Goal: Task Accomplishment & Management: Manage account settings

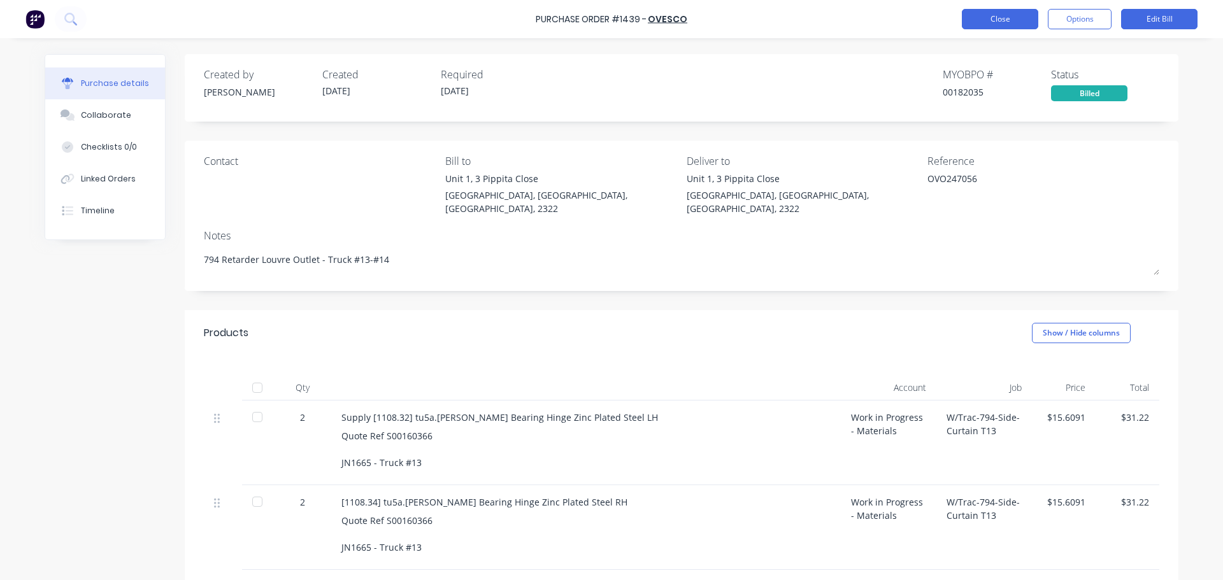
type textarea "x"
click at [996, 16] on button "Close" at bounding box center [1000, 19] width 76 height 20
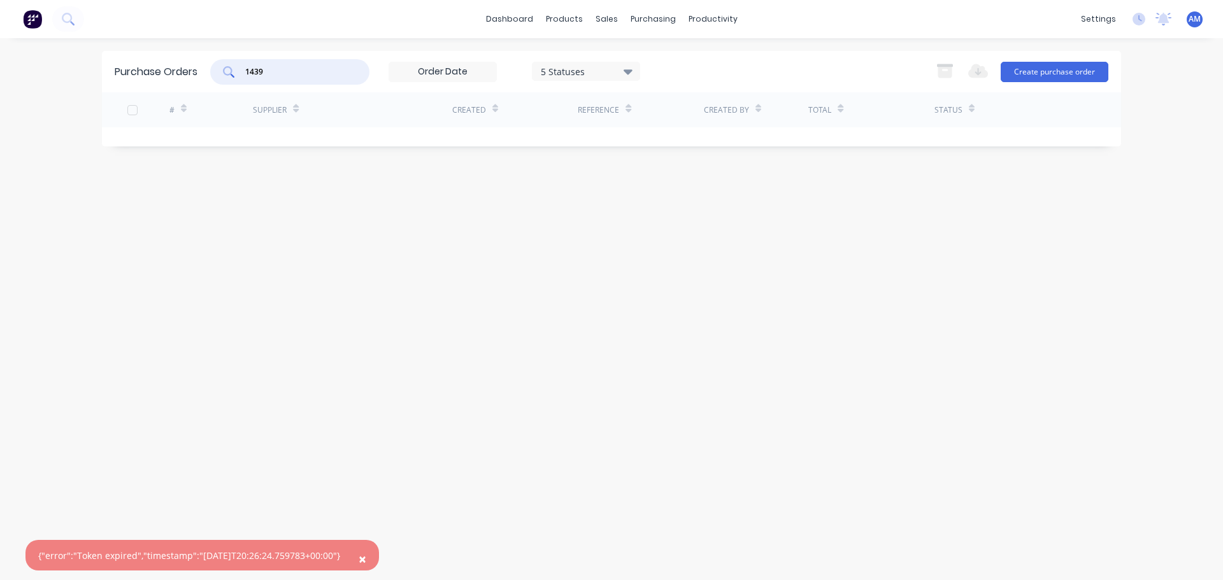
drag, startPoint x: 280, startPoint y: 75, endPoint x: 183, endPoint y: 68, distance: 97.1
click at [182, 68] on div "Purchase Orders 1439 5 Statuses 5 Statuses Export to Excel (XLSX) Create purcha…" at bounding box center [611, 71] width 1019 height 41
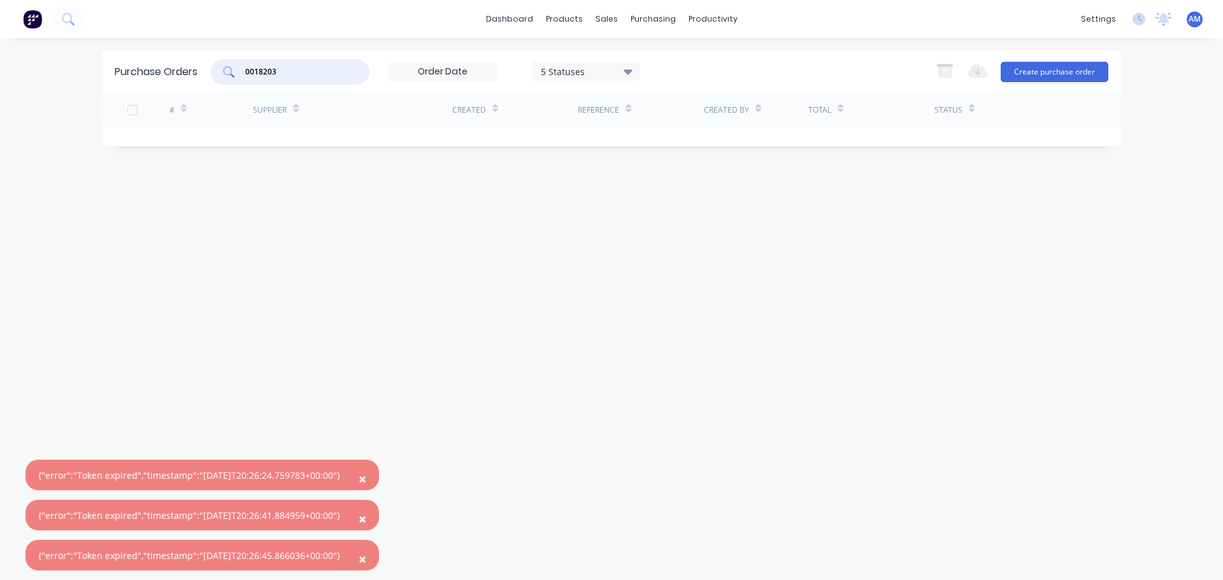
type input "00182036"
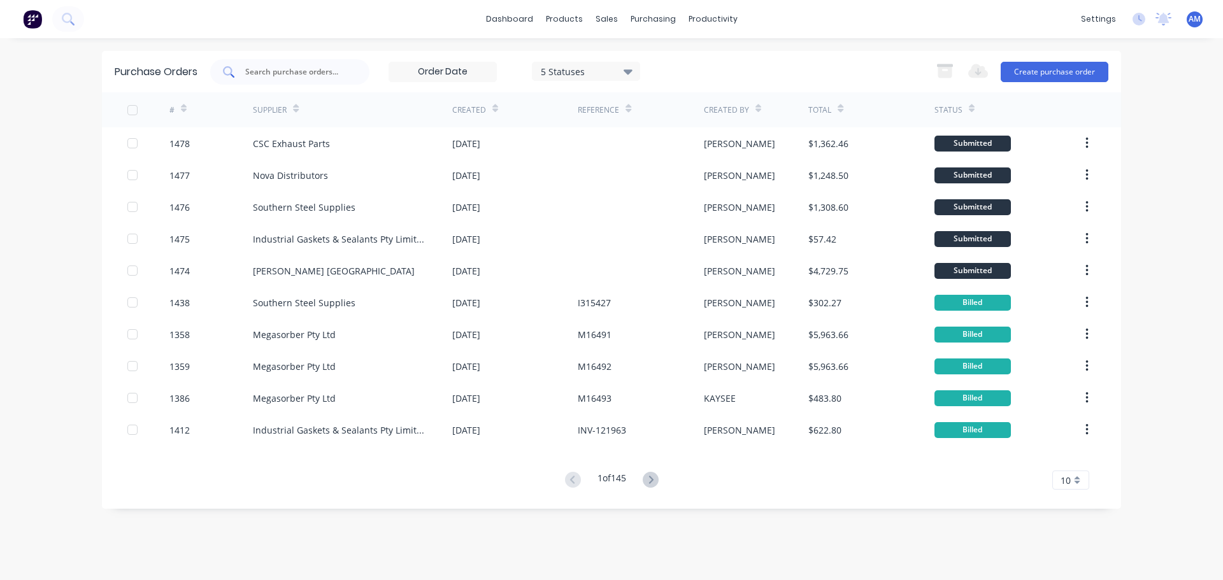
click at [312, 74] on input "text" at bounding box center [297, 72] width 106 height 13
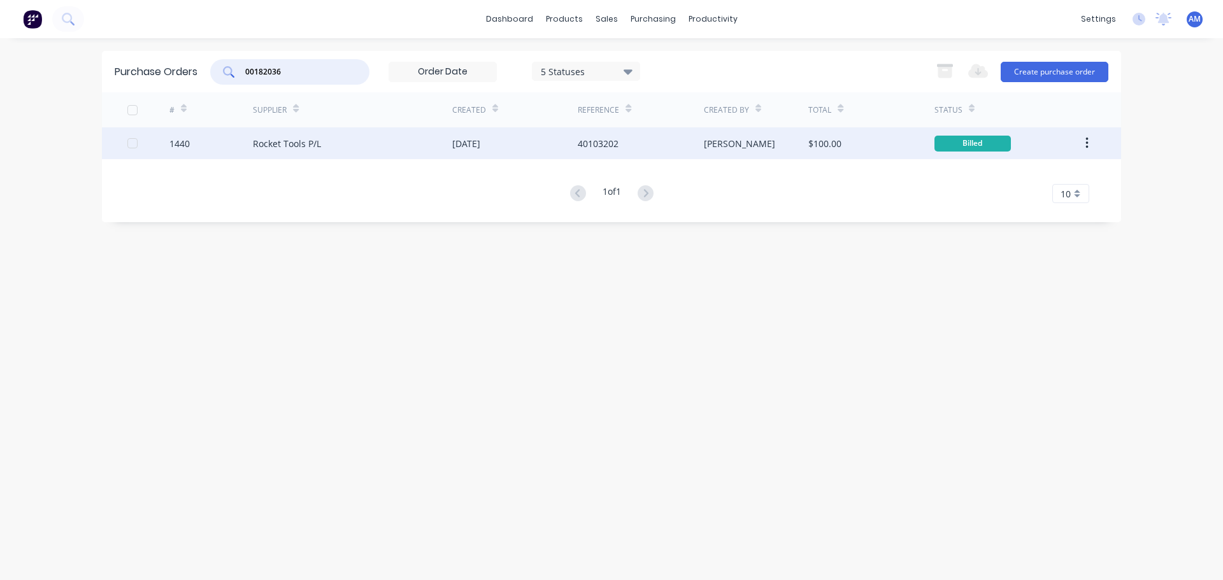
type input "00182036"
click at [457, 141] on div "[DATE]" at bounding box center [466, 143] width 28 height 13
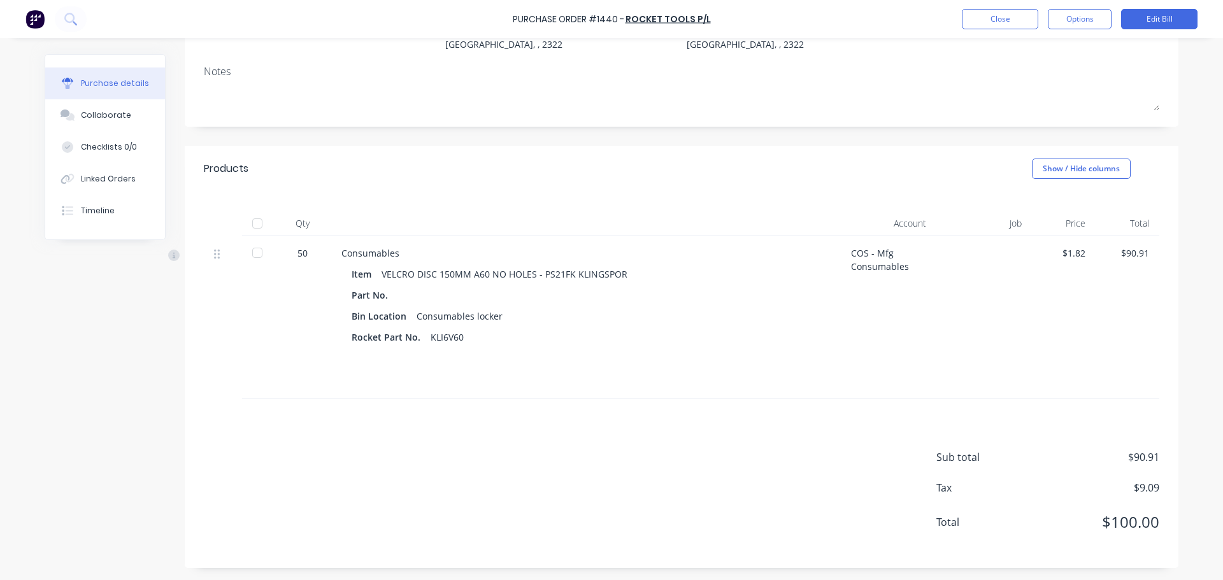
scroll to position [152, 0]
drag, startPoint x: 254, startPoint y: 229, endPoint x: 259, endPoint y: 239, distance: 10.8
click at [254, 229] on div at bounding box center [257, 222] width 25 height 25
type textarea "x"
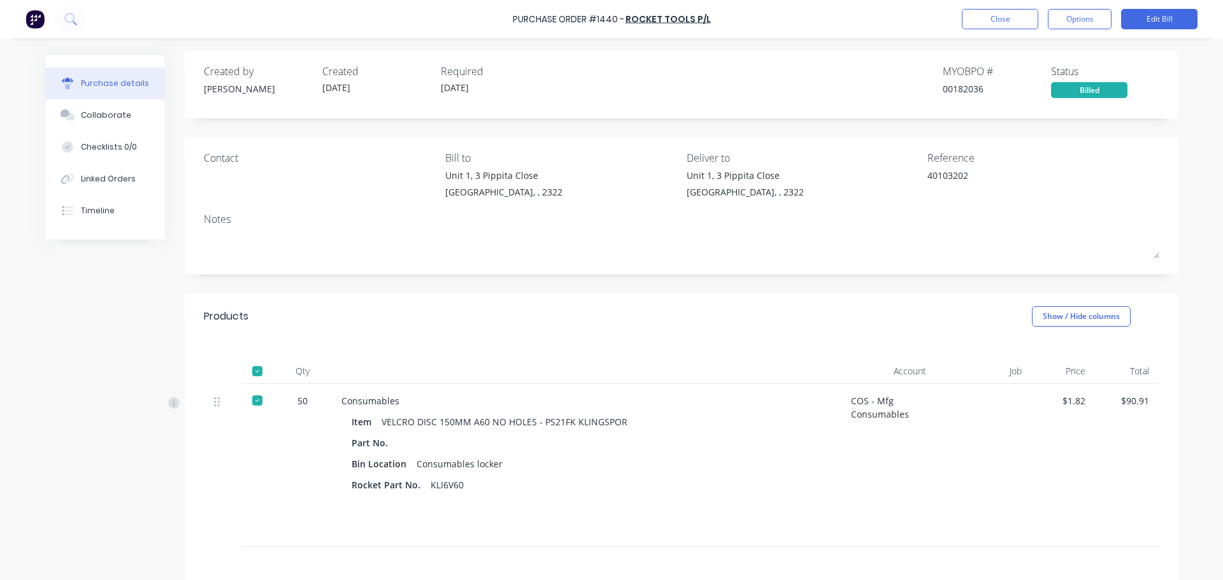
scroll to position [0, 0]
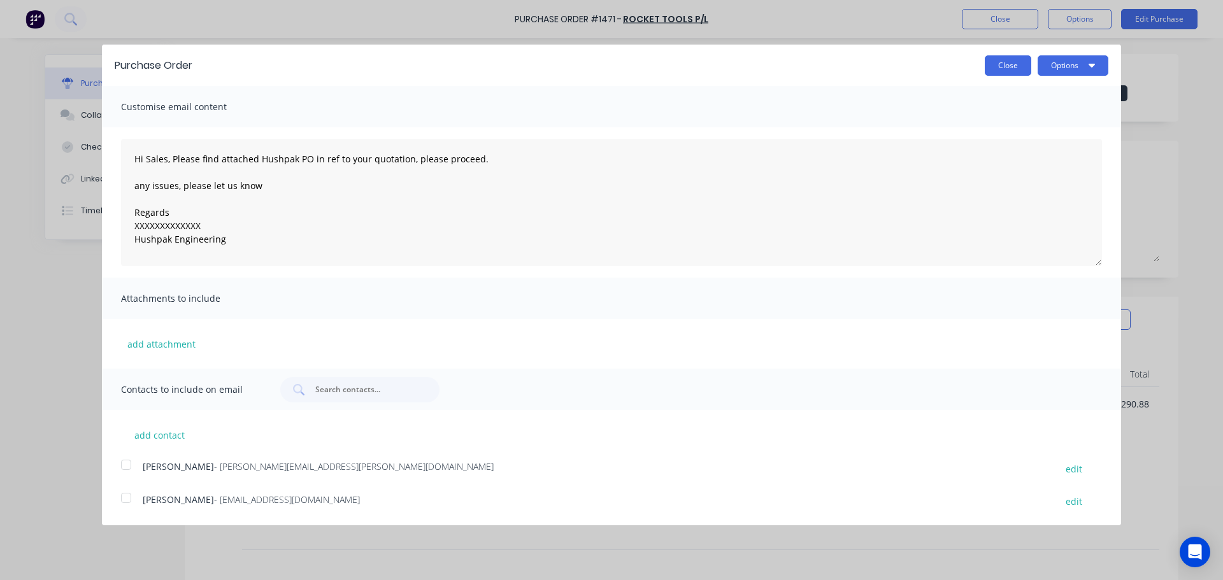
click at [1014, 64] on button "Close" at bounding box center [1008, 65] width 47 height 20
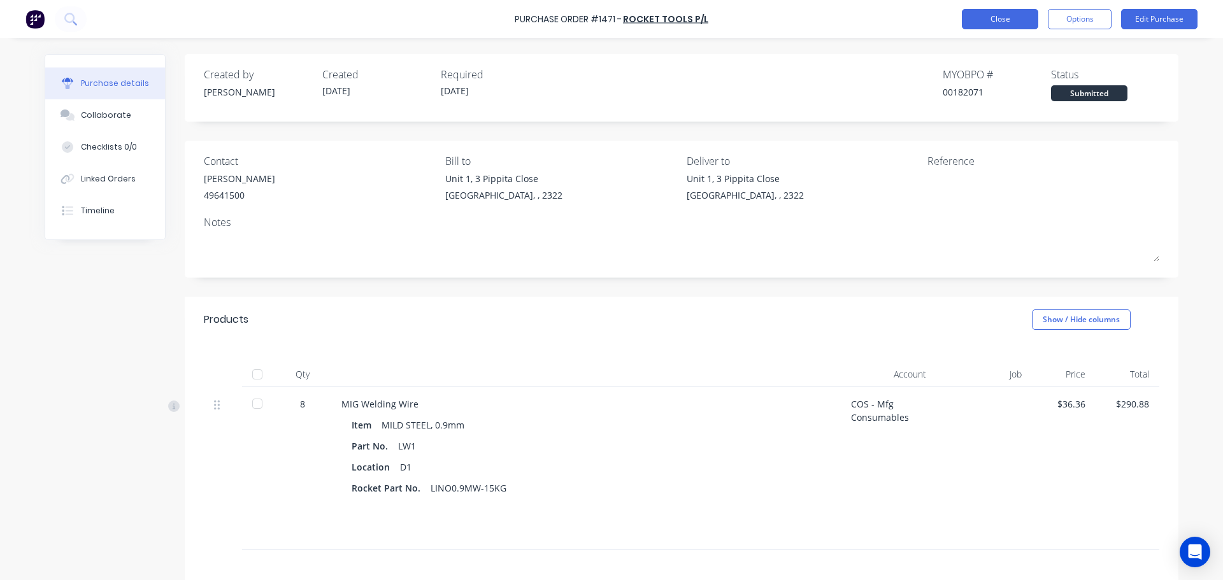
click at [1012, 25] on button "Close" at bounding box center [1000, 19] width 76 height 20
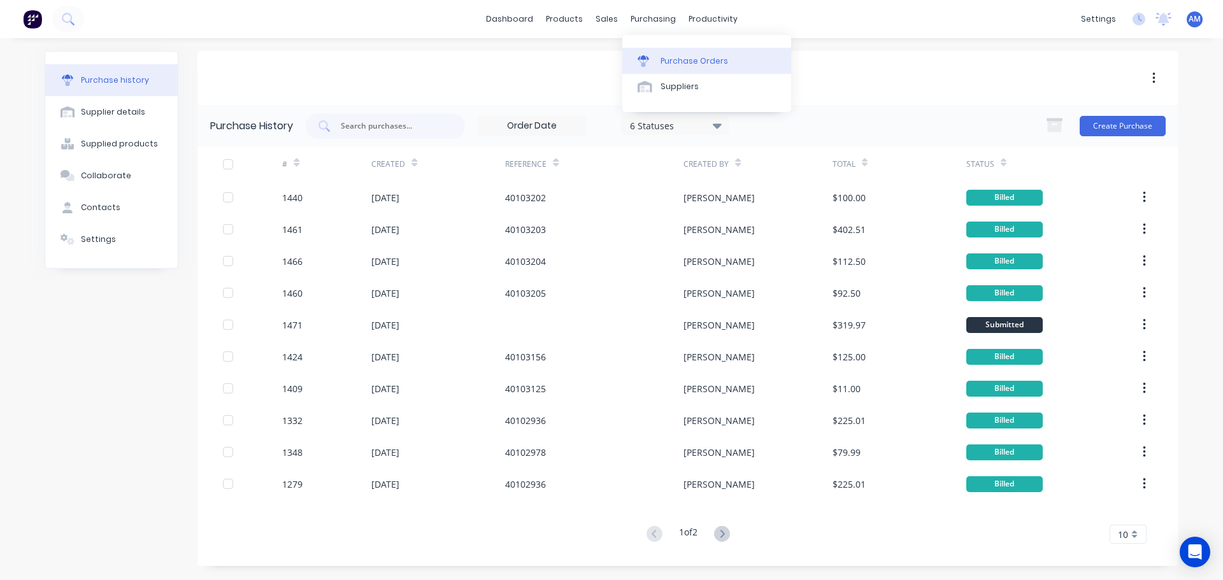
click at [679, 57] on div "Purchase Orders" at bounding box center [695, 60] width 68 height 11
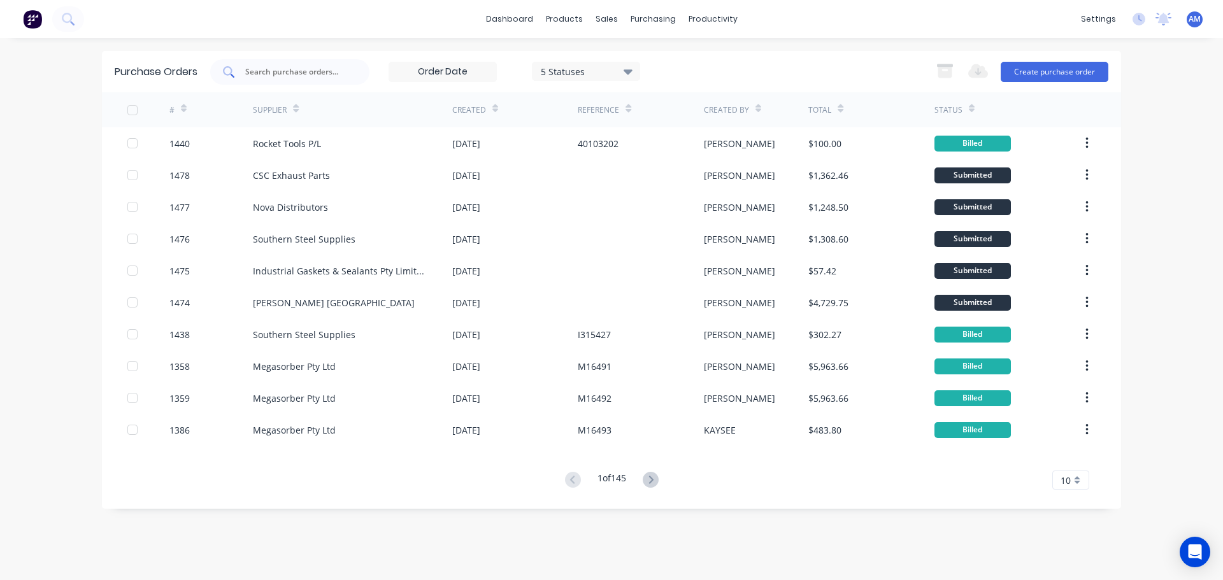
click at [294, 71] on input "text" at bounding box center [297, 72] width 106 height 13
type input "1401"
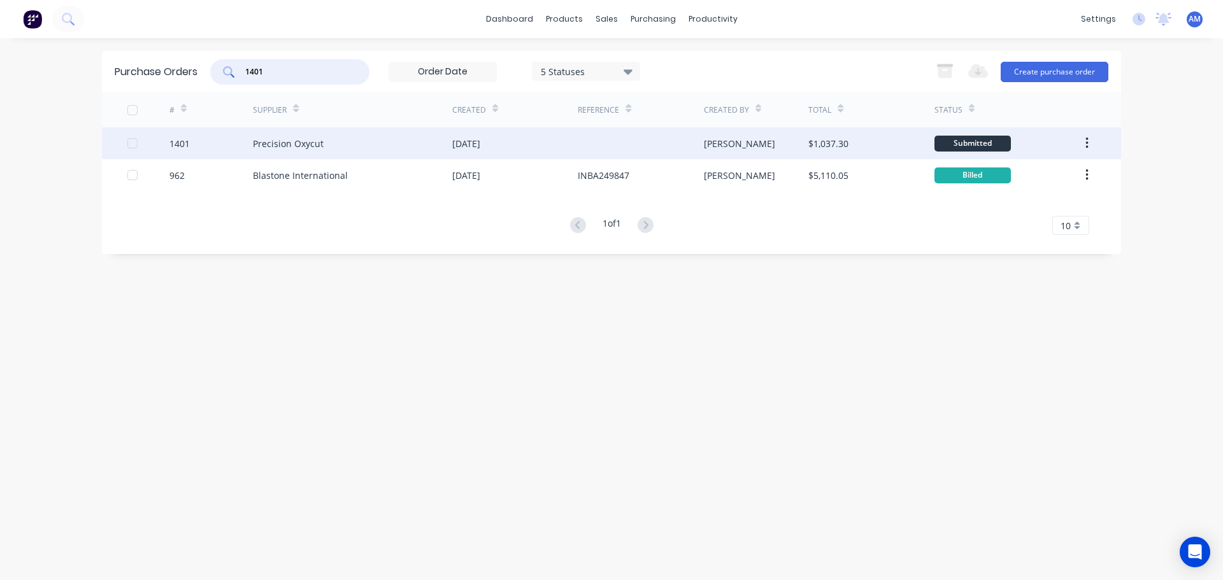
click at [480, 137] on div "[DATE]" at bounding box center [466, 143] width 28 height 13
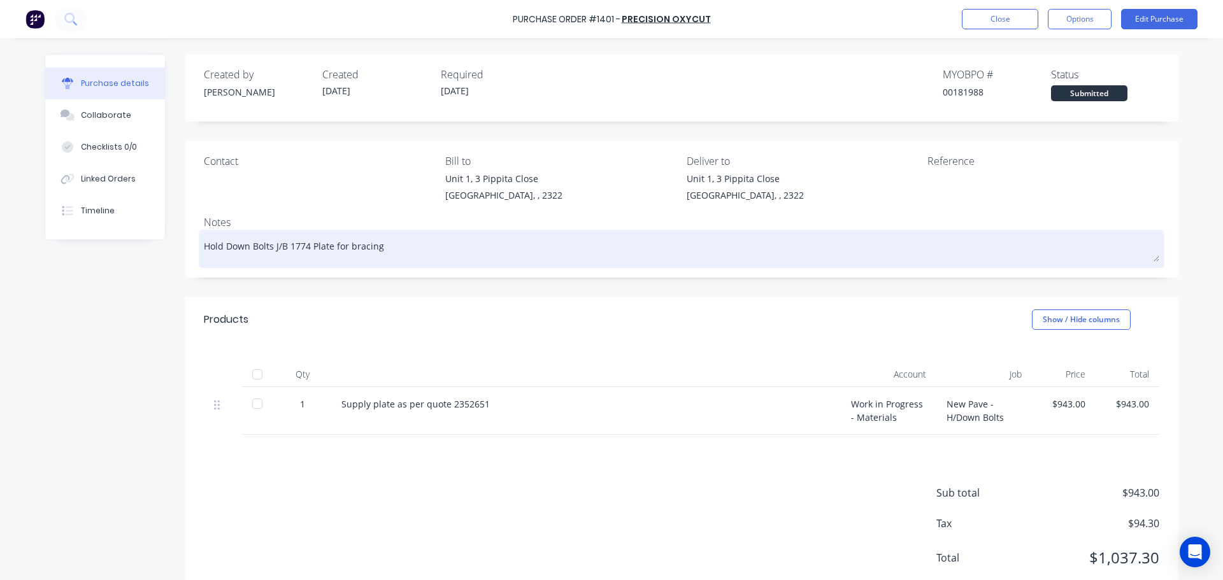
drag, startPoint x: 269, startPoint y: 245, endPoint x: 199, endPoint y: 241, distance: 69.5
click at [204, 241] on textarea "Hold Down Bolts J/B 1774 Plate for bracing" at bounding box center [682, 247] width 956 height 29
drag, startPoint x: 305, startPoint y: 245, endPoint x: 286, endPoint y: 245, distance: 19.1
click at [286, 245] on textarea "Hold Down Bolts J/B 1774 Plate for bracing" at bounding box center [682, 247] width 956 height 29
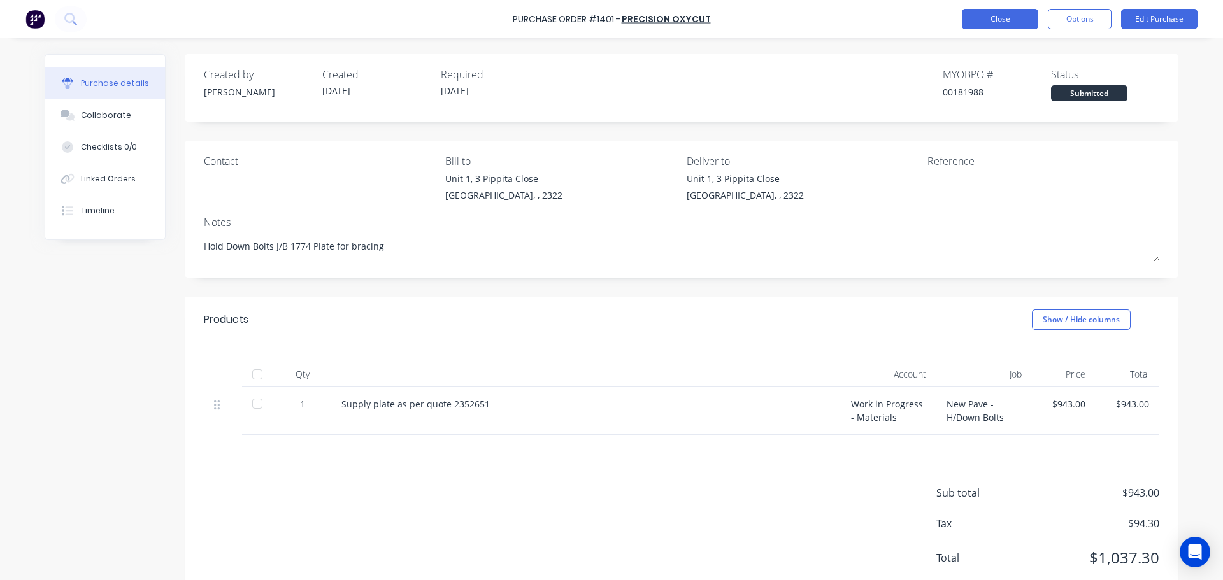
type textarea "x"
click at [985, 17] on button "Close" at bounding box center [1000, 19] width 76 height 20
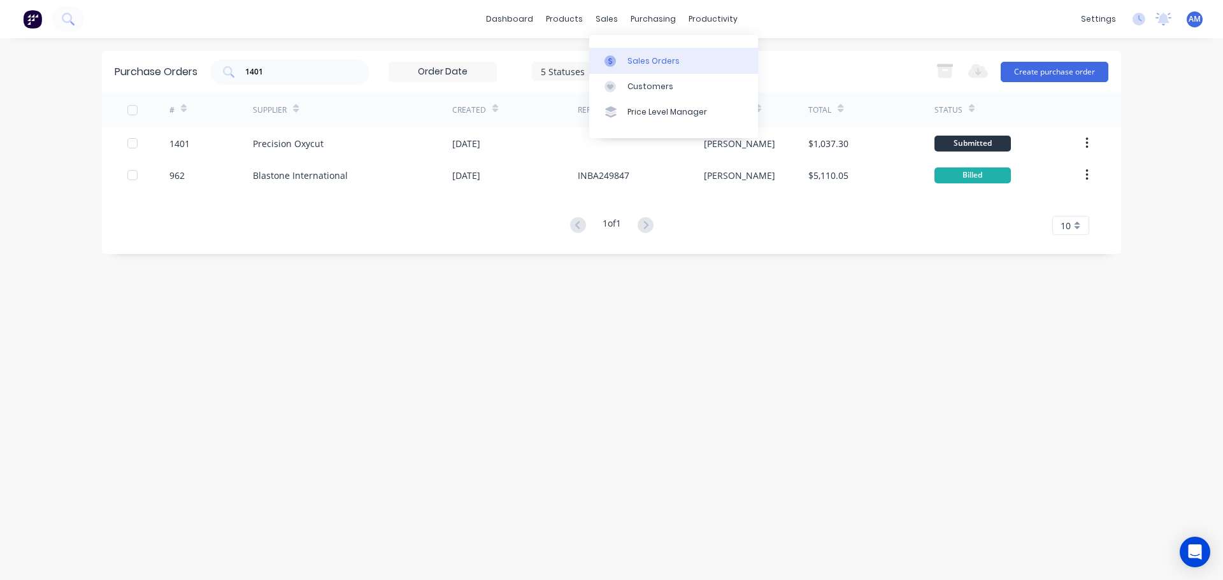
click at [645, 57] on div "Sales Orders" at bounding box center [654, 60] width 52 height 11
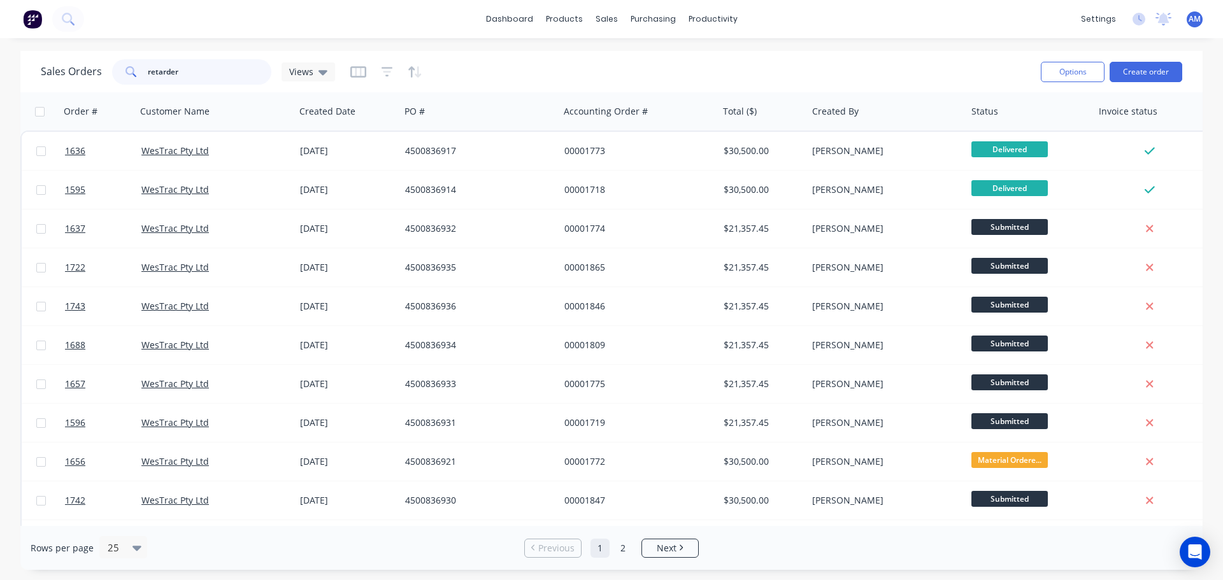
drag, startPoint x: 178, startPoint y: 67, endPoint x: 119, endPoint y: 72, distance: 59.5
click at [119, 72] on div "retarder" at bounding box center [191, 71] width 159 height 25
type input "1640"
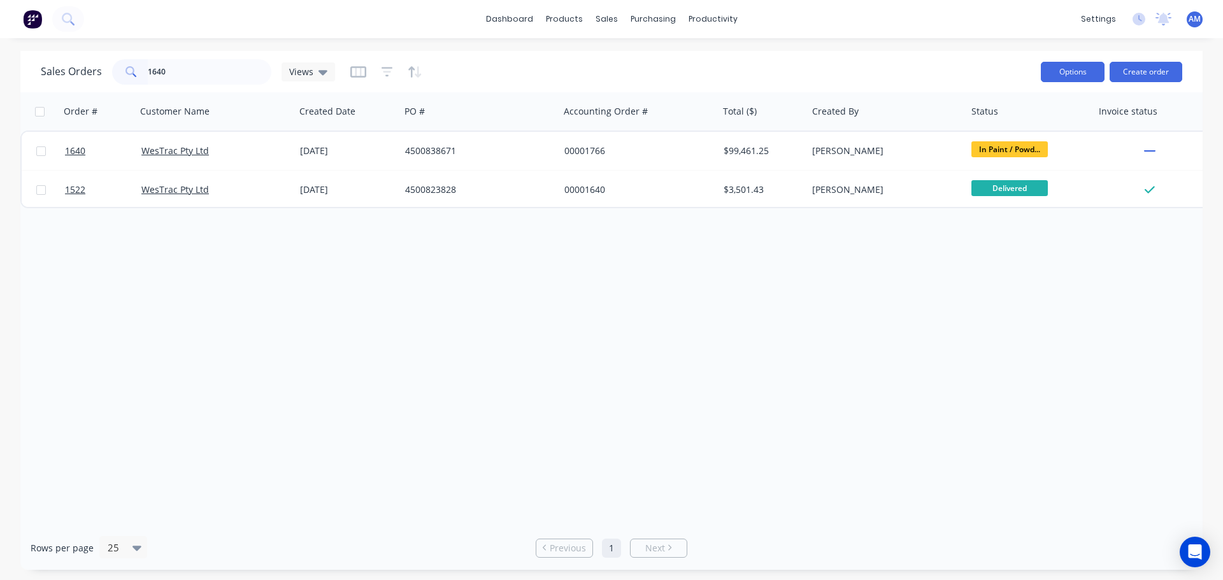
click at [1075, 77] on button "Options" at bounding box center [1073, 72] width 64 height 20
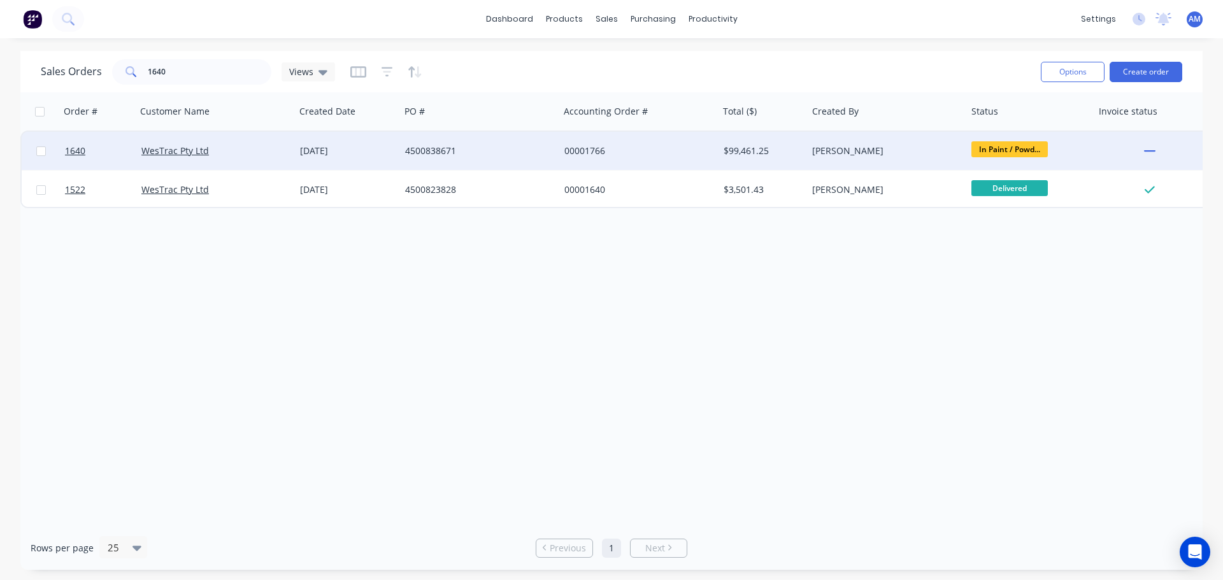
click at [427, 147] on div "4500838671" at bounding box center [475, 151] width 141 height 13
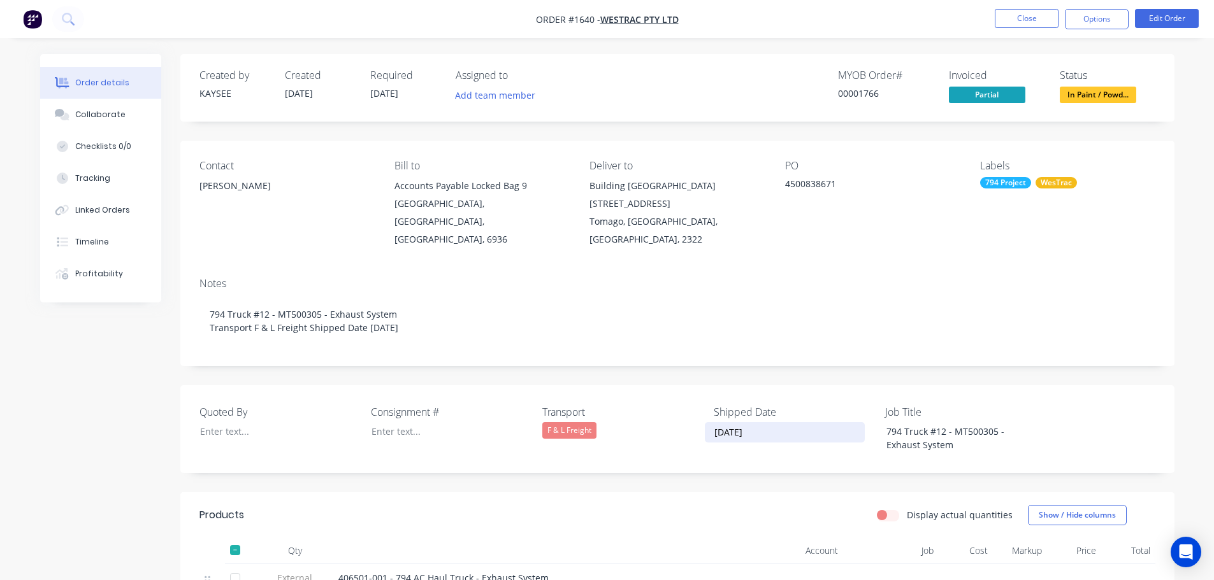
click at [757, 423] on input "09/05/2025" at bounding box center [784, 432] width 159 height 19
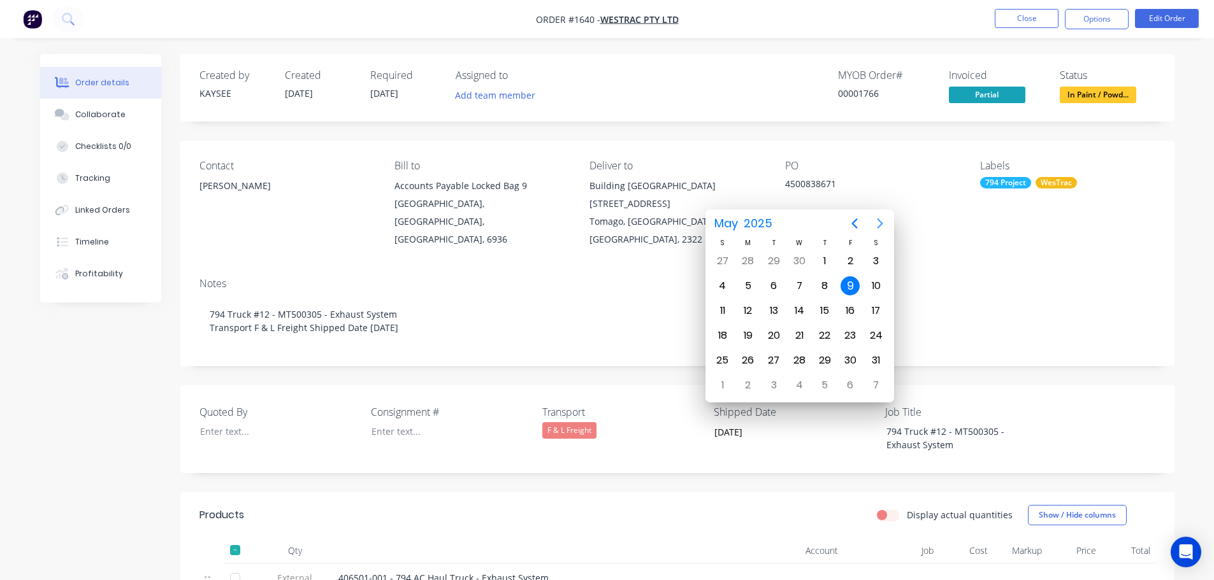
click at [879, 222] on icon "Next page" at bounding box center [880, 224] width 6 height 10
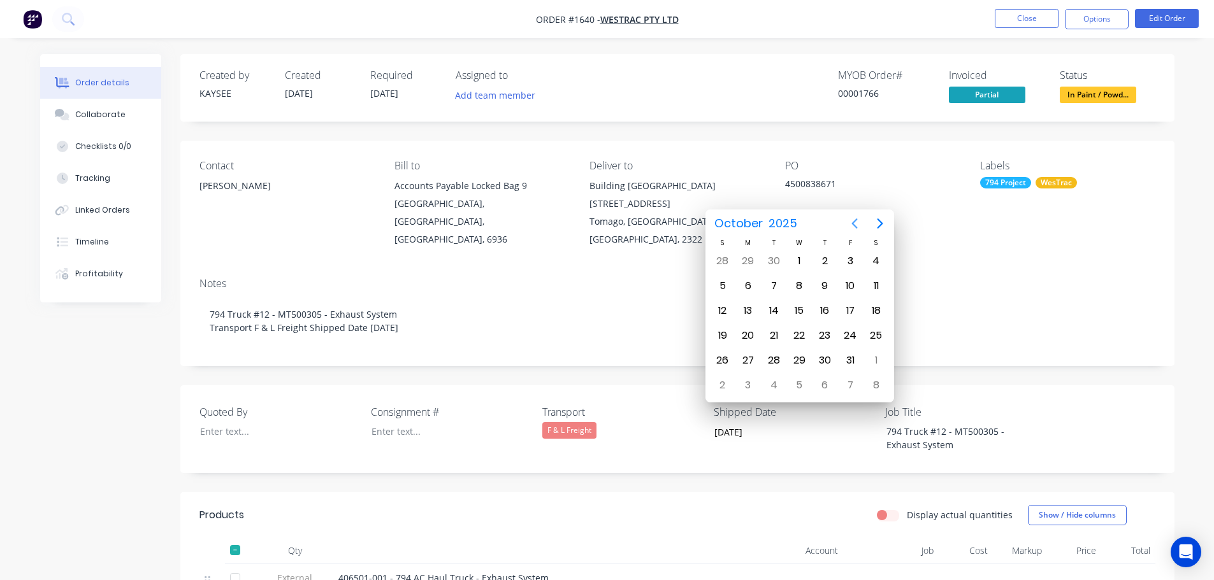
click at [851, 225] on icon "Previous page" at bounding box center [854, 223] width 15 height 15
click at [823, 291] on div "11" at bounding box center [824, 285] width 19 height 19
type input "11/09/2025"
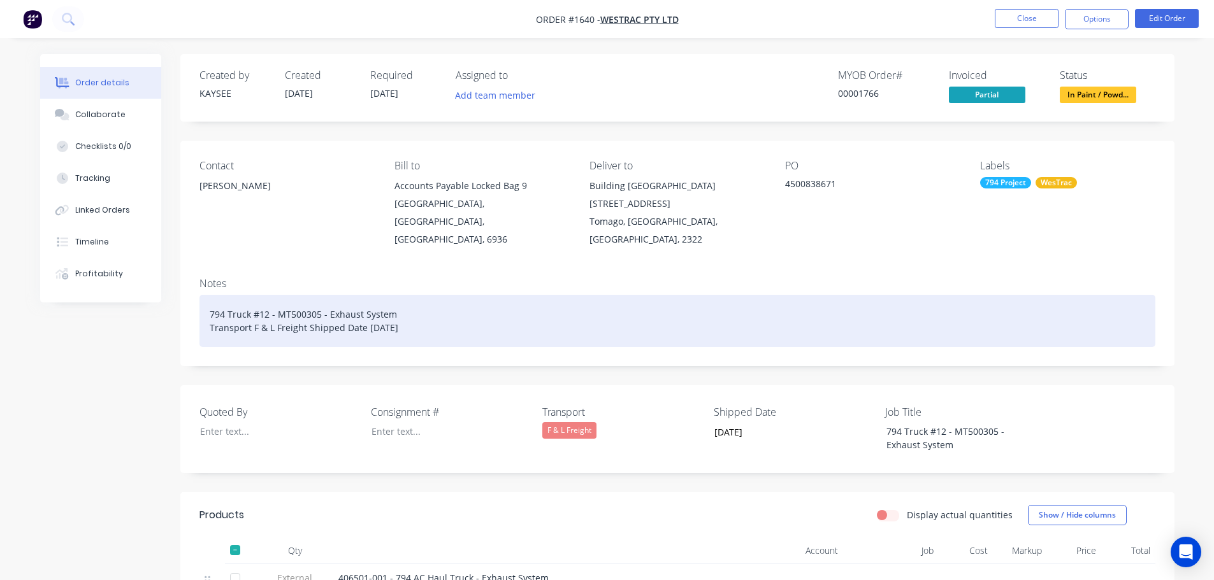
drag, startPoint x: 366, startPoint y: 310, endPoint x: 417, endPoint y: 310, distance: 51.0
click at [413, 309] on div "794 Truck #12 - MT500305 - Exhaust System Transport F & L Freight Shipped Date …" at bounding box center [677, 321] width 956 height 52
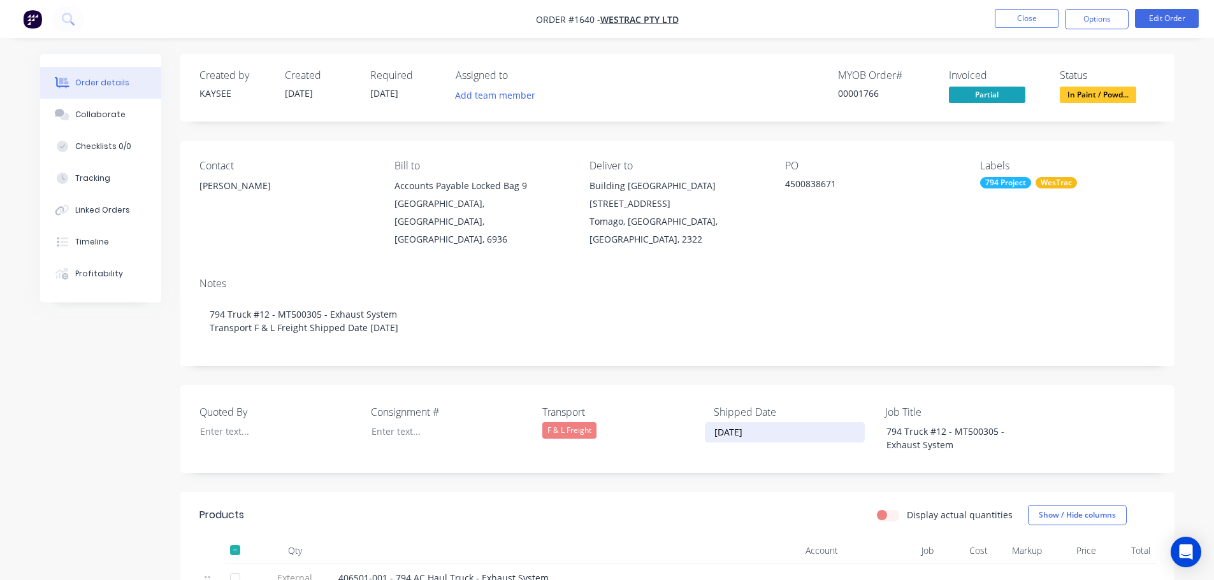
drag, startPoint x: 716, startPoint y: 413, endPoint x: 777, endPoint y: 417, distance: 61.3
click at [777, 423] on input "11/09/2025" at bounding box center [784, 432] width 159 height 19
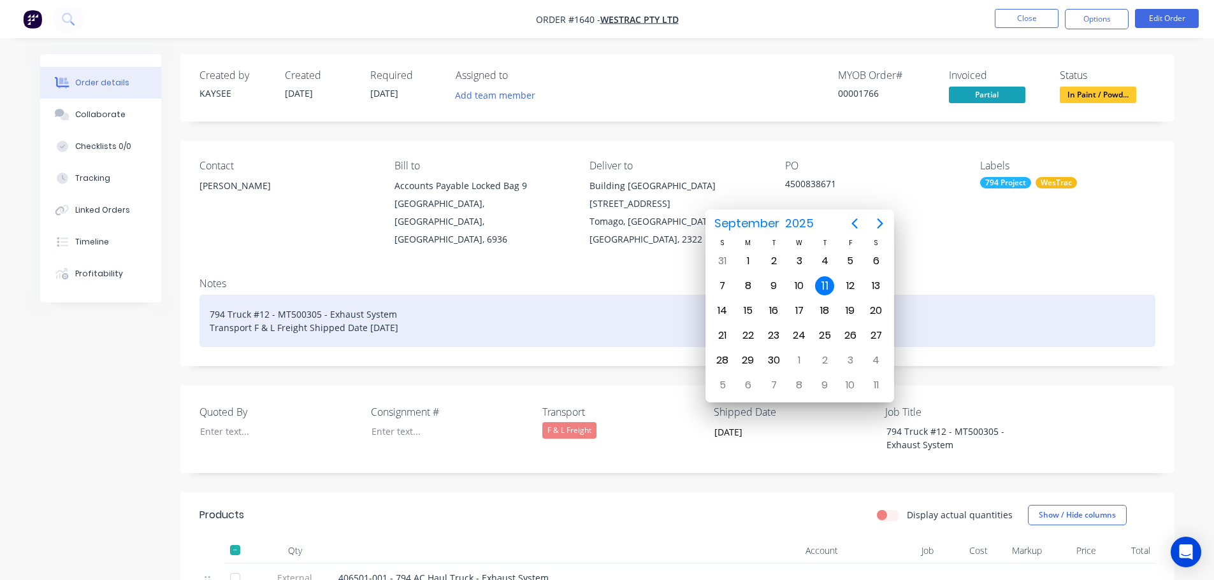
drag, startPoint x: 364, startPoint y: 310, endPoint x: 422, endPoint y: 312, distance: 57.4
click at [422, 312] on div "794 Truck #12 - MT500305 - Exhaust System Transport F & L Freight Shipped Date …" at bounding box center [677, 321] width 956 height 52
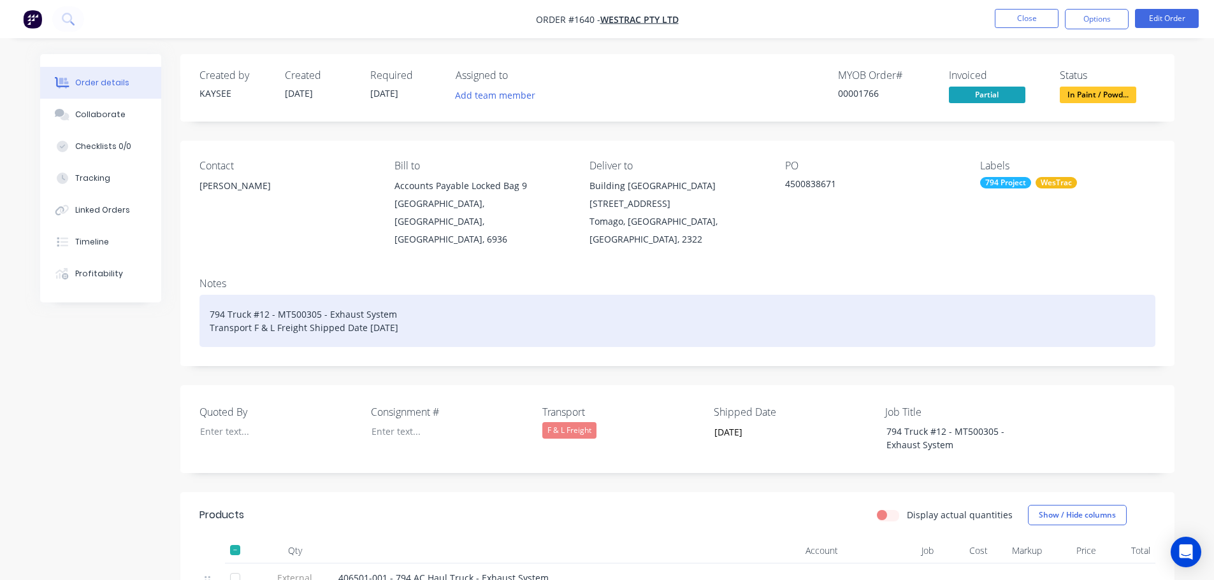
drag, startPoint x: 417, startPoint y: 312, endPoint x: 364, endPoint y: 312, distance: 52.9
click at [364, 312] on div "794 Truck #12 - MT500305 - Exhaust System Transport F & L Freight Shipped Date …" at bounding box center [677, 321] width 956 height 52
paste div
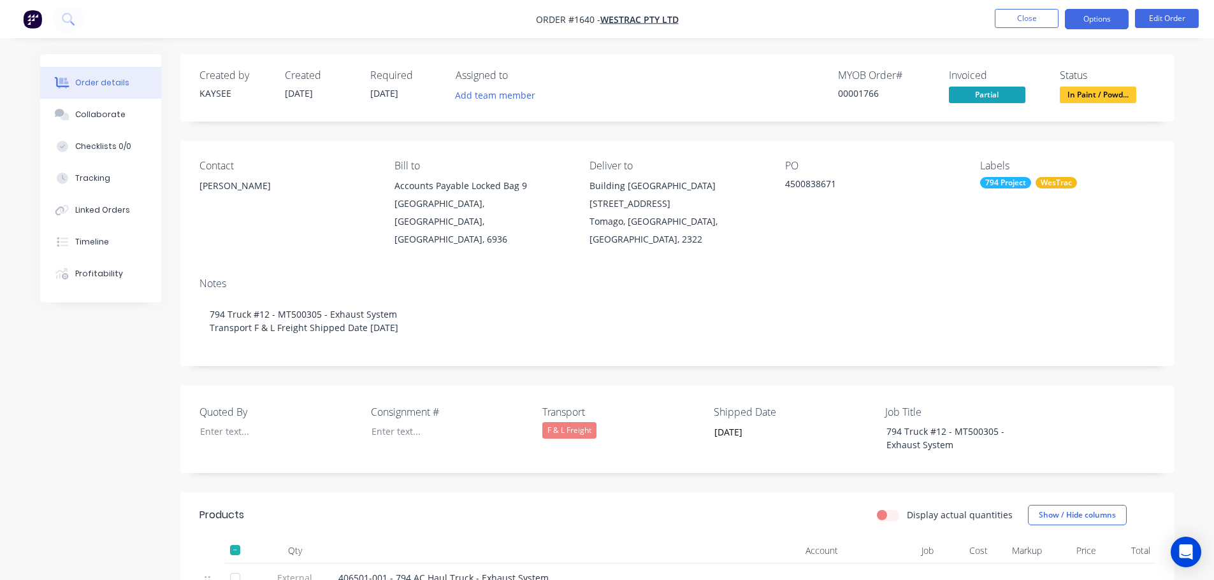
click at [1092, 20] on button "Options" at bounding box center [1097, 19] width 64 height 20
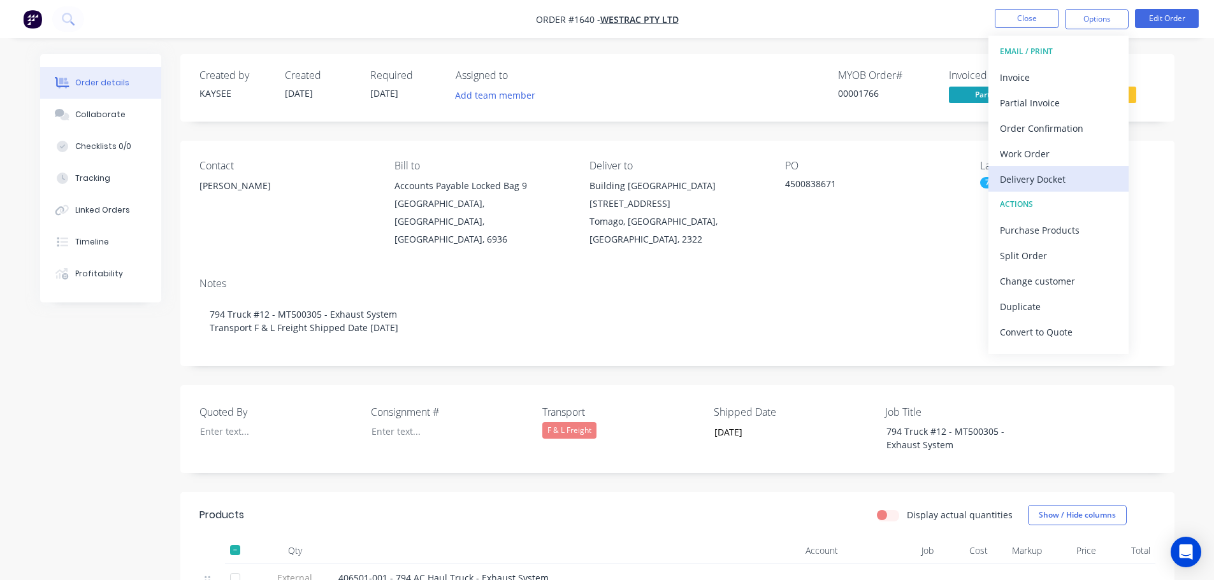
click at [1054, 178] on div "Delivery Docket" at bounding box center [1058, 179] width 117 height 18
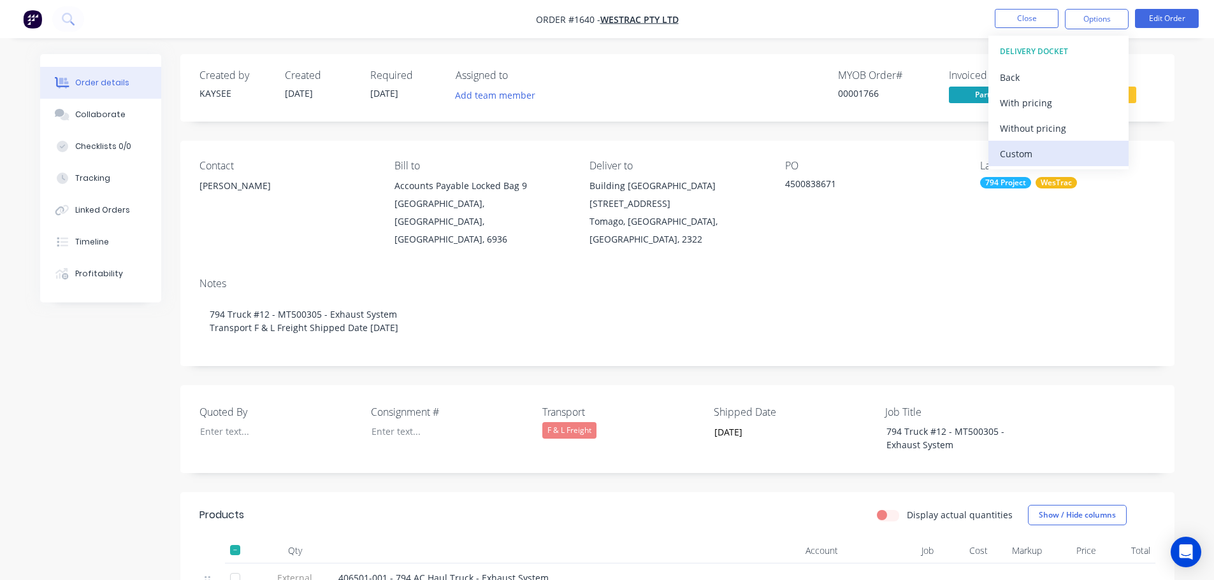
click at [1045, 154] on div "Custom" at bounding box center [1058, 154] width 117 height 18
click at [1045, 125] on div "Without pricing" at bounding box center [1058, 128] width 117 height 18
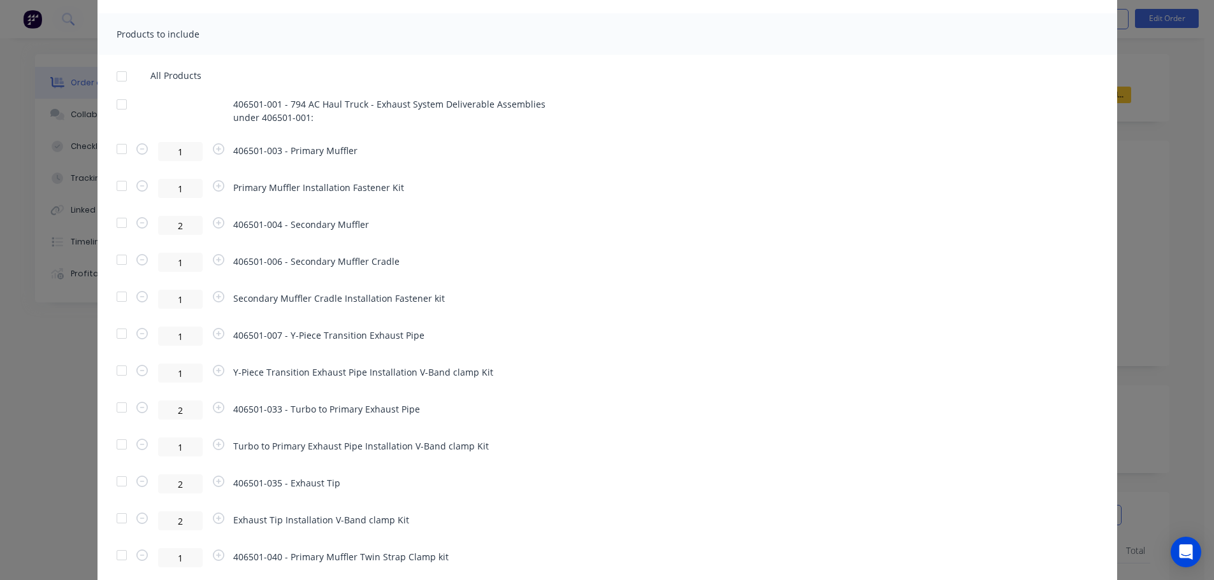
scroll to position [701, 0]
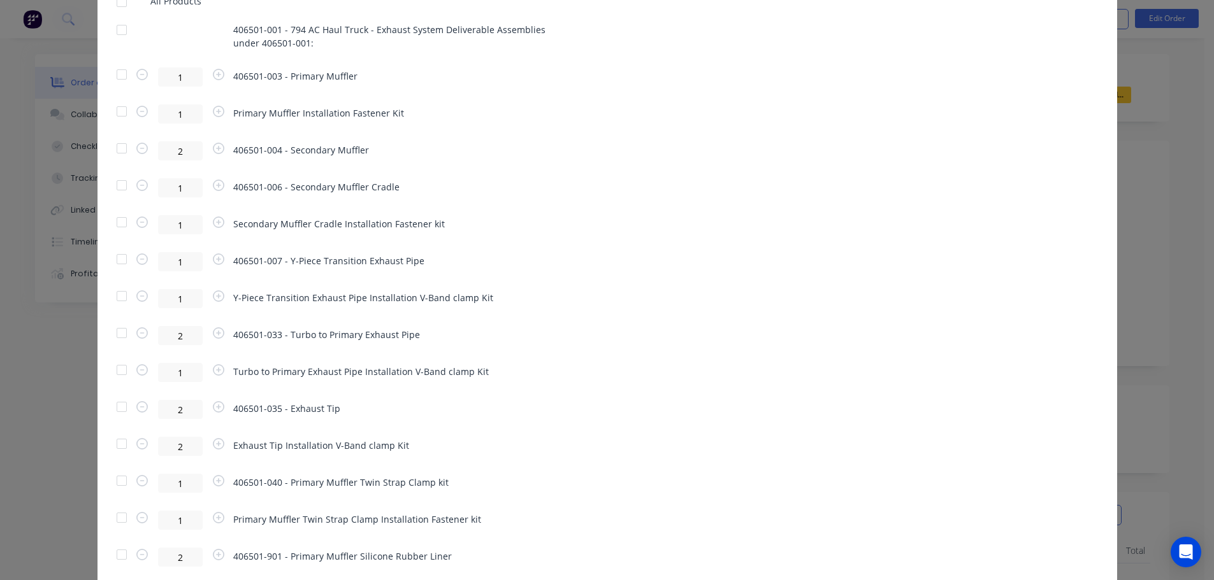
click at [118, 184] on div at bounding box center [121, 185] width 25 height 25
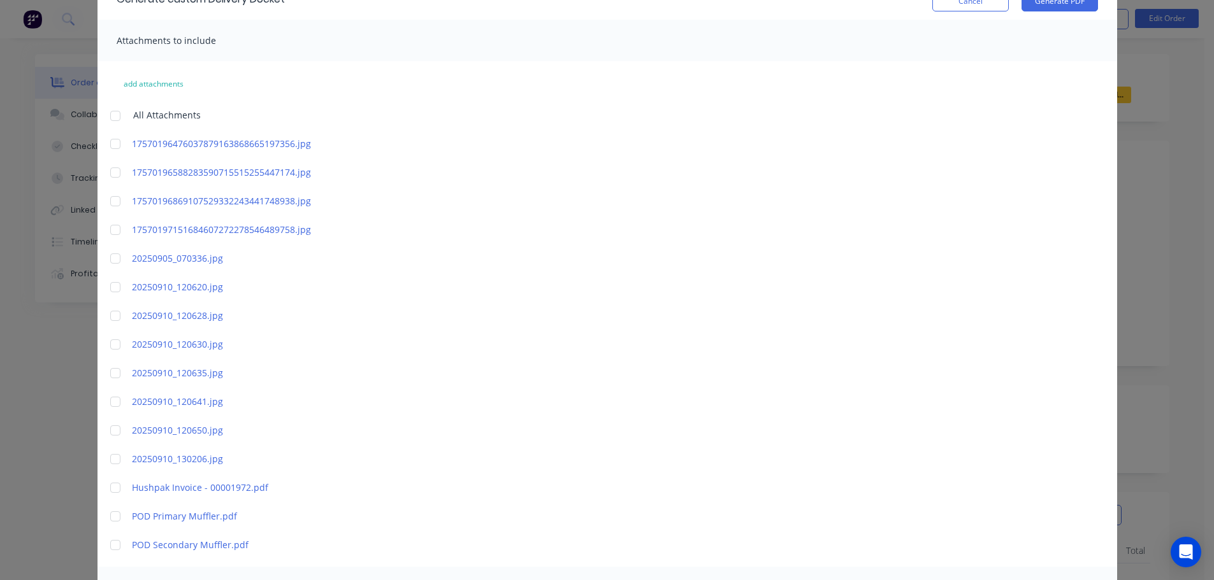
scroll to position [0, 0]
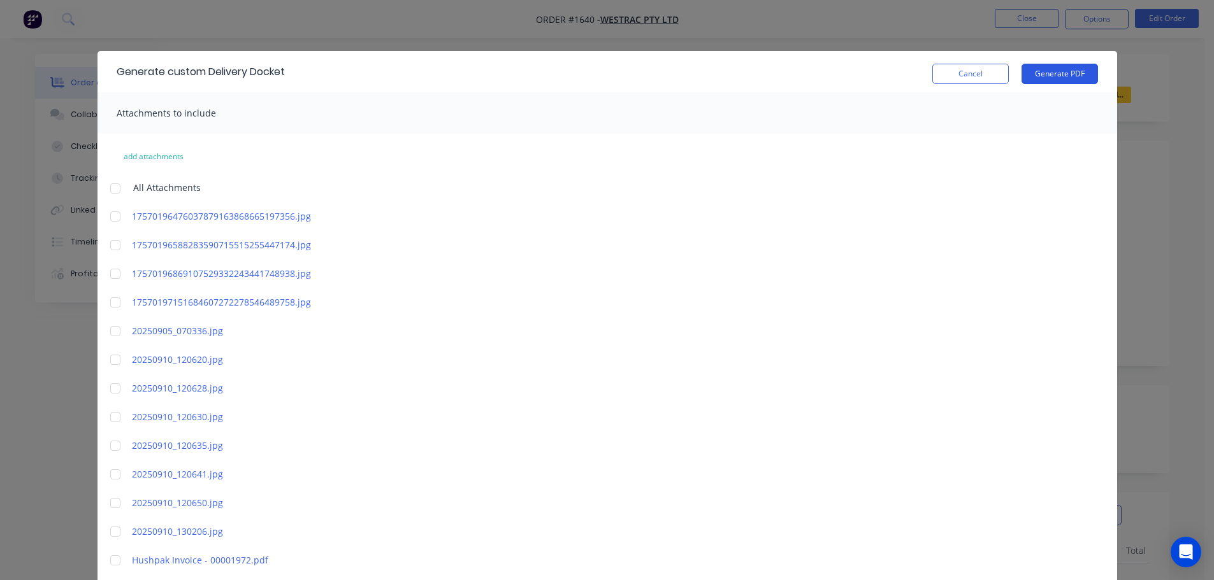
click at [1049, 75] on button "Generate PDF" at bounding box center [1059, 74] width 76 height 20
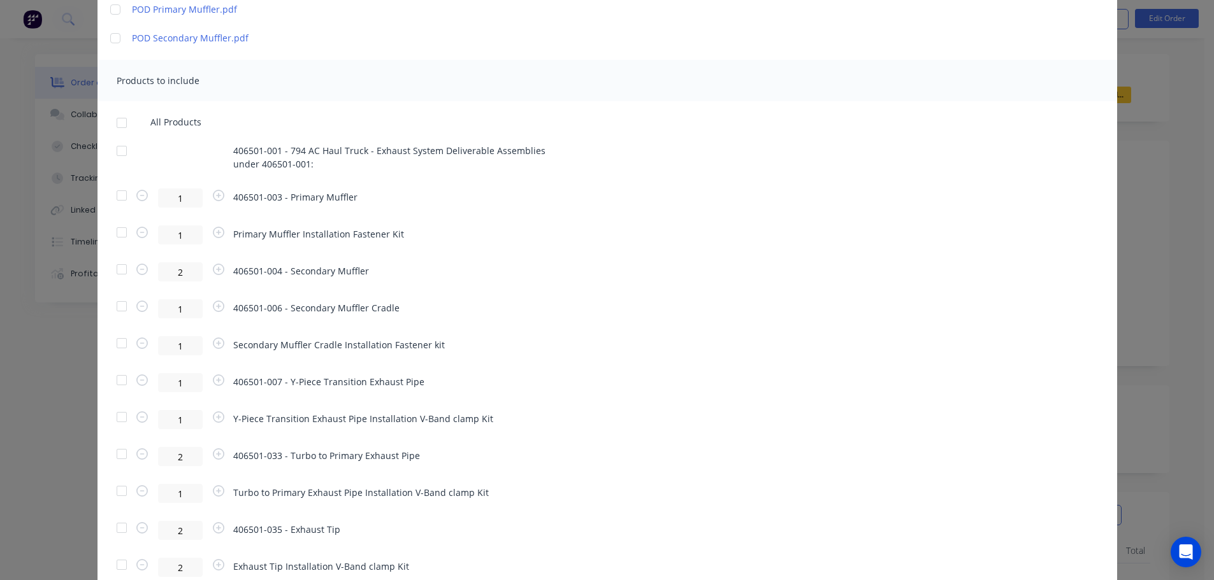
scroll to position [637, 0]
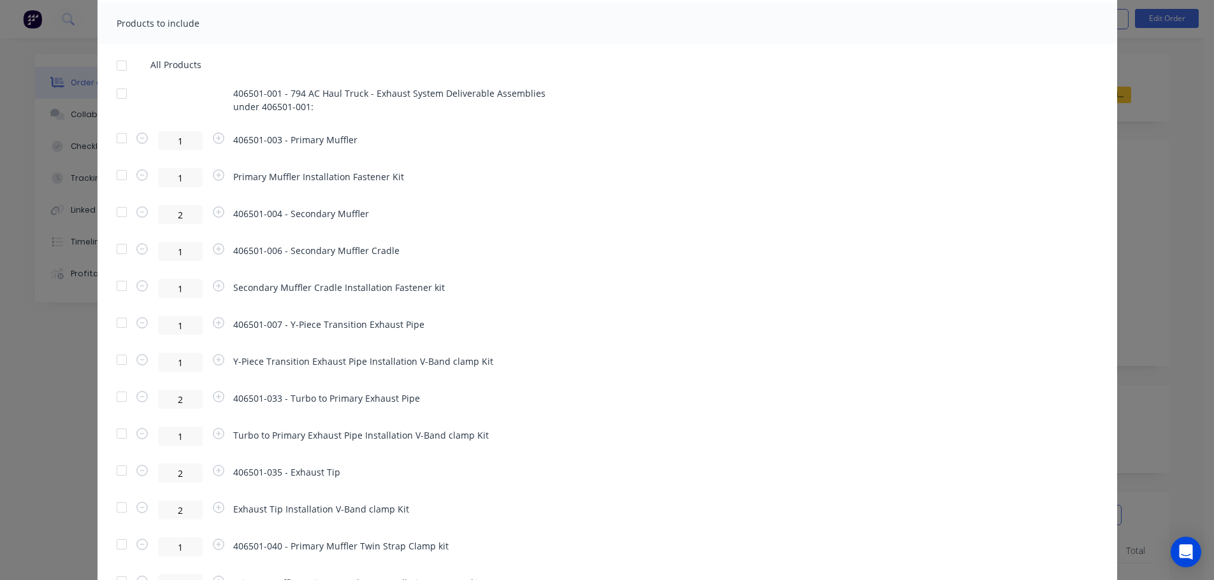
click at [115, 287] on div at bounding box center [121, 285] width 25 height 25
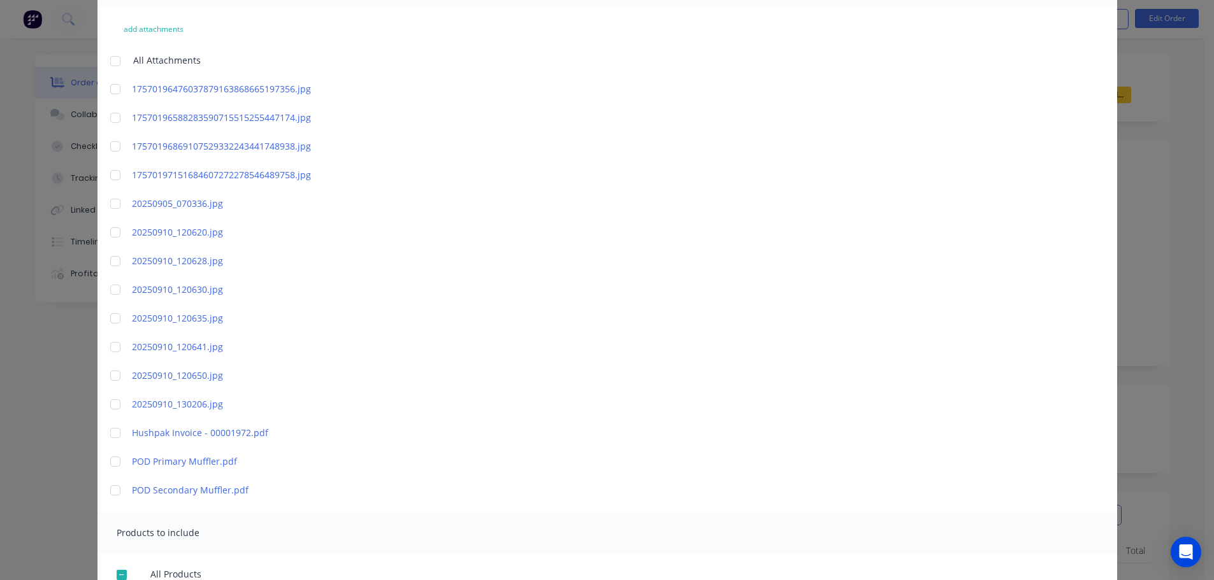
scroll to position [0, 0]
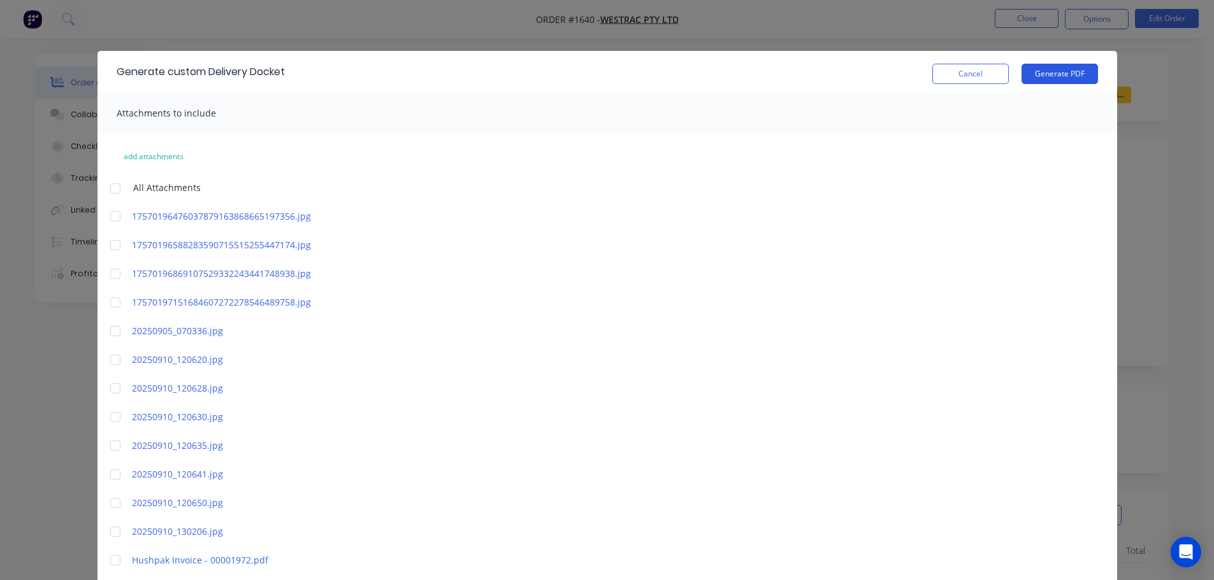
click at [1064, 75] on button "Generate PDF" at bounding box center [1059, 74] width 76 height 20
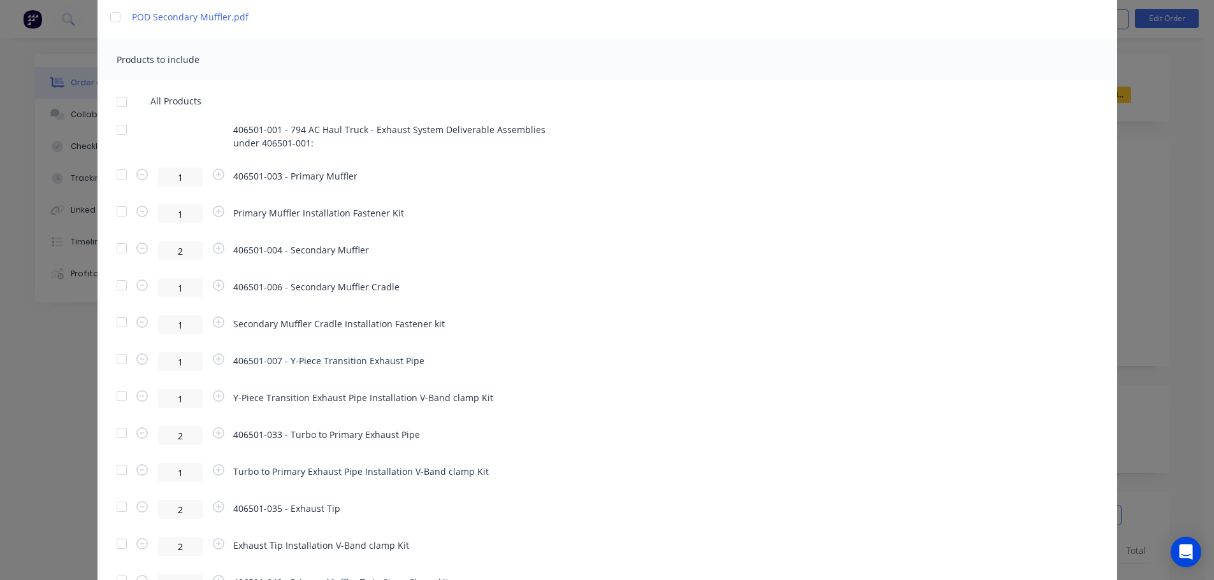
scroll to position [701, 0]
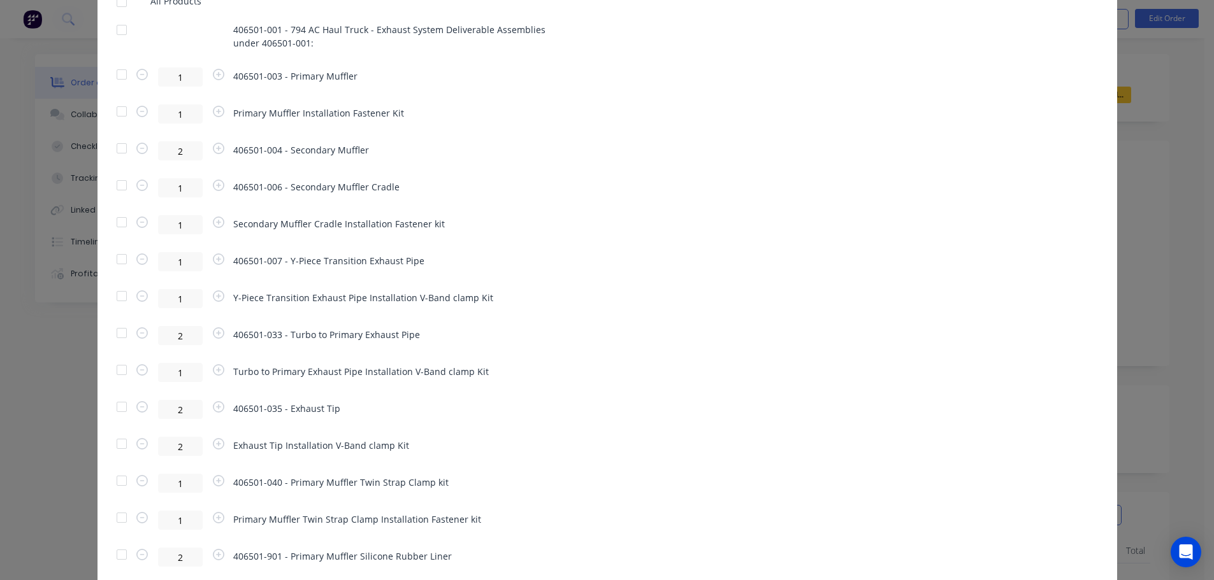
click at [117, 257] on div at bounding box center [121, 259] width 25 height 25
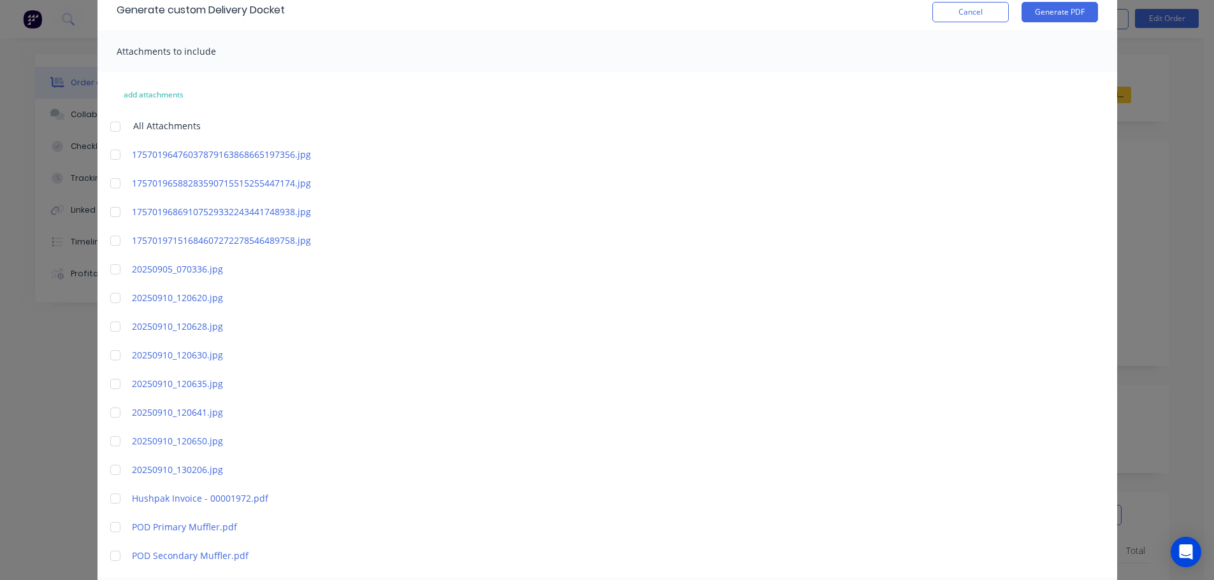
scroll to position [0, 0]
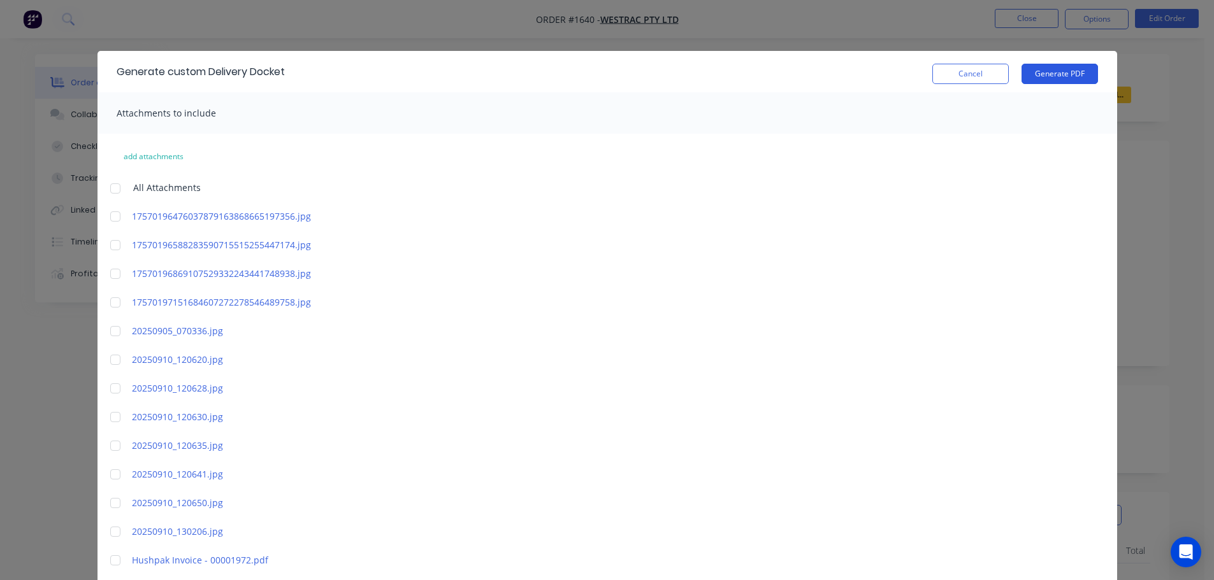
click at [1048, 76] on button "Generate PDF" at bounding box center [1059, 74] width 76 height 20
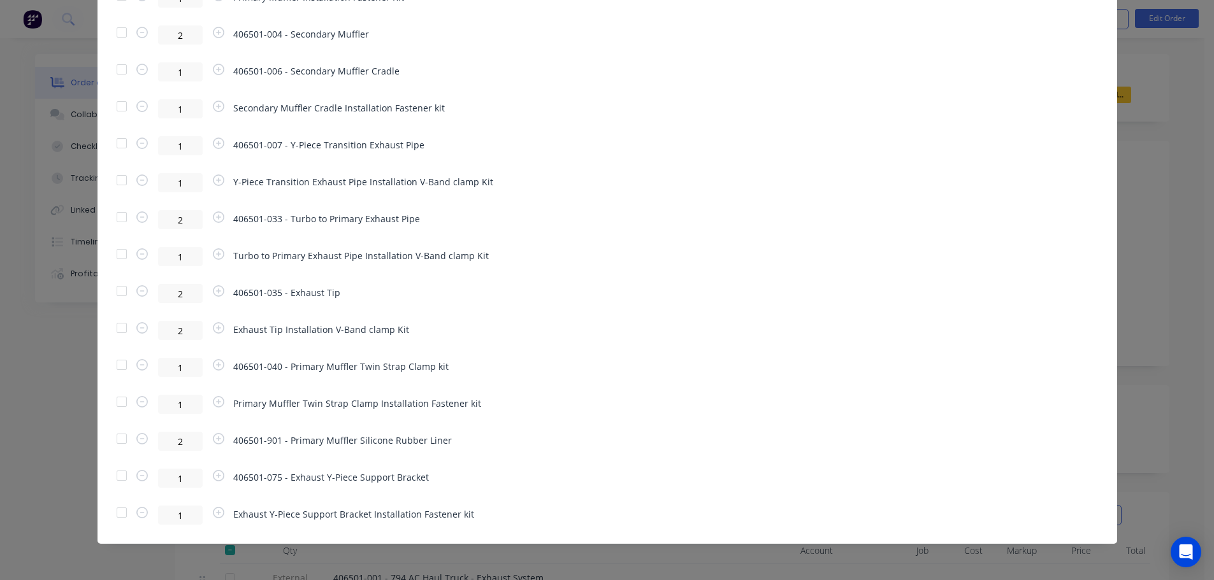
scroll to position [817, 0]
click at [113, 180] on div at bounding box center [121, 179] width 25 height 25
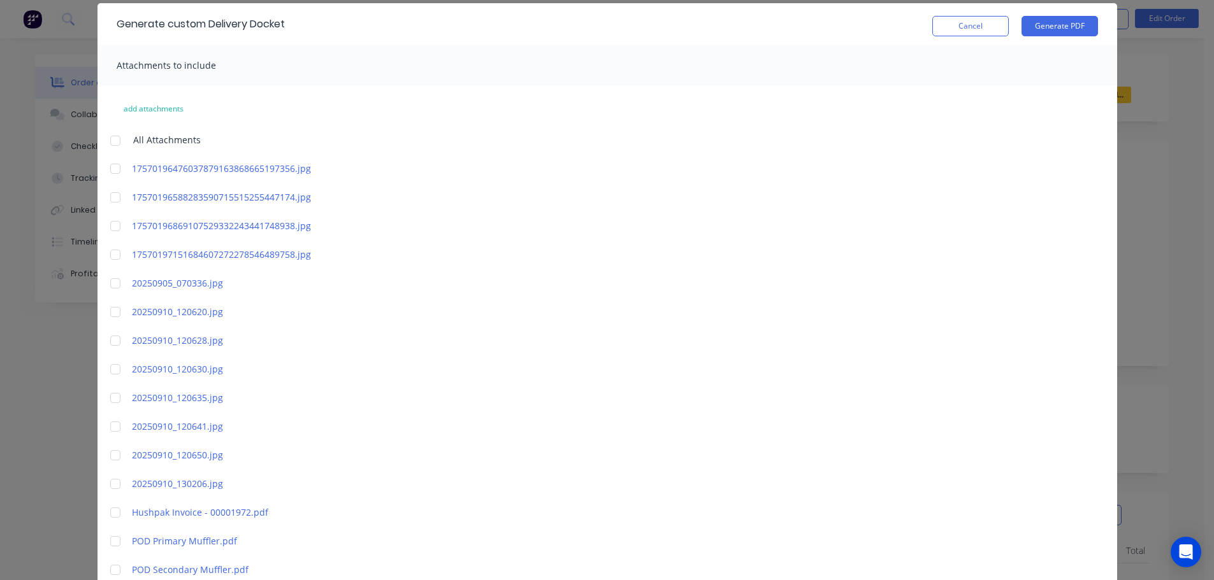
scroll to position [0, 0]
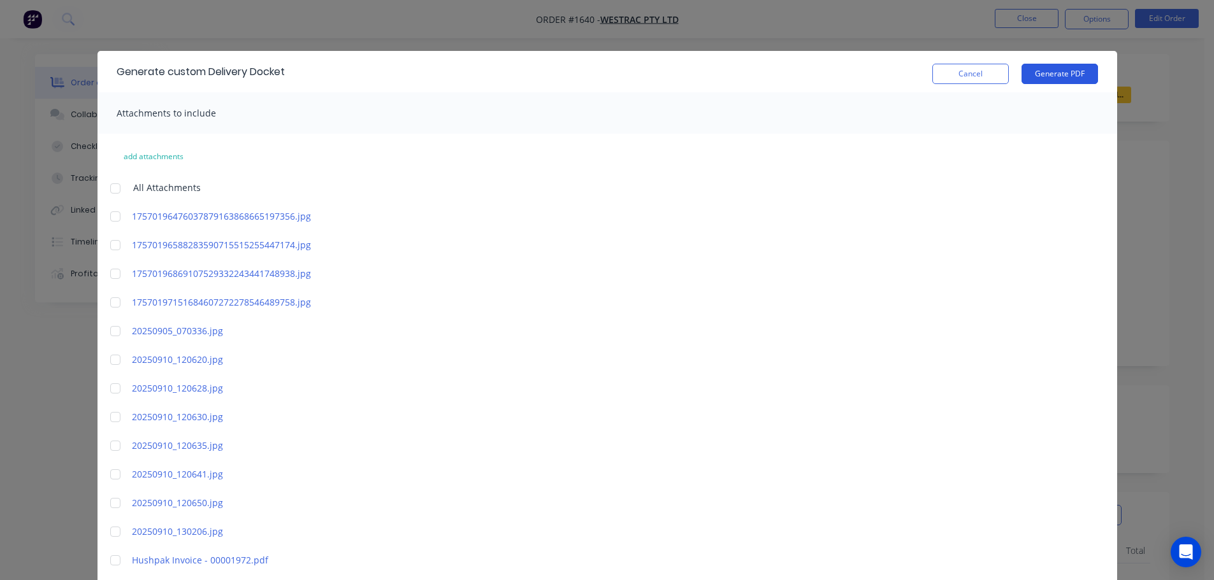
click at [1046, 77] on button "Generate PDF" at bounding box center [1059, 74] width 76 height 20
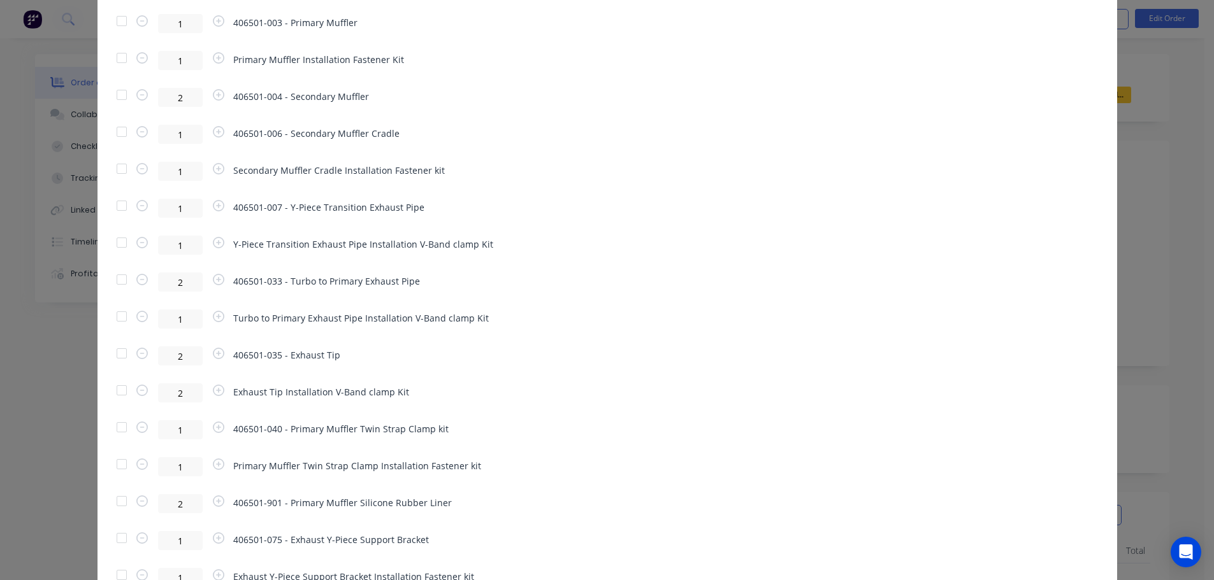
scroll to position [764, 0]
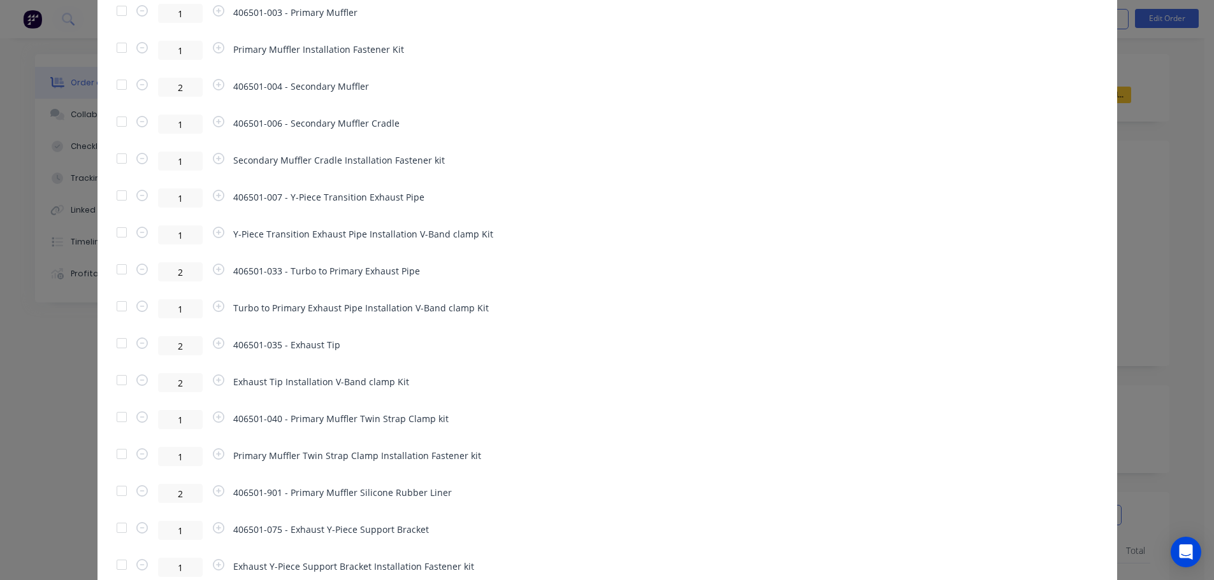
click at [117, 269] on div at bounding box center [121, 269] width 25 height 25
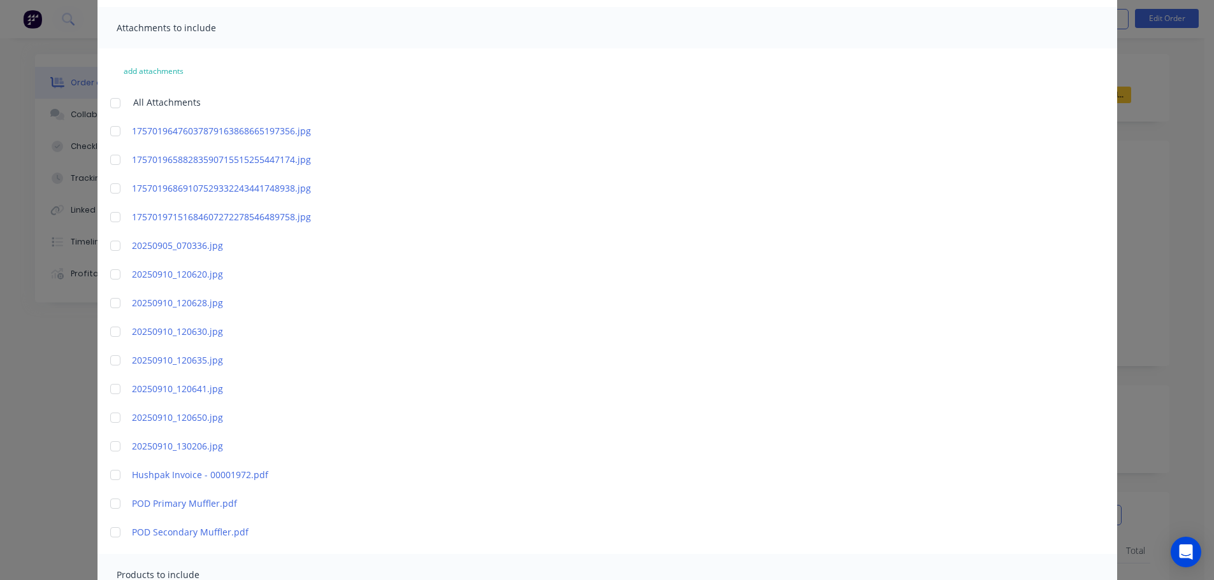
scroll to position [0, 0]
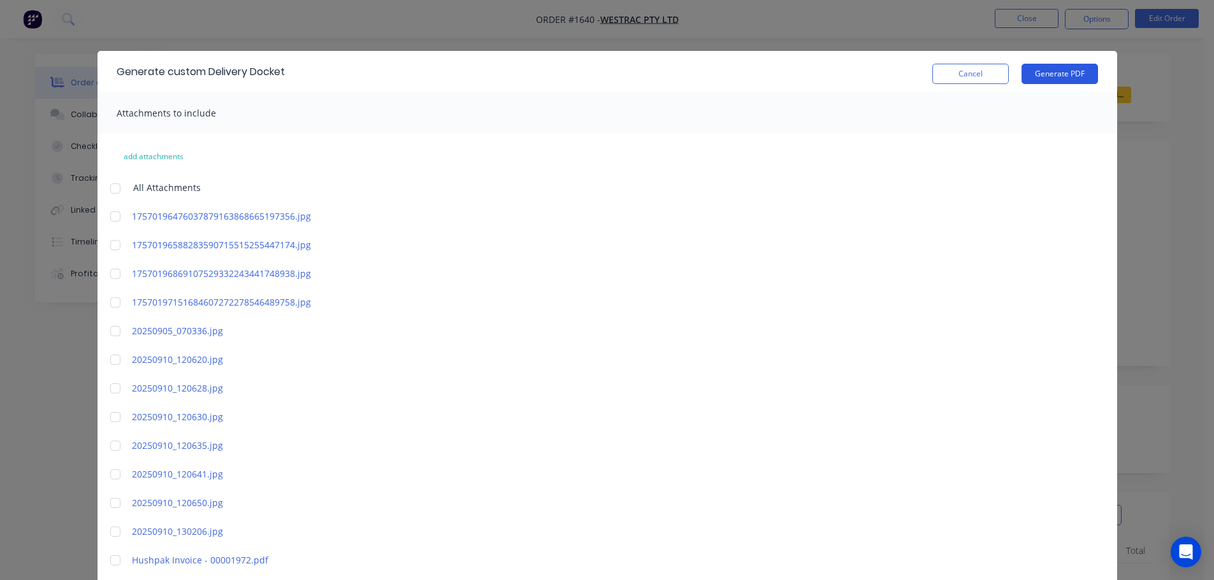
click at [1054, 73] on button "Generate PDF" at bounding box center [1059, 74] width 76 height 20
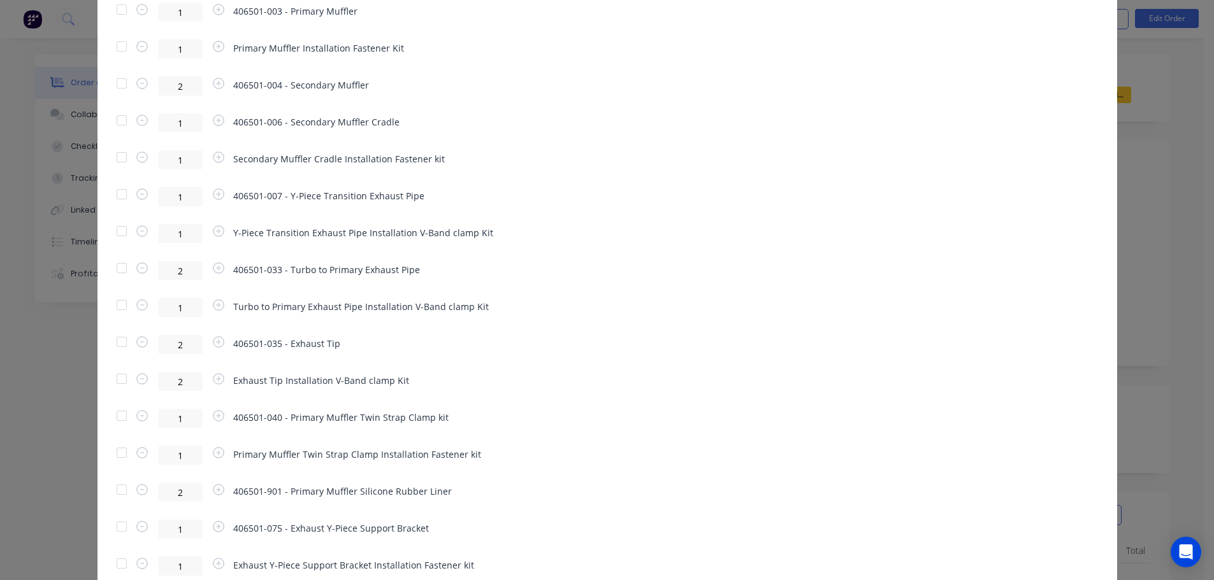
scroll to position [817, 0]
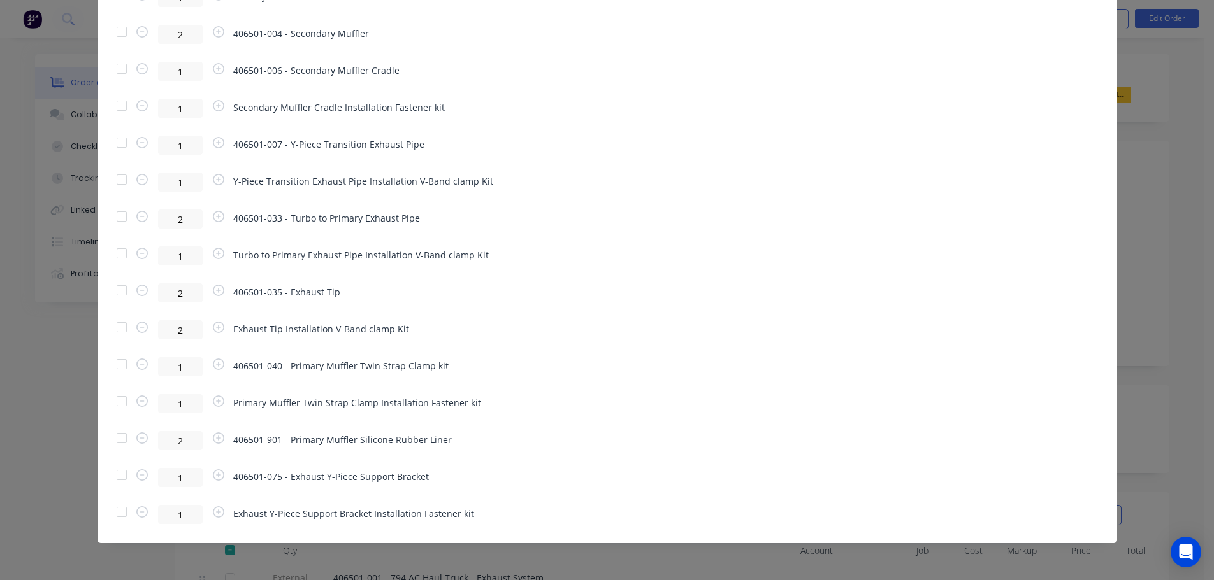
click at [113, 257] on div at bounding box center [121, 253] width 25 height 25
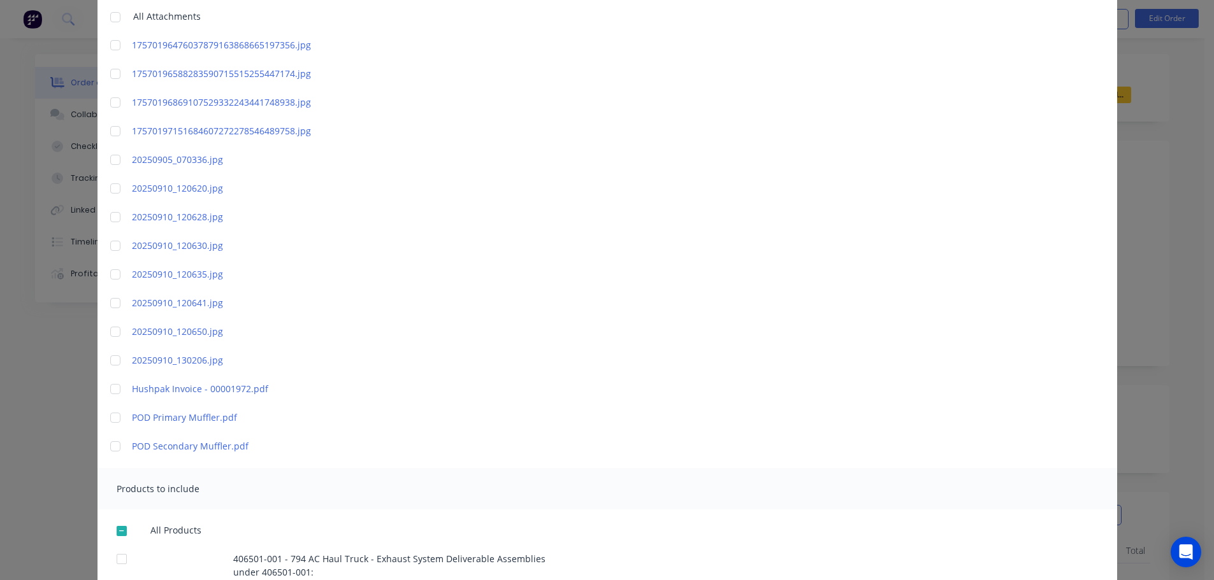
scroll to position [0, 0]
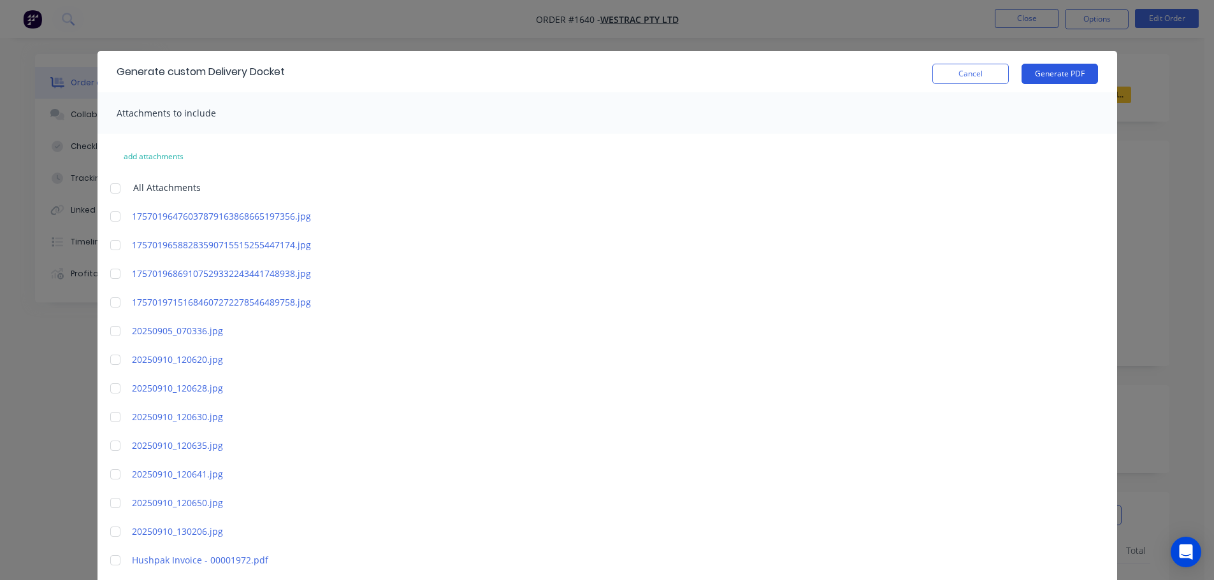
click at [1054, 75] on button "Generate PDF" at bounding box center [1059, 74] width 76 height 20
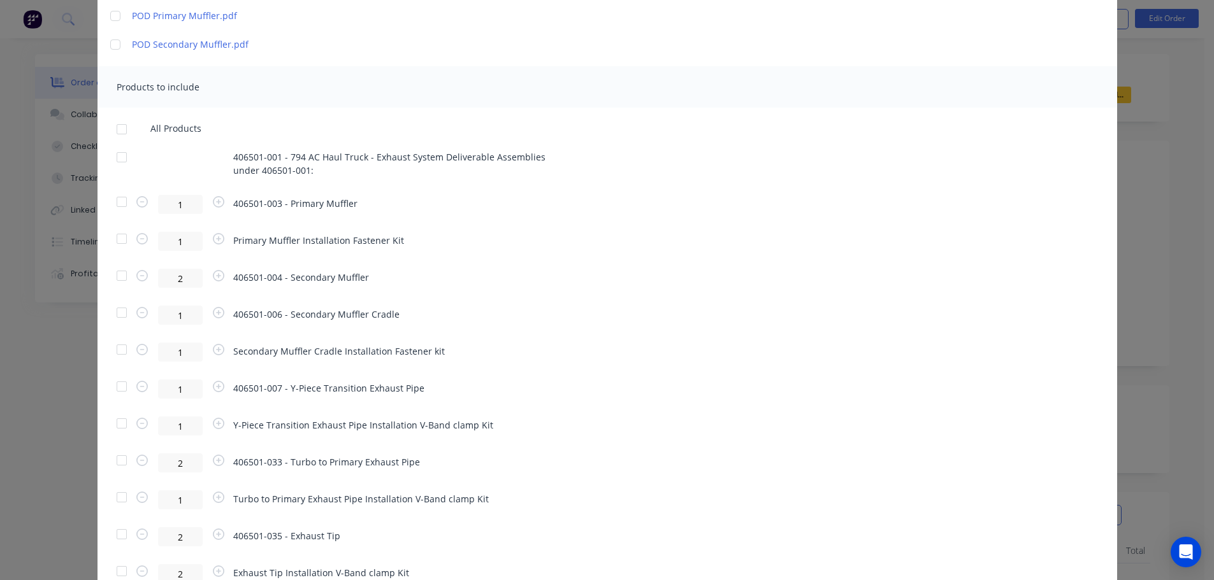
scroll to position [764, 0]
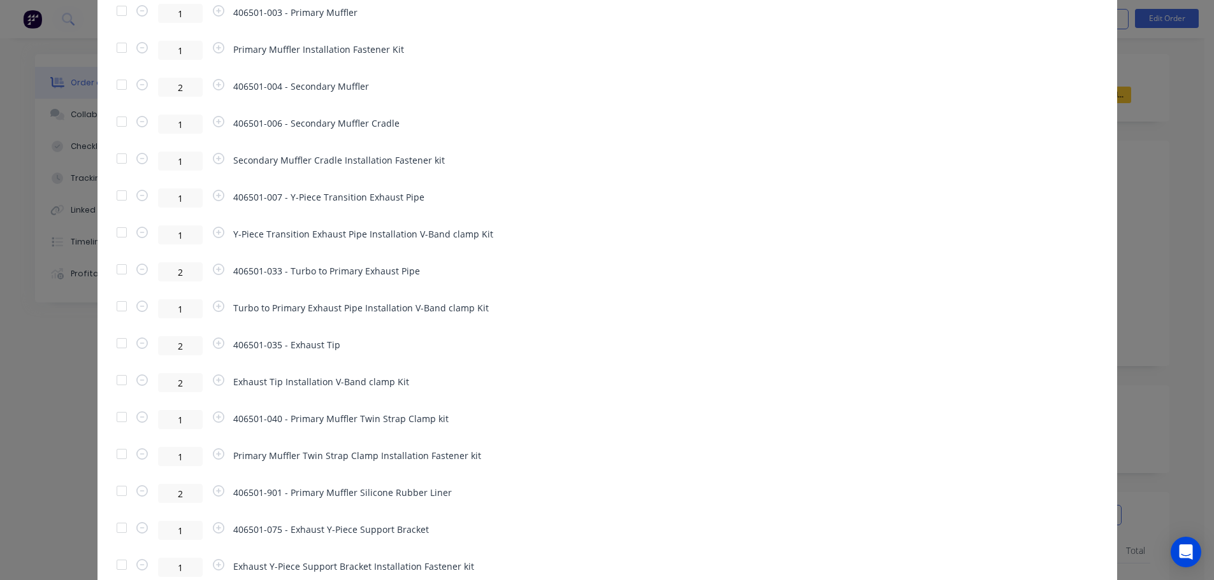
click at [119, 347] on div at bounding box center [121, 343] width 25 height 25
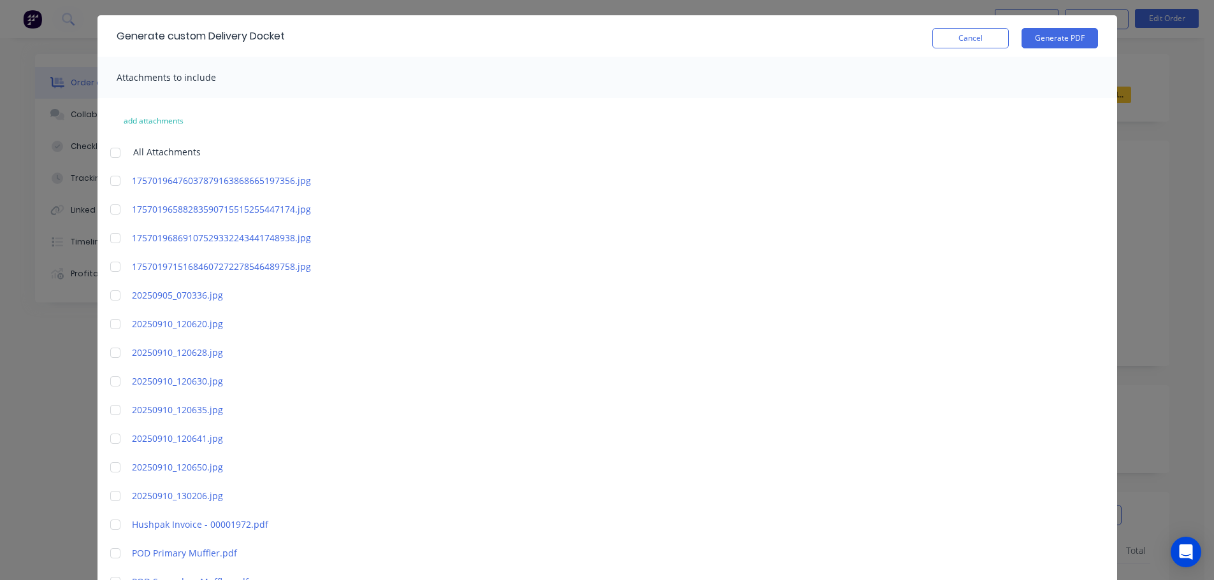
scroll to position [0, 0]
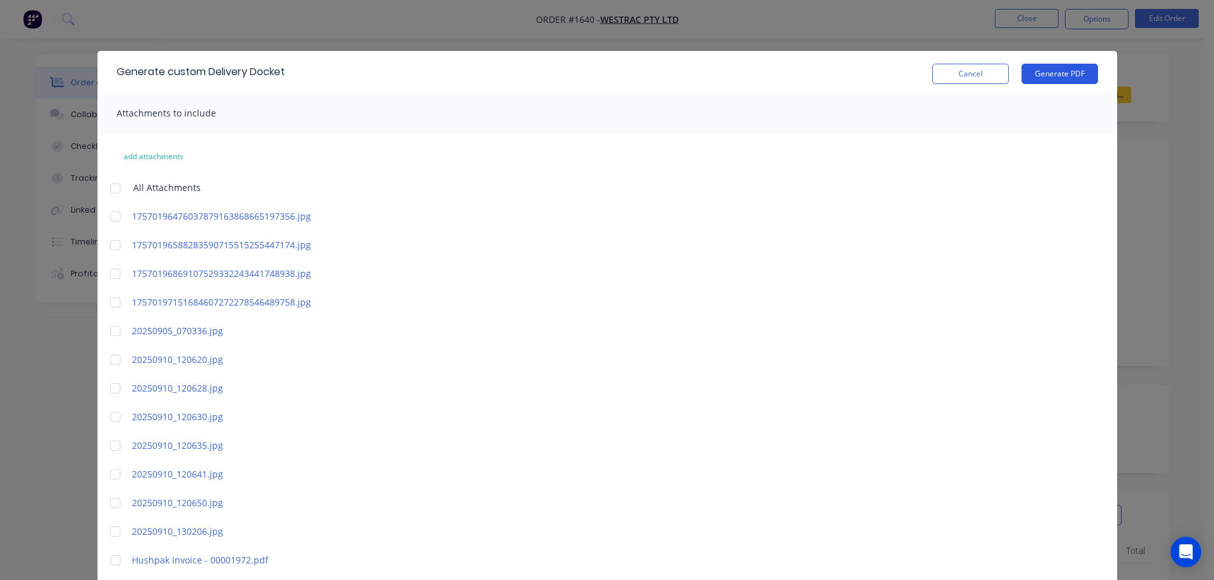
click at [1052, 82] on button "Generate PDF" at bounding box center [1059, 74] width 76 height 20
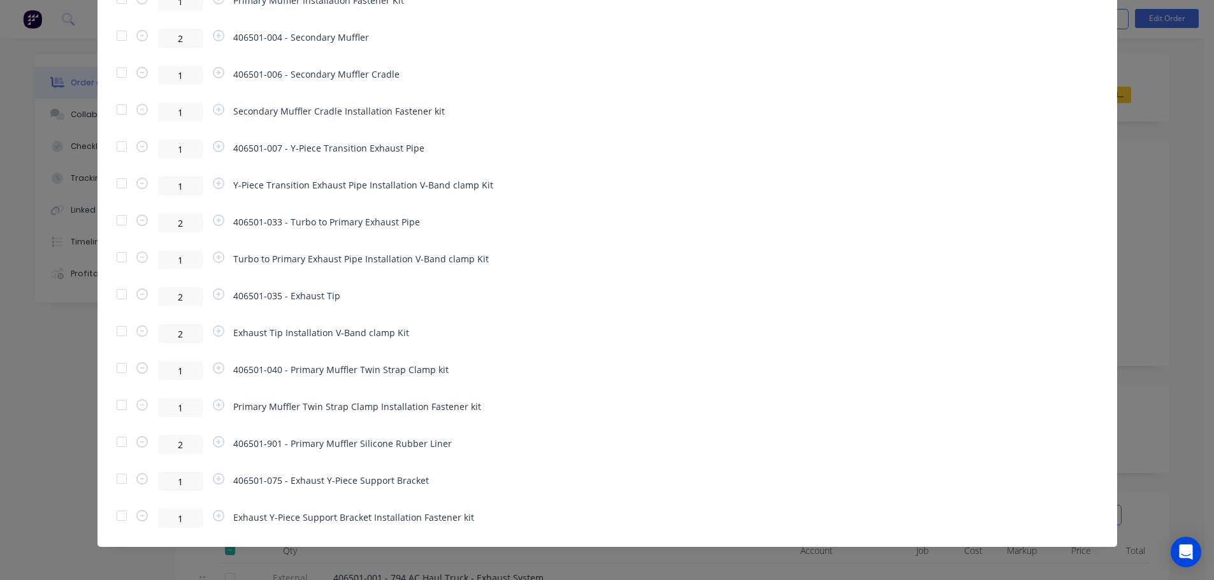
scroll to position [817, 0]
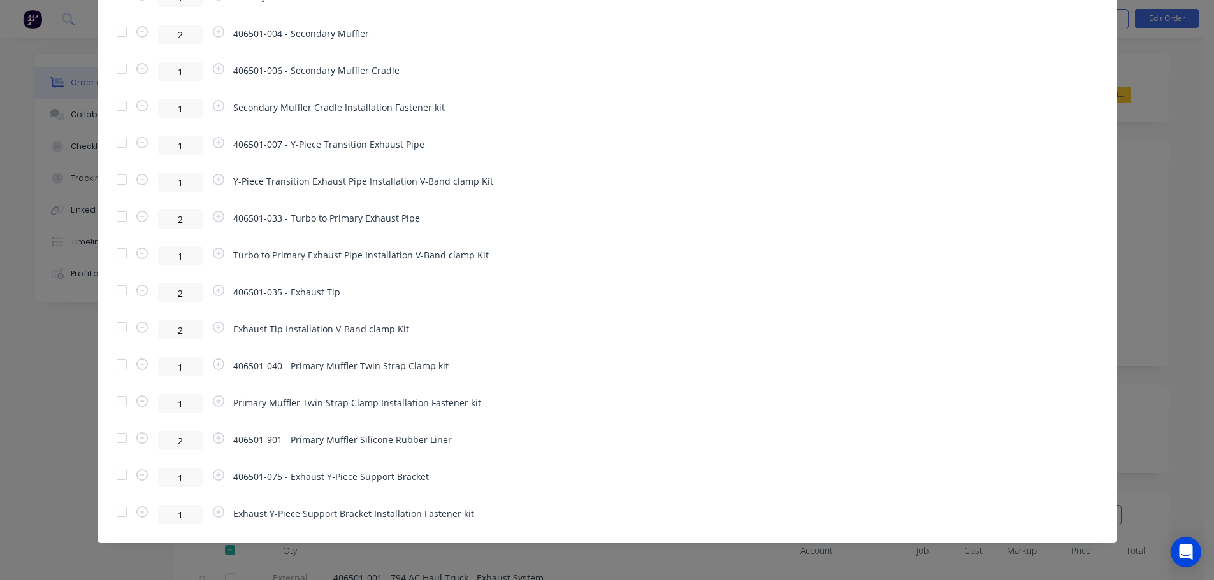
click at [115, 329] on div at bounding box center [121, 327] width 25 height 25
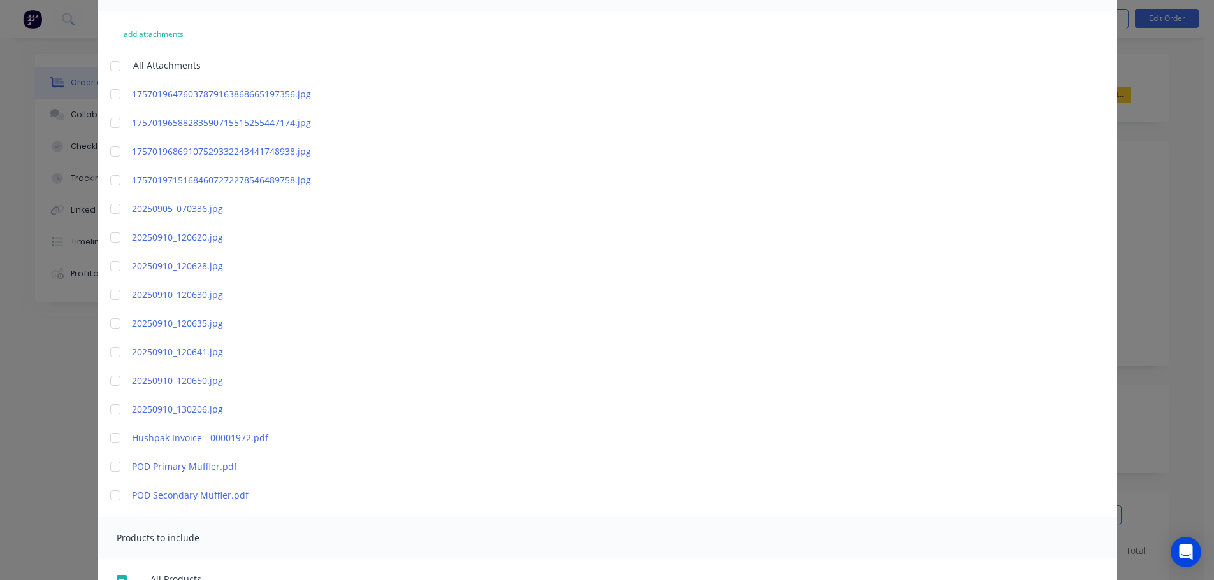
scroll to position [0, 0]
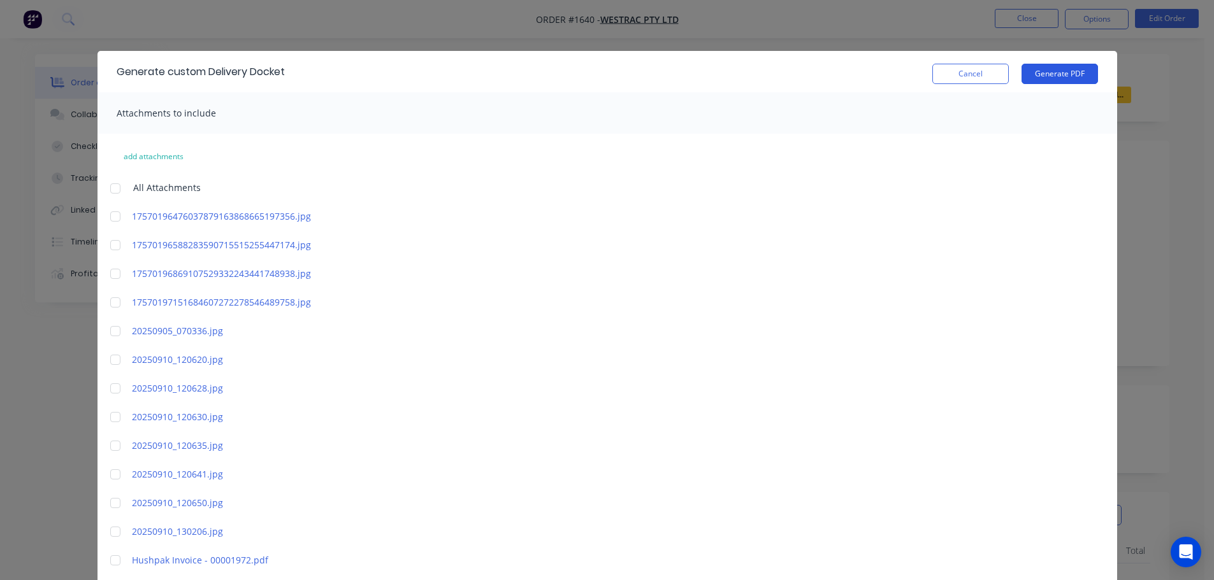
click at [1059, 78] on button "Generate PDF" at bounding box center [1059, 74] width 76 height 20
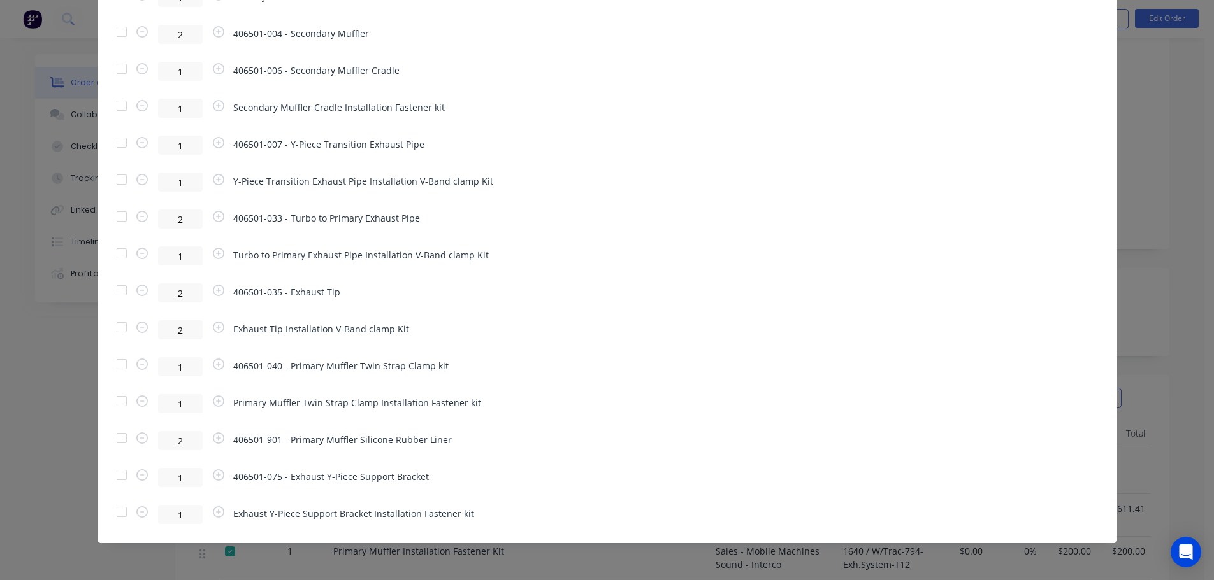
scroll to position [127, 0]
click at [119, 366] on div at bounding box center [121, 364] width 25 height 25
click at [114, 399] on div at bounding box center [121, 401] width 25 height 25
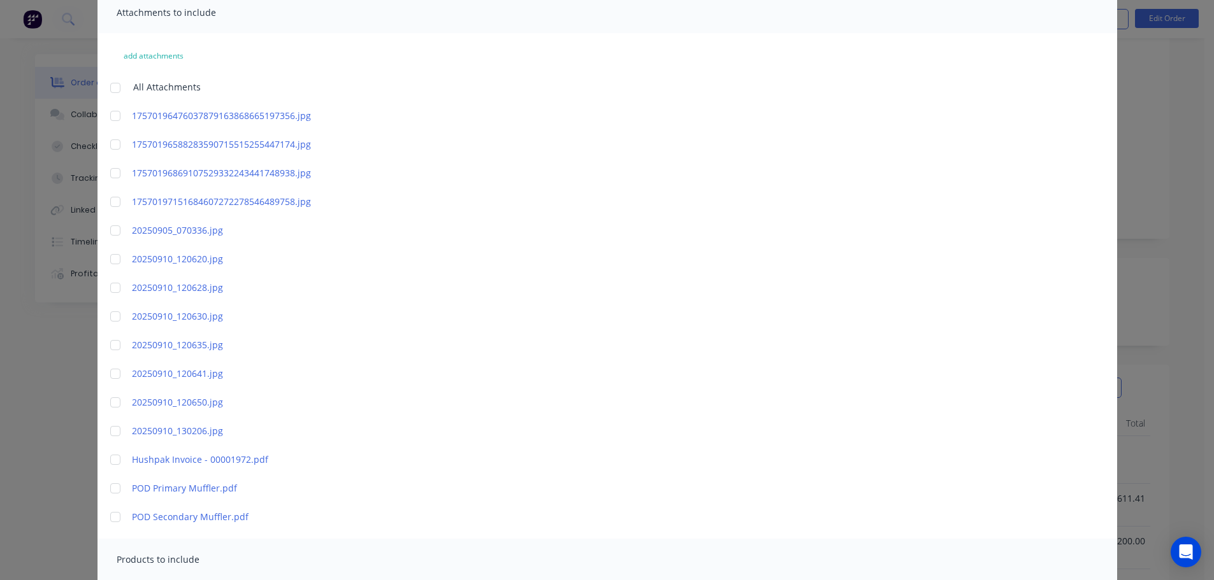
scroll to position [0, 0]
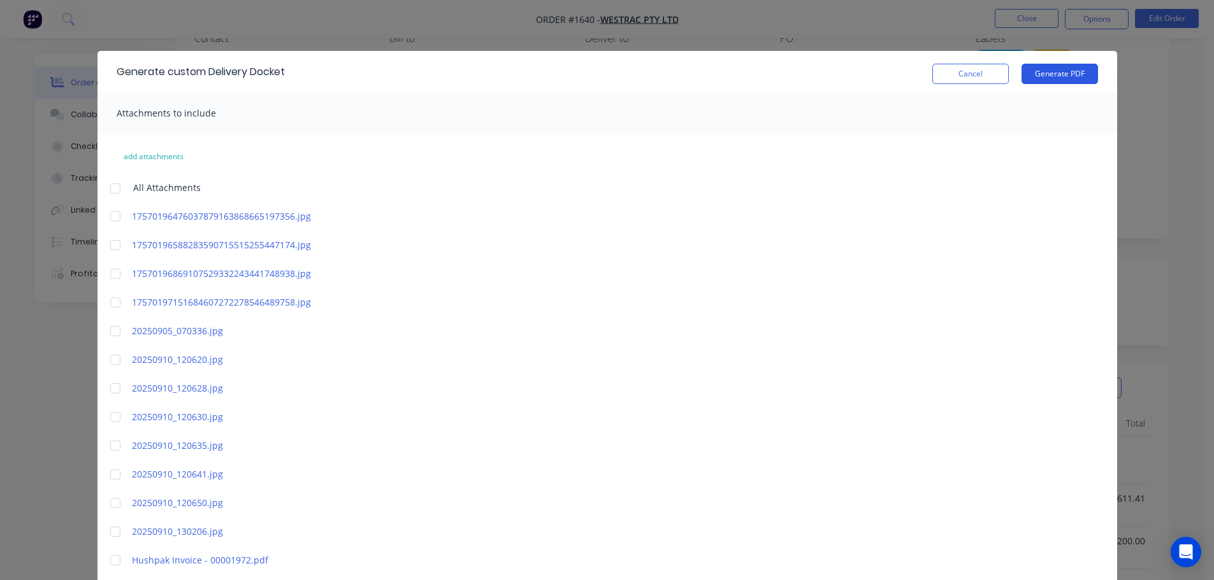
click at [1054, 73] on button "Generate PDF" at bounding box center [1059, 74] width 76 height 20
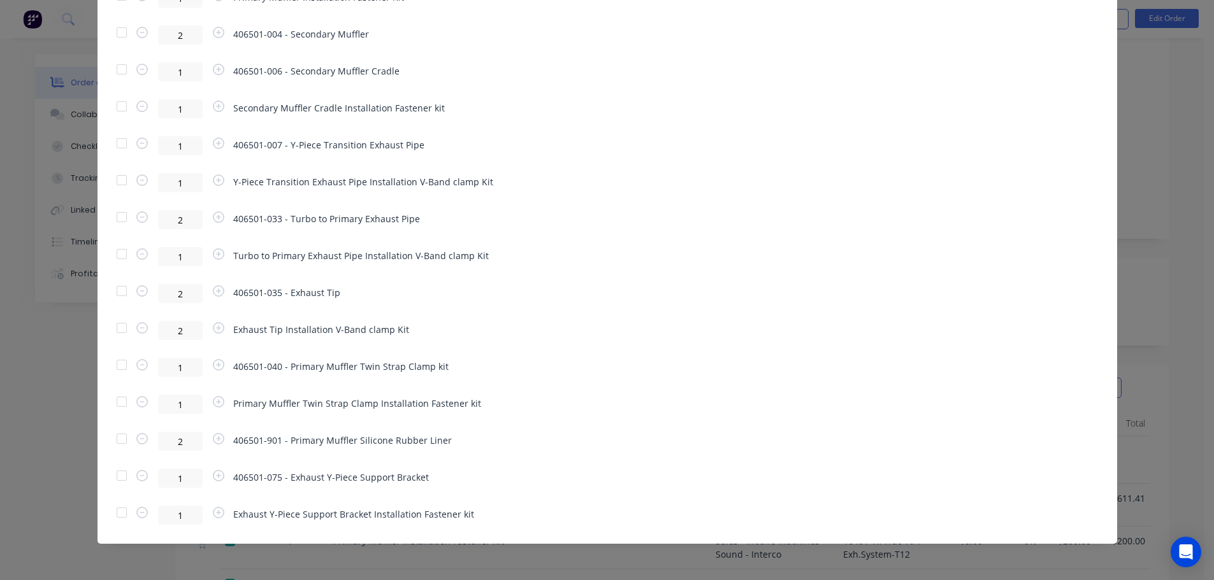
scroll to position [817, 0]
click at [115, 475] on div at bounding box center [121, 475] width 25 height 25
click at [117, 439] on div at bounding box center [121, 438] width 25 height 25
click at [118, 475] on div at bounding box center [121, 475] width 25 height 25
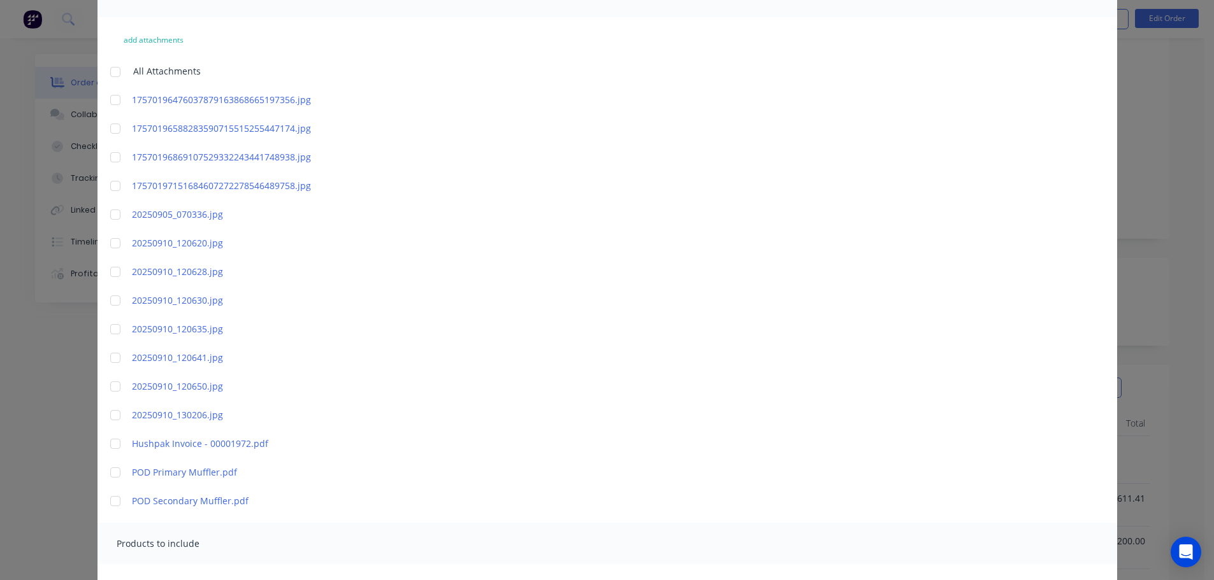
scroll to position [0, 0]
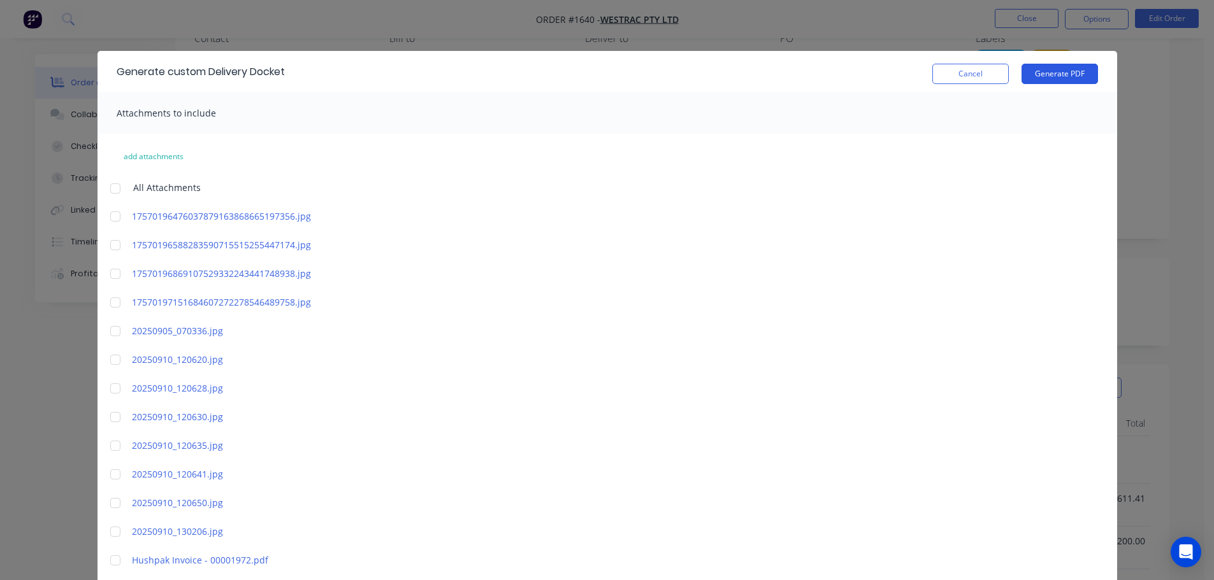
click at [1071, 69] on button "Generate PDF" at bounding box center [1059, 74] width 76 height 20
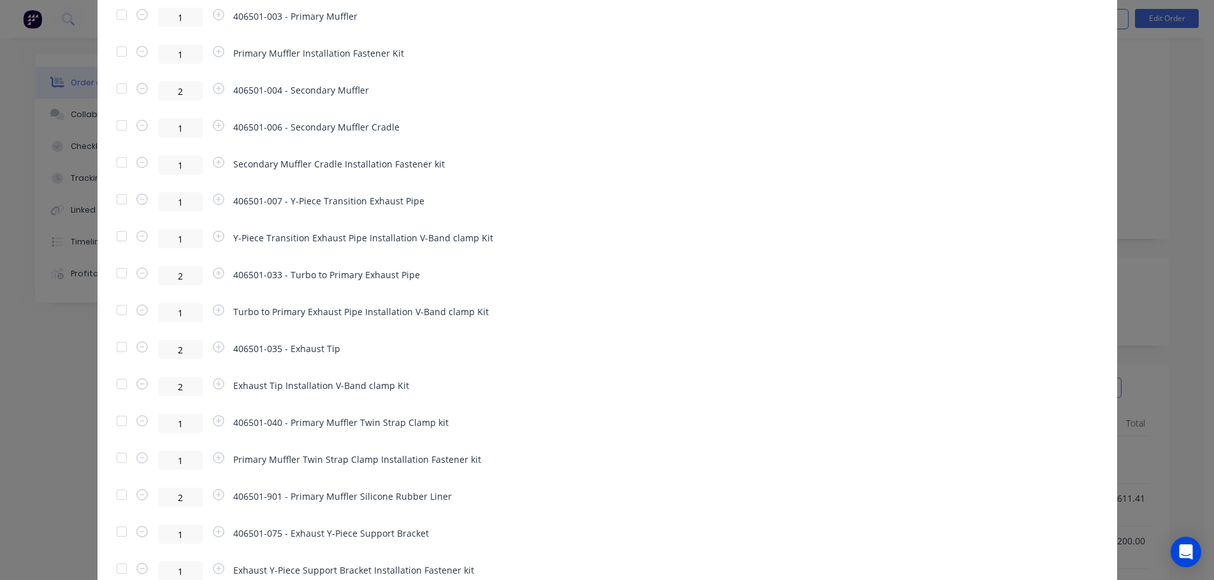
scroll to position [817, 0]
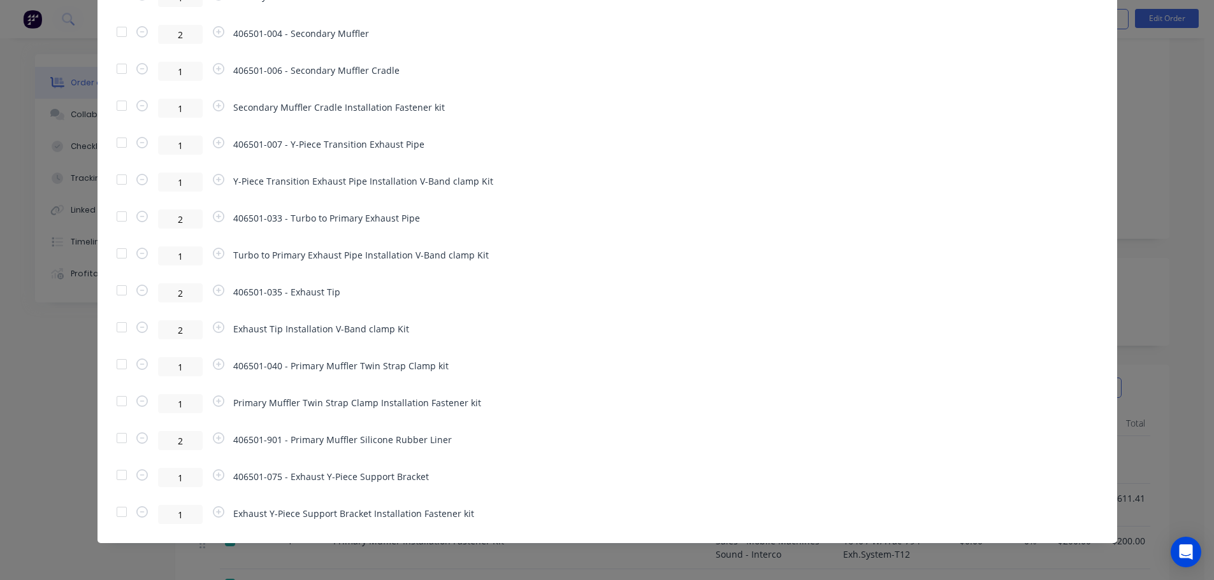
click at [116, 475] on div at bounding box center [121, 475] width 25 height 25
click at [112, 515] on div at bounding box center [121, 511] width 25 height 25
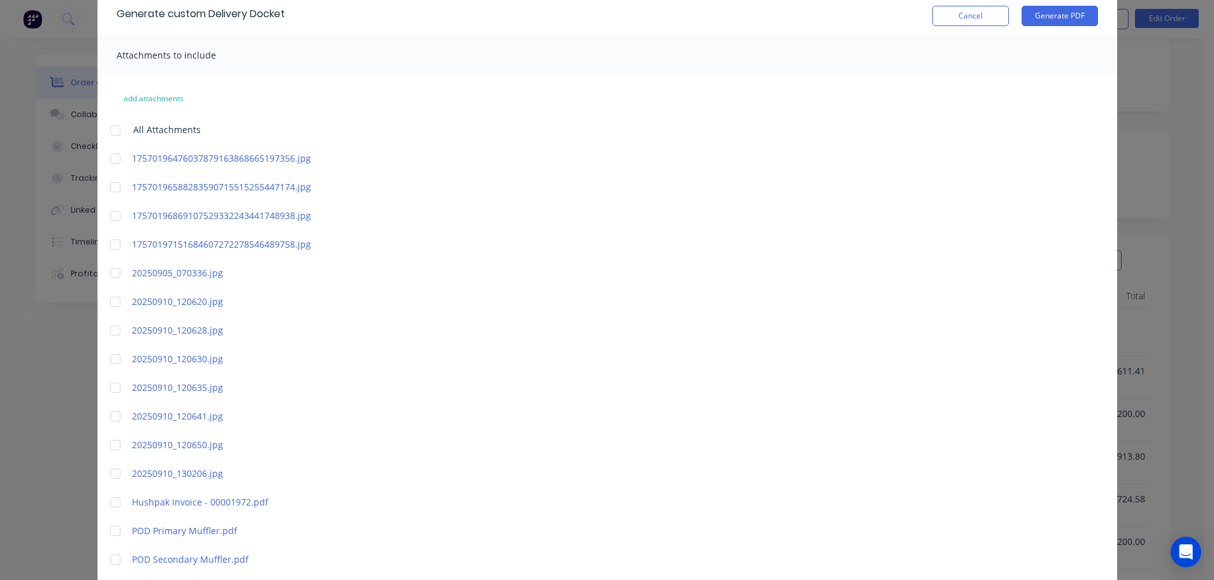
scroll to position [0, 0]
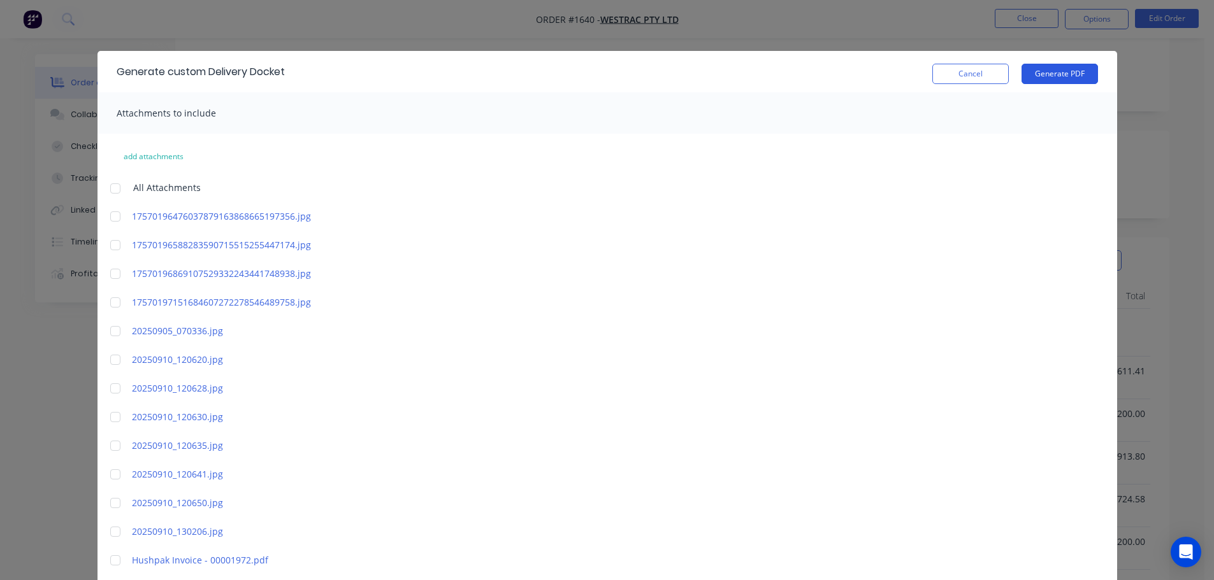
click at [1048, 70] on button "Generate PDF" at bounding box center [1059, 74] width 76 height 20
click at [974, 76] on button "Cancel" at bounding box center [970, 74] width 76 height 20
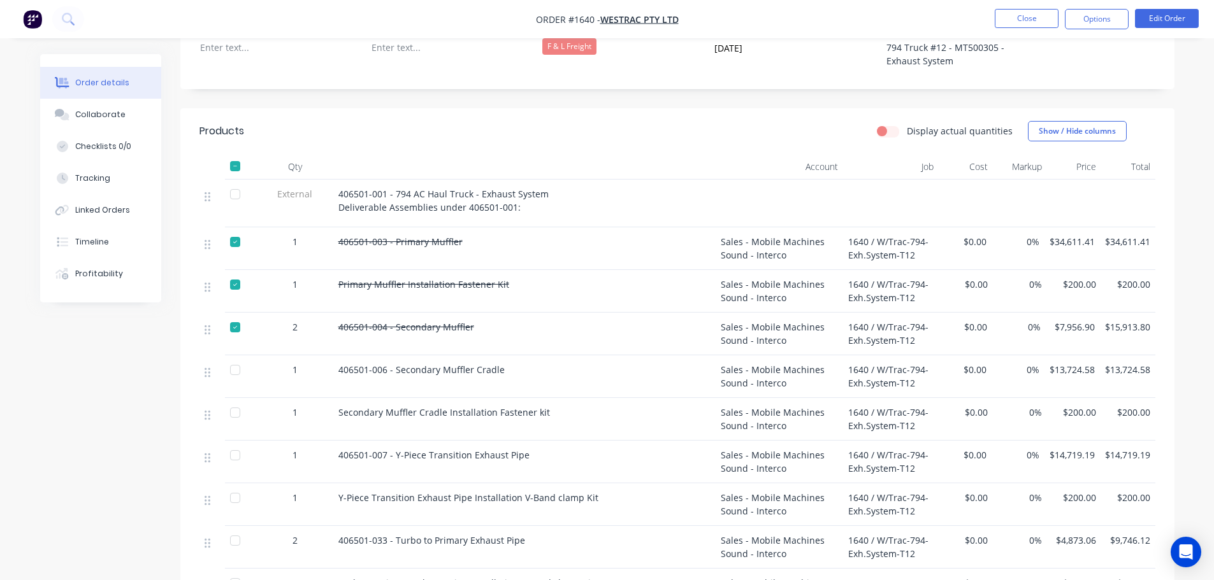
scroll to position [446, 0]
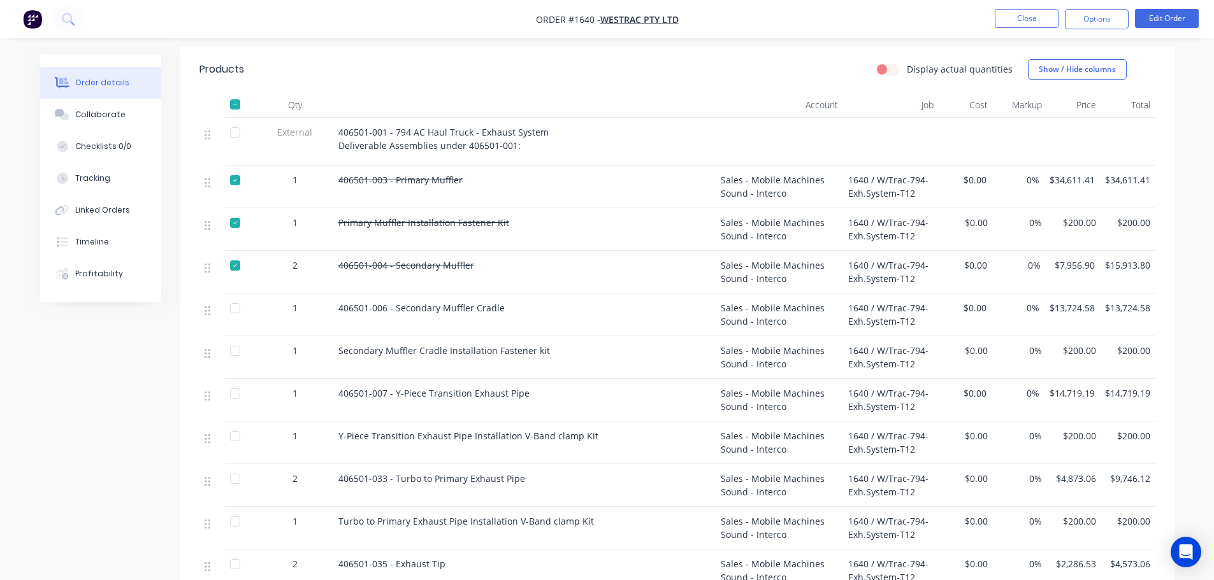
click at [236, 296] on div at bounding box center [234, 308] width 25 height 25
click at [234, 338] on div at bounding box center [234, 350] width 25 height 25
drag, startPoint x: 233, startPoint y: 368, endPoint x: 236, endPoint y: 393, distance: 25.7
click at [233, 381] on div at bounding box center [234, 393] width 25 height 25
click at [236, 424] on div at bounding box center [234, 436] width 25 height 25
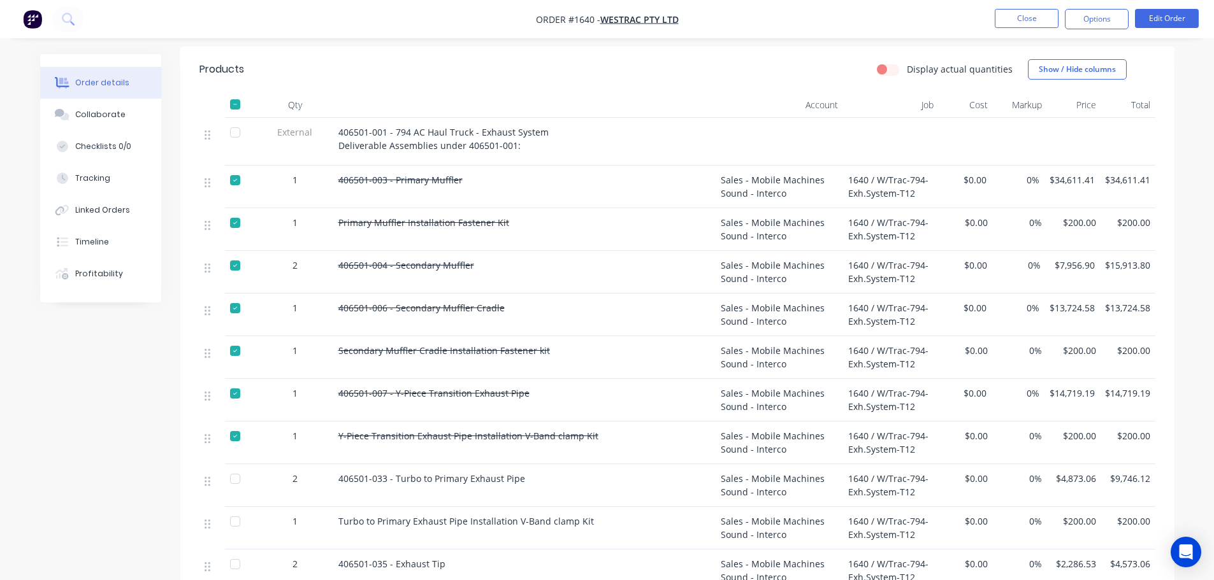
click at [238, 466] on div at bounding box center [234, 478] width 25 height 25
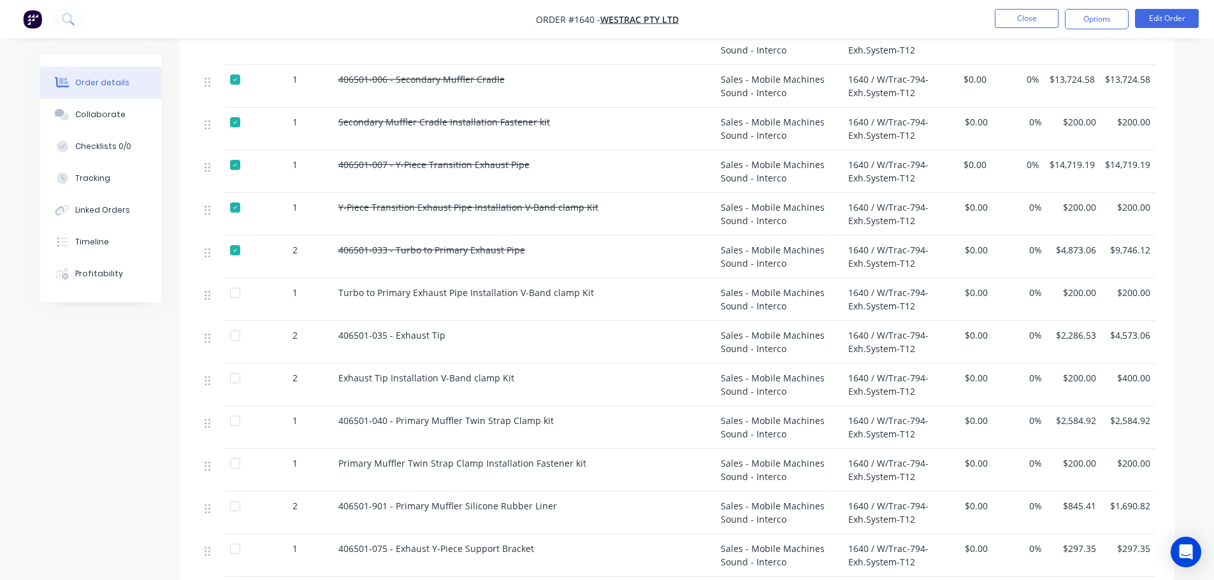
scroll to position [701, 0]
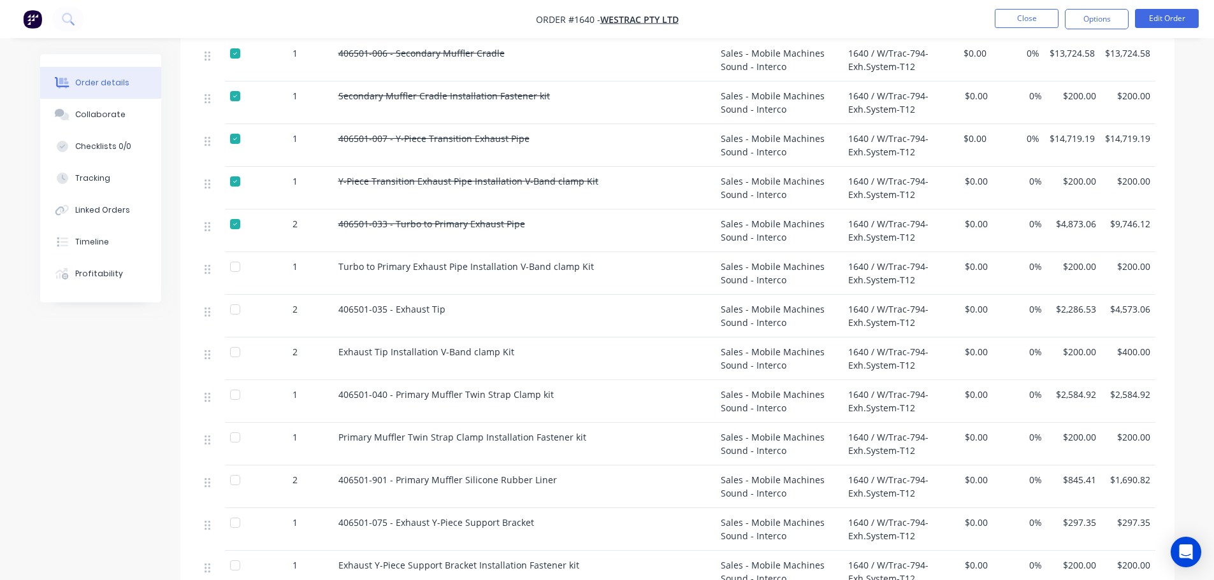
click at [233, 255] on div at bounding box center [234, 266] width 25 height 25
click at [233, 297] on div at bounding box center [234, 309] width 25 height 25
click at [231, 340] on div at bounding box center [234, 352] width 25 height 25
click at [233, 382] on div at bounding box center [234, 394] width 25 height 25
click at [235, 425] on div at bounding box center [234, 437] width 25 height 25
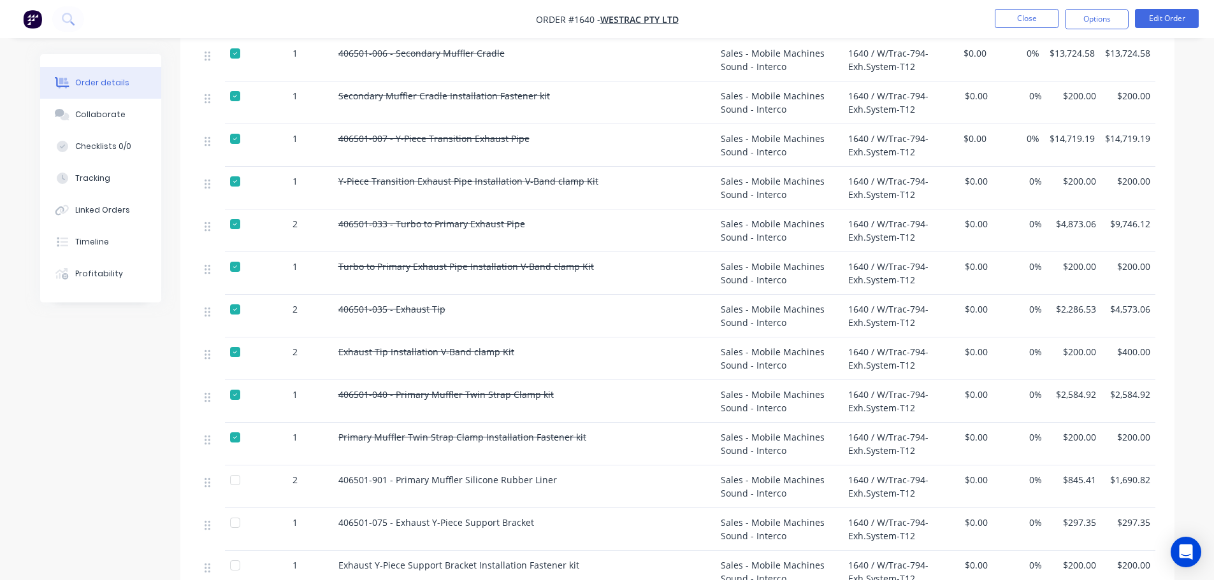
click at [238, 468] on div at bounding box center [234, 480] width 25 height 25
click at [233, 510] on div at bounding box center [234, 522] width 25 height 25
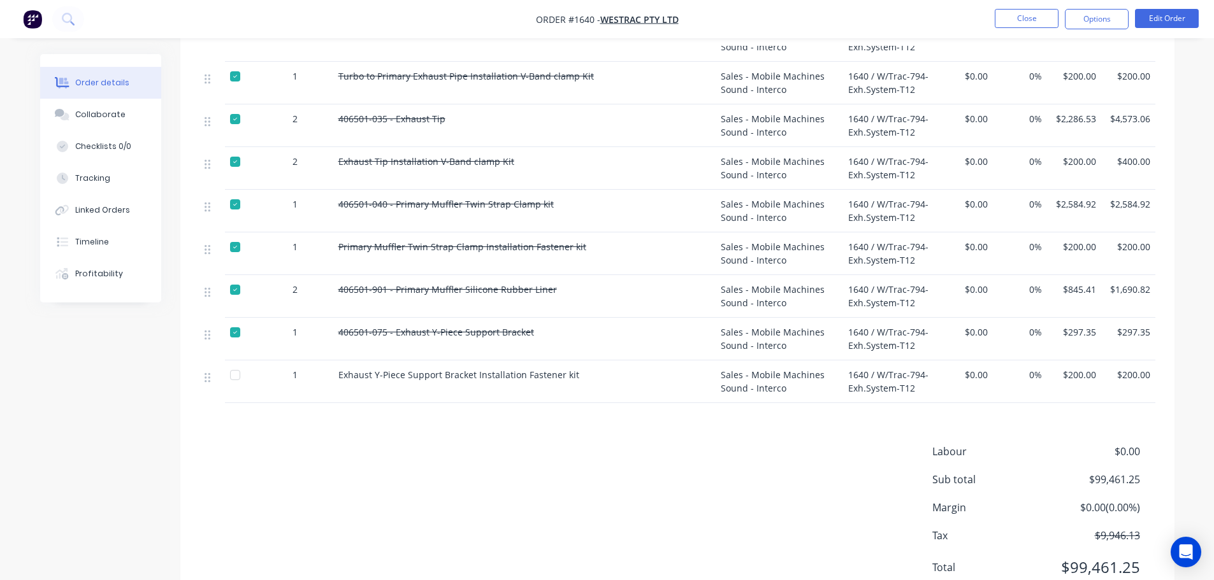
scroll to position [892, 0]
click at [240, 362] on div at bounding box center [234, 374] width 25 height 25
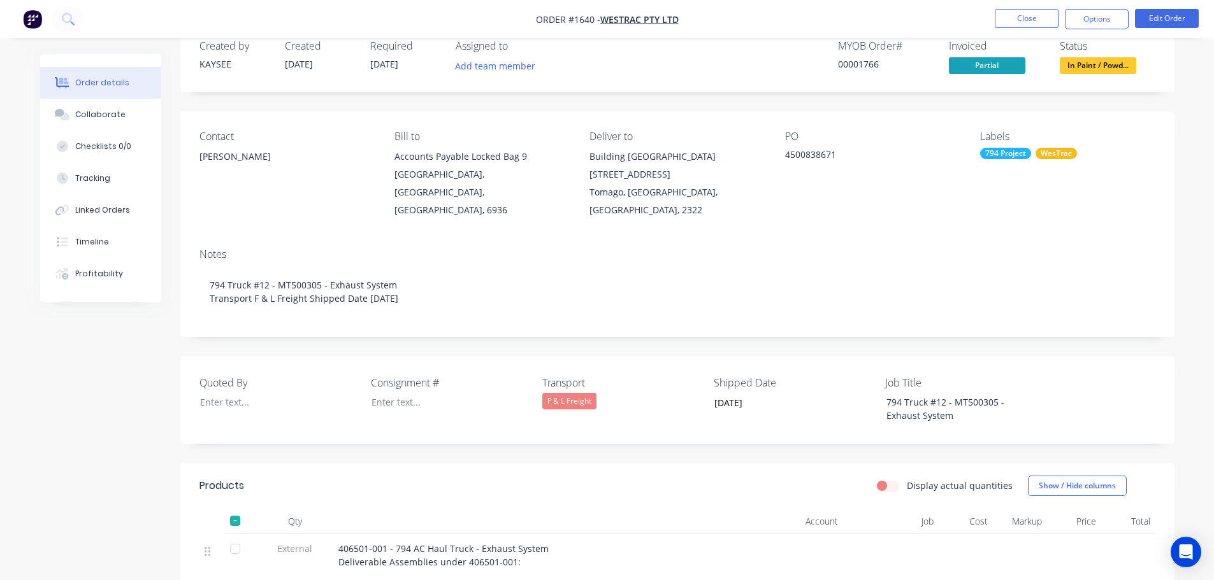
scroll to position [0, 0]
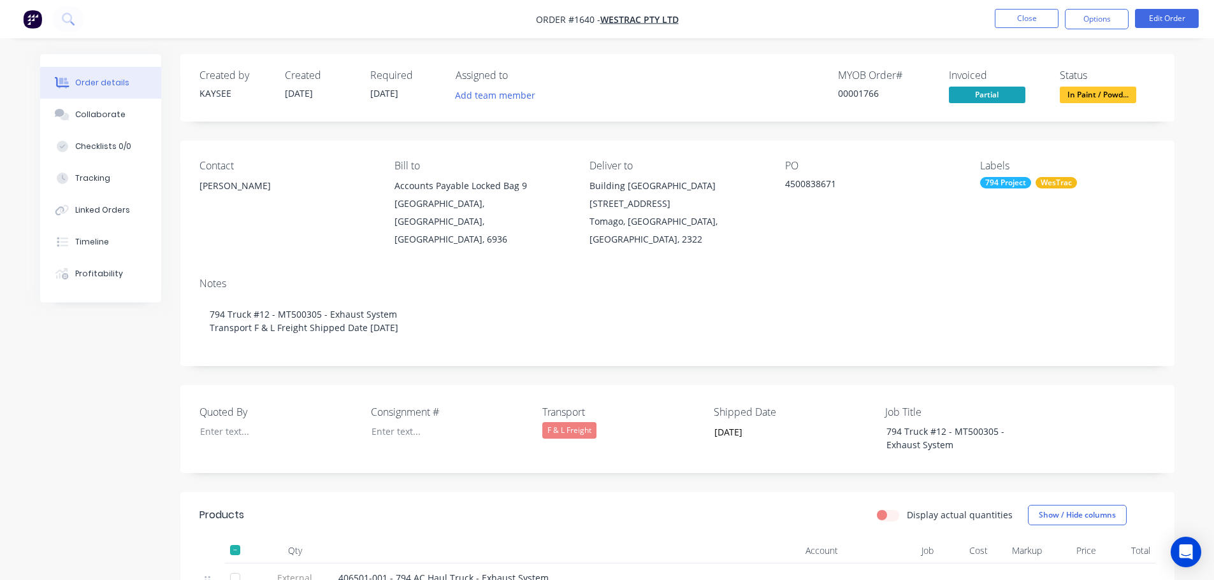
click at [1089, 97] on span "In Paint / Powd..." at bounding box center [1097, 95] width 76 height 16
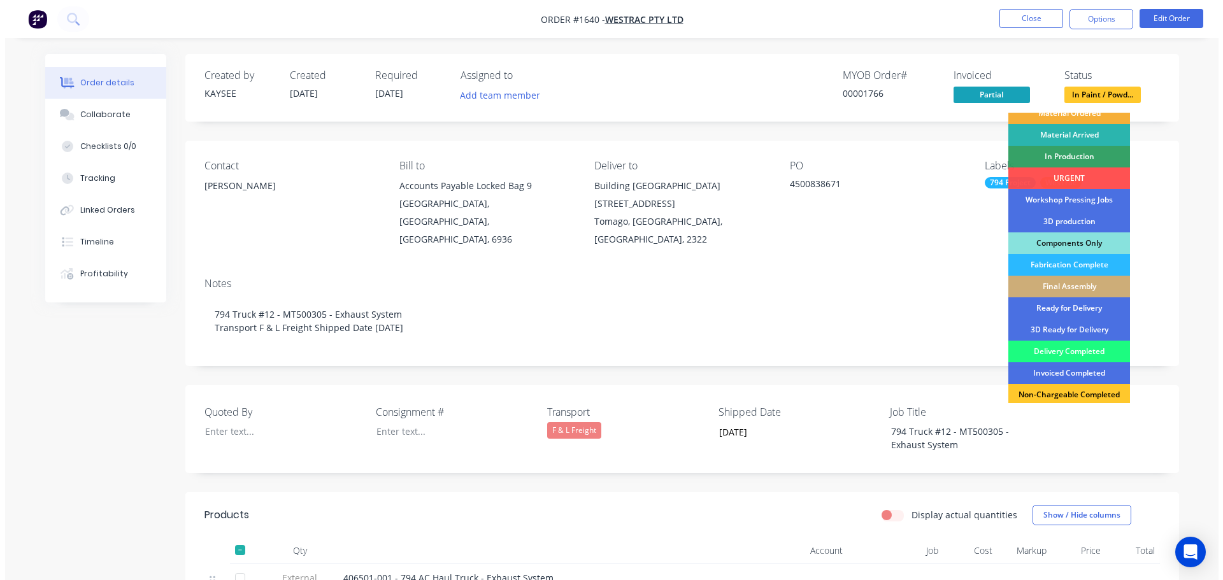
scroll to position [127, 0]
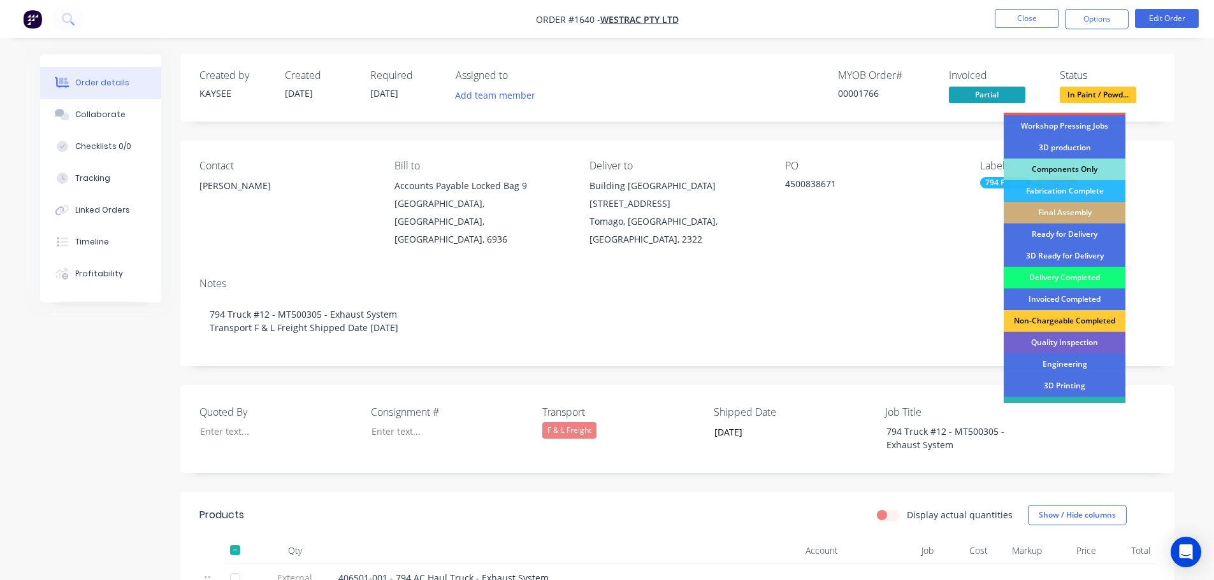
click at [1056, 280] on div "Delivery Completed" at bounding box center [1064, 278] width 122 height 22
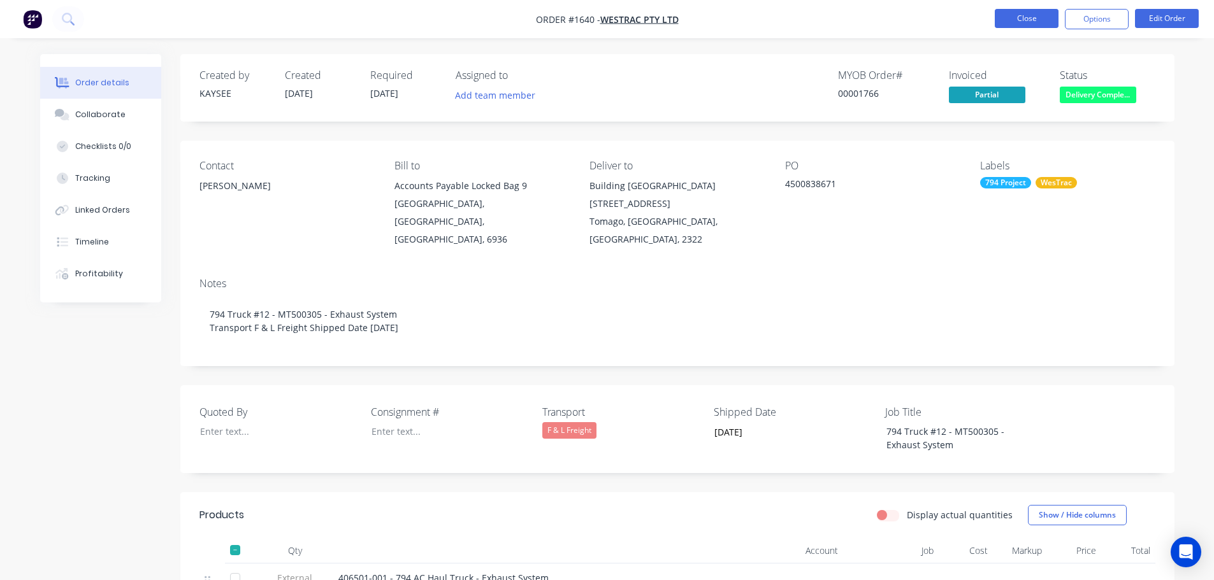
click at [1023, 22] on button "Close" at bounding box center [1026, 18] width 64 height 19
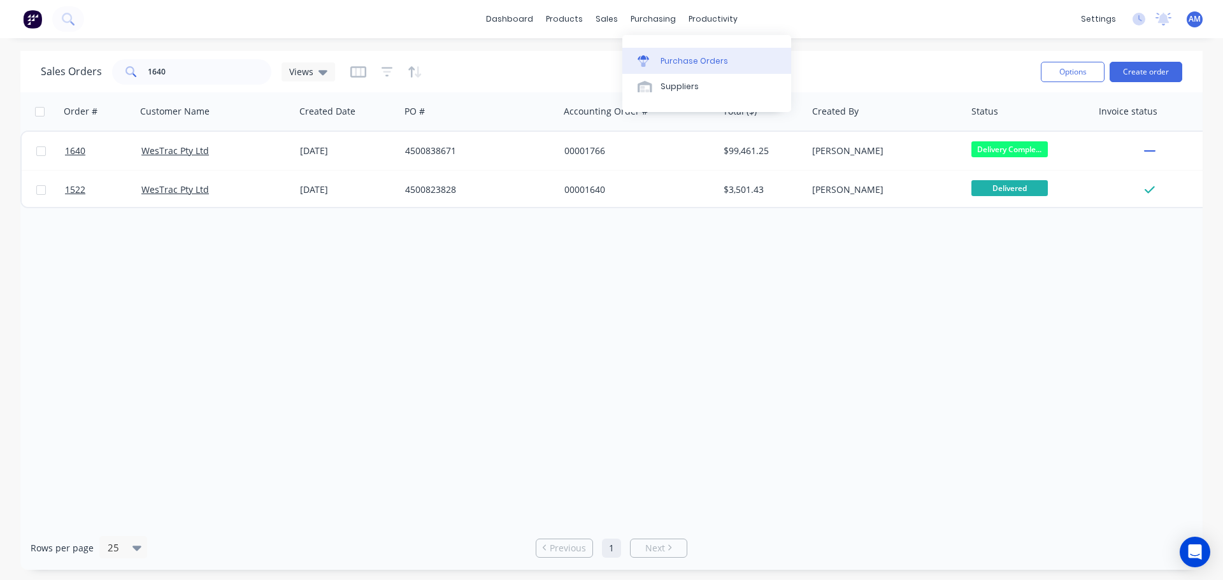
click at [693, 58] on div "Purchase Orders" at bounding box center [695, 60] width 68 height 11
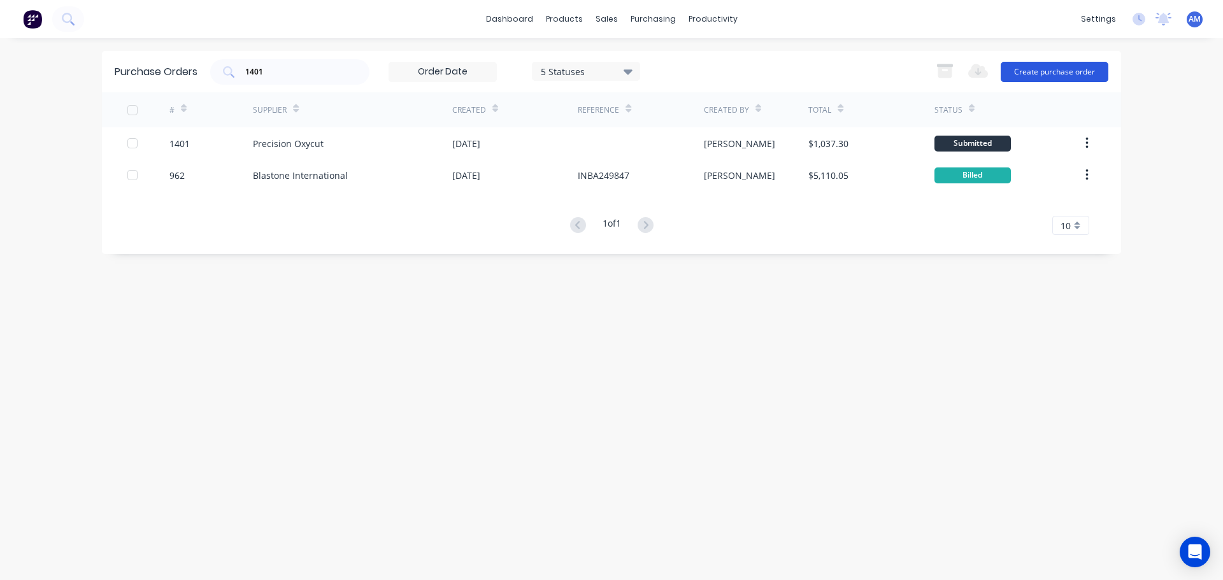
click at [1036, 72] on button "Create purchase order" at bounding box center [1055, 72] width 108 height 20
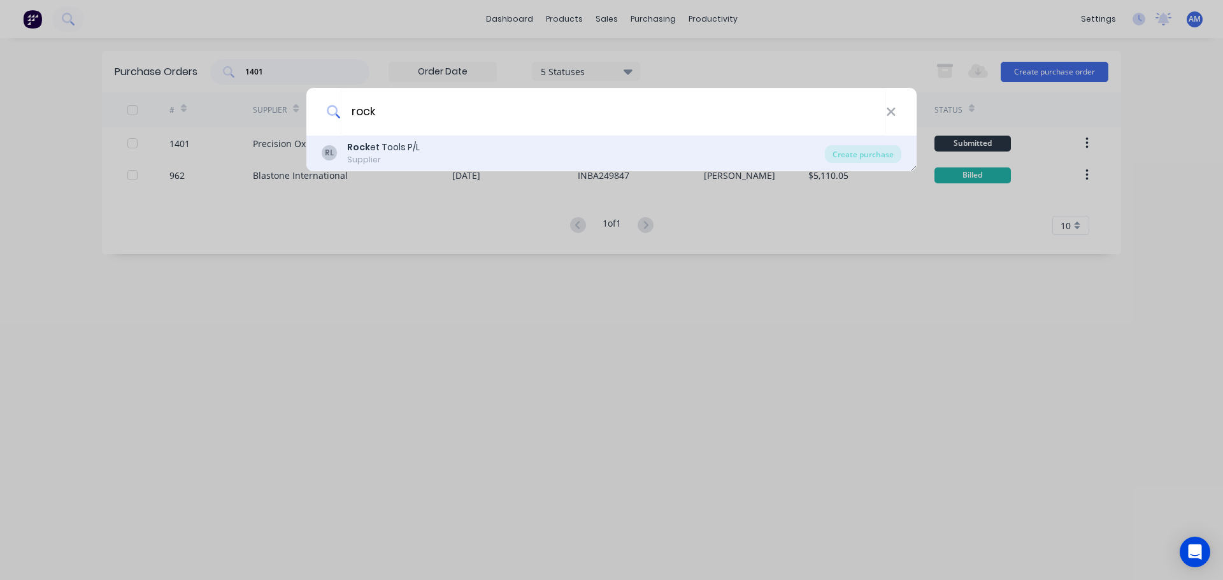
type input "rock"
click at [401, 150] on div "Rock et Tools P/L" at bounding box center [383, 147] width 73 height 13
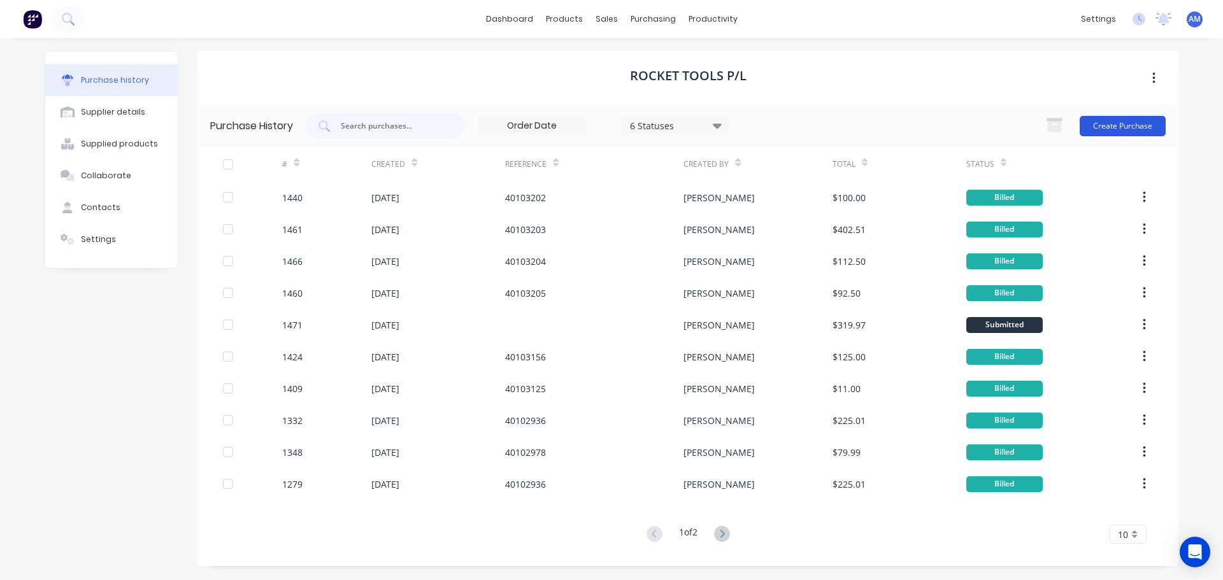
click at [1105, 126] on button "Create Purchase" at bounding box center [1123, 126] width 86 height 20
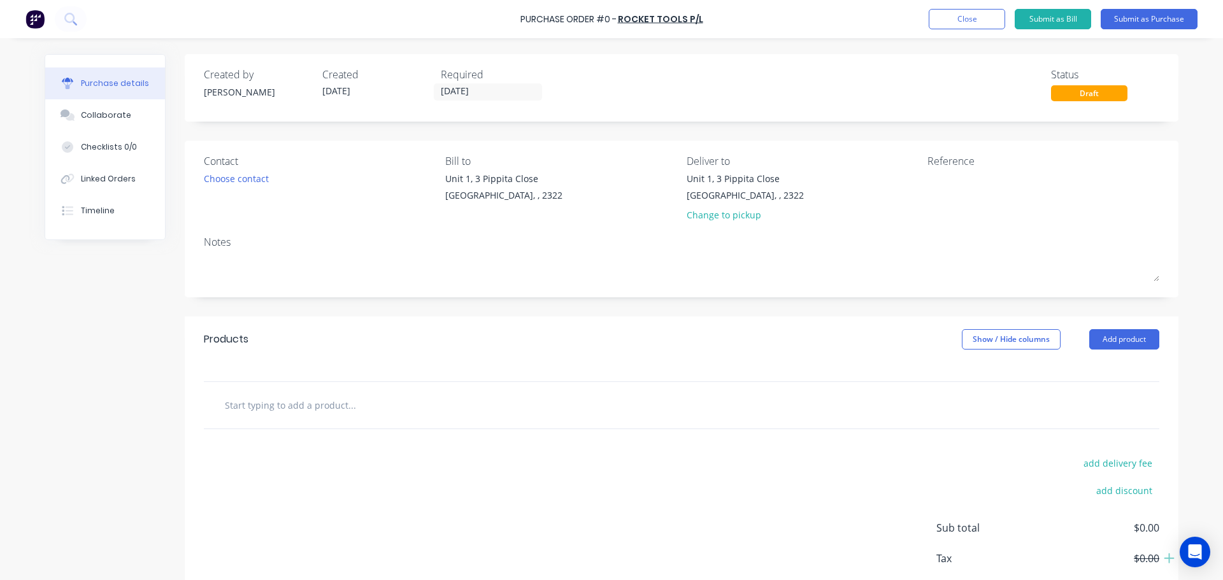
click at [285, 408] on input "text" at bounding box center [351, 404] width 255 height 25
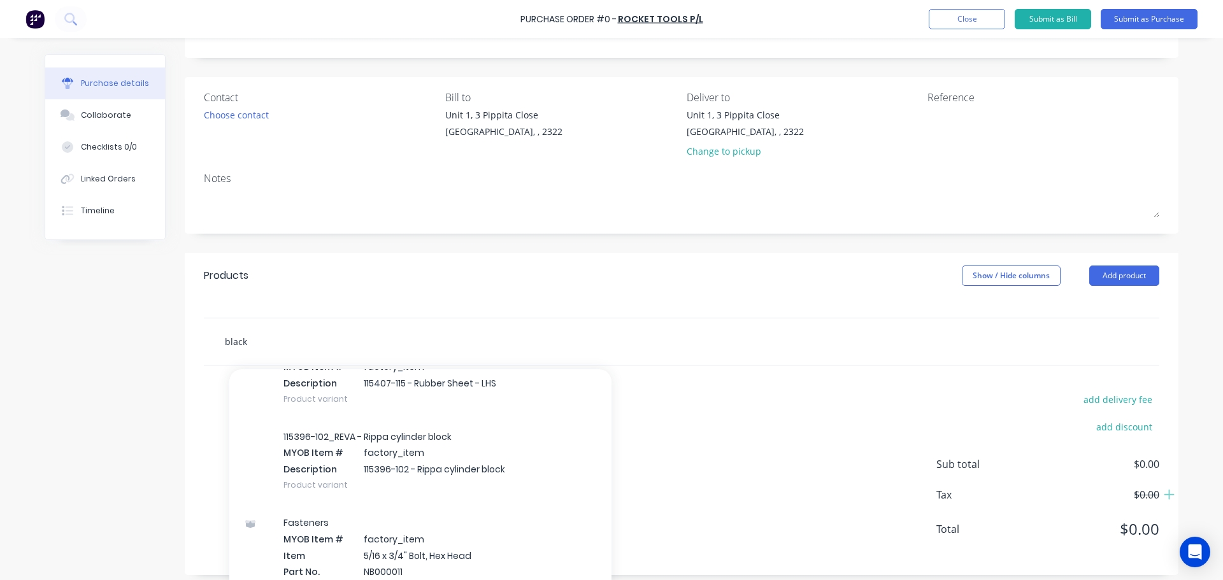
scroll to position [31493, 0]
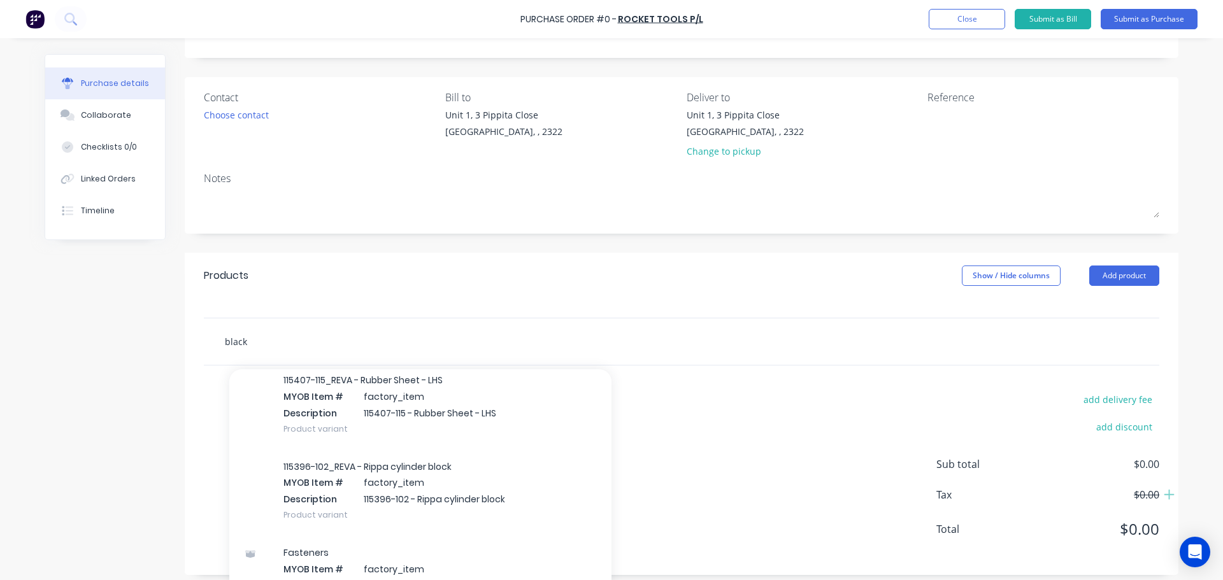
drag, startPoint x: 253, startPoint y: 343, endPoint x: 203, endPoint y: 338, distance: 49.9
click at [204, 338] on div "black Add black to order 132723-109 - D6-Circuit Breaker_CAB LHS-Cover Panel-To…" at bounding box center [682, 342] width 956 height 47
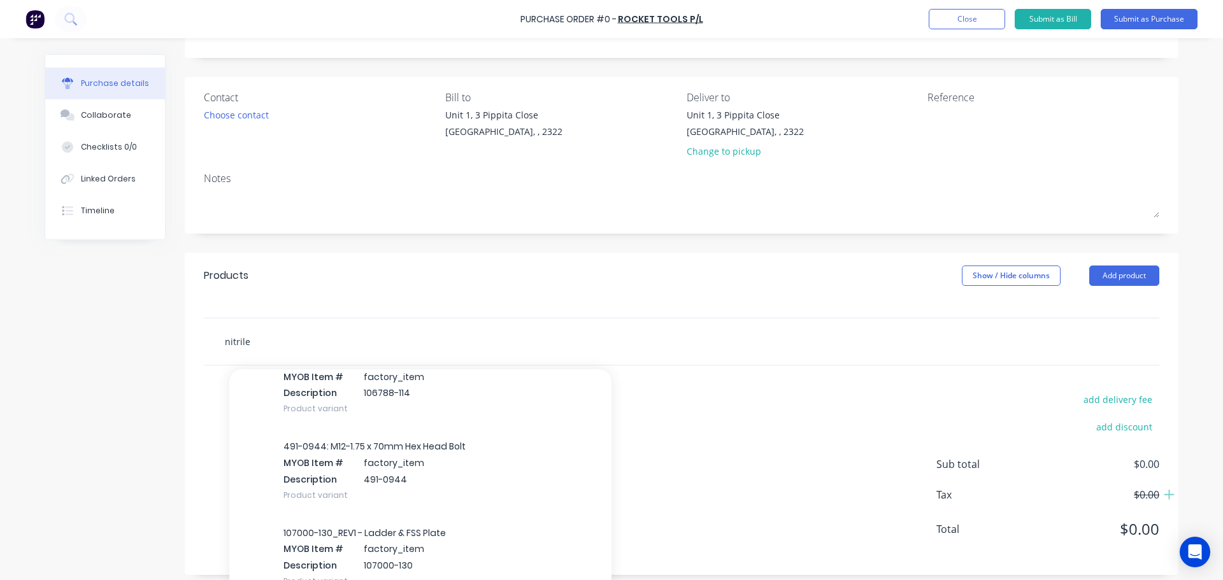
scroll to position [1656, 0]
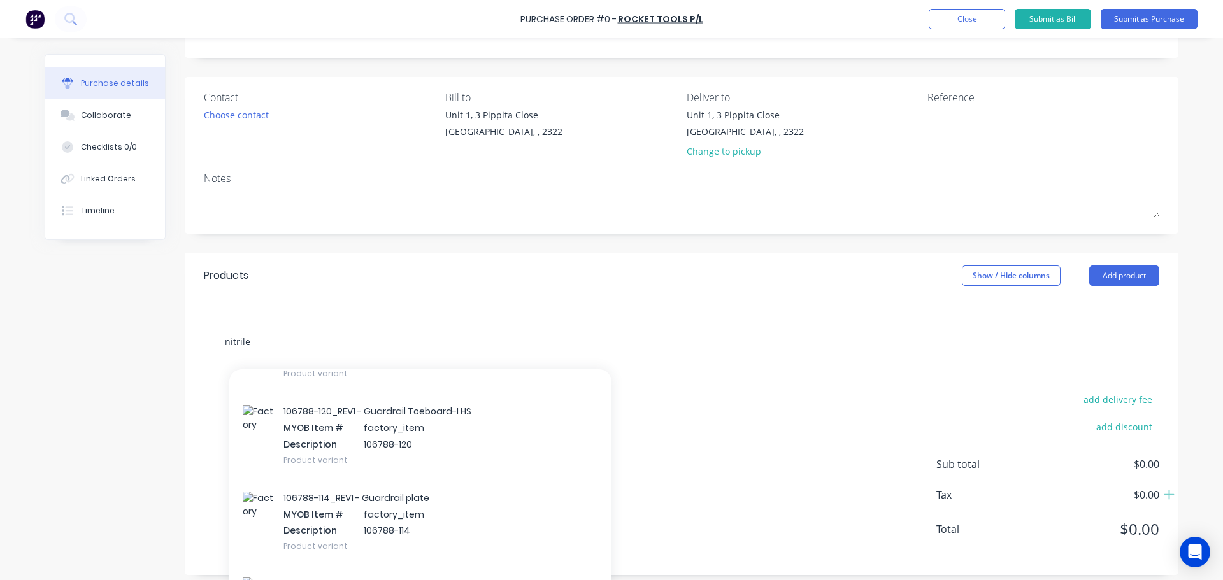
click at [257, 345] on input "nitrile" at bounding box center [351, 341] width 255 height 25
drag, startPoint x: 255, startPoint y: 340, endPoint x: 203, endPoint y: 345, distance: 52.6
click at [214, 345] on div "nitrile Add nitrile to order 132723-109 - D6-Circuit Breaker_CAB LHS-Cover Pane…" at bounding box center [405, 341] width 382 height 25
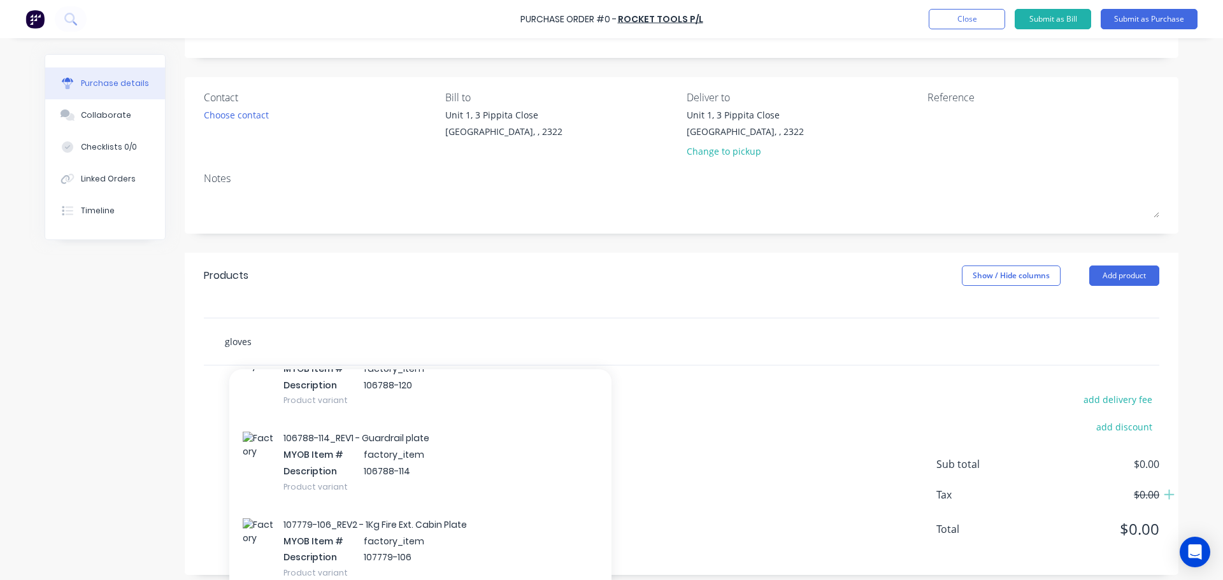
scroll to position [510, 0]
drag, startPoint x: 250, startPoint y: 345, endPoint x: 164, endPoint y: 343, distance: 86.7
click at [164, 343] on div "Created by Aaron Created 11/09/25 Required 11/09/25 Status Draft Contact Choose…" at bounding box center [612, 282] width 1134 height 585
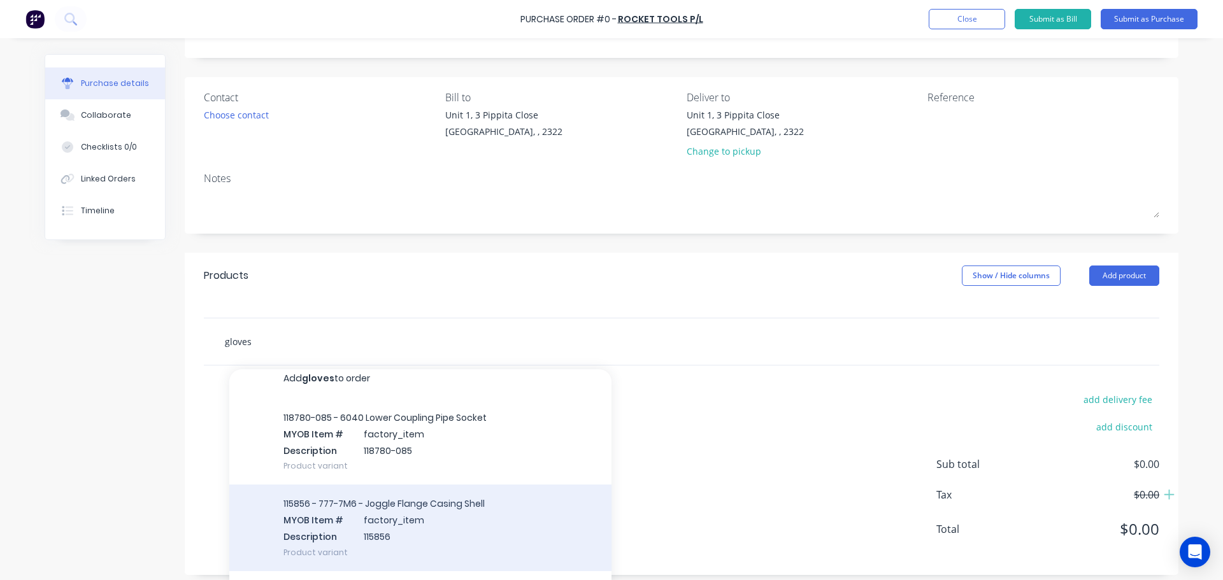
scroll to position [0, 0]
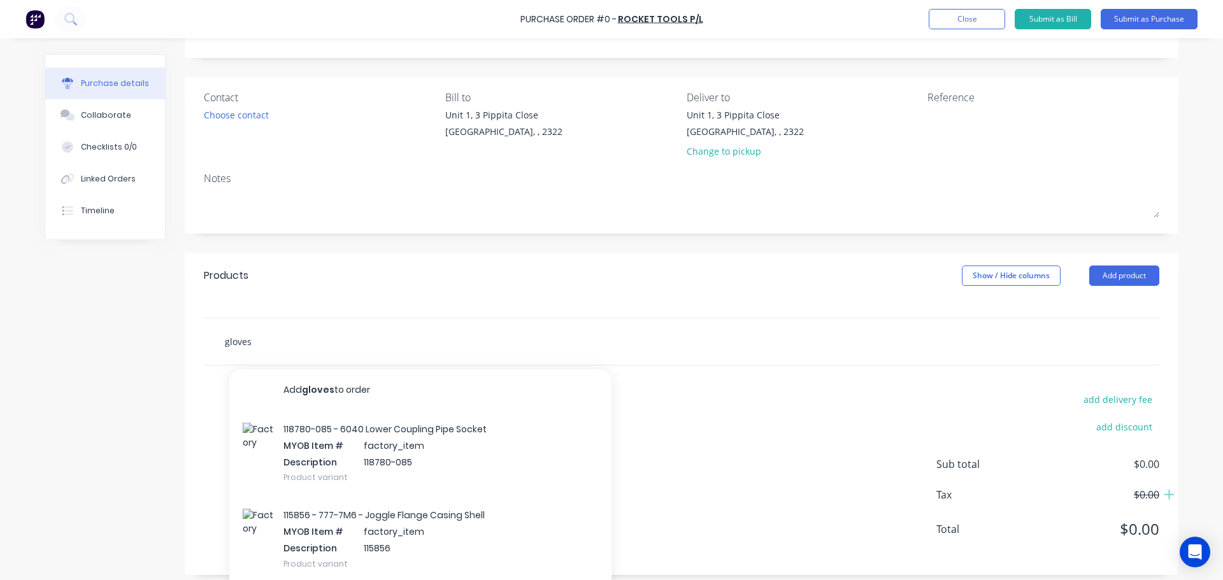
click at [255, 344] on input "gloves" at bounding box center [351, 341] width 255 height 25
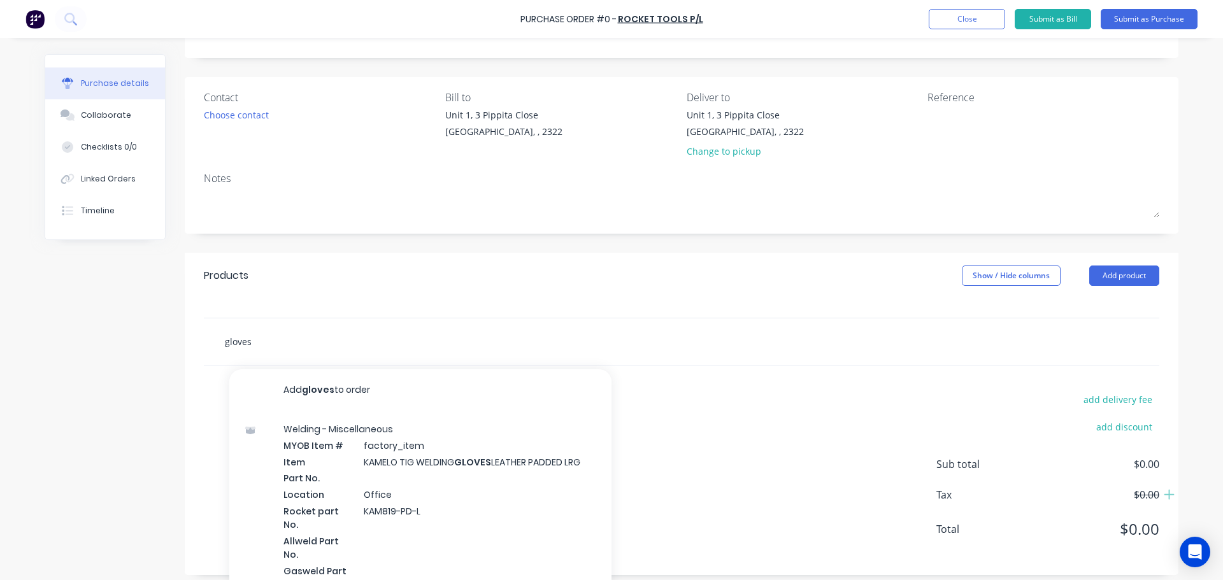
drag, startPoint x: 251, startPoint y: 343, endPoint x: 200, endPoint y: 345, distance: 51.0
click at [206, 347] on div "gloves Add gloves to order Welding - Miscellaneous MYOB Item # factory_item Ite…" at bounding box center [682, 342] width 956 height 47
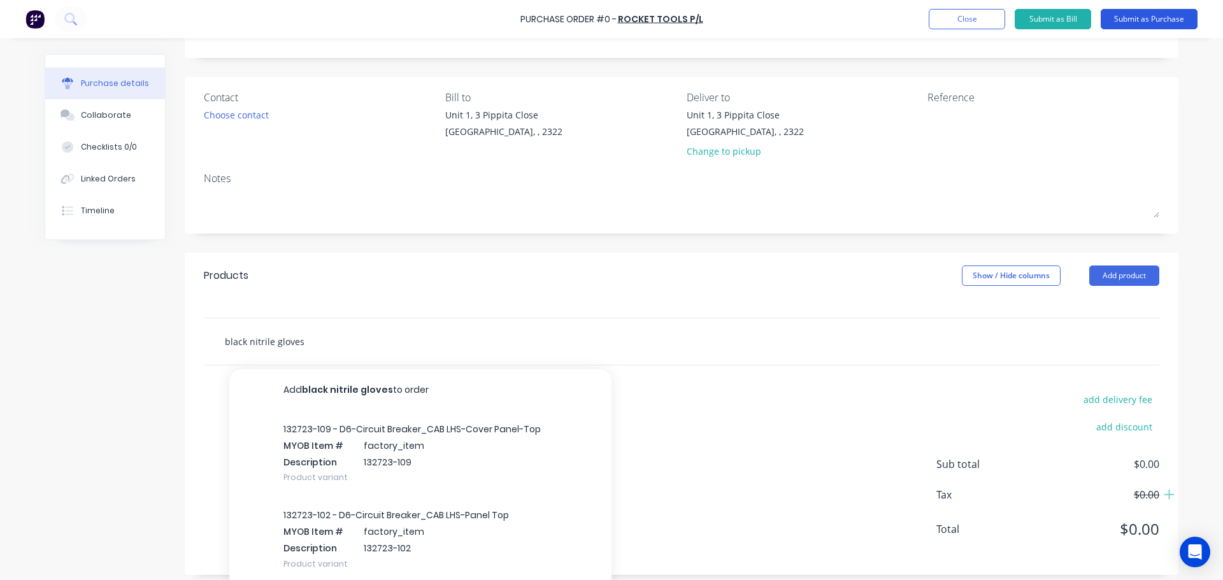
type input "black nitrile gloves"
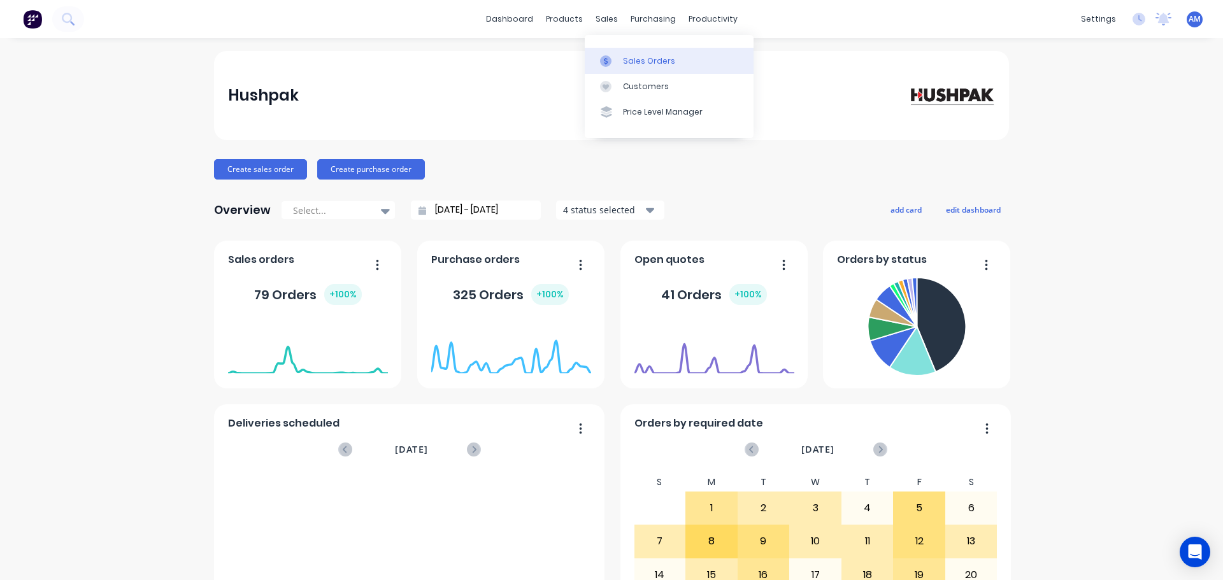
click at [652, 61] on div "Sales Orders" at bounding box center [649, 60] width 52 height 11
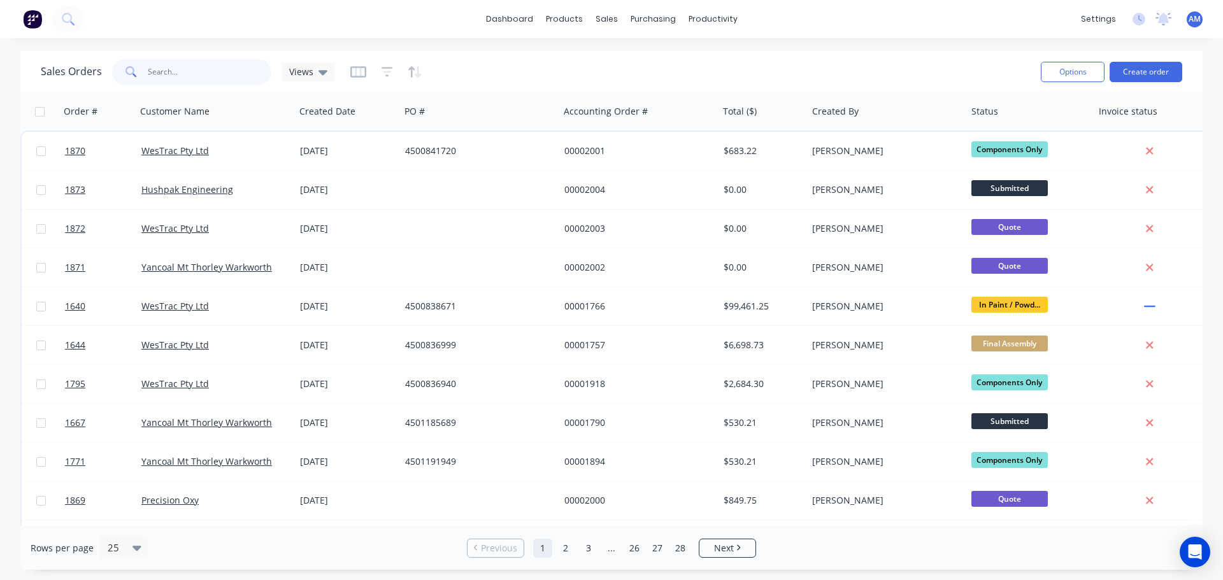
click at [166, 68] on input "text" at bounding box center [210, 71] width 124 height 25
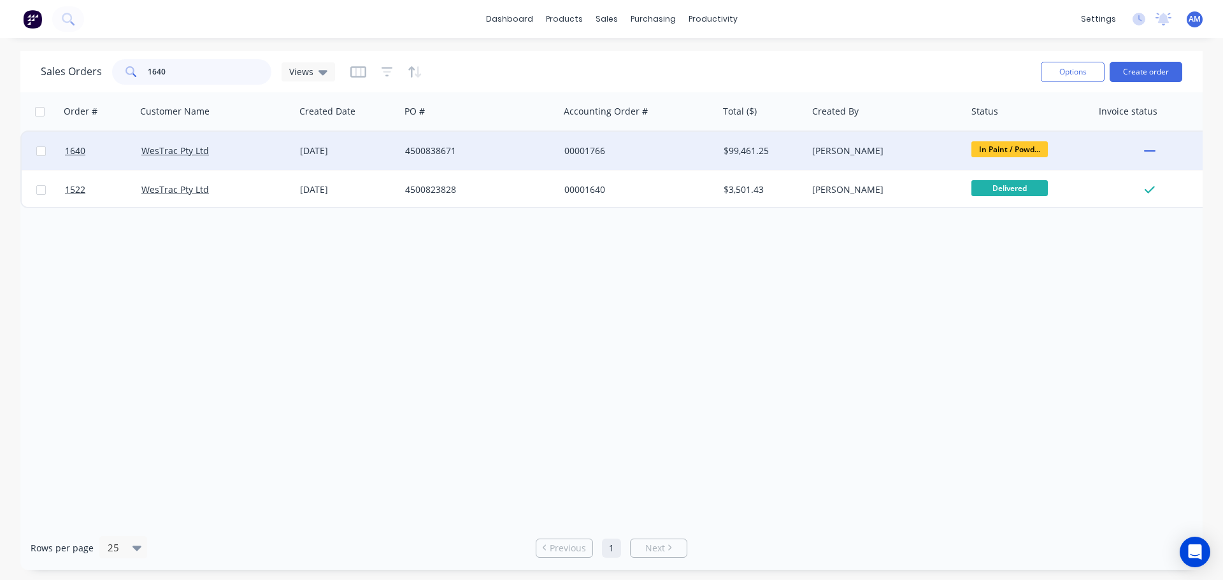
type input "1640"
click at [322, 149] on div "24 Jul 2025" at bounding box center [347, 151] width 95 height 13
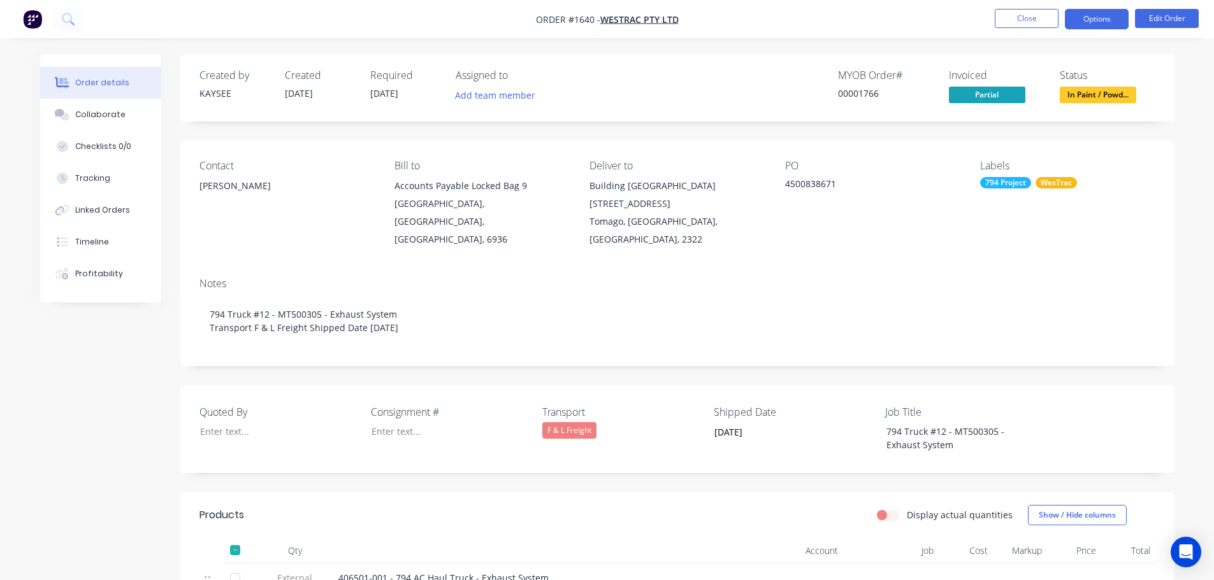
click at [1093, 20] on button "Options" at bounding box center [1097, 19] width 64 height 20
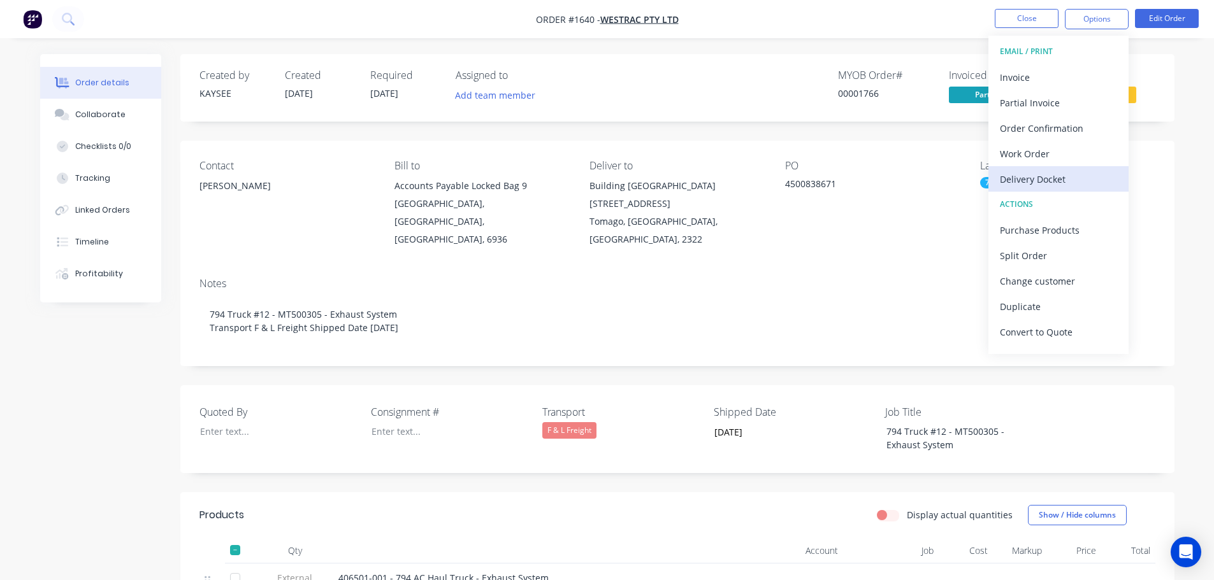
click at [1053, 181] on div "Delivery Docket" at bounding box center [1058, 179] width 117 height 18
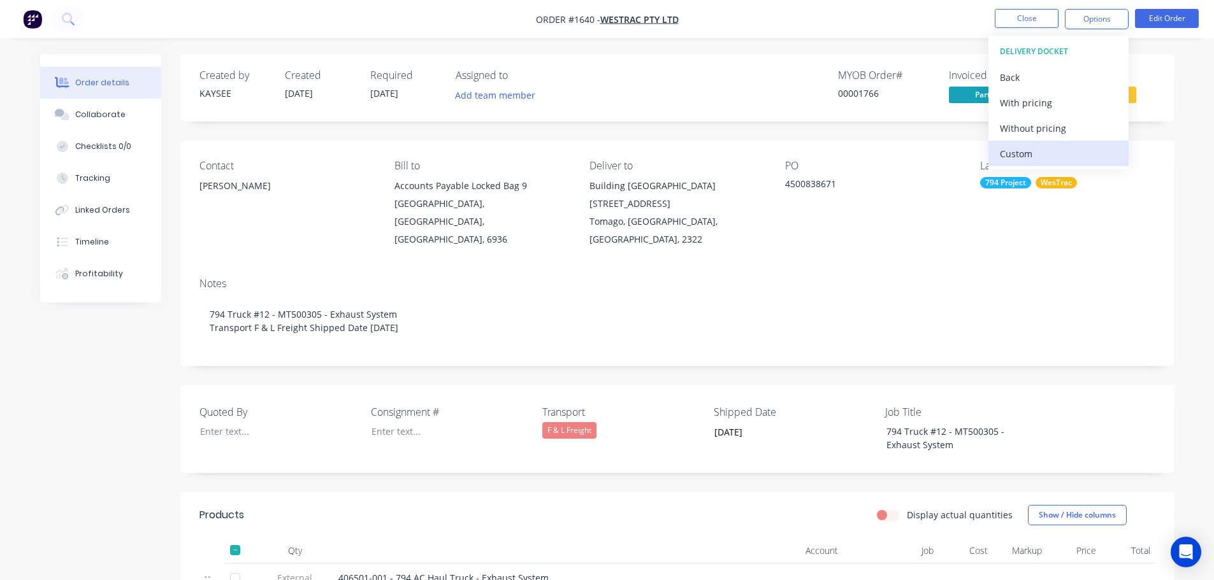
click at [1040, 149] on div "Custom" at bounding box center [1058, 154] width 117 height 18
click at [1038, 129] on div "Without pricing" at bounding box center [1058, 128] width 117 height 18
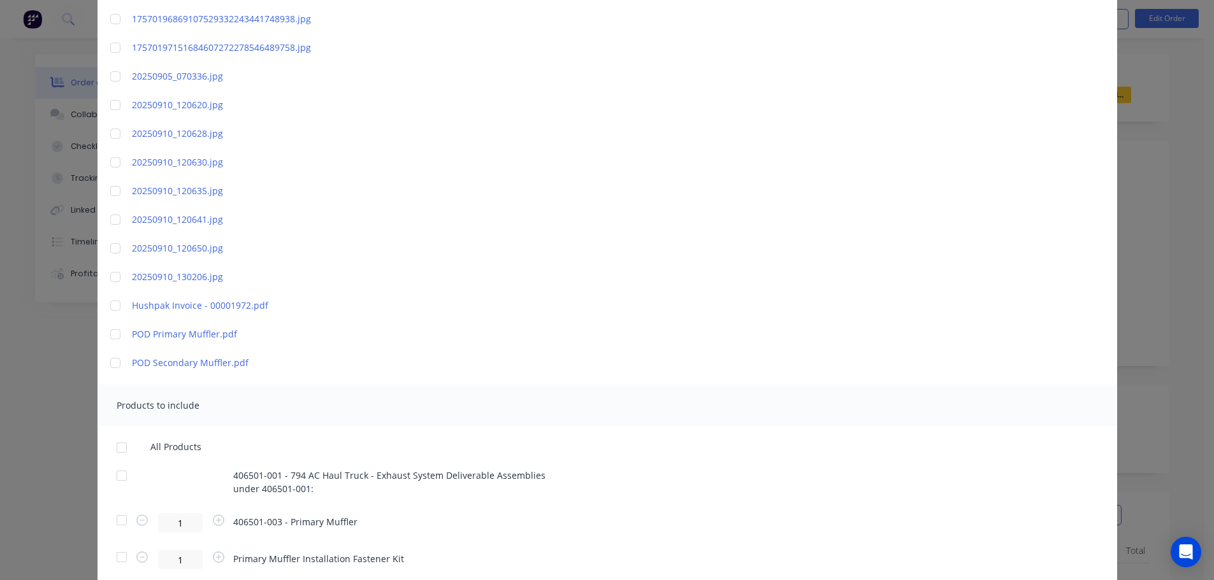
scroll to position [573, 0]
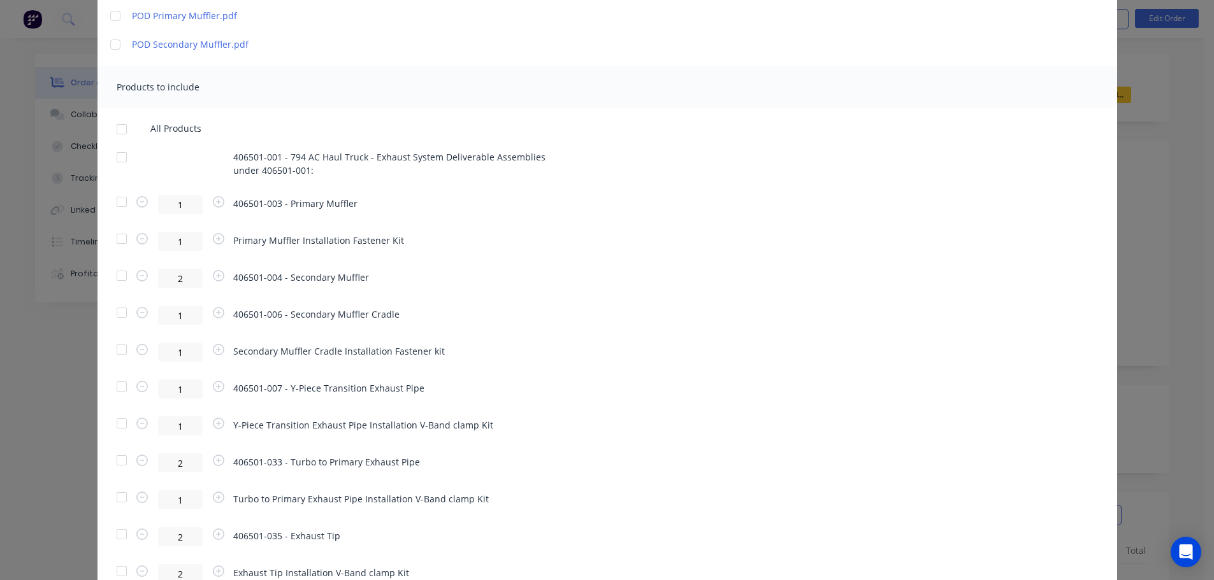
click at [120, 127] on div at bounding box center [121, 129] width 25 height 25
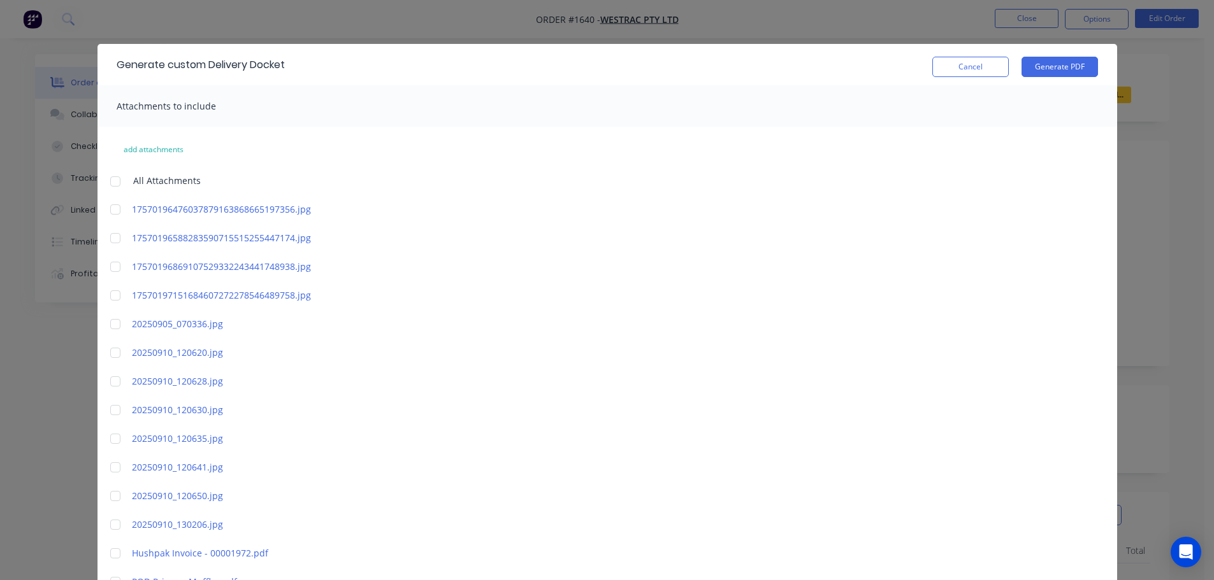
scroll to position [0, 0]
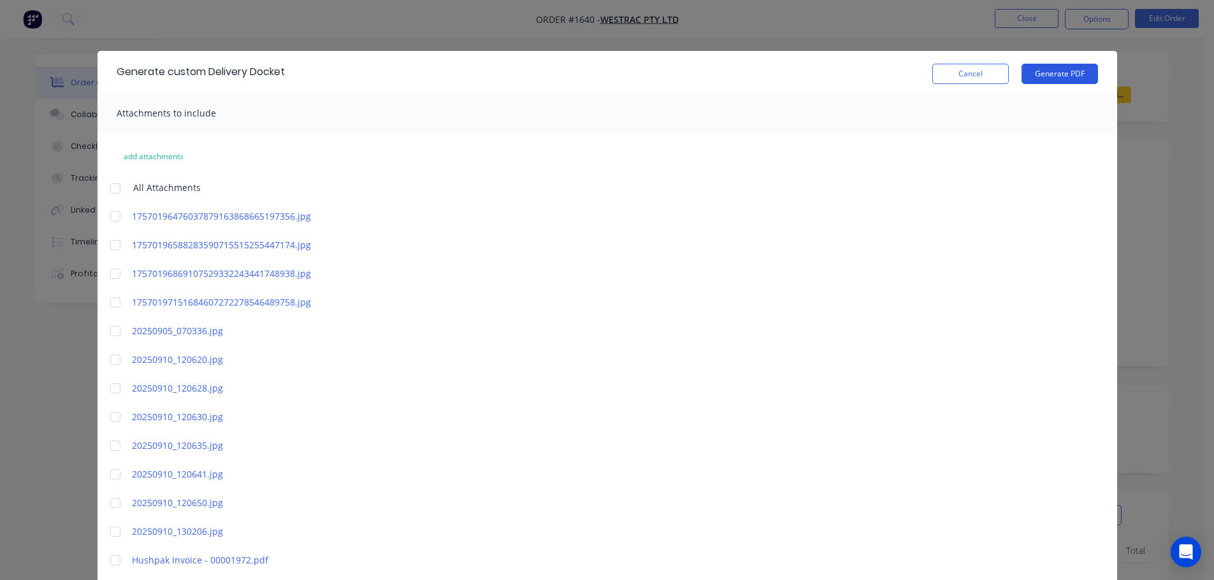
click at [1061, 75] on button "Generate PDF" at bounding box center [1059, 74] width 76 height 20
click at [964, 78] on button "Cancel" at bounding box center [970, 74] width 76 height 20
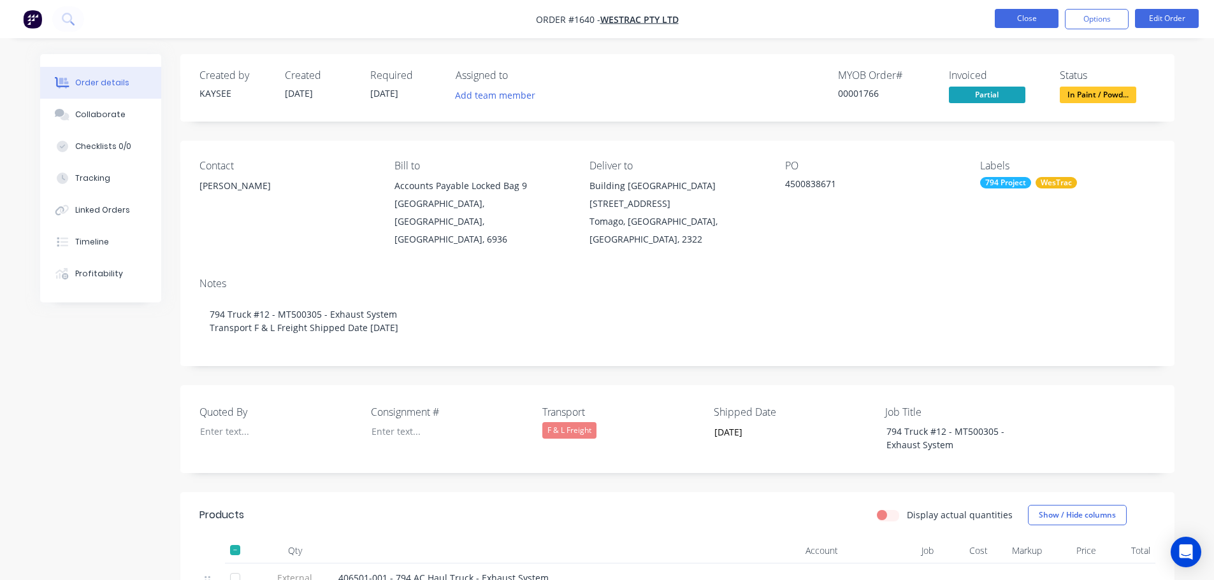
click at [1029, 20] on button "Close" at bounding box center [1026, 18] width 64 height 19
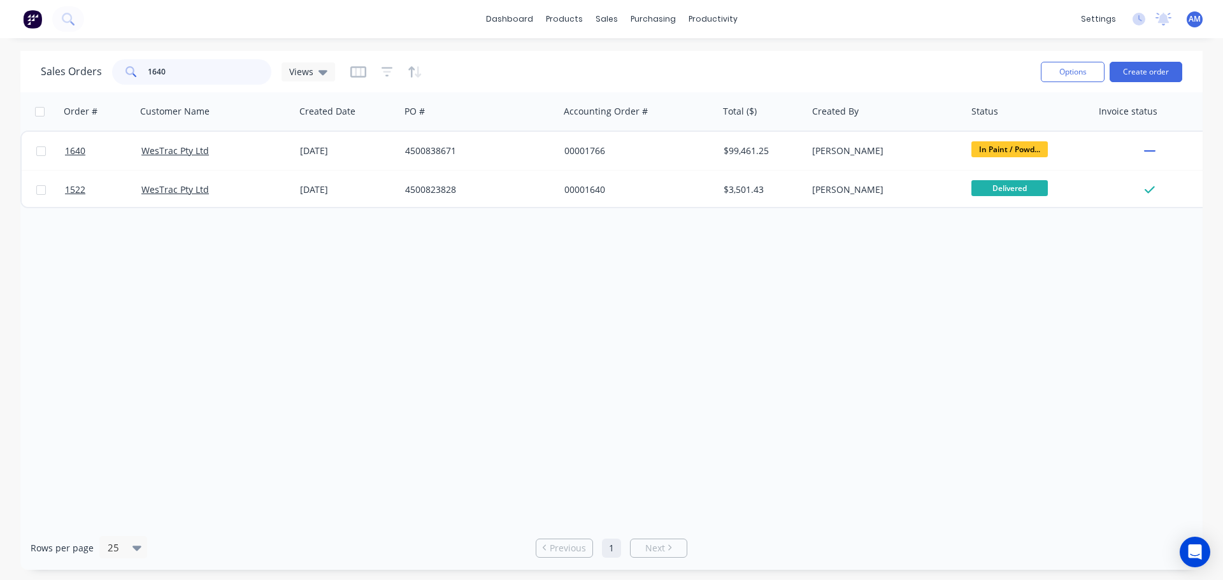
drag, startPoint x: 182, startPoint y: 69, endPoint x: 142, endPoint y: 68, distance: 40.2
click at [142, 68] on div "1640" at bounding box center [191, 71] width 159 height 25
type input "1592"
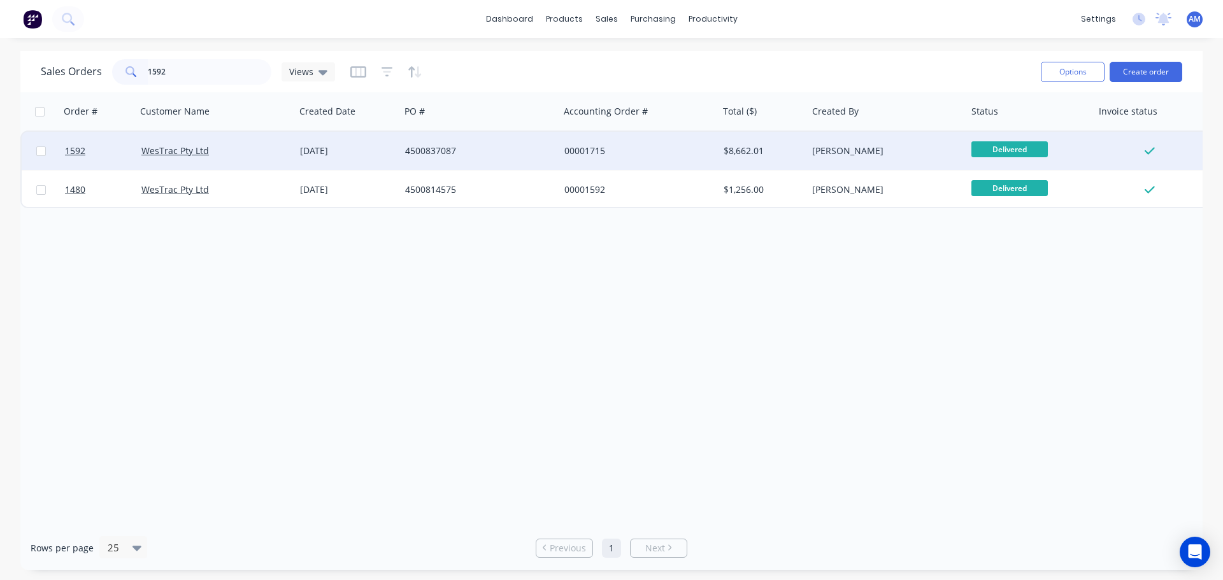
click at [433, 153] on div "4500837087" at bounding box center [475, 151] width 141 height 13
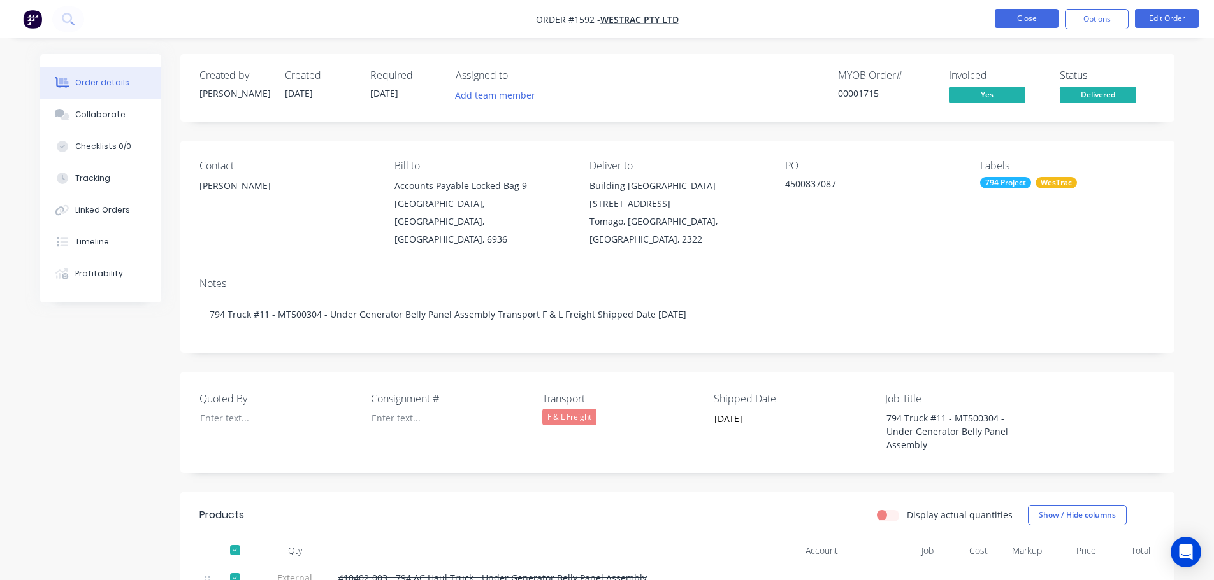
click at [1022, 14] on button "Close" at bounding box center [1026, 18] width 64 height 19
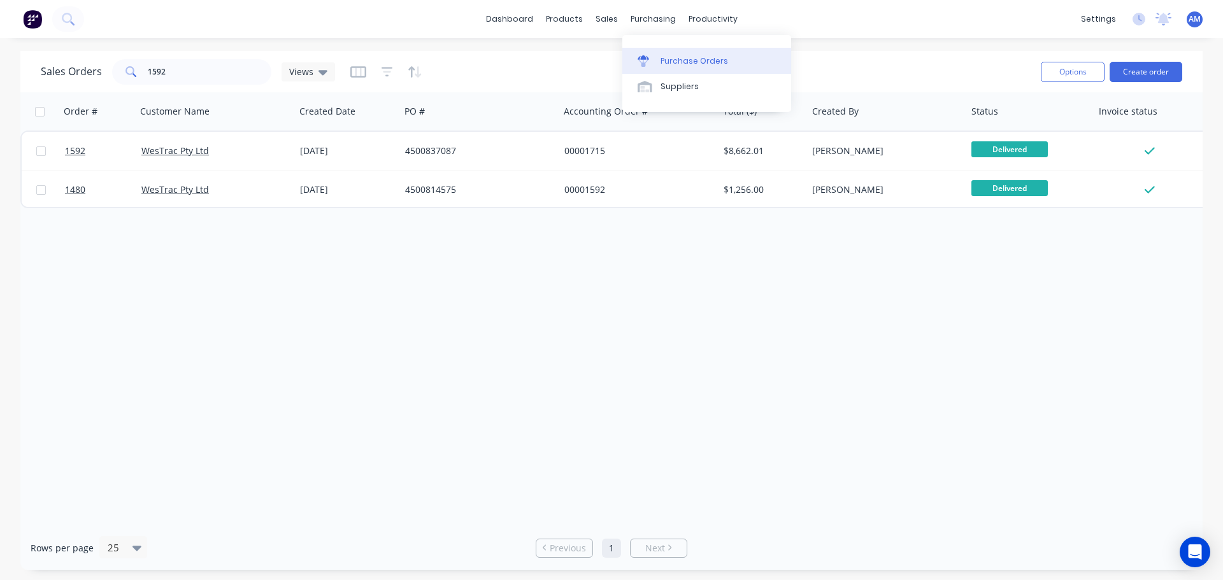
click at [670, 58] on div "Purchase Orders" at bounding box center [695, 60] width 68 height 11
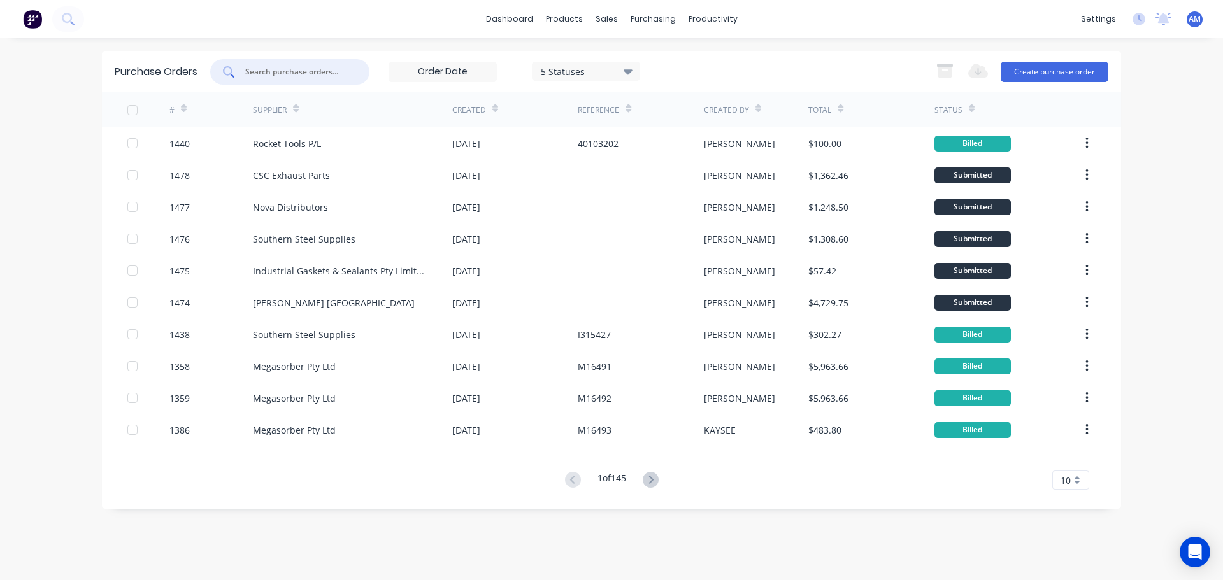
click at [313, 67] on input "text" at bounding box center [297, 72] width 106 height 13
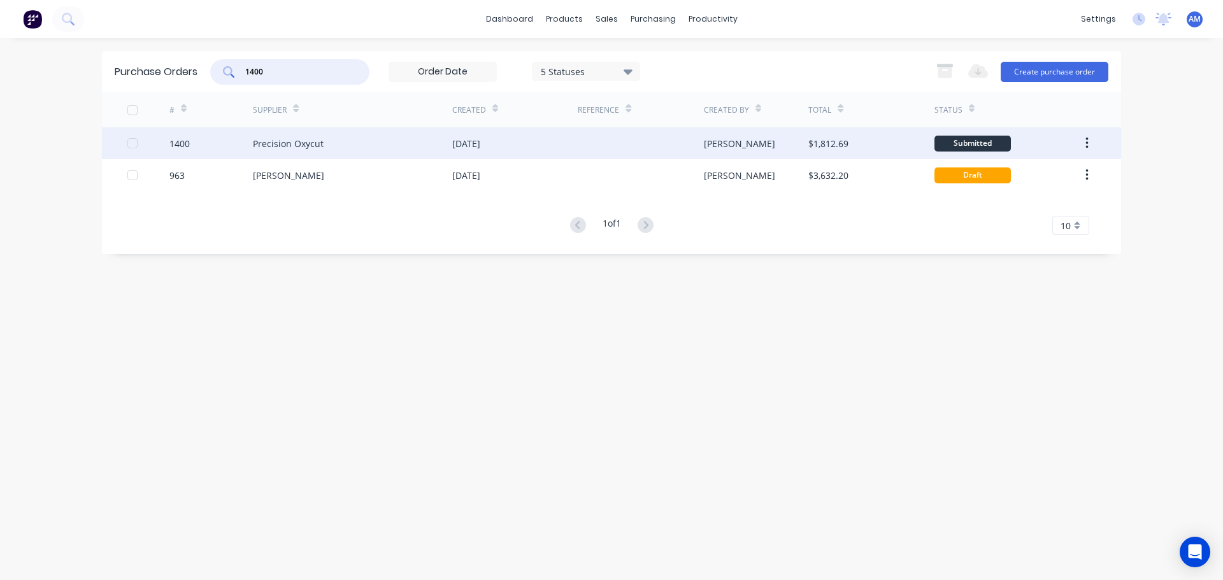
type input "1400"
click at [473, 138] on div "[DATE]" at bounding box center [466, 143] width 28 height 13
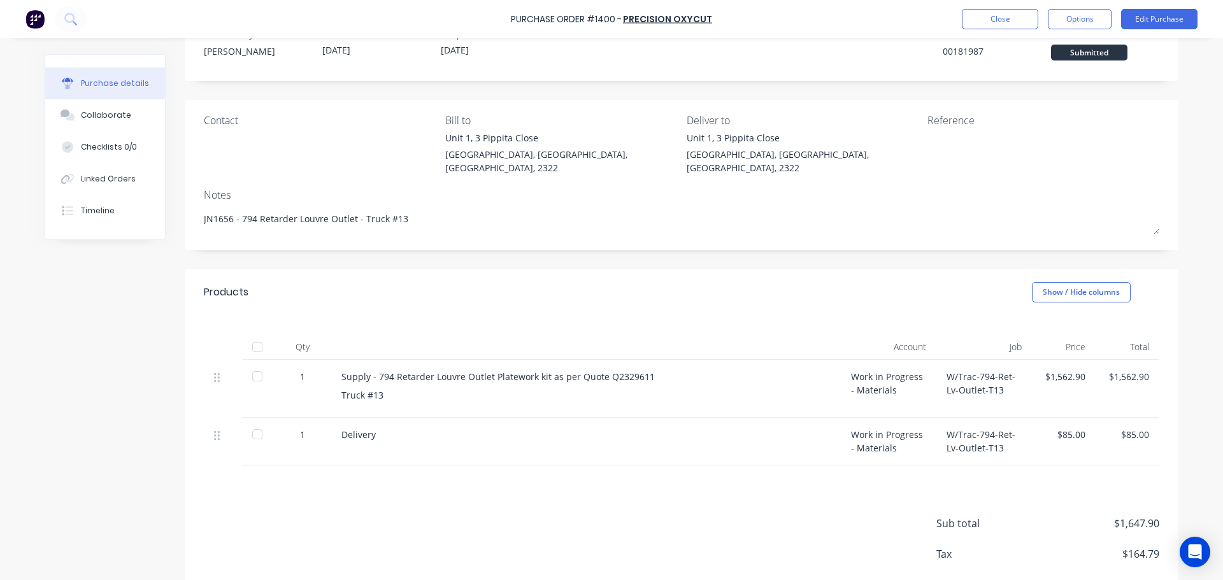
scroll to position [94, 0]
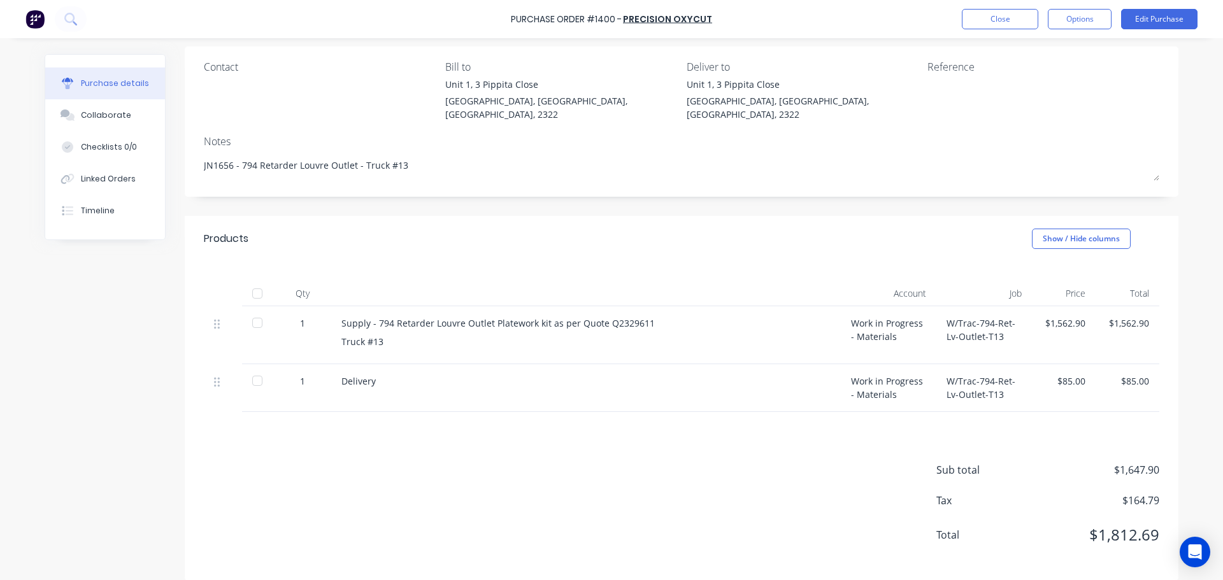
click at [255, 281] on div at bounding box center [257, 293] width 25 height 25
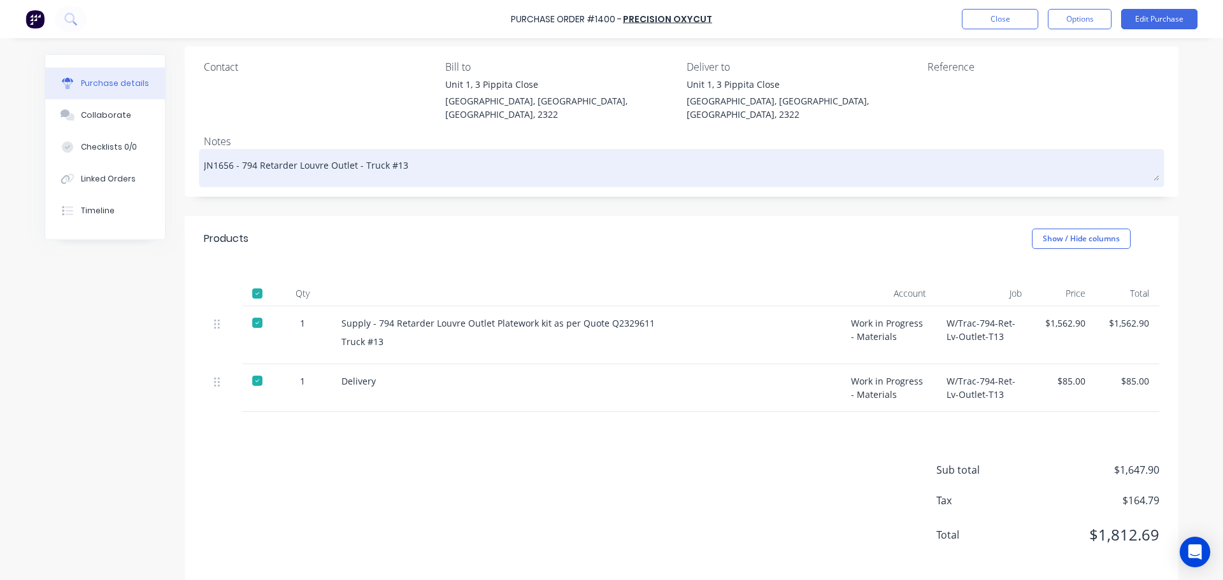
drag, startPoint x: 236, startPoint y: 152, endPoint x: 398, endPoint y: 155, distance: 161.9
click at [398, 155] on textarea "JN1656 - 794 Retarder Louvre Outlet - Truck #13" at bounding box center [682, 166] width 956 height 29
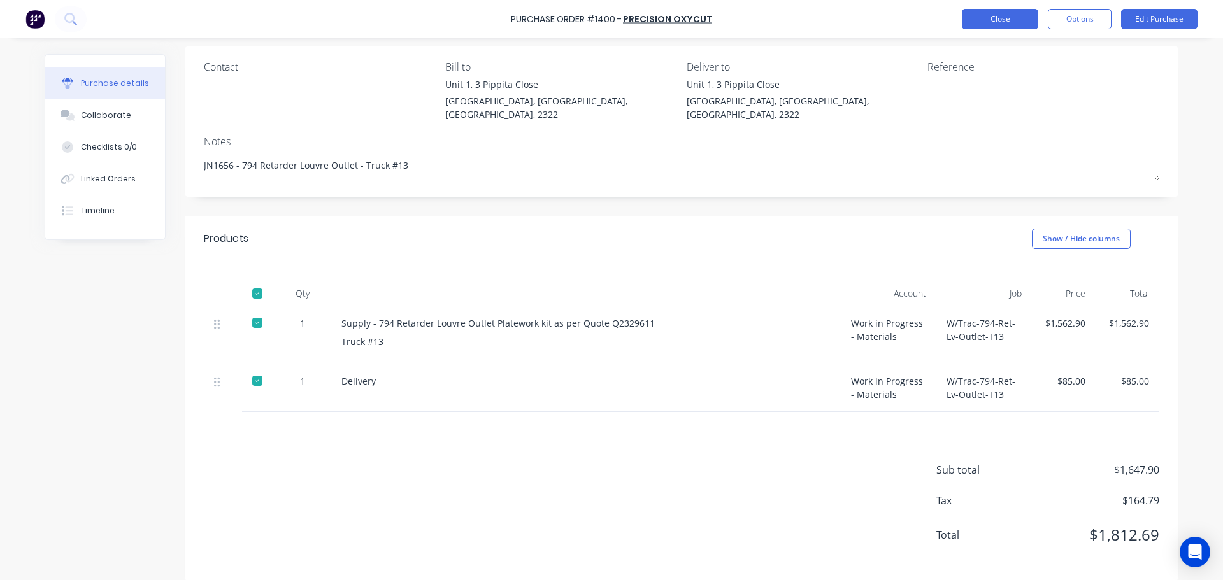
type textarea "x"
click at [1005, 26] on button "Close" at bounding box center [1000, 19] width 76 height 20
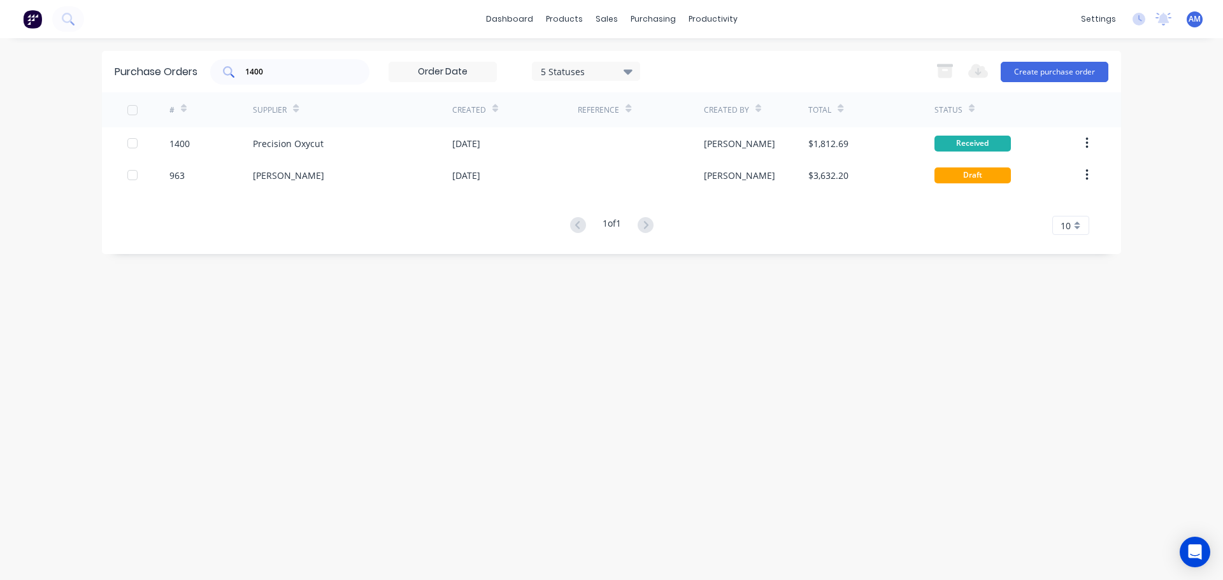
click at [274, 74] on input "1400" at bounding box center [297, 72] width 106 height 13
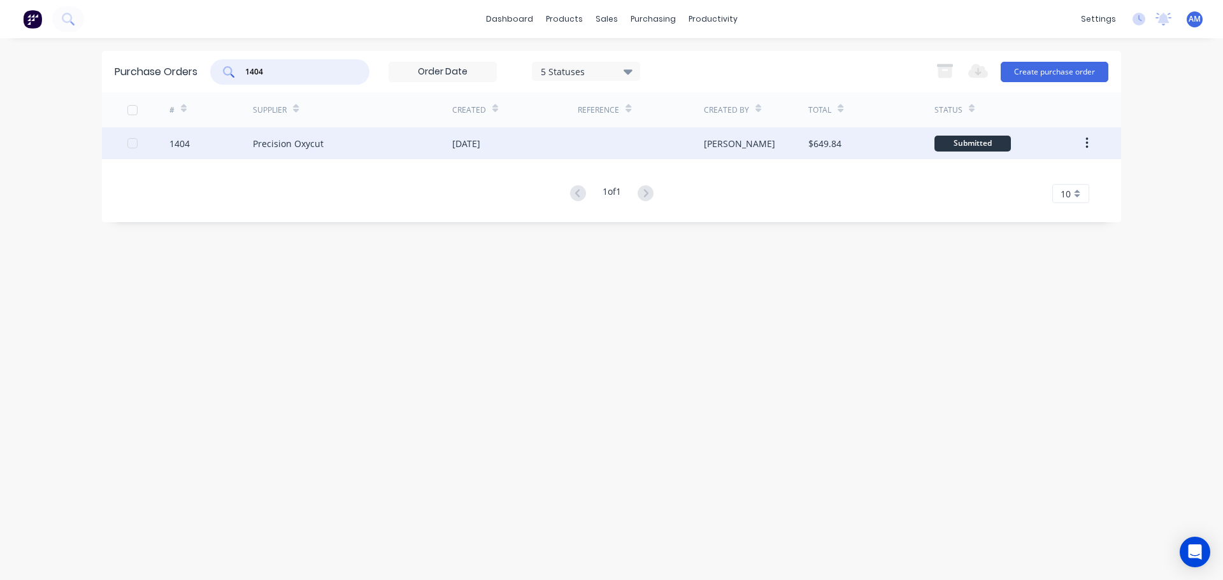
type input "1404"
click at [480, 143] on div "[DATE]" at bounding box center [466, 143] width 28 height 13
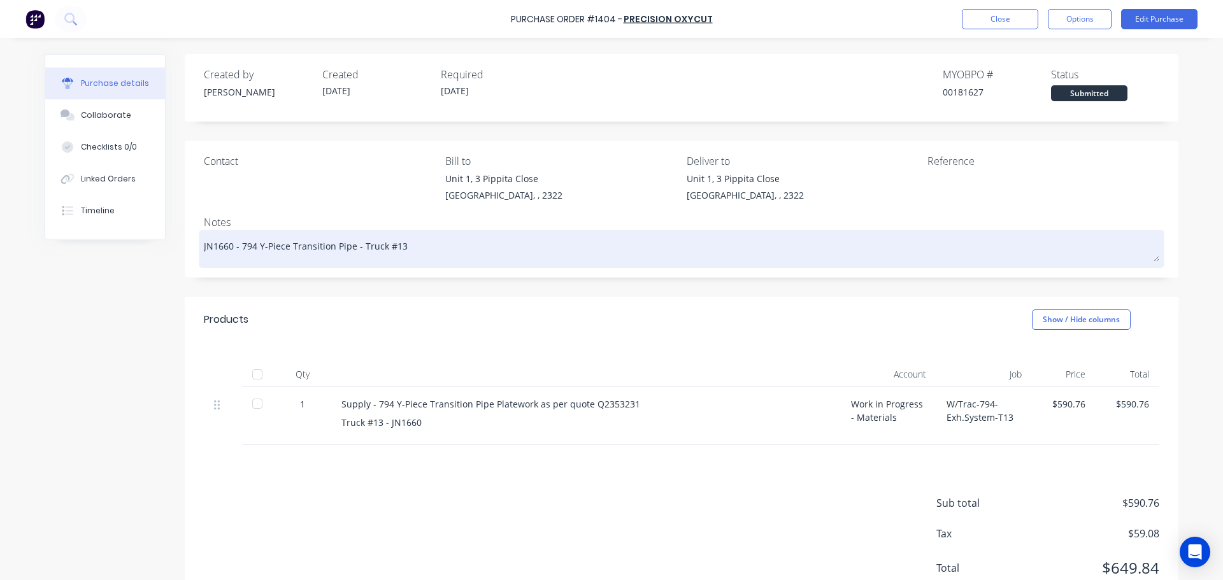
drag, startPoint x: 242, startPoint y: 247, endPoint x: 419, endPoint y: 241, distance: 176.6
click at [419, 241] on textarea "JN1660 - 794 Y-Piece Transition Pipe - Truck #13" at bounding box center [682, 247] width 956 height 29
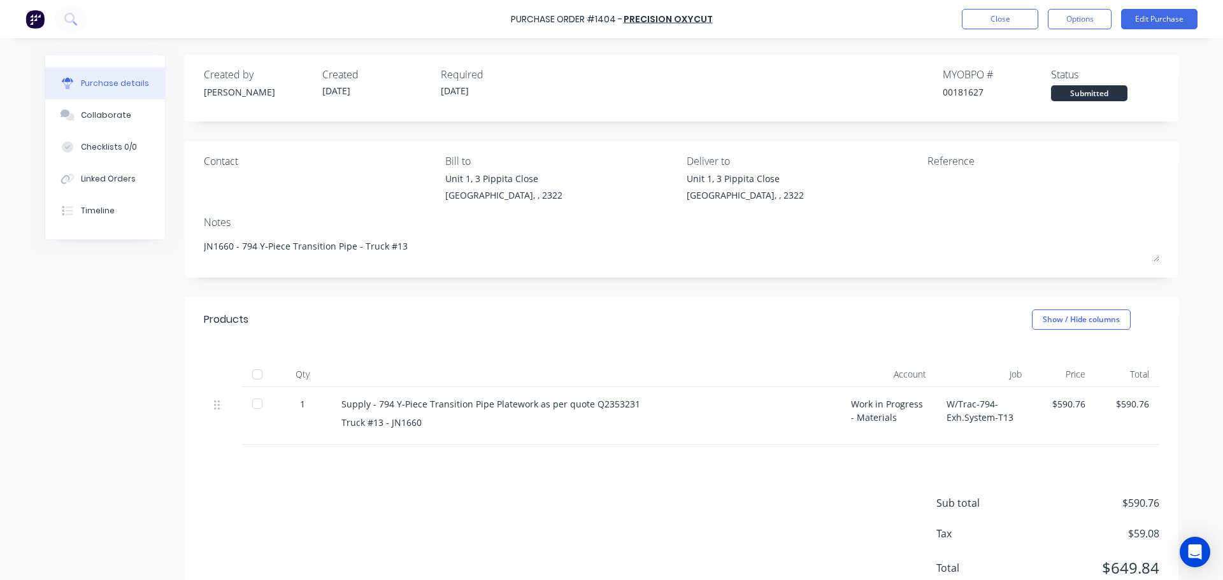
type textarea "x"
click at [993, 22] on button "Close" at bounding box center [1000, 19] width 76 height 20
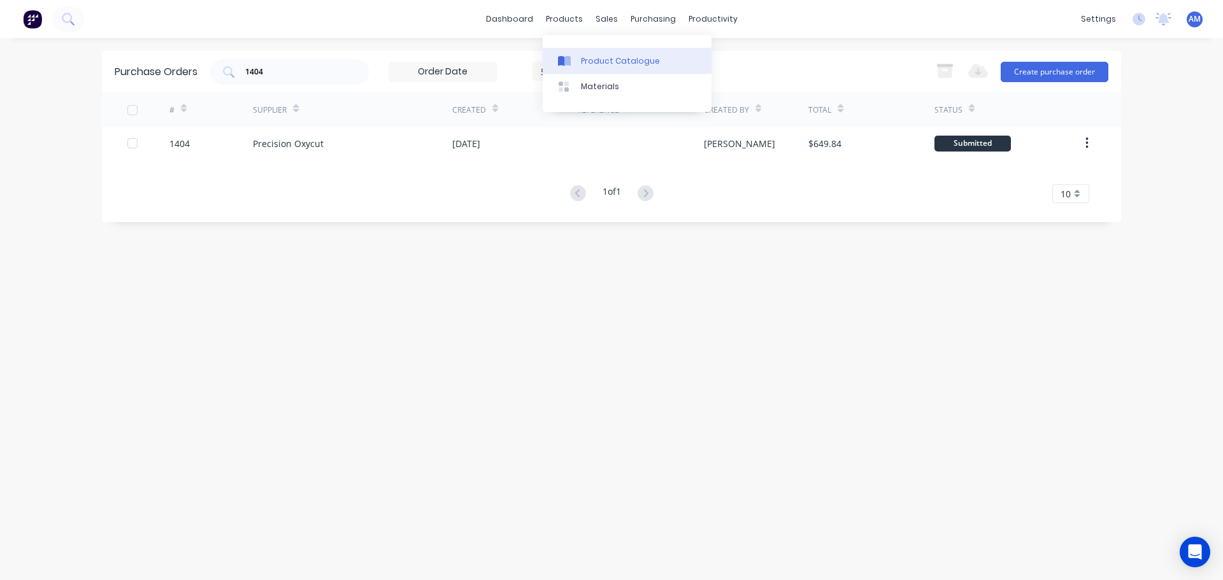
click at [603, 63] on div "Product Catalogue" at bounding box center [620, 60] width 79 height 11
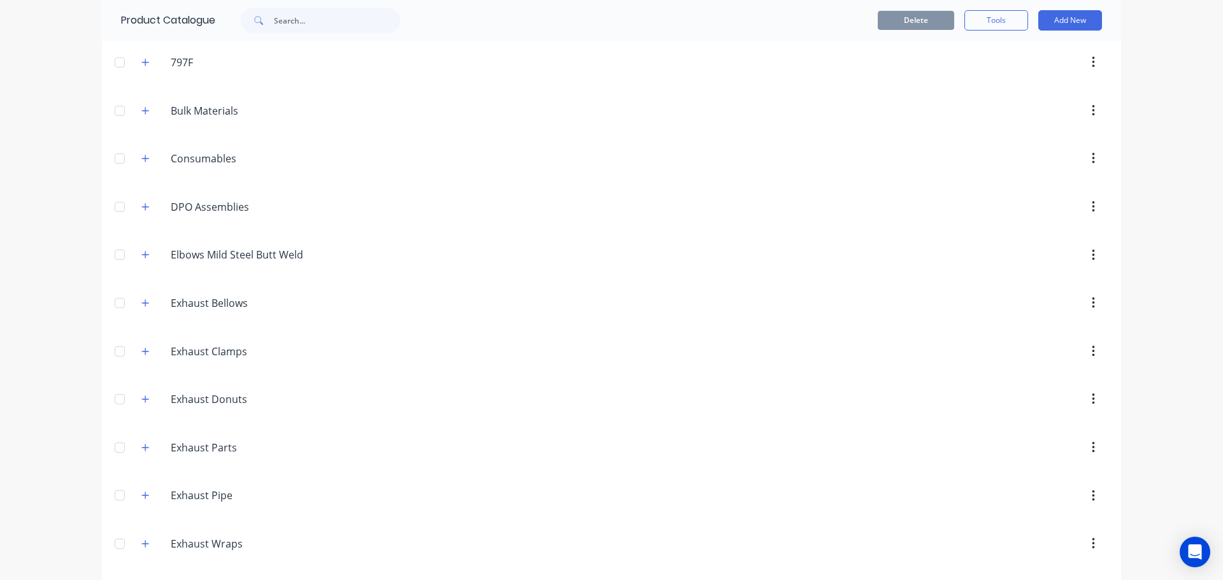
scroll to position [127, 0]
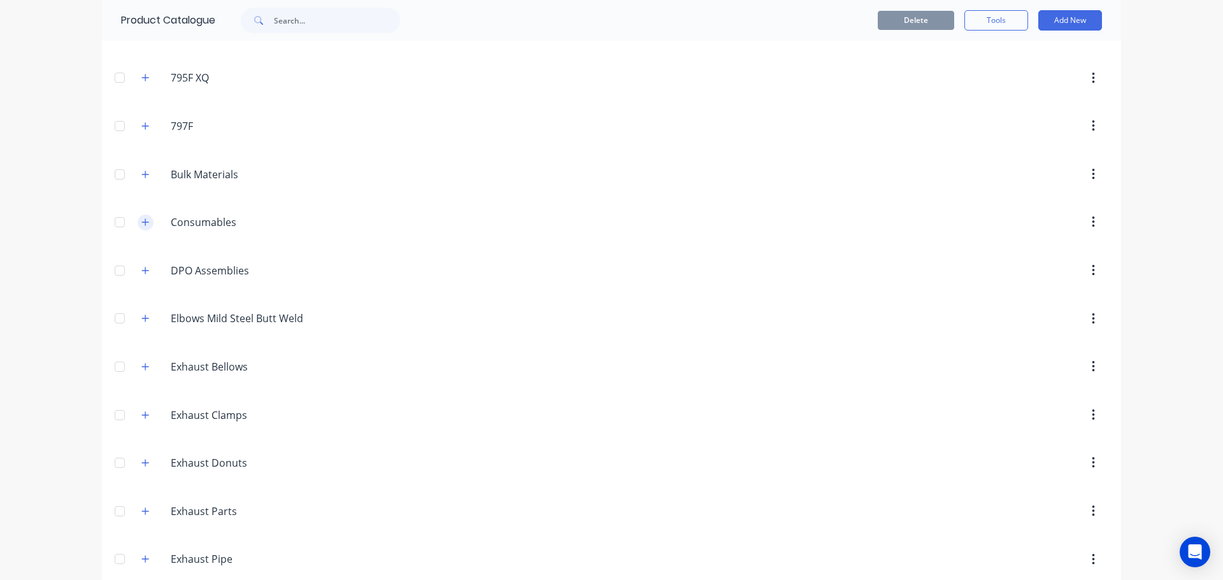
click at [144, 222] on icon "button" at bounding box center [145, 222] width 7 height 7
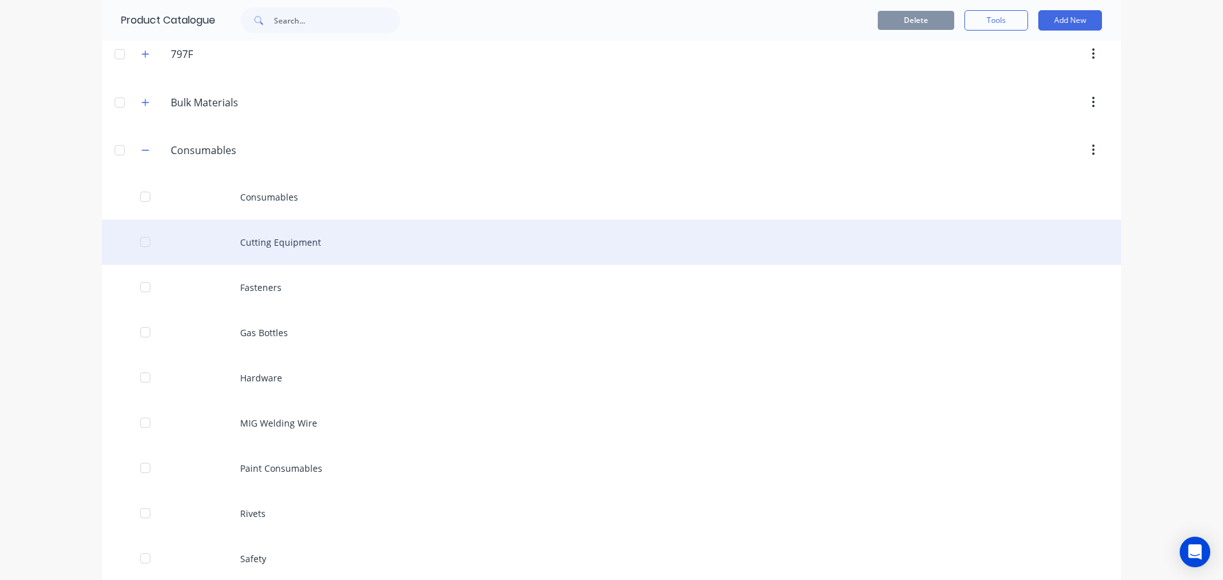
scroll to position [382, 0]
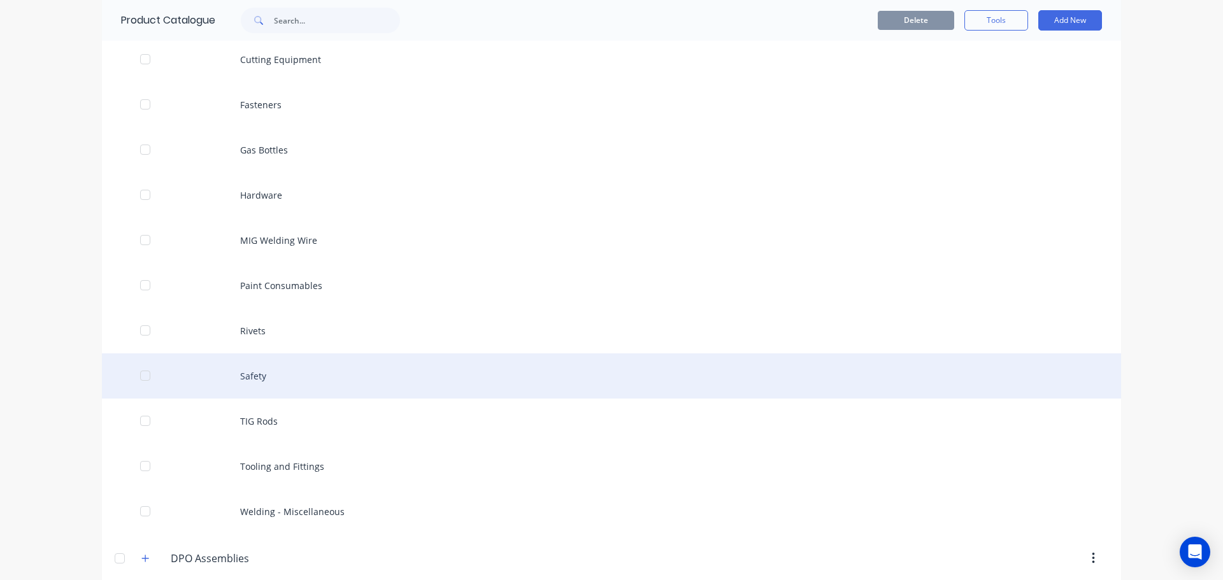
click at [257, 370] on div "Safety" at bounding box center [611, 376] width 1019 height 45
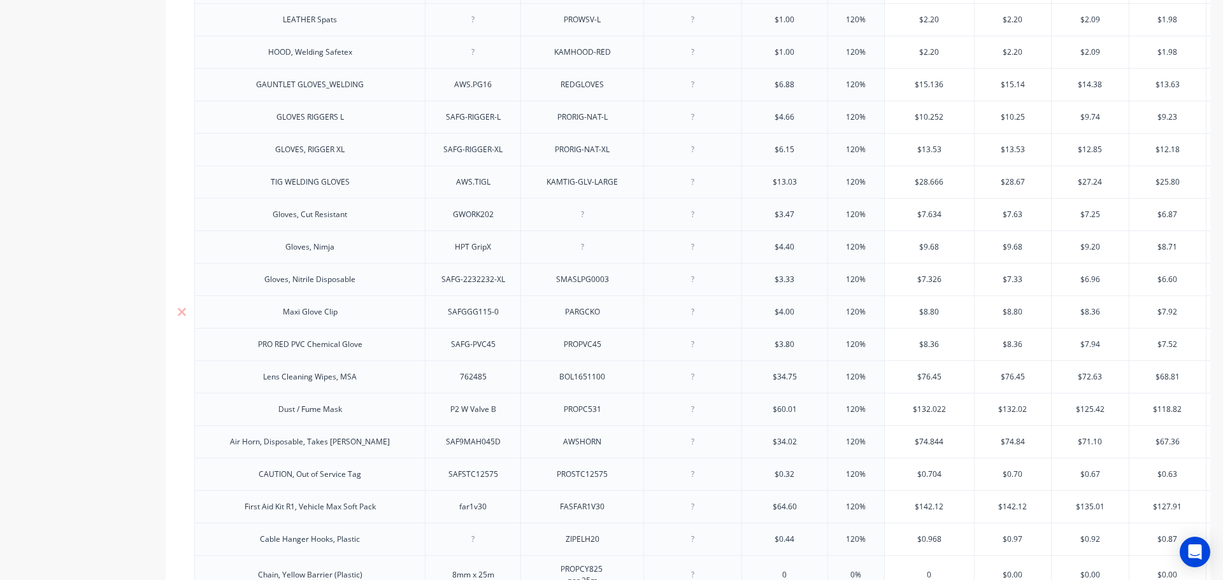
scroll to position [1147, 0]
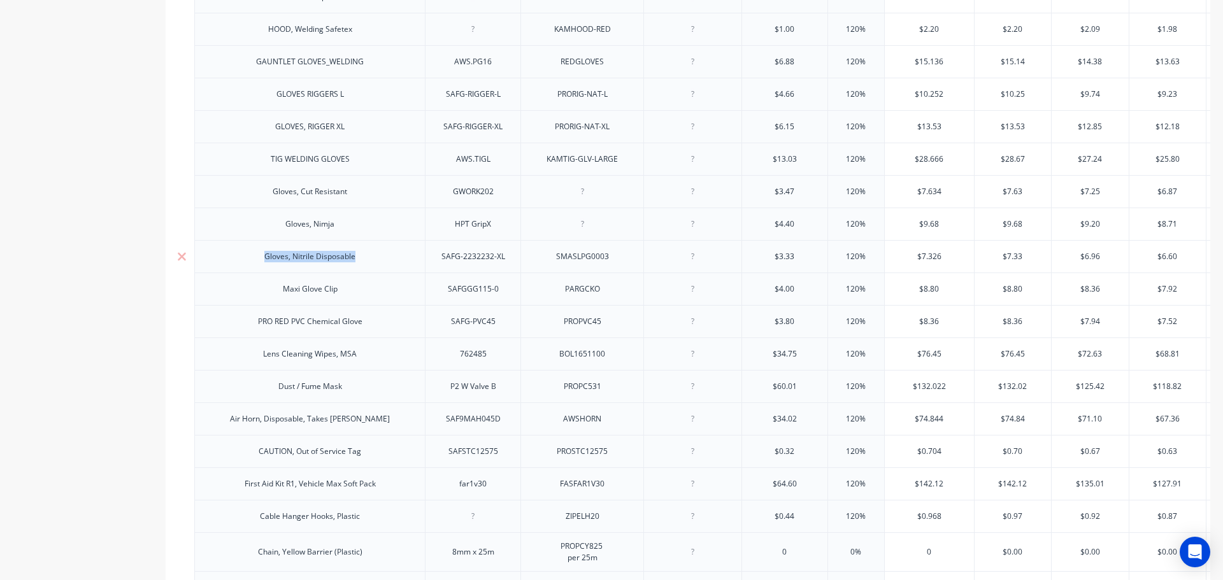
drag, startPoint x: 261, startPoint y: 264, endPoint x: 361, endPoint y: 262, distance: 99.4
click at [361, 262] on div "Gloves, Nitrile Disposable" at bounding box center [309, 256] width 111 height 17
copy div "Gloves, Nitrile Disposable"
type textarea "x"
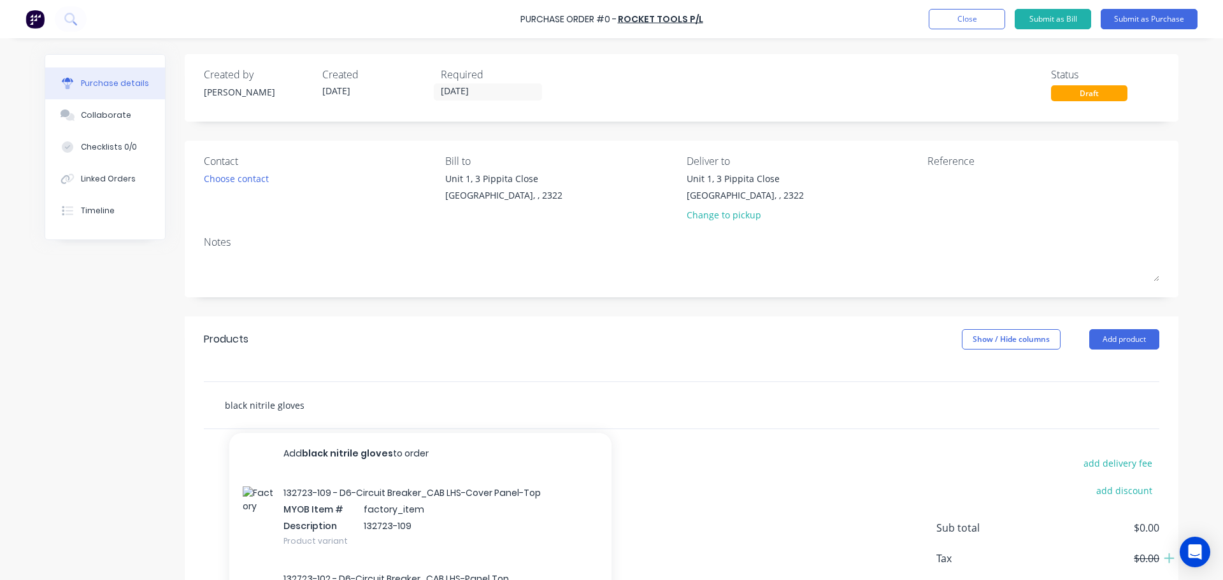
scroll to position [64, 0]
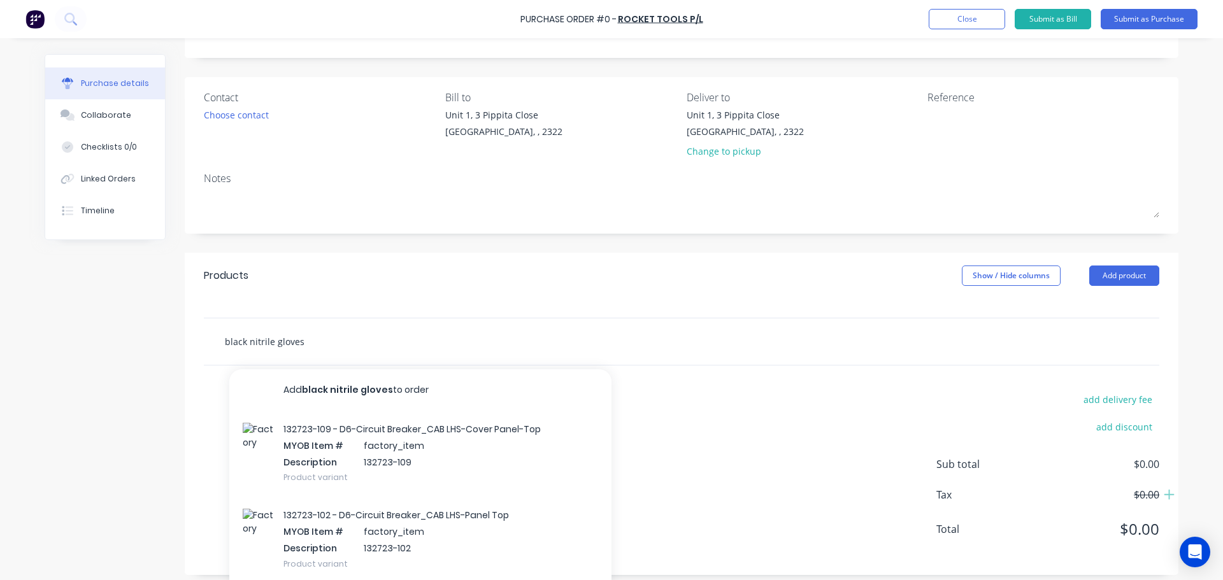
drag, startPoint x: 306, startPoint y: 343, endPoint x: 210, endPoint y: 339, distance: 96.9
click at [214, 339] on div "black nitrile gloves Add black nitrile gloves to order 132723-109 - D6-Circuit …" at bounding box center [405, 341] width 382 height 25
paste input "Gloves, Nitrile Disposable"
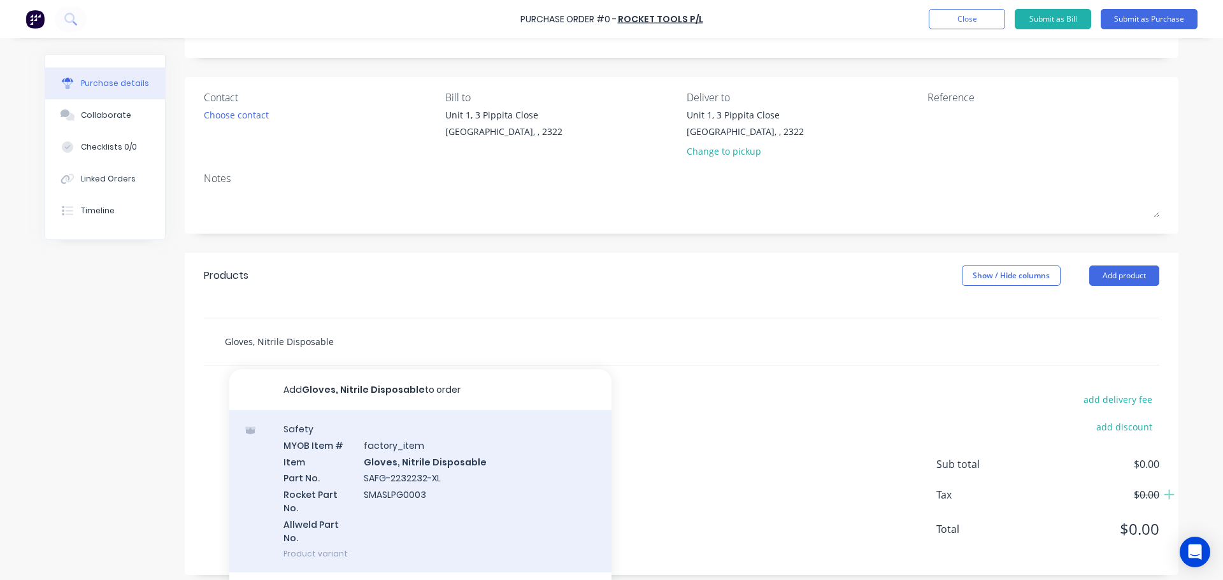
type input "Gloves, Nitrile Disposable"
click at [398, 466] on div "Safety MYOB Item # factory_item Item Gloves, Nitrile Disposable Part No. SAFG-2…" at bounding box center [420, 491] width 382 height 162
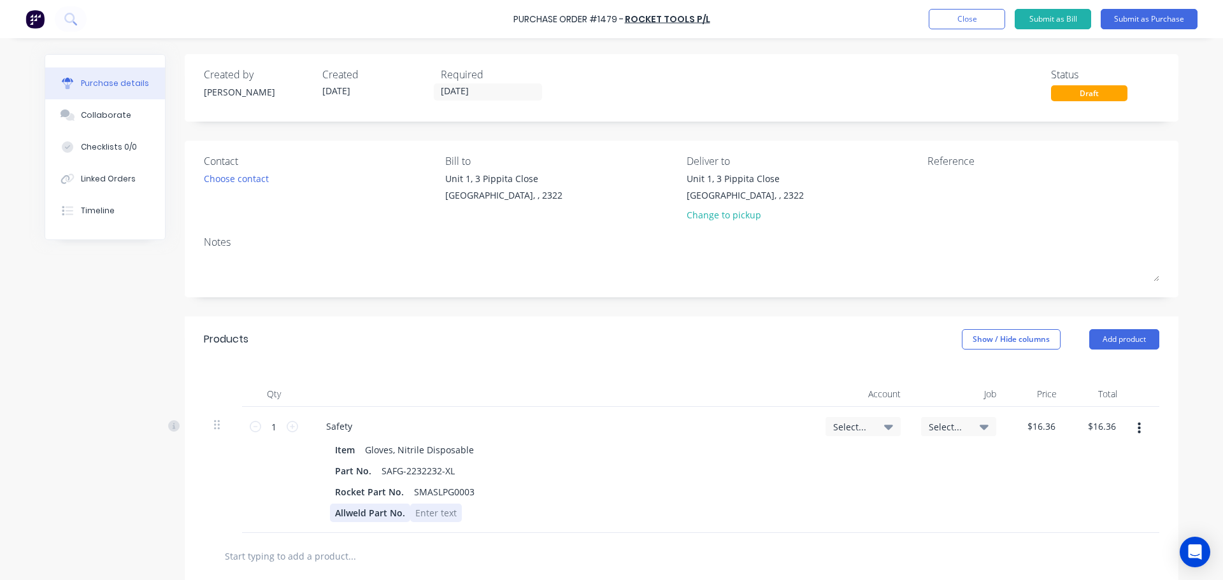
drag, startPoint x: 413, startPoint y: 516, endPoint x: 326, endPoint y: 512, distance: 87.4
click at [330, 512] on div "Allweld Part No." at bounding box center [558, 513] width 456 height 18
drag, startPoint x: 322, startPoint y: 515, endPoint x: 419, endPoint y: 513, distance: 96.2
click at [419, 513] on div "Item Gloves, Nitrile Disposable Part No. SAFG-2232232-XL Rocket Part No. SMASLP…" at bounding box center [560, 482] width 489 height 82
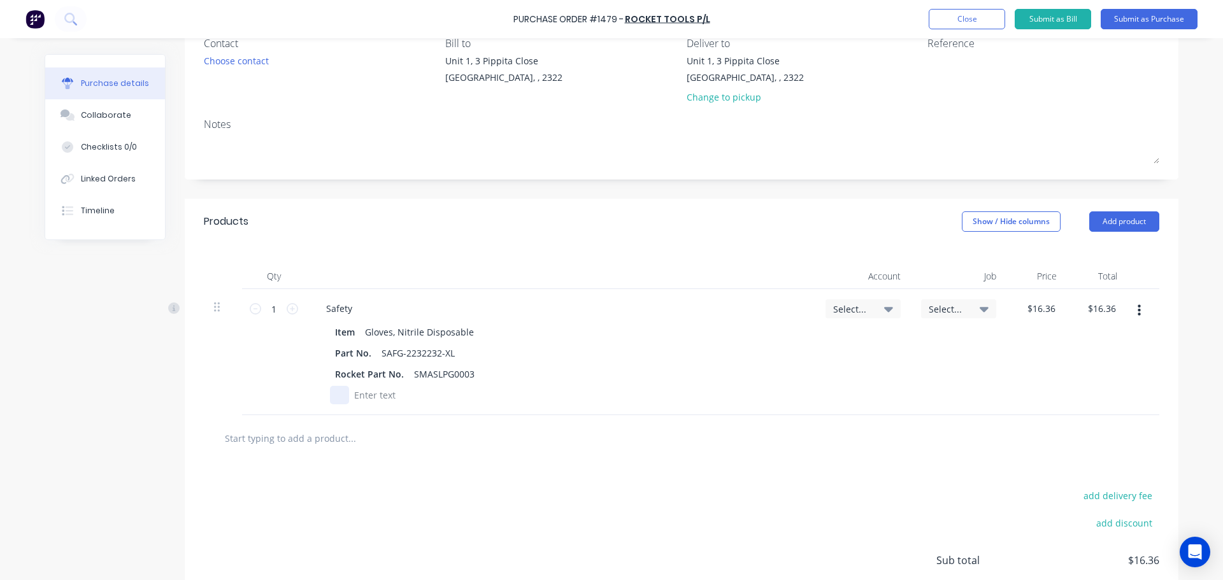
scroll to position [127, 0]
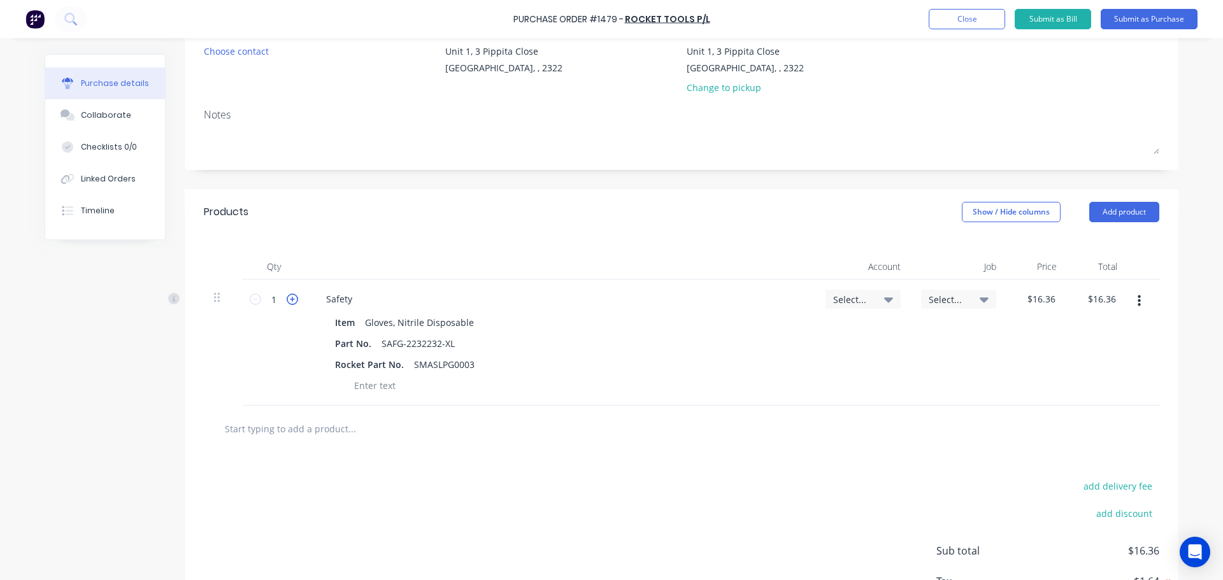
click at [287, 299] on icon at bounding box center [292, 299] width 11 height 11
type input "2"
type input "$32.72"
click at [884, 299] on icon at bounding box center [888, 300] width 9 height 5
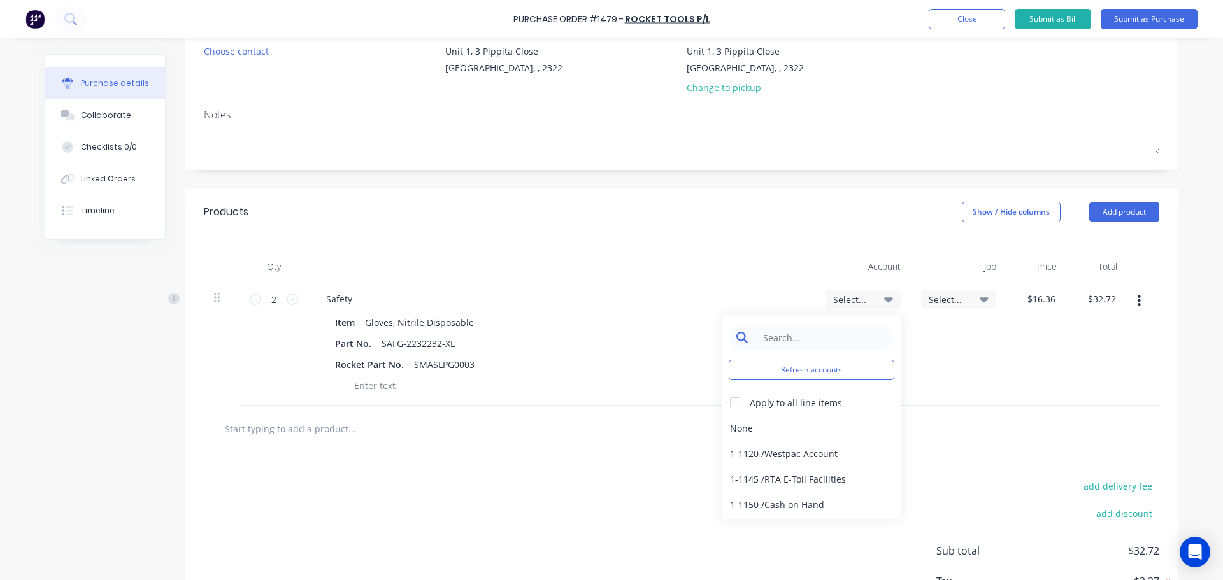
click at [798, 338] on input at bounding box center [821, 337] width 131 height 25
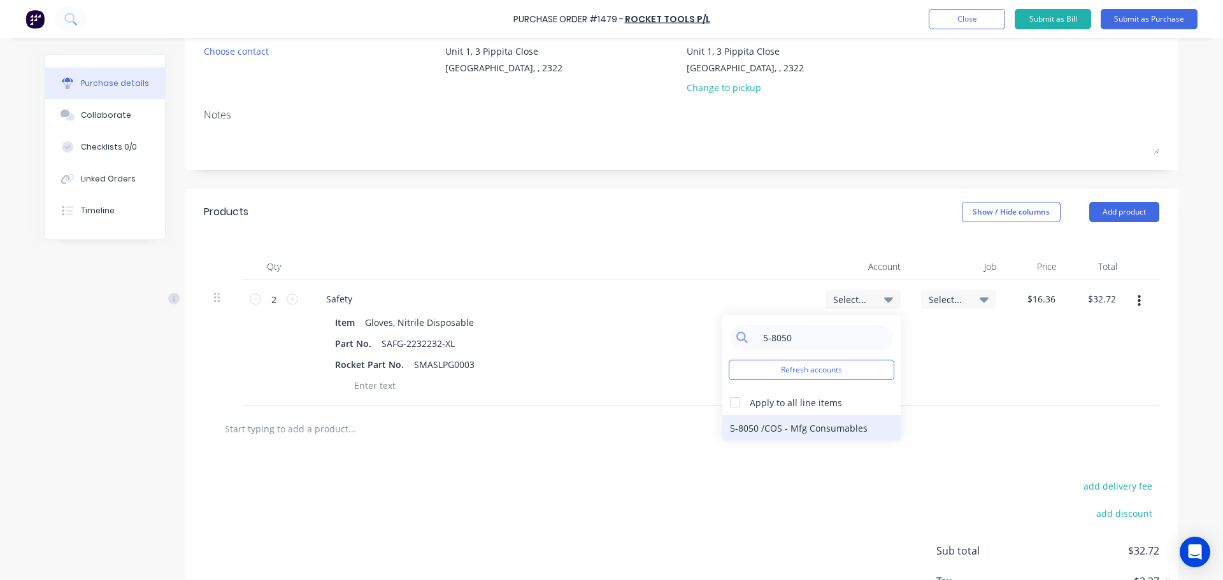
type input "5-8050"
click at [785, 423] on div "5-8050 / COS - Mfg Consumables" at bounding box center [811, 427] width 178 height 25
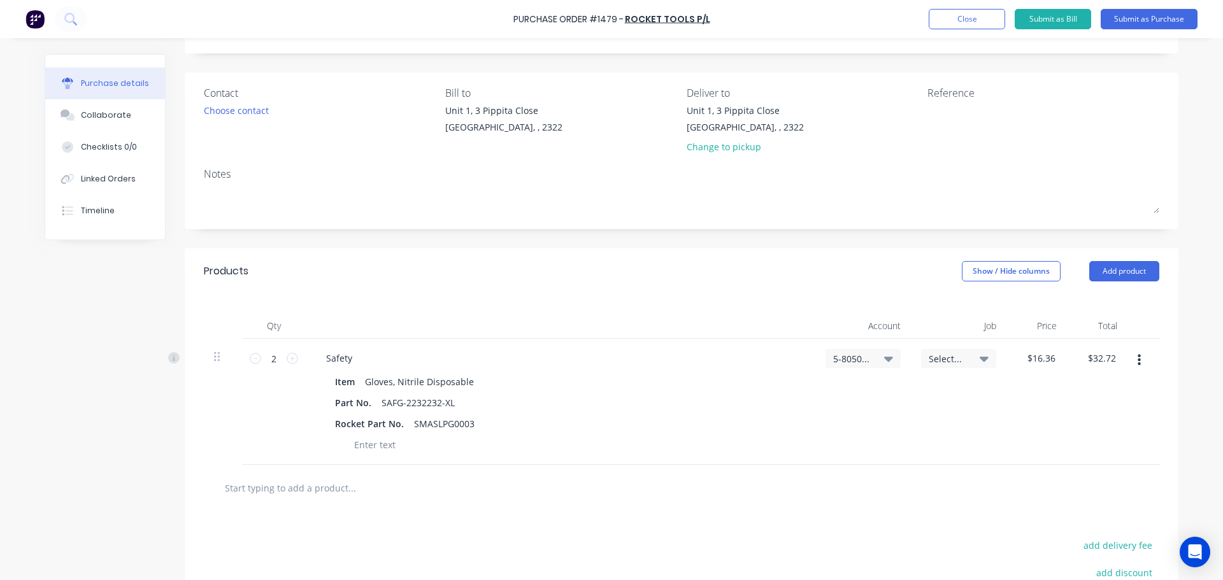
scroll to position [0, 0]
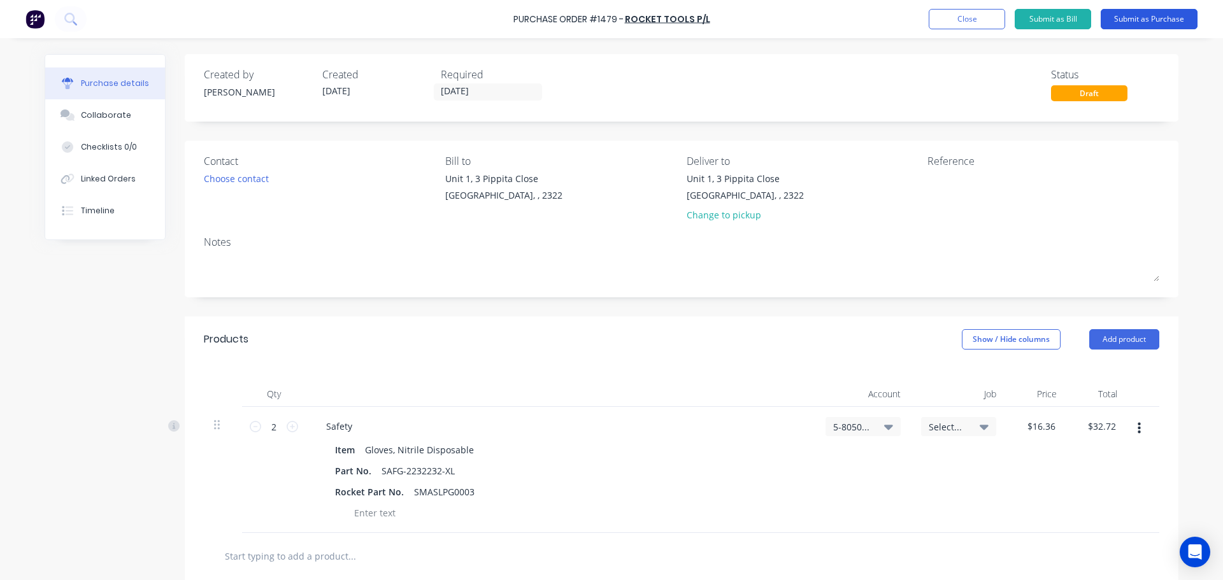
click at [1138, 21] on button "Submit as Purchase" at bounding box center [1149, 19] width 97 height 20
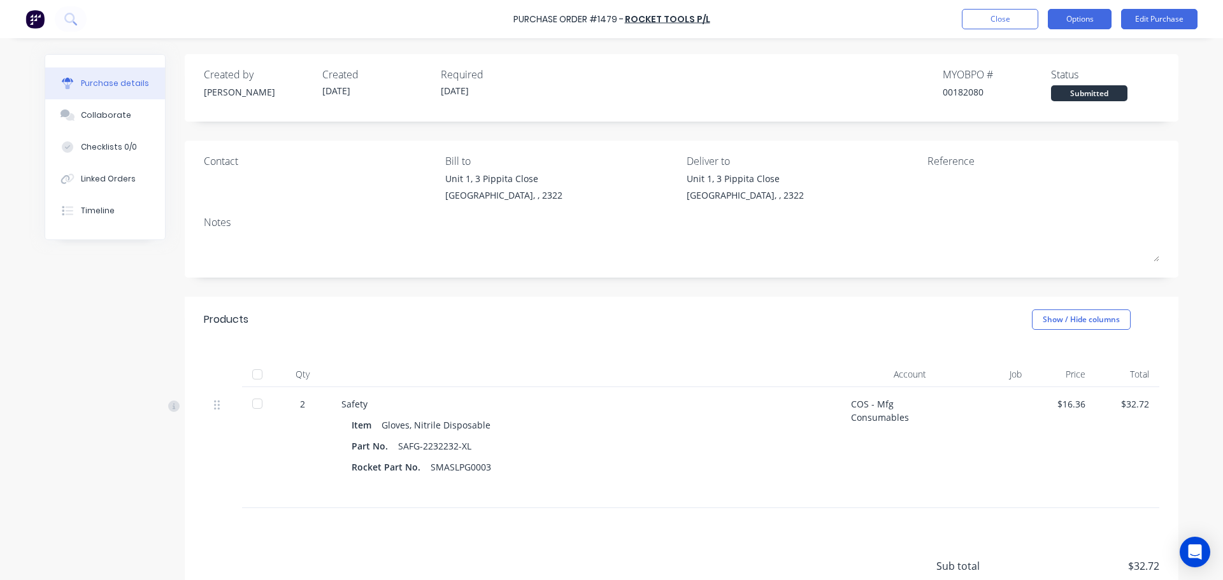
click at [1075, 18] on button "Options" at bounding box center [1080, 19] width 64 height 20
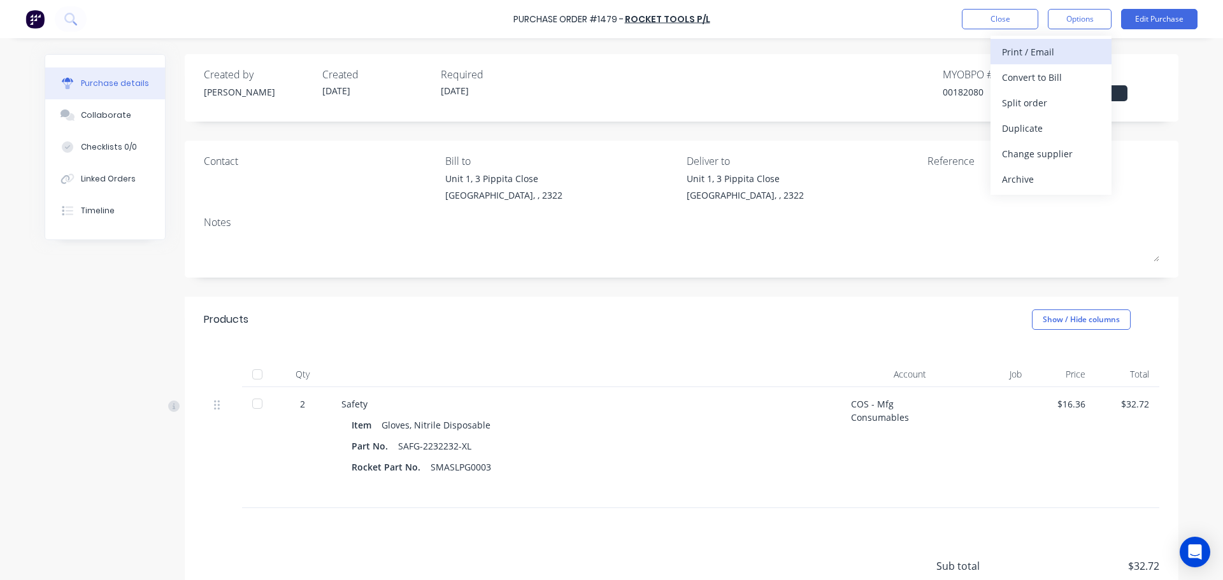
click at [1039, 51] on div "Print / Email" at bounding box center [1051, 52] width 98 height 18
click at [1020, 71] on div "With pricing" at bounding box center [1051, 77] width 98 height 18
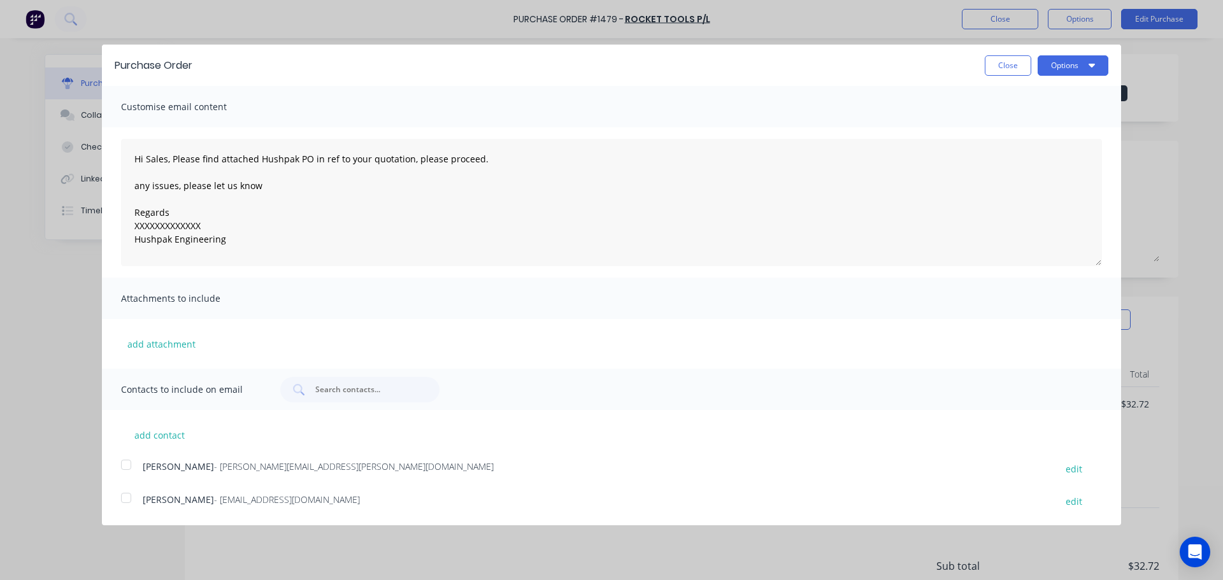
click at [127, 496] on div at bounding box center [125, 497] width 25 height 25
click at [124, 463] on div at bounding box center [125, 464] width 25 height 25
click at [1054, 64] on button "Options" at bounding box center [1073, 65] width 71 height 20
drag, startPoint x: 204, startPoint y: 224, endPoint x: 128, endPoint y: 229, distance: 76.6
click at [128, 229] on textarea "Hi Sales, Please find attached Hushpak PO in ref to your quotation, please proc…" at bounding box center [611, 202] width 981 height 127
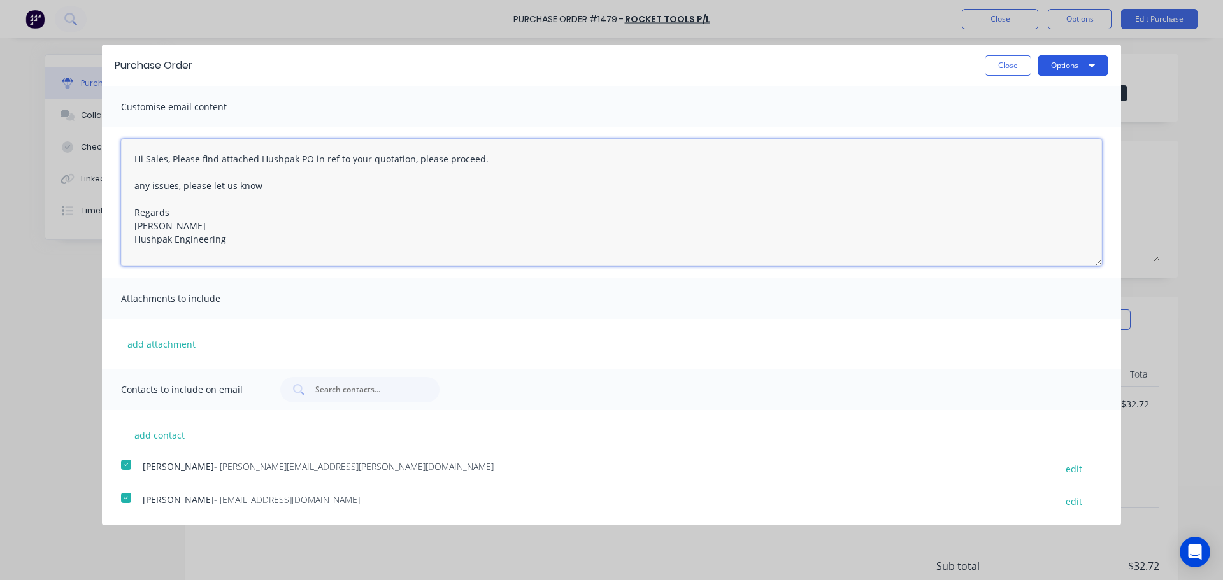
type textarea "Hi Sales, Please find attached Hushpak PO in ref to your quotation, please proc…"
click at [1066, 73] on button "Options" at bounding box center [1073, 65] width 71 height 20
click at [1015, 119] on div "Email" at bounding box center [1048, 123] width 98 height 18
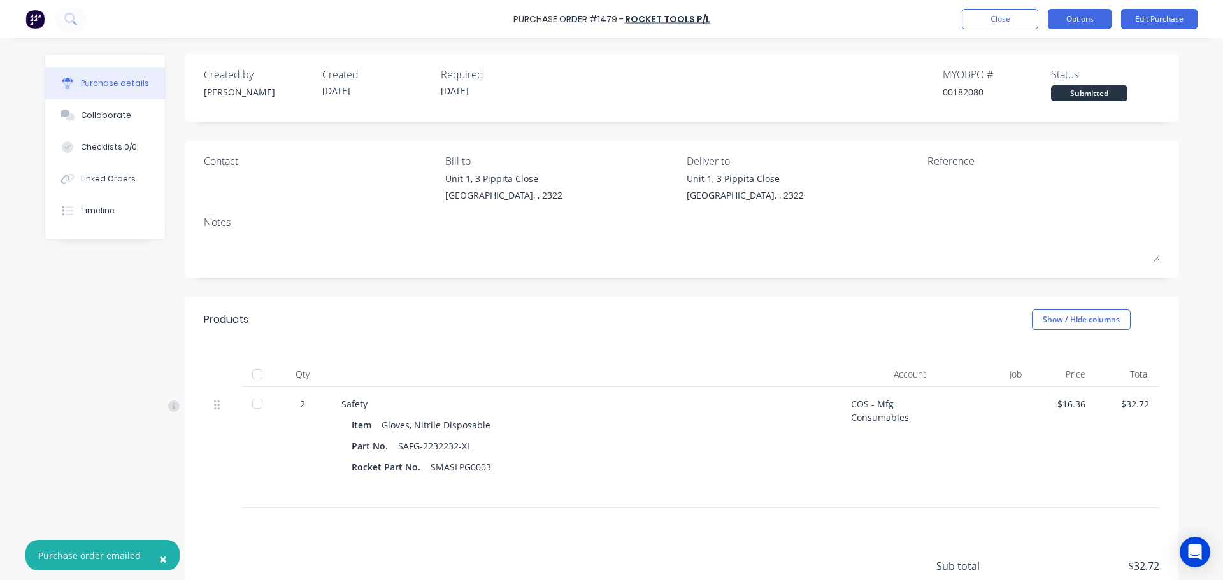
click at [1080, 19] on button "Options" at bounding box center [1080, 19] width 64 height 20
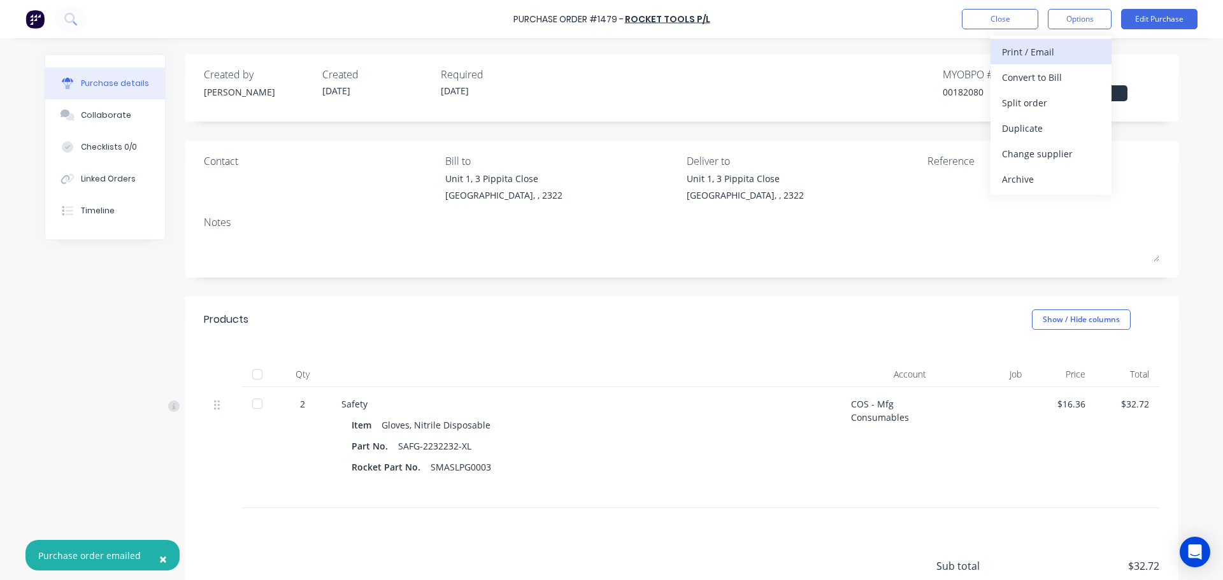
click at [1048, 56] on div "Print / Email" at bounding box center [1051, 52] width 98 height 18
click at [1026, 82] on div "With pricing" at bounding box center [1051, 77] width 98 height 18
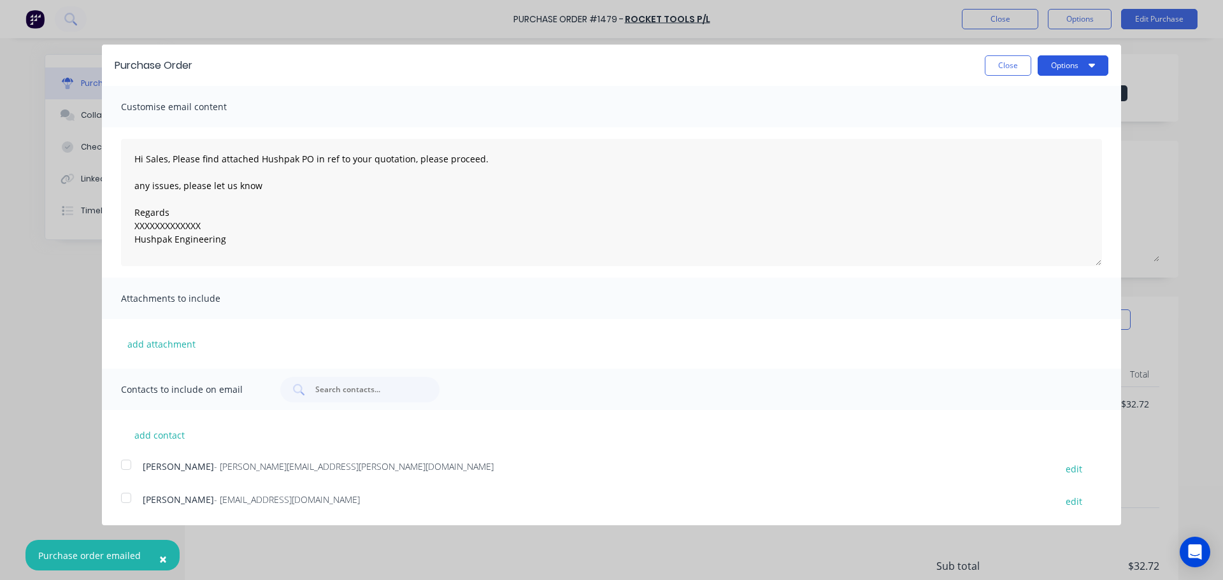
click at [1045, 66] on button "Options" at bounding box center [1073, 65] width 71 height 20
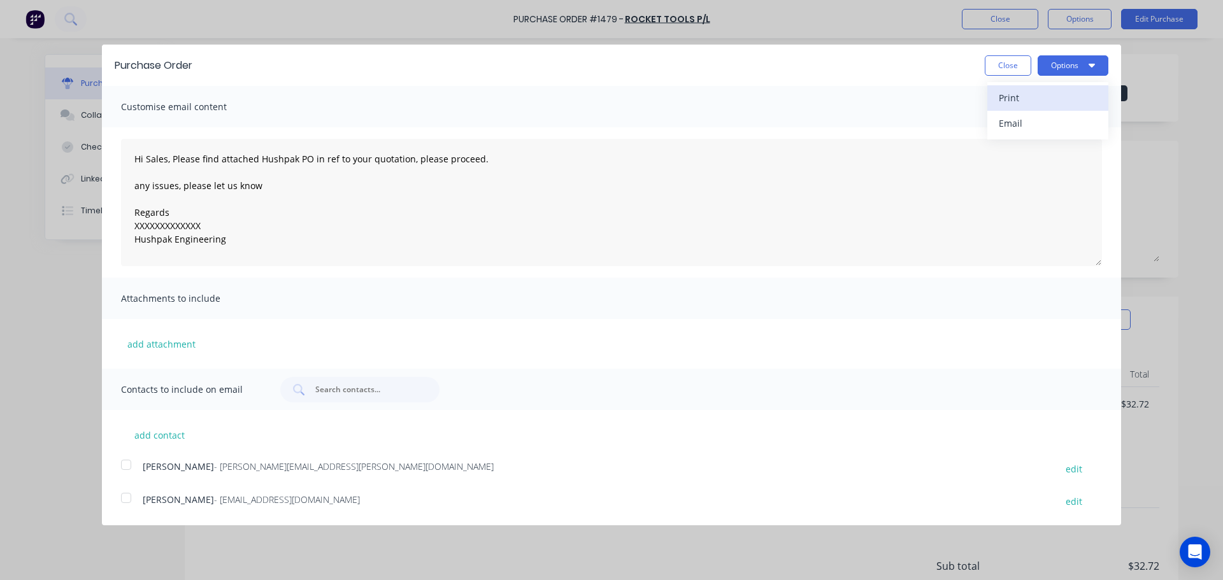
click at [1030, 93] on div "Print" at bounding box center [1048, 98] width 98 height 18
click at [999, 66] on button "Close" at bounding box center [1008, 65] width 47 height 20
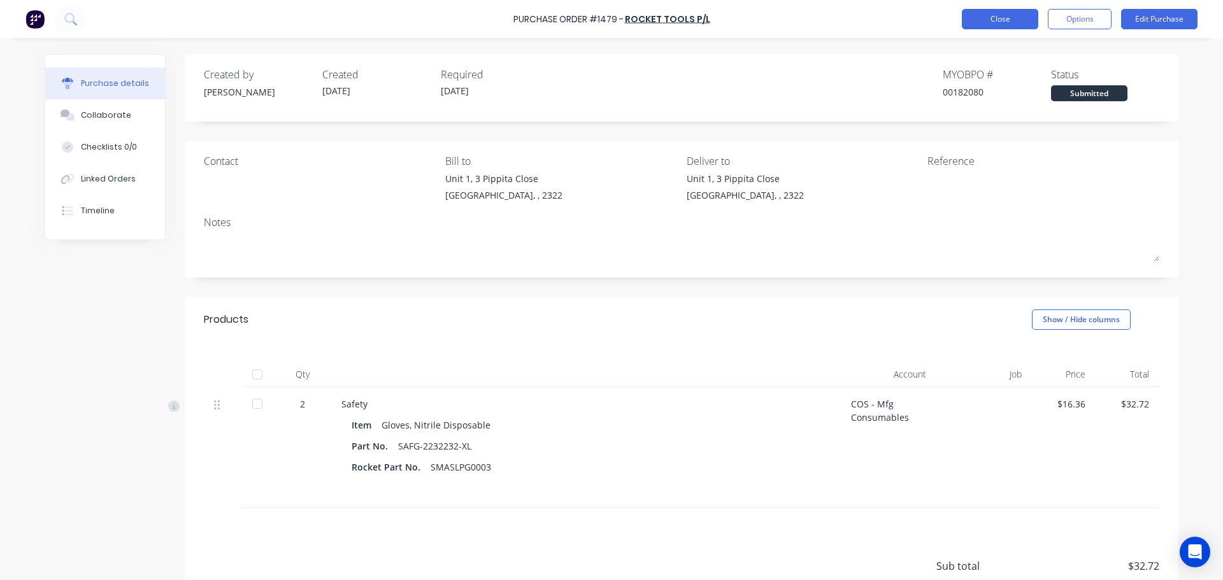
click at [1001, 18] on button "Close" at bounding box center [1000, 19] width 76 height 20
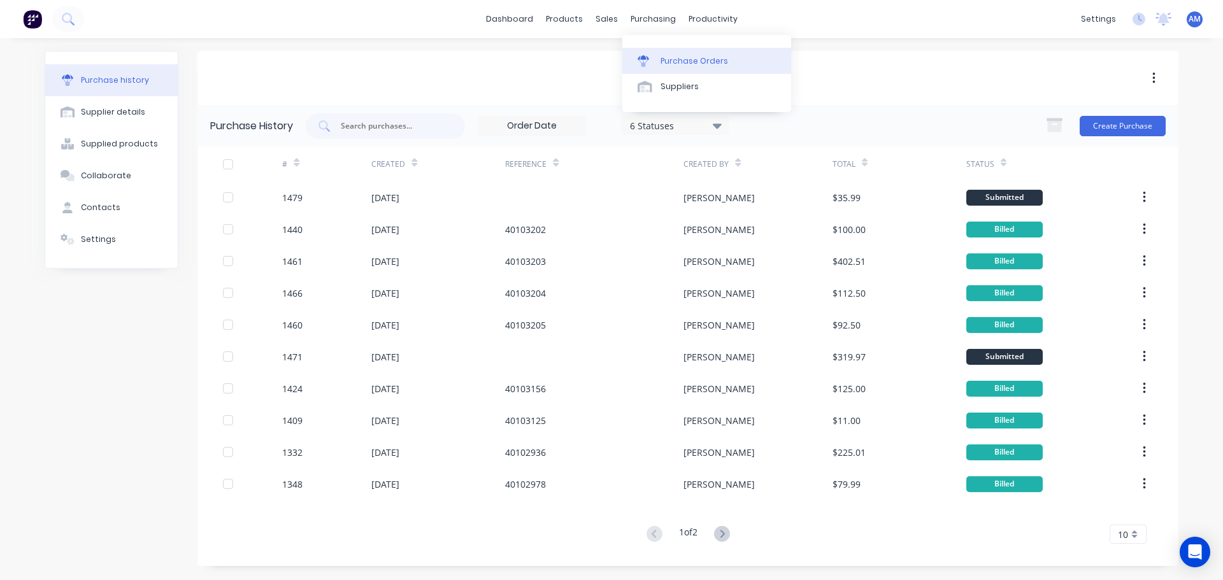
click at [685, 62] on div "Purchase Orders" at bounding box center [695, 60] width 68 height 11
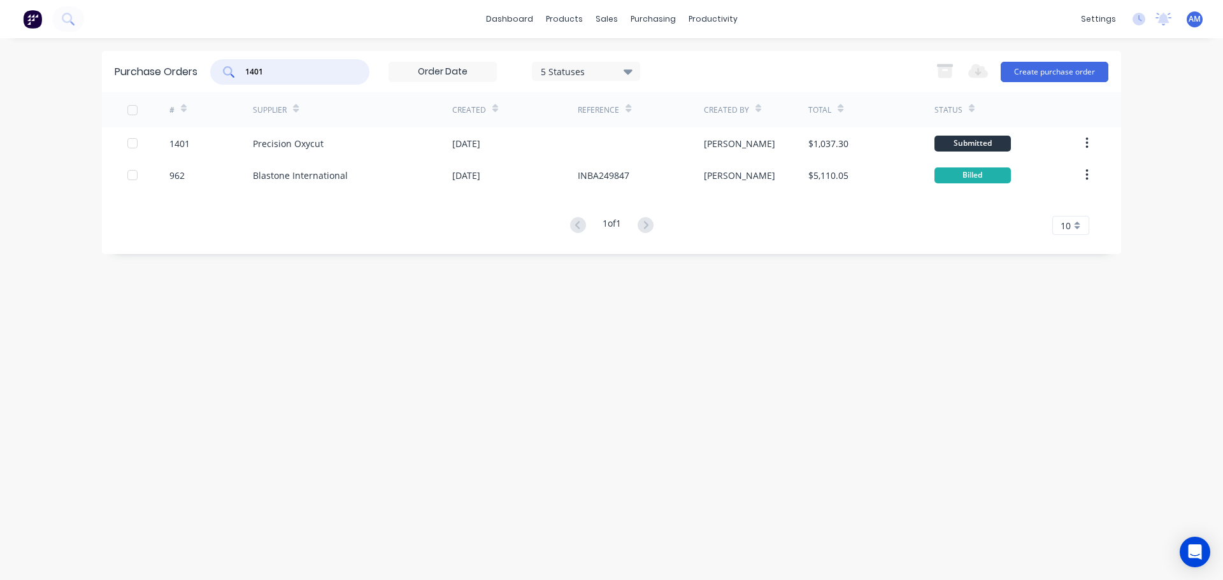
drag, startPoint x: 292, startPoint y: 68, endPoint x: 242, endPoint y: 73, distance: 50.6
click at [242, 73] on div "1401" at bounding box center [289, 71] width 159 height 25
type input "1425"
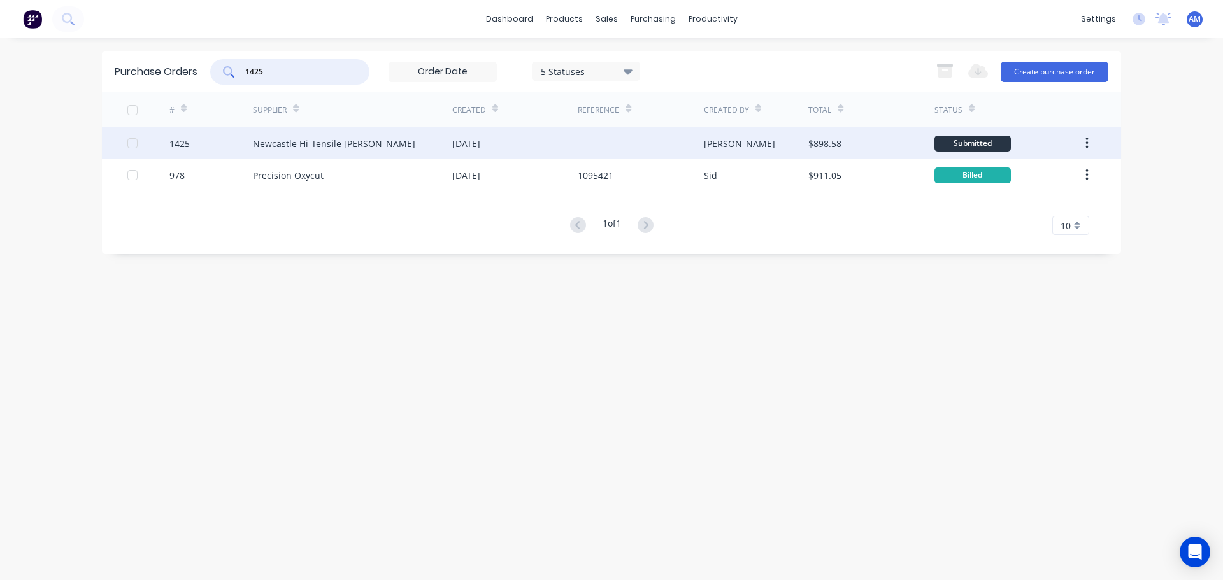
click at [480, 142] on div "[DATE]" at bounding box center [466, 143] width 28 height 13
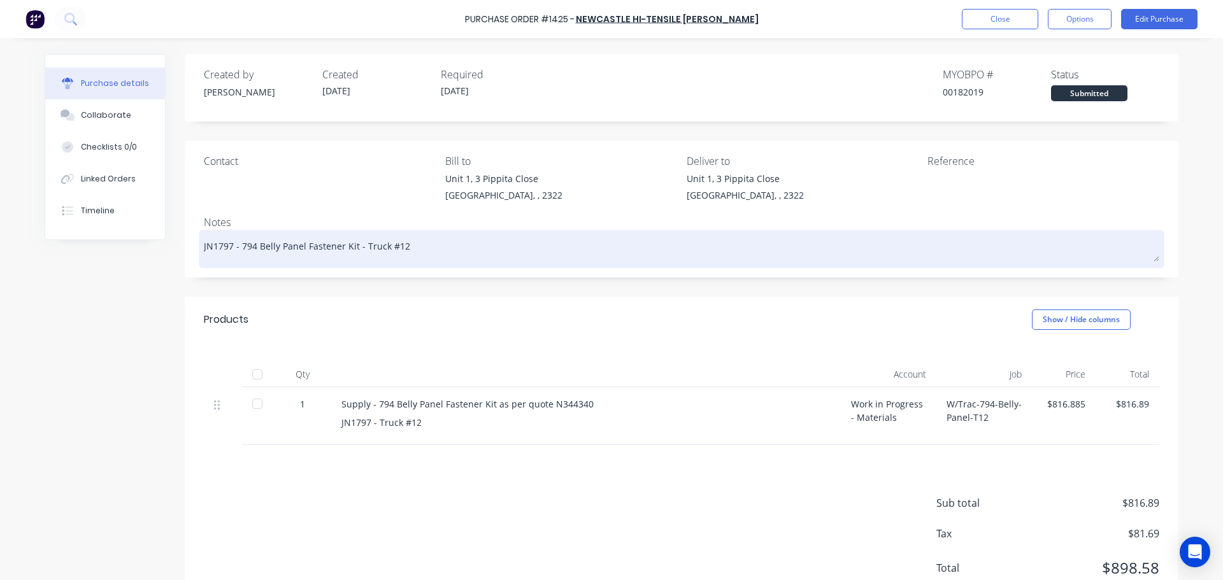
drag, startPoint x: 399, startPoint y: 247, endPoint x: 235, endPoint y: 247, distance: 164.4
click at [235, 247] on textarea "JN1797 - 794 Belly Panel Fastener Kit - Truck #12" at bounding box center [682, 247] width 956 height 29
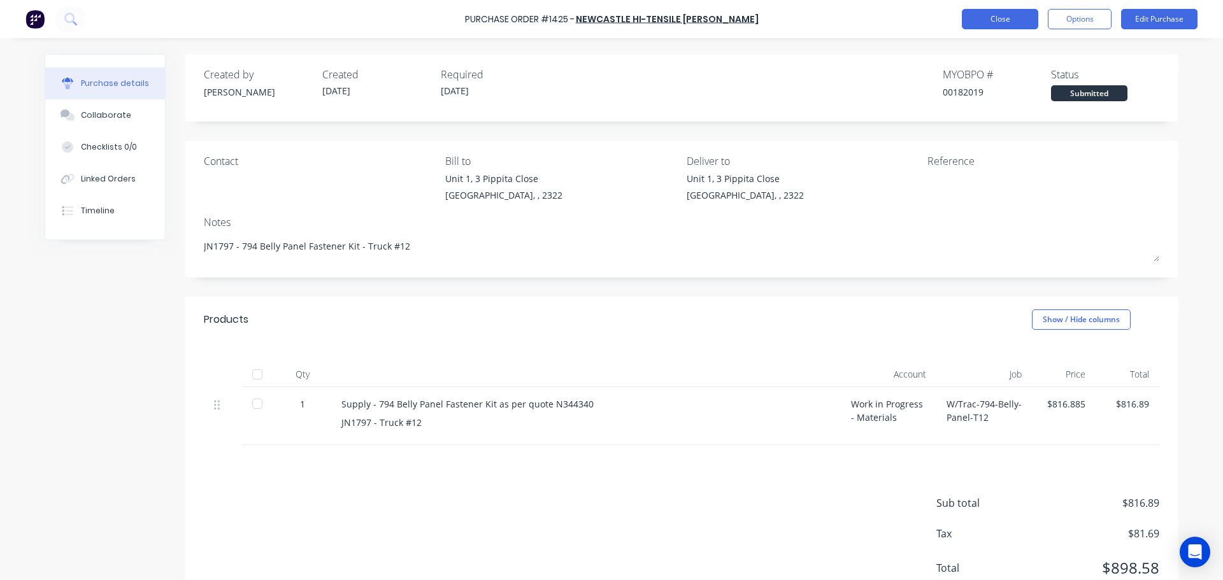
type textarea "x"
click at [997, 10] on button "Close" at bounding box center [1000, 19] width 76 height 20
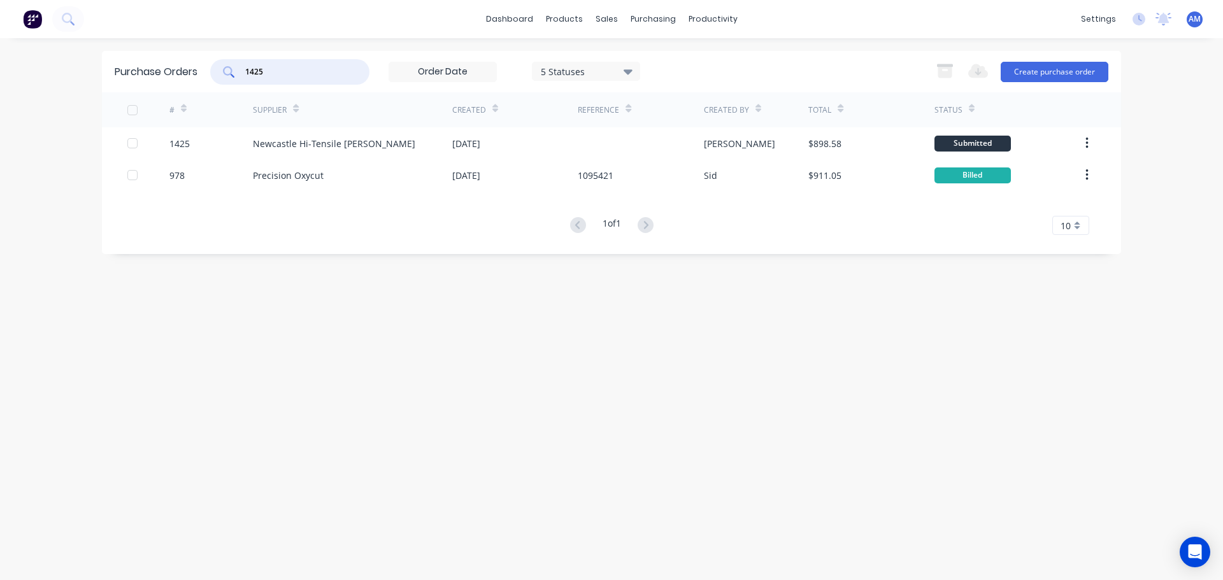
drag, startPoint x: 274, startPoint y: 68, endPoint x: 255, endPoint y: 63, distance: 19.2
click at [255, 63] on div "1425" at bounding box center [289, 71] width 159 height 25
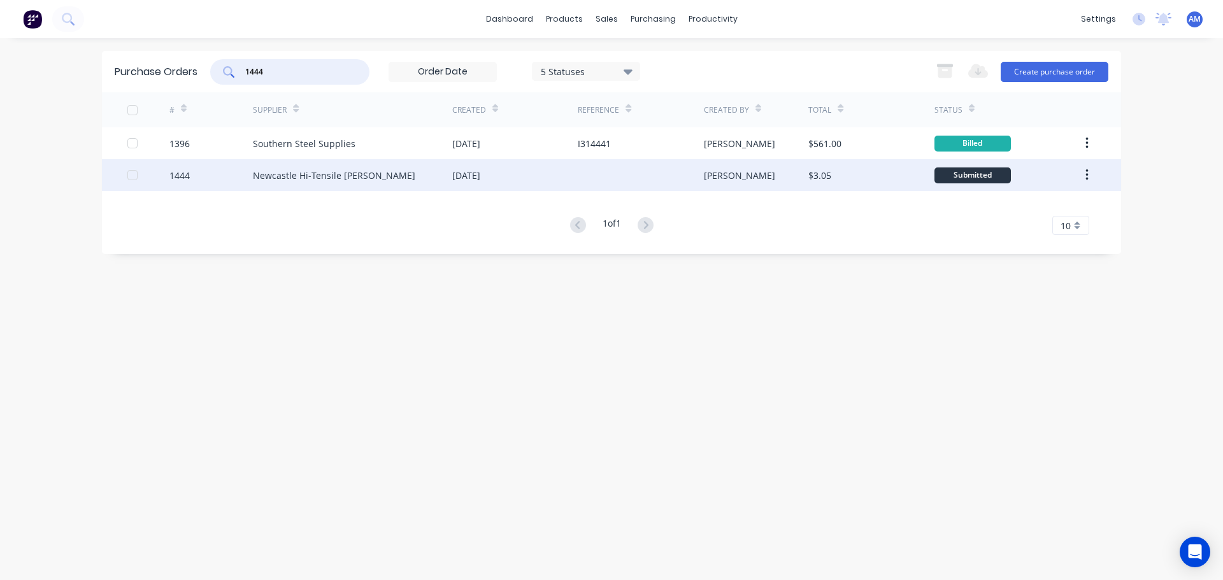
type input "1444"
click at [480, 169] on div "[DATE]" at bounding box center [466, 175] width 28 height 13
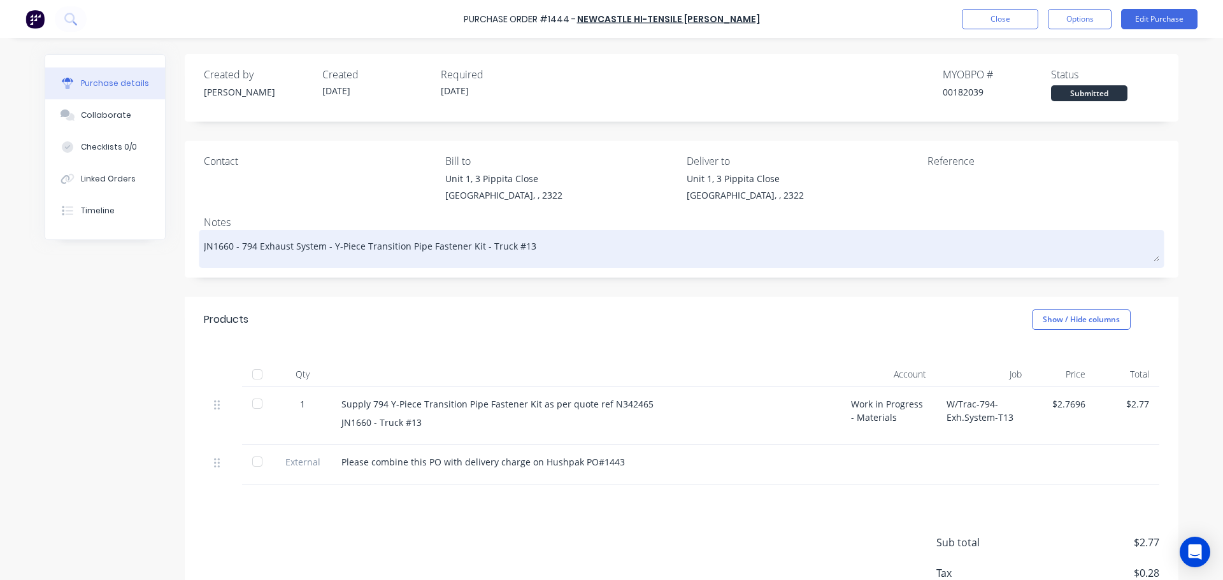
drag, startPoint x: 522, startPoint y: 246, endPoint x: 237, endPoint y: 248, distance: 285.4
click at [237, 248] on textarea "JN1660 - 794 Exhaust System - Y-Piece Transition Pipe Fastener Kit - Truck #13" at bounding box center [682, 247] width 956 height 29
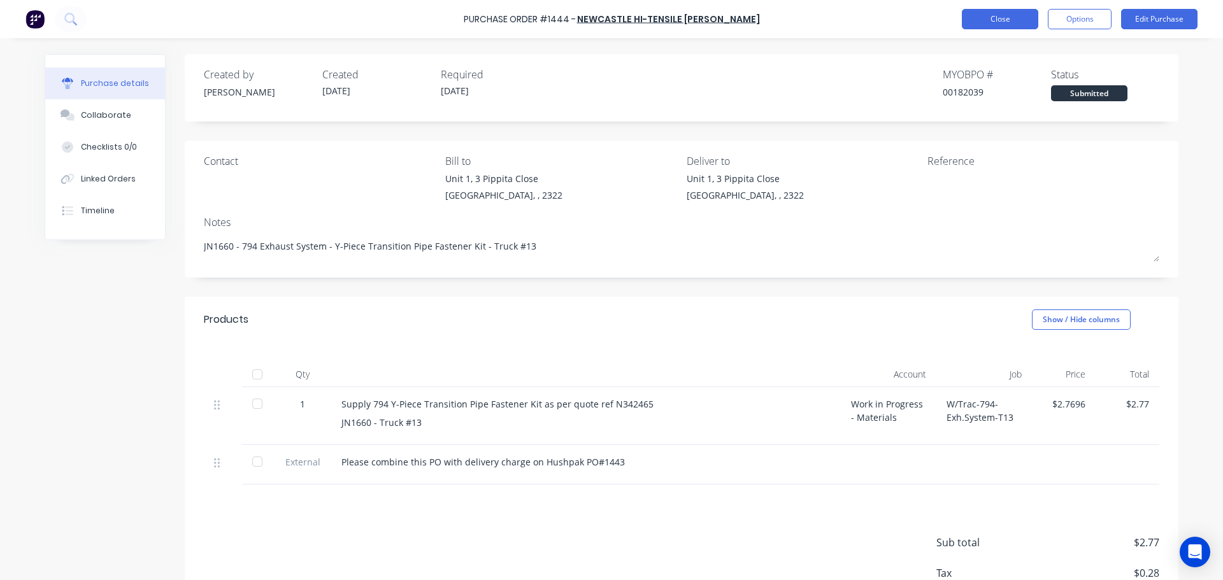
type textarea "x"
click at [1017, 11] on button "Close" at bounding box center [1000, 19] width 76 height 20
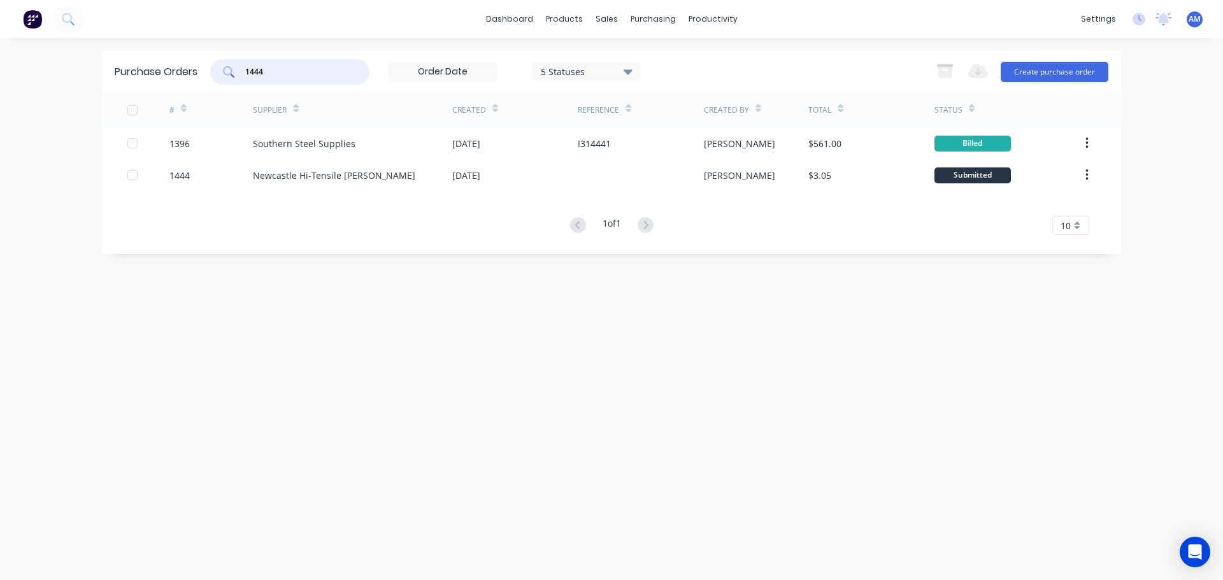
drag, startPoint x: 296, startPoint y: 70, endPoint x: 257, endPoint y: 68, distance: 38.9
click at [257, 68] on input "1444" at bounding box center [297, 72] width 106 height 13
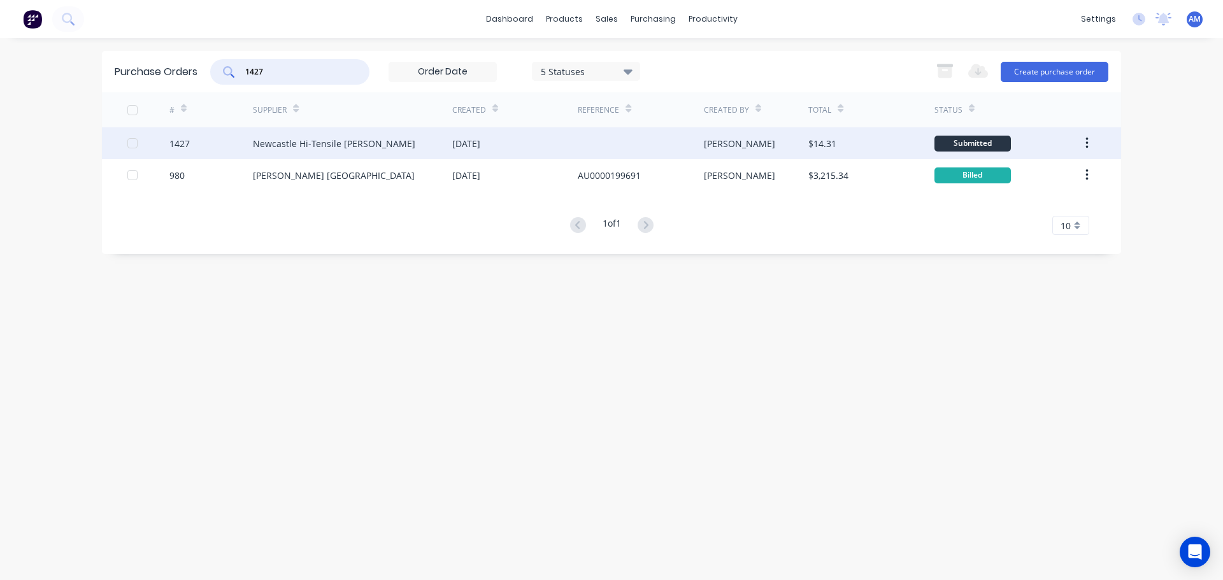
type input "1427"
click at [480, 142] on div "[DATE]" at bounding box center [466, 143] width 28 height 13
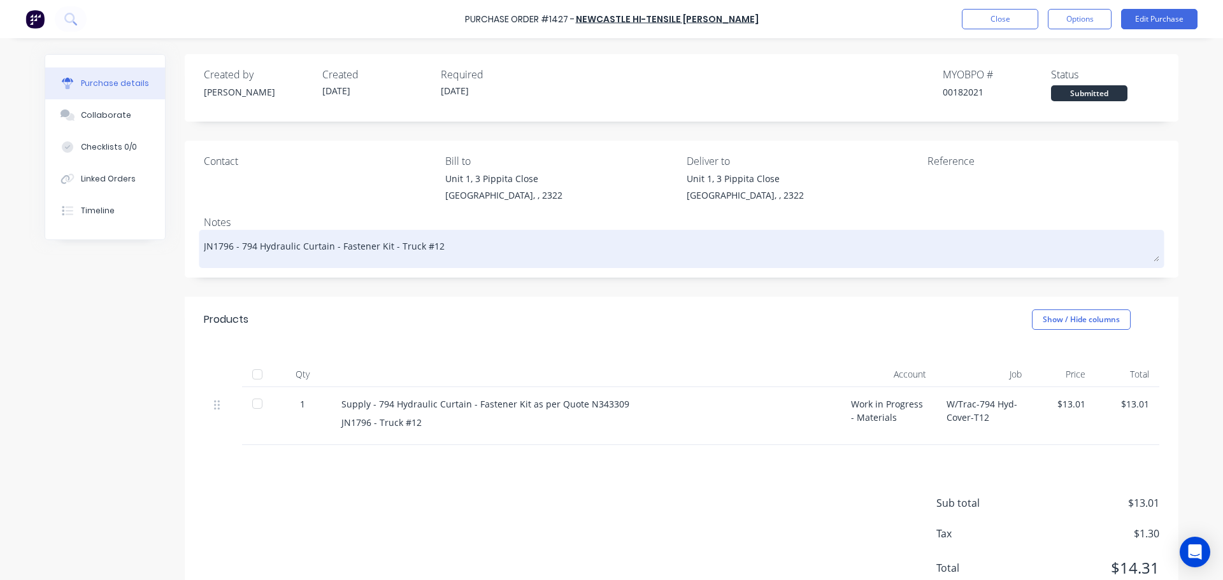
drag, startPoint x: 434, startPoint y: 244, endPoint x: 237, endPoint y: 250, distance: 197.6
click at [237, 250] on textarea "JN1796 - 794 Hydraulic Curtain - Fastener Kit - Truck #12" at bounding box center [682, 247] width 956 height 29
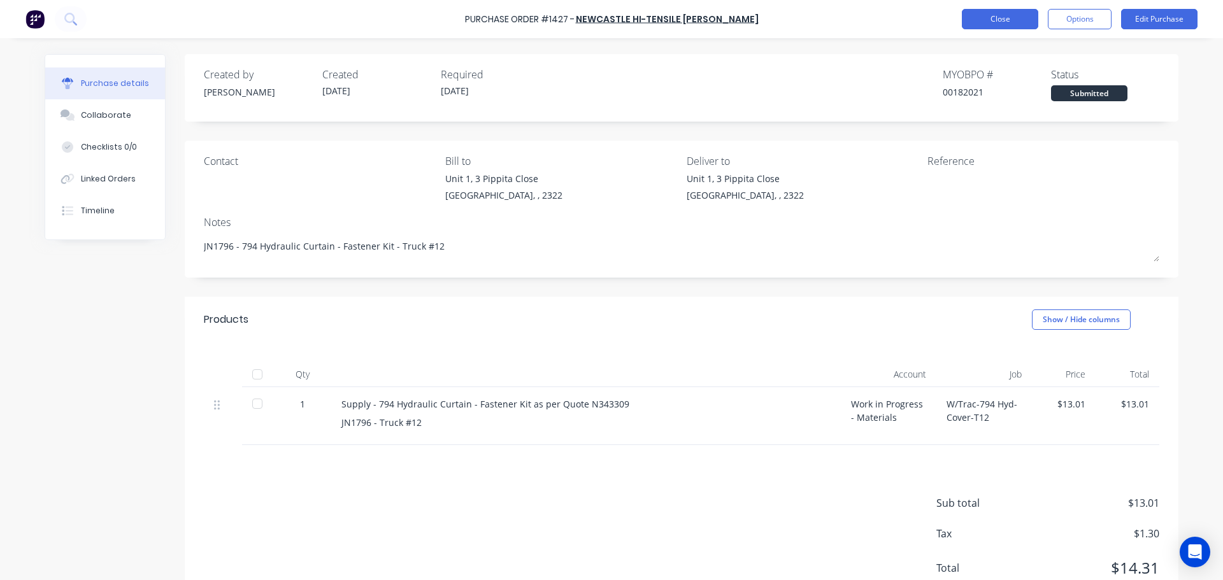
type textarea "x"
click at [993, 24] on button "Close" at bounding box center [1000, 19] width 76 height 20
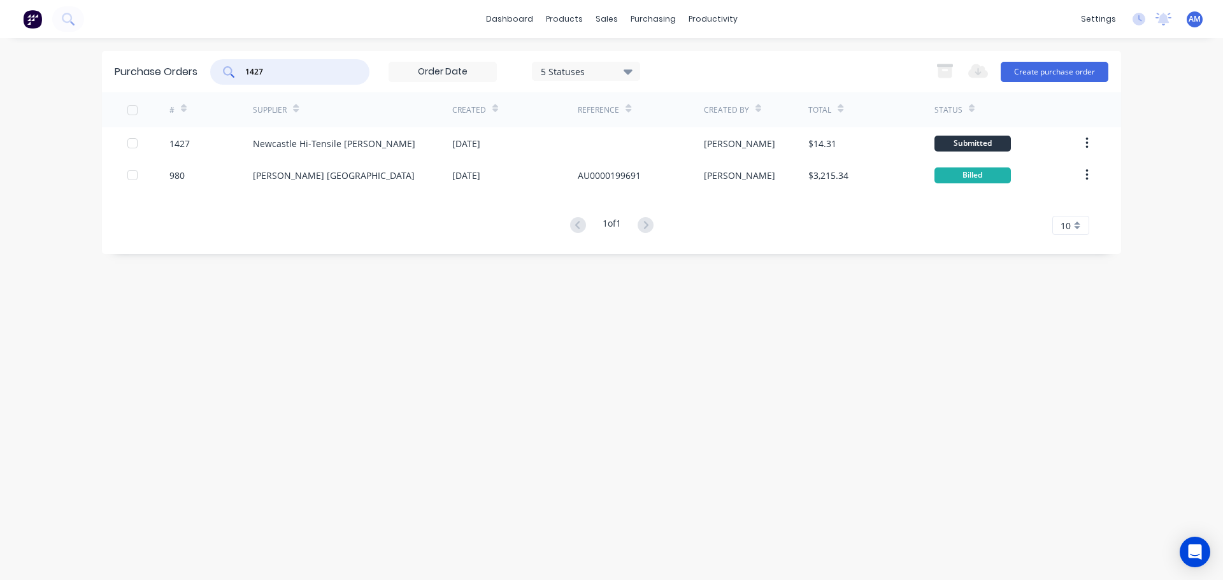
drag, startPoint x: 260, startPoint y: 66, endPoint x: 266, endPoint y: 68, distance: 6.7
click at [266, 68] on input "1427" at bounding box center [297, 72] width 106 height 13
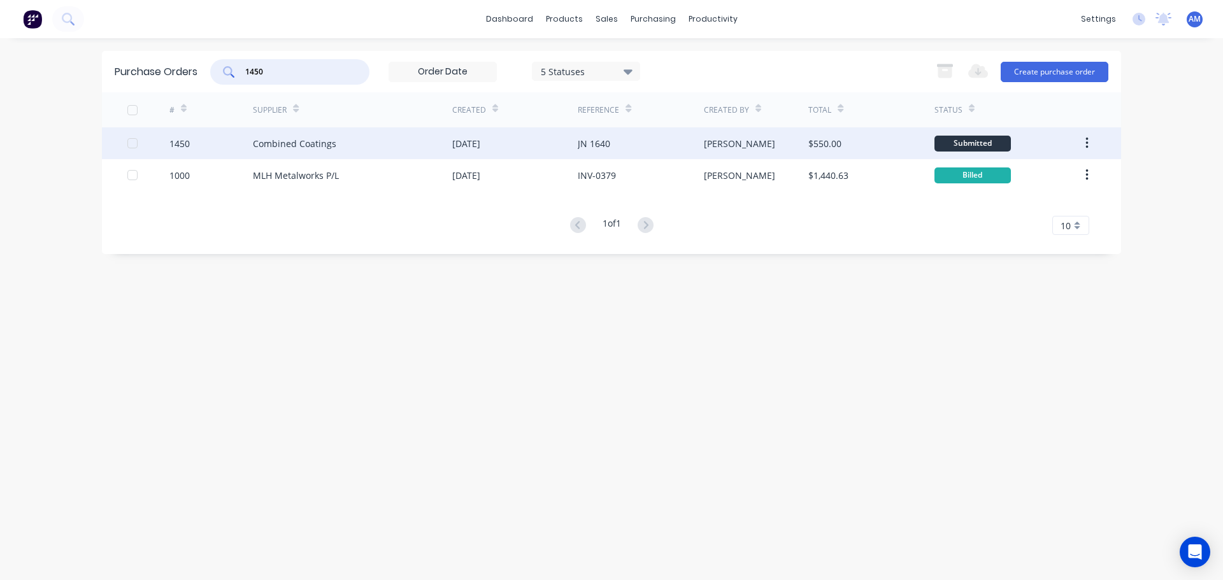
type input "1450"
click at [480, 139] on div "[DATE]" at bounding box center [466, 143] width 28 height 13
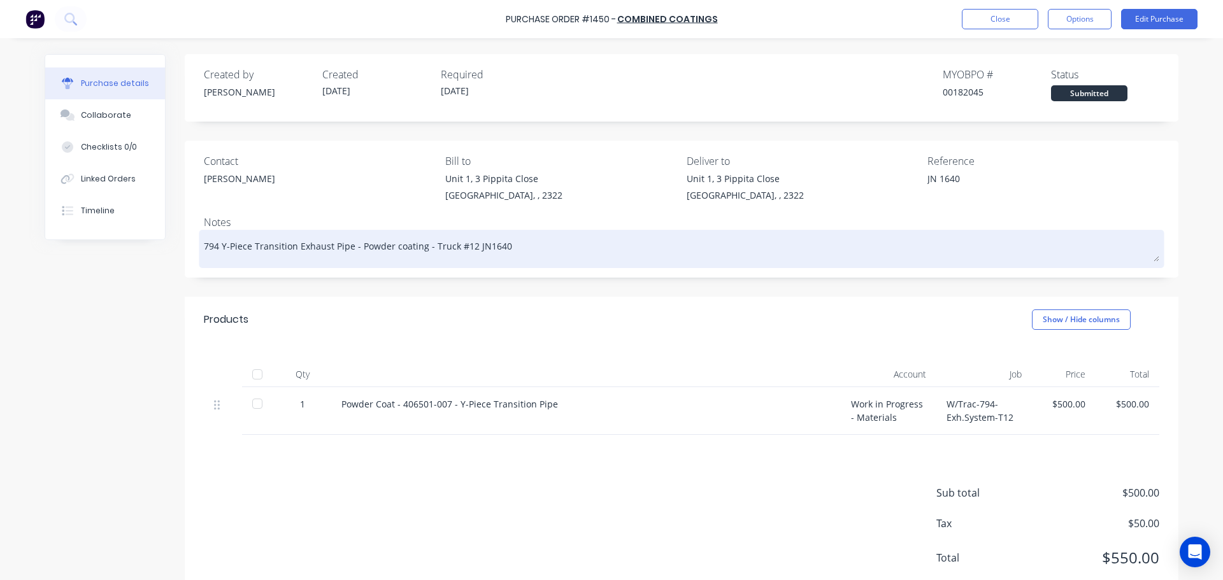
drag, startPoint x: 464, startPoint y: 246, endPoint x: 201, endPoint y: 247, distance: 263.7
click at [204, 247] on textarea "794 Y-Piece Transition Exhaust Pipe - Powder coating - Truck #12 JN1640" at bounding box center [682, 247] width 956 height 29
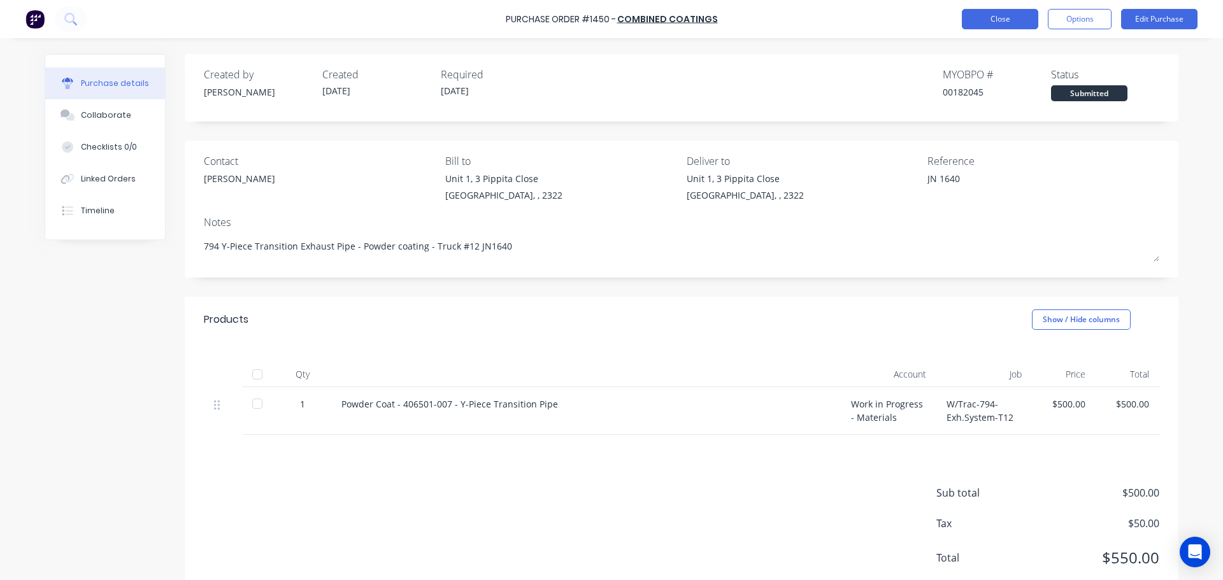
type textarea "x"
click at [992, 22] on button "Close" at bounding box center [1000, 19] width 76 height 20
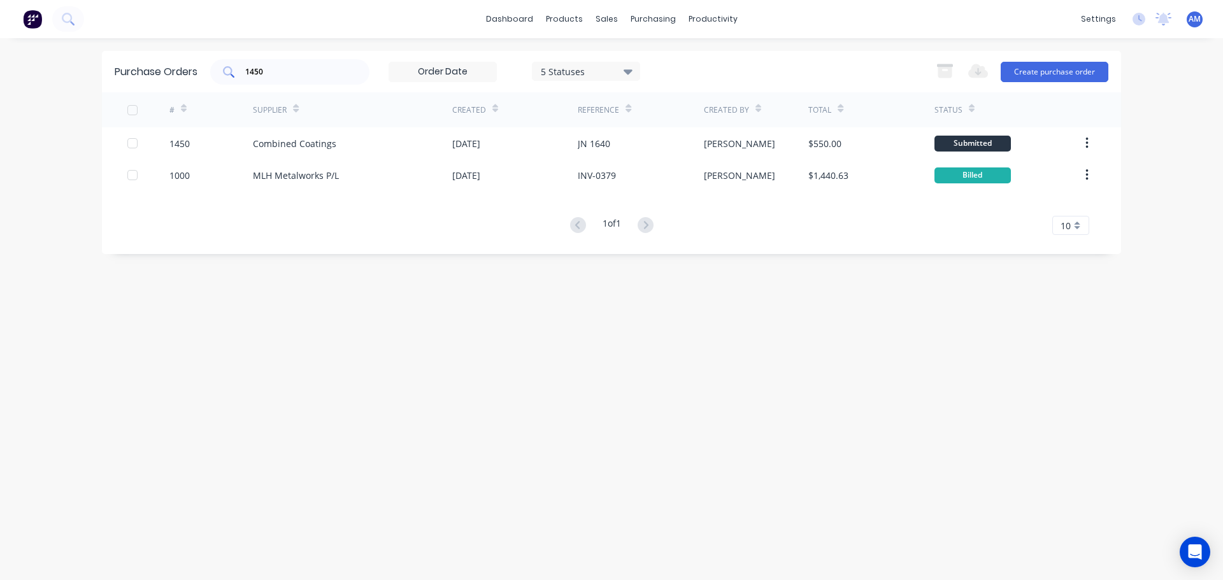
click at [283, 71] on input "1450" at bounding box center [297, 72] width 106 height 13
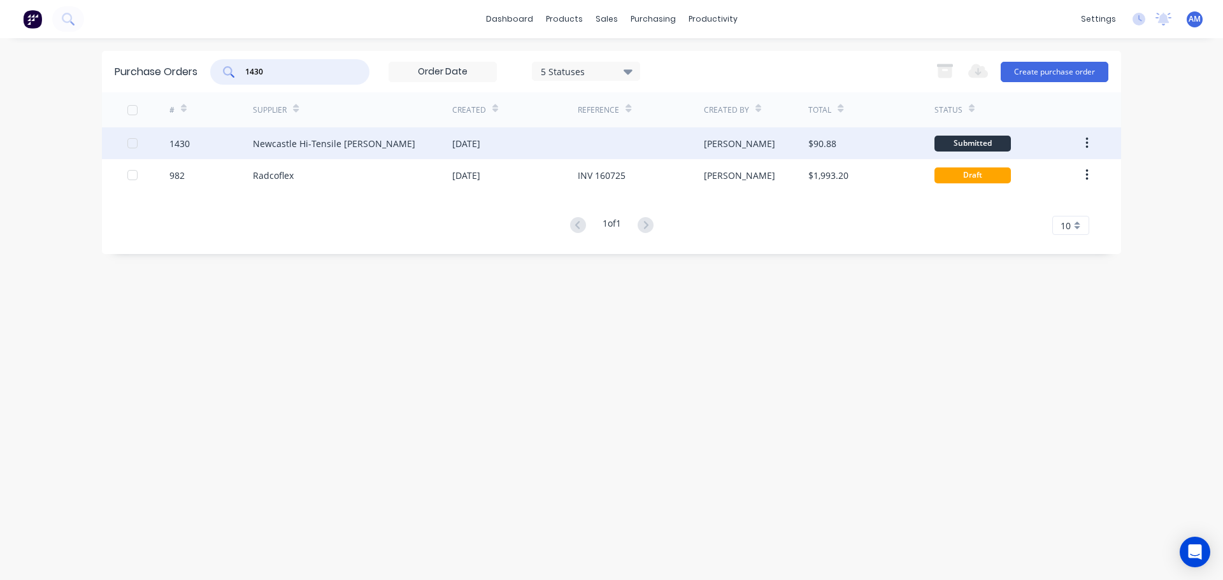
type input "1430"
click at [480, 138] on div "[DATE]" at bounding box center [466, 143] width 28 height 13
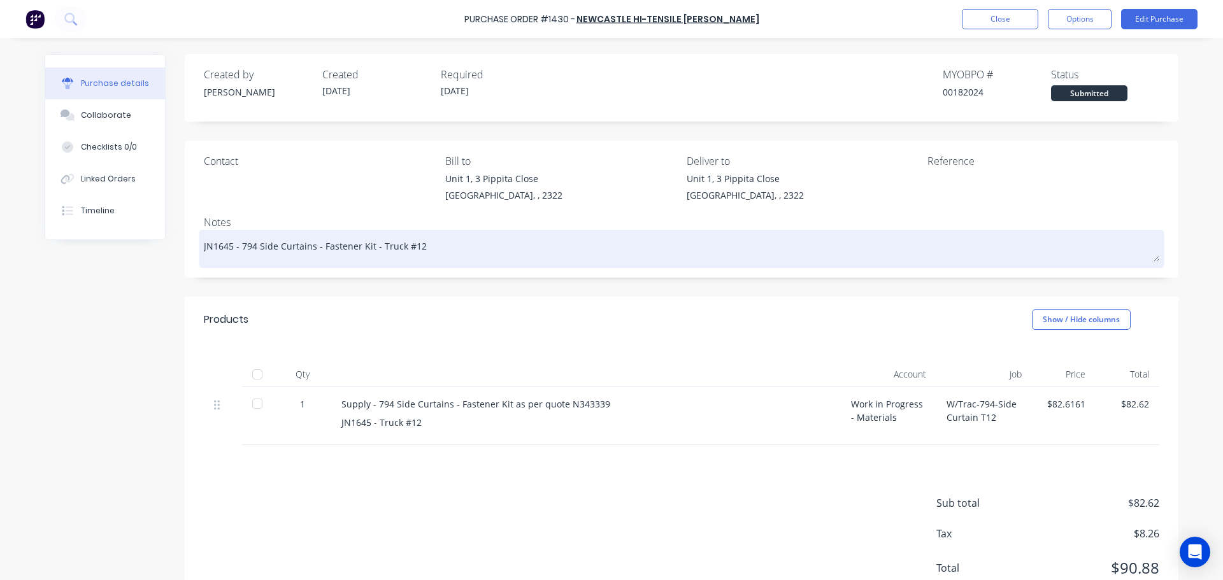
drag, startPoint x: 417, startPoint y: 245, endPoint x: 236, endPoint y: 244, distance: 181.6
click at [236, 244] on textarea "JN1645 - 794 Side Curtains - Fastener Kit - Truck #12" at bounding box center [682, 247] width 956 height 29
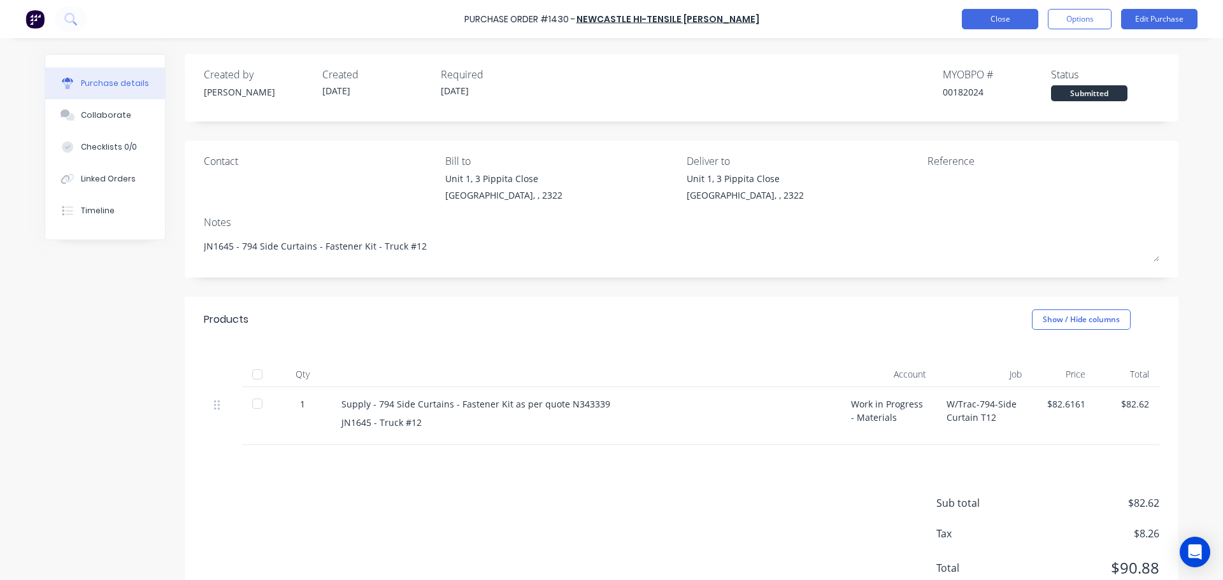
type textarea "x"
click at [991, 24] on button "Close" at bounding box center [1000, 19] width 76 height 20
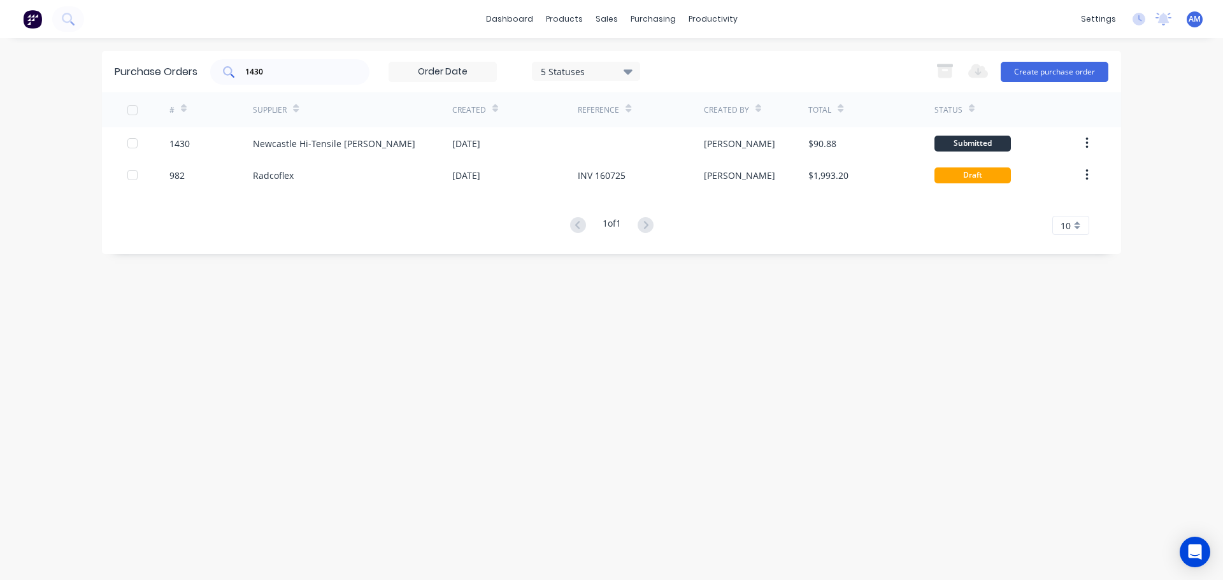
click at [268, 73] on input "1430" at bounding box center [297, 72] width 106 height 13
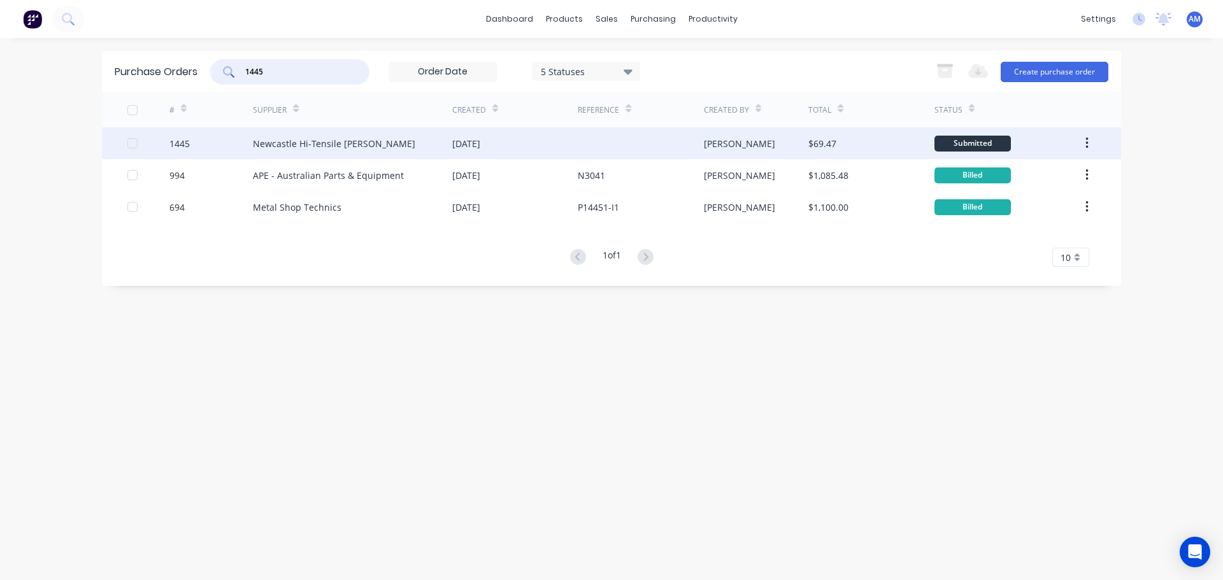
type input "1445"
click at [474, 143] on div "[DATE]" at bounding box center [466, 143] width 28 height 13
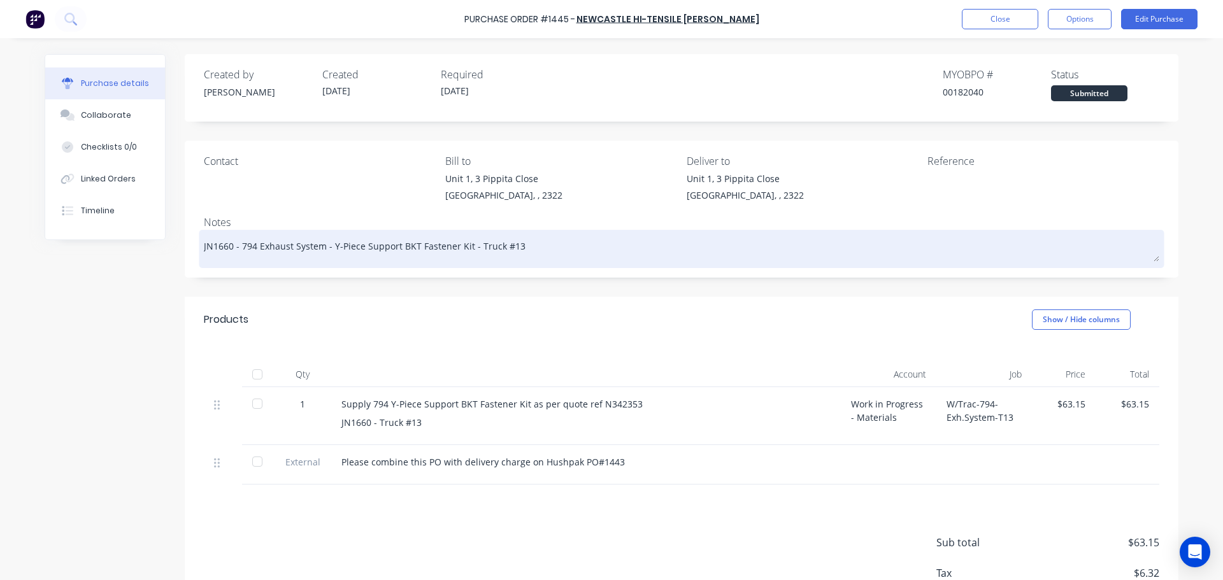
drag, startPoint x: 517, startPoint y: 245, endPoint x: 235, endPoint y: 252, distance: 282.3
click at [235, 252] on textarea "JN1660 - 794 Exhaust System - Y-Piece Support BKT Fastener Kit - Truck #13" at bounding box center [682, 247] width 956 height 29
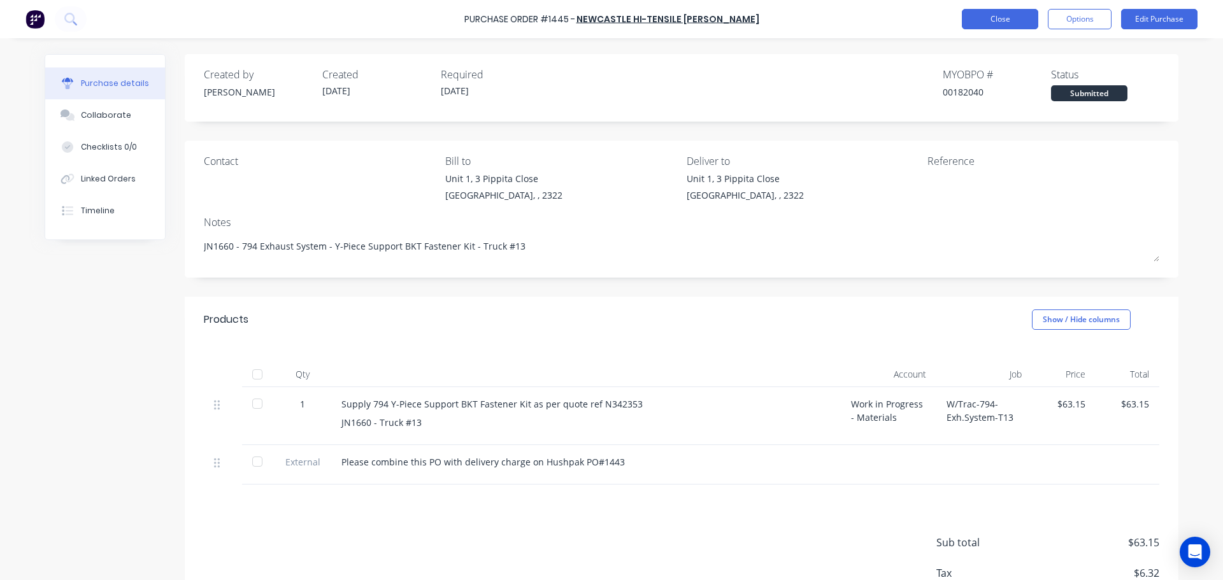
type textarea "x"
click at [996, 16] on button "Close" at bounding box center [1000, 19] width 76 height 20
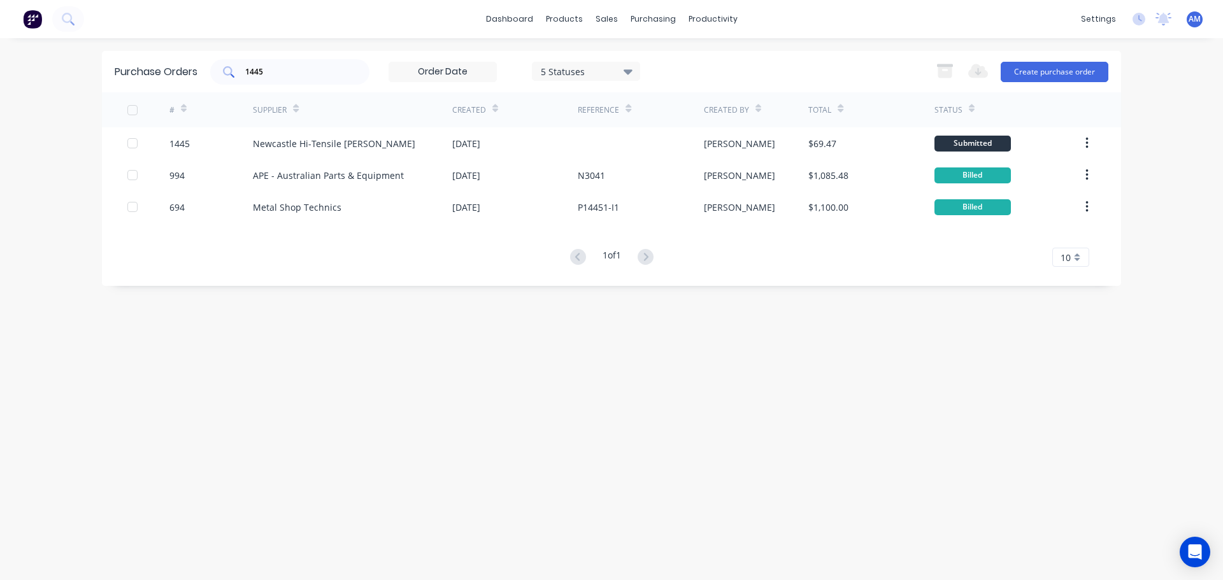
drag, startPoint x: 279, startPoint y: 63, endPoint x: 243, endPoint y: 71, distance: 36.6
click at [243, 71] on div "1445" at bounding box center [289, 71] width 159 height 25
drag, startPoint x: 271, startPoint y: 73, endPoint x: 247, endPoint y: 71, distance: 23.6
click at [247, 71] on input "1445" at bounding box center [297, 72] width 106 height 13
click at [684, 89] on div "Suppliers" at bounding box center [680, 86] width 38 height 11
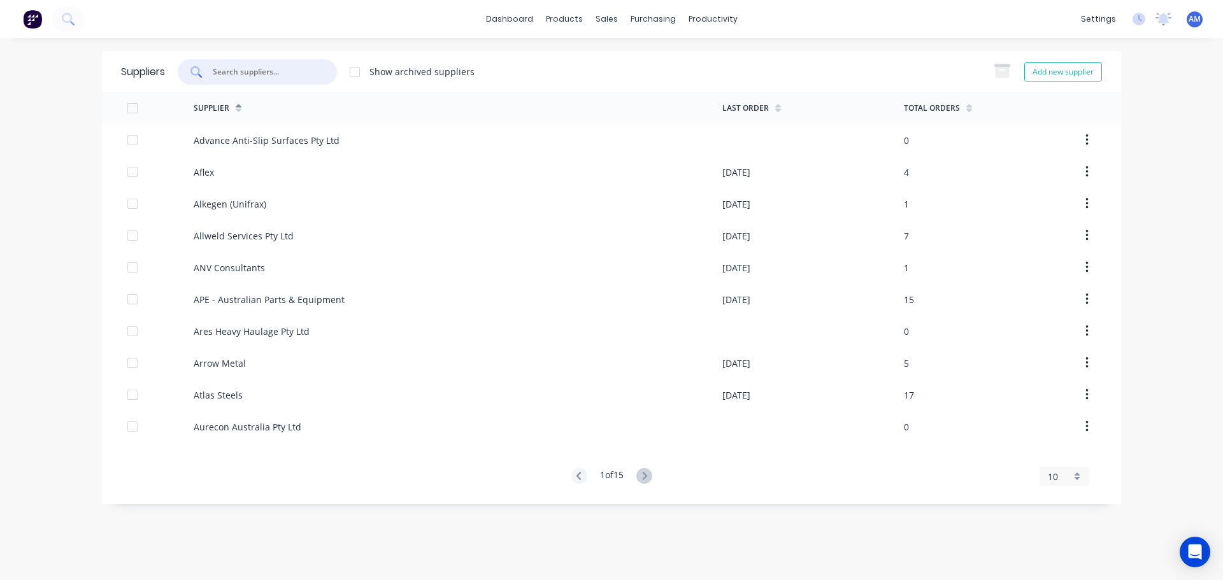
click at [247, 74] on input "text" at bounding box center [265, 72] width 106 height 13
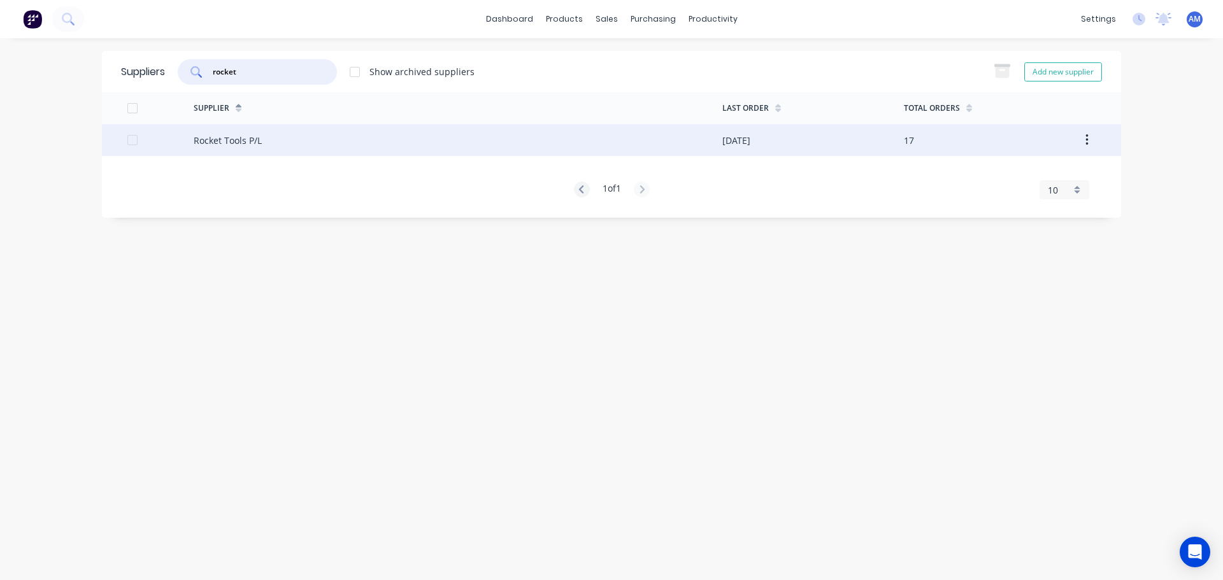
type input "rocket"
click at [287, 141] on div "Rocket Tools P/L" at bounding box center [458, 140] width 529 height 32
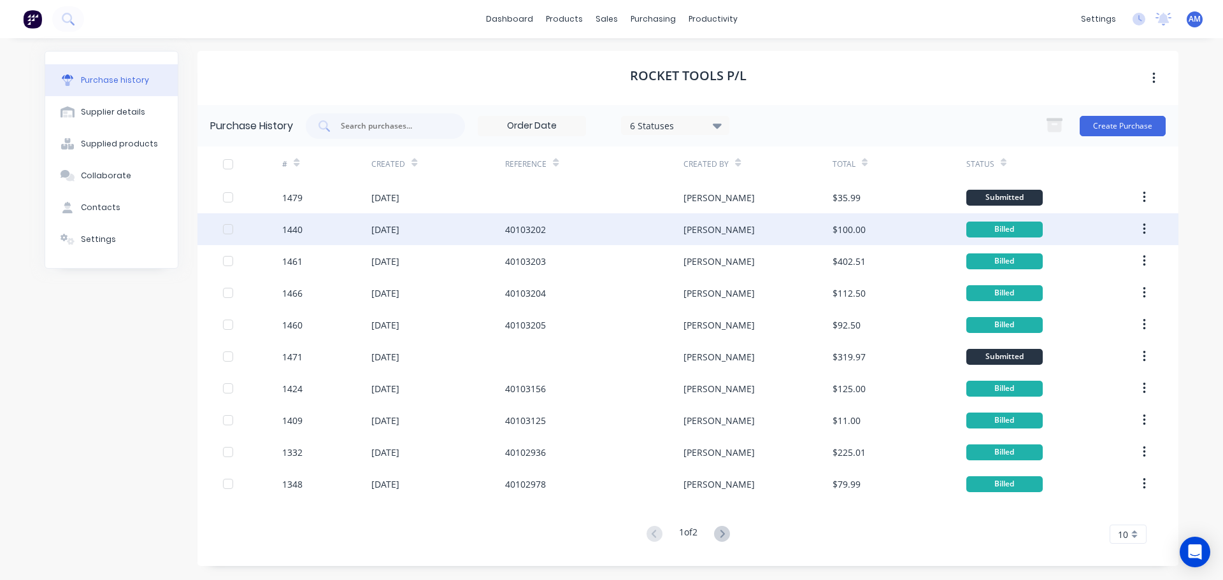
click at [836, 238] on div "$100.00" at bounding box center [900, 229] width 134 height 32
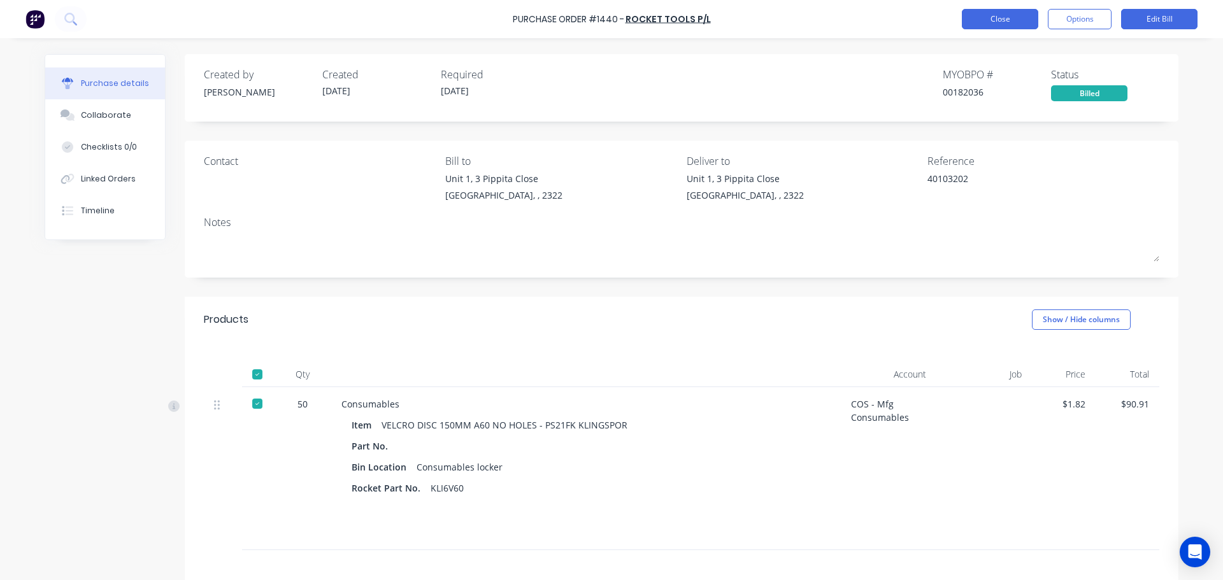
click at [970, 18] on button "Close" at bounding box center [1000, 19] width 76 height 20
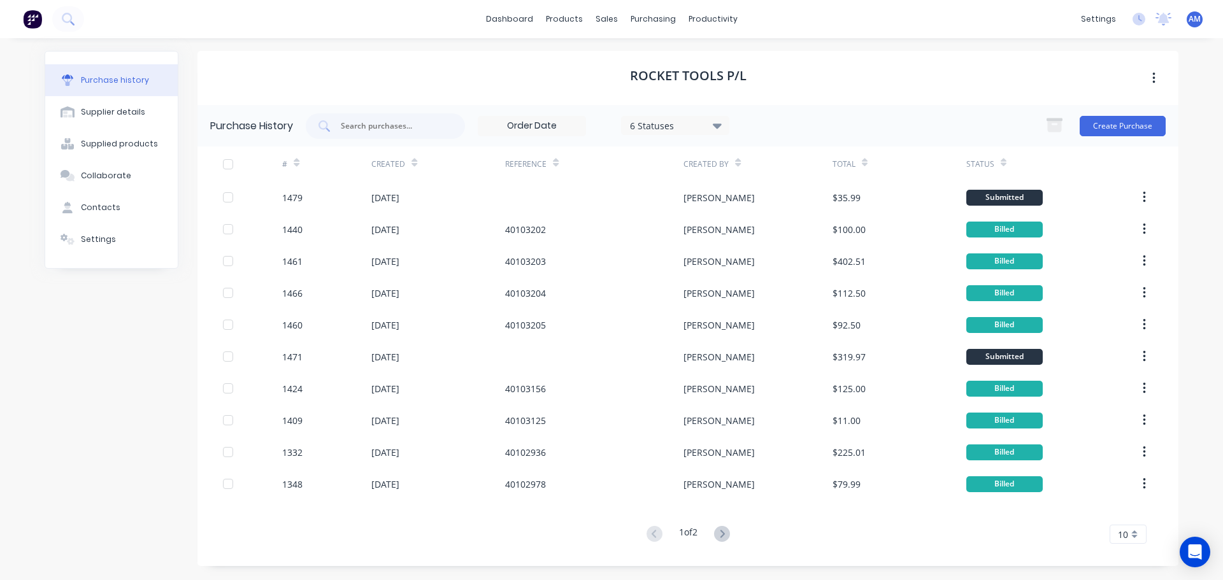
click at [1129, 536] on div "10" at bounding box center [1128, 534] width 37 height 19
click at [1129, 513] on div "35" at bounding box center [1128, 513] width 36 height 22
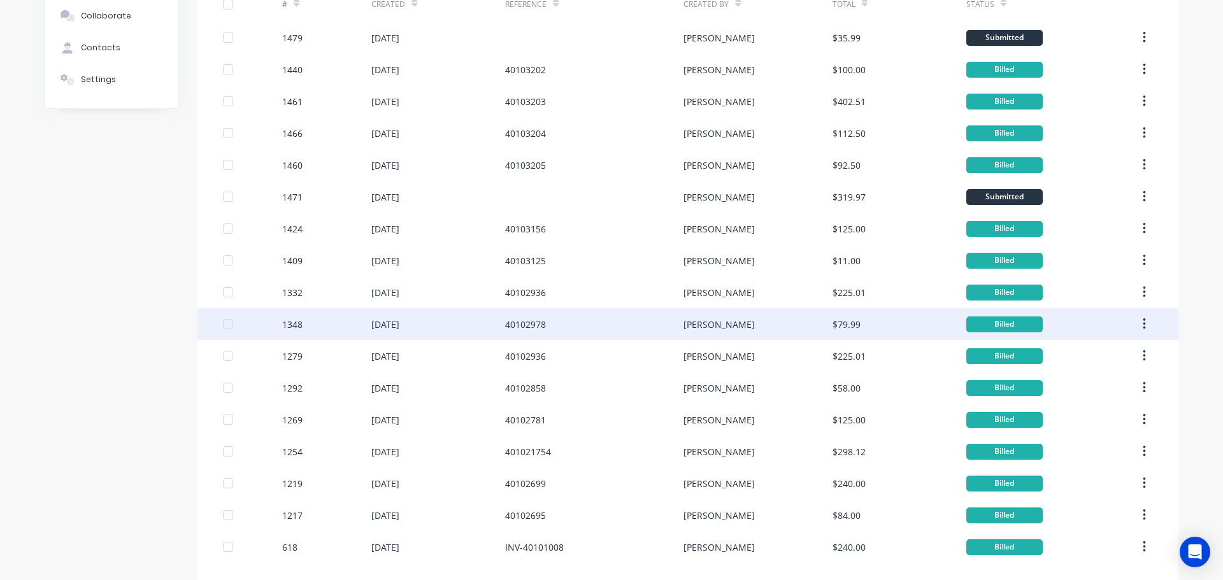
scroll to position [191, 0]
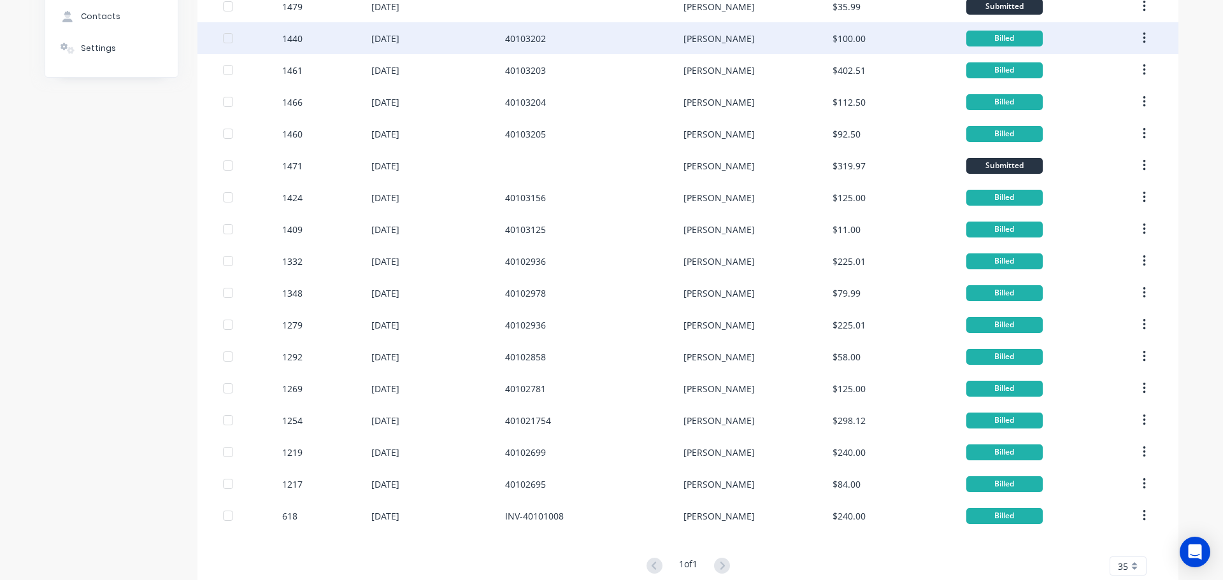
click at [845, 37] on div "$100.00" at bounding box center [849, 38] width 33 height 13
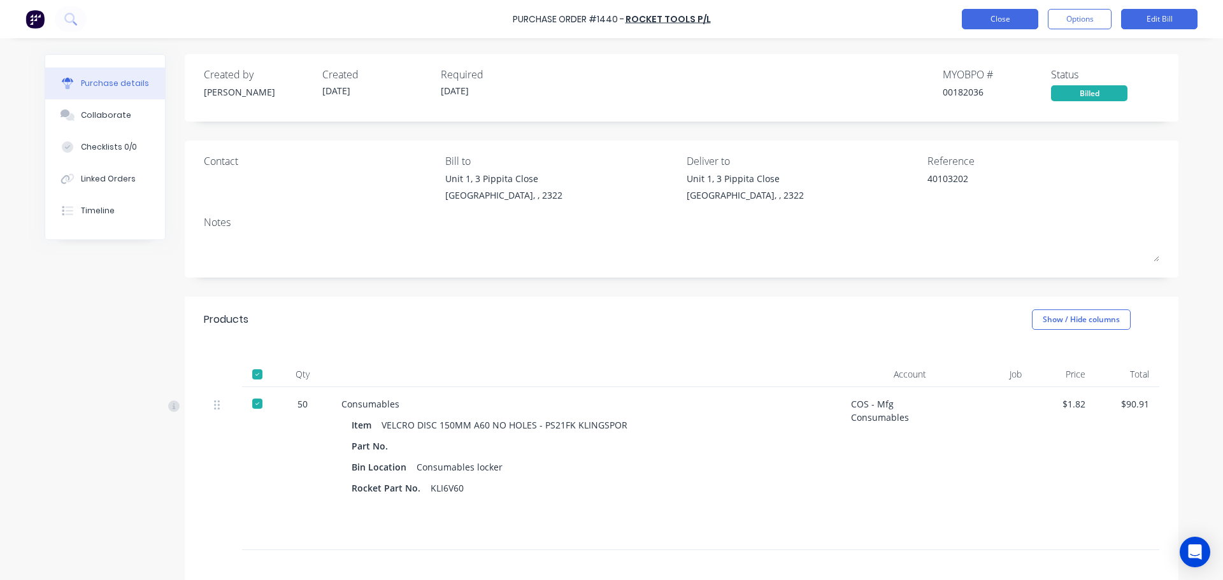
click at [971, 25] on button "Close" at bounding box center [1000, 19] width 76 height 20
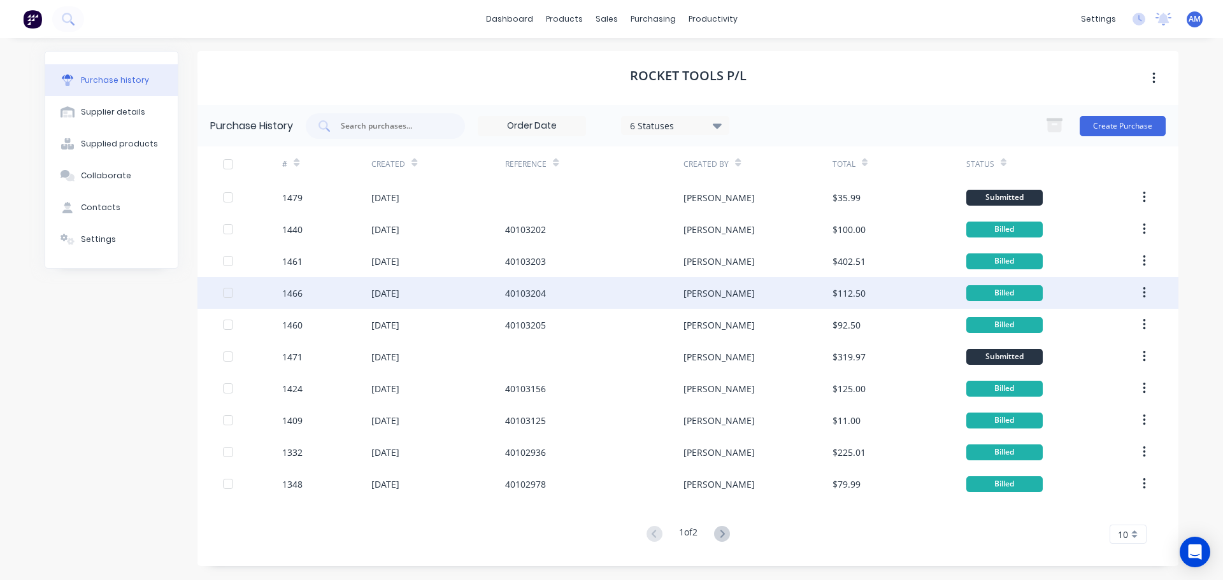
click at [711, 290] on div "[PERSON_NAME]" at bounding box center [758, 293] width 148 height 32
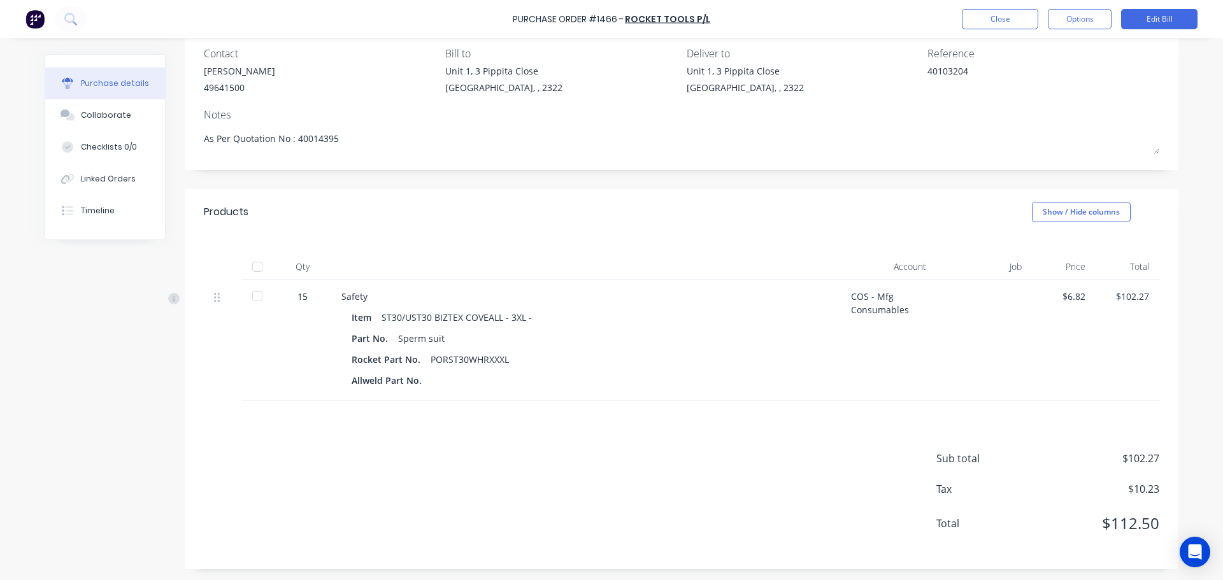
scroll to position [110, 0]
click at [259, 266] on div at bounding box center [257, 264] width 25 height 25
click at [1020, 16] on button "Close" at bounding box center [1000, 19] width 76 height 20
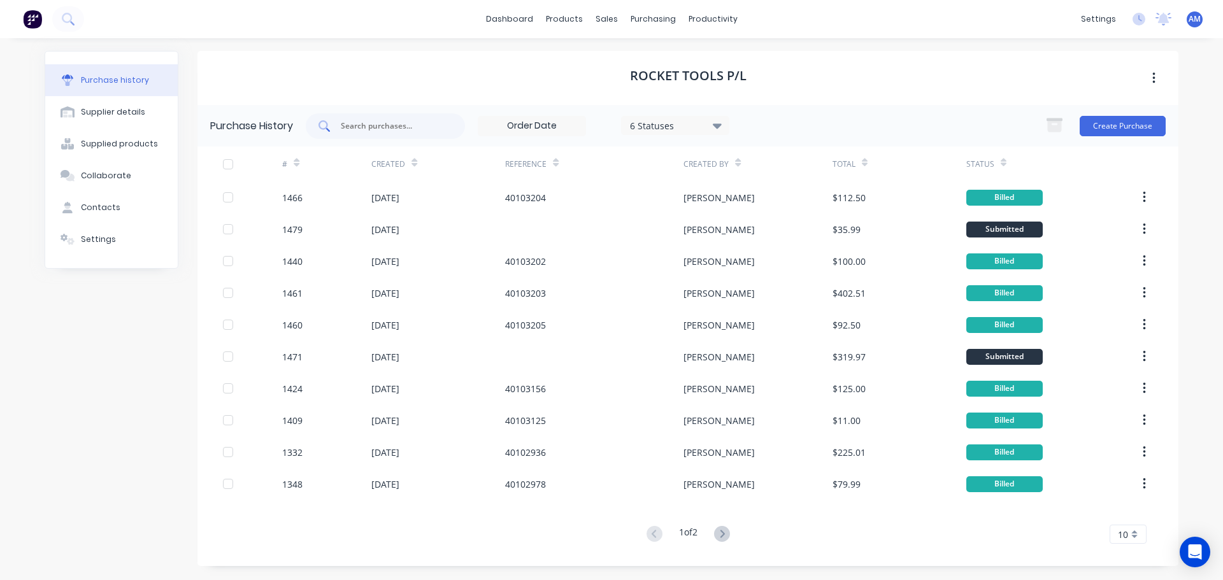
click at [375, 129] on input "text" at bounding box center [393, 126] width 106 height 13
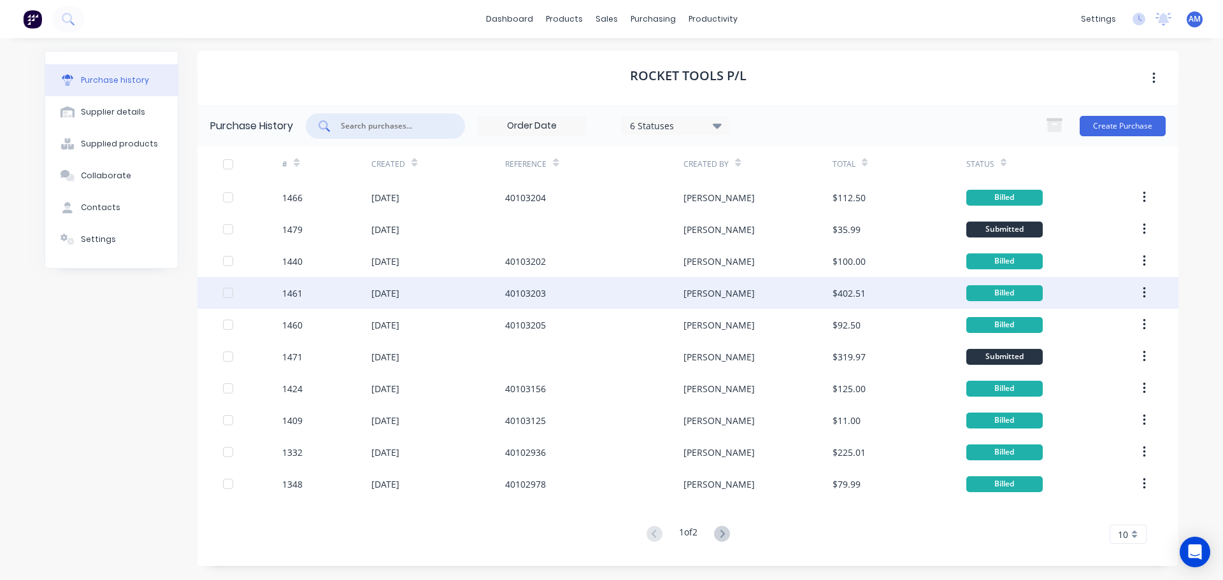
click at [503, 293] on div "[DATE]" at bounding box center [438, 293] width 134 height 32
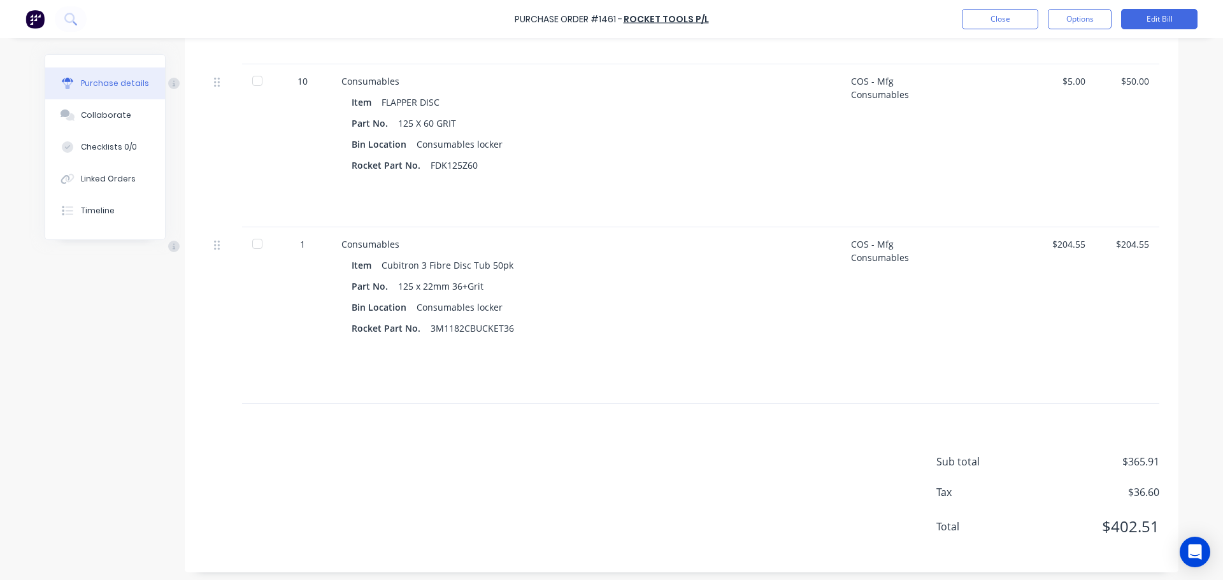
scroll to position [654, 0]
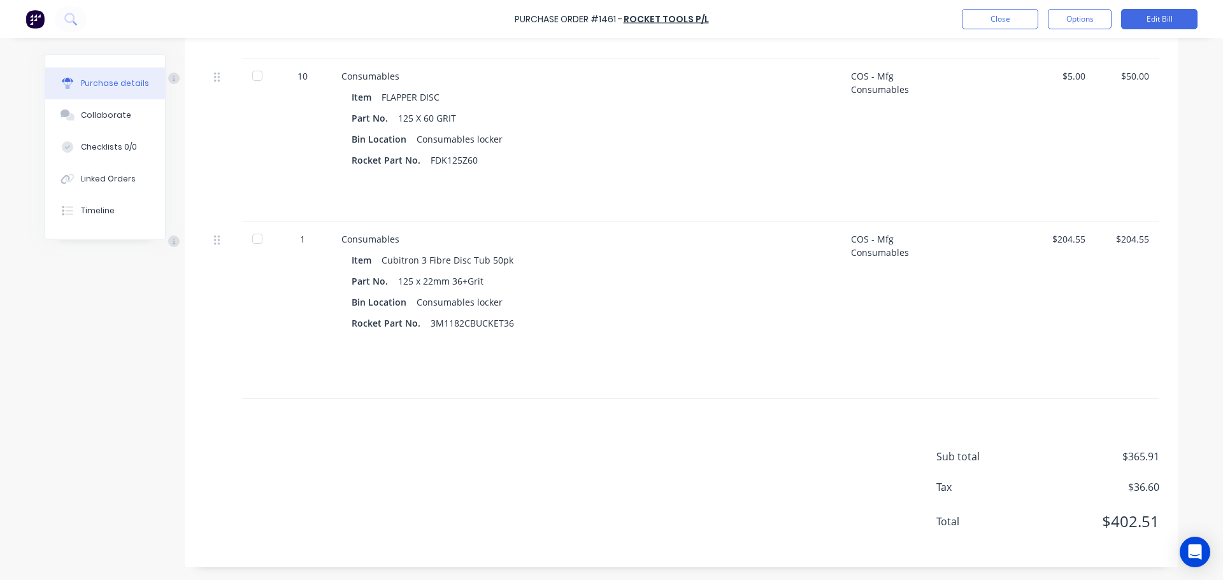
type textarea "x"
click at [1002, 23] on button "Close" at bounding box center [1000, 19] width 76 height 20
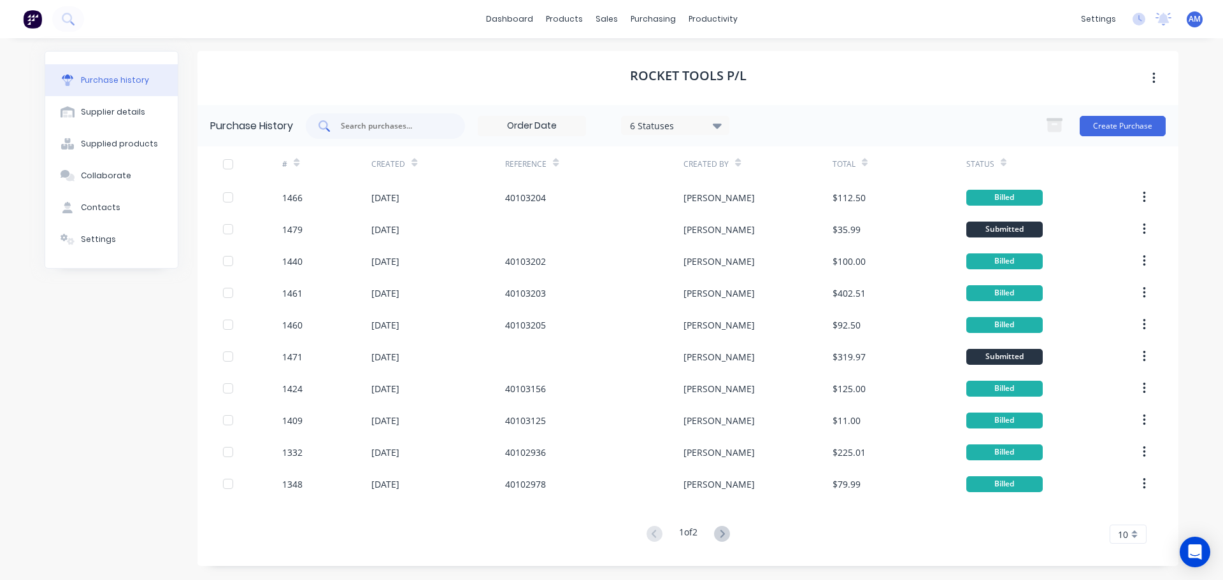
click at [391, 124] on input "text" at bounding box center [393, 126] width 106 height 13
type input "00182036"
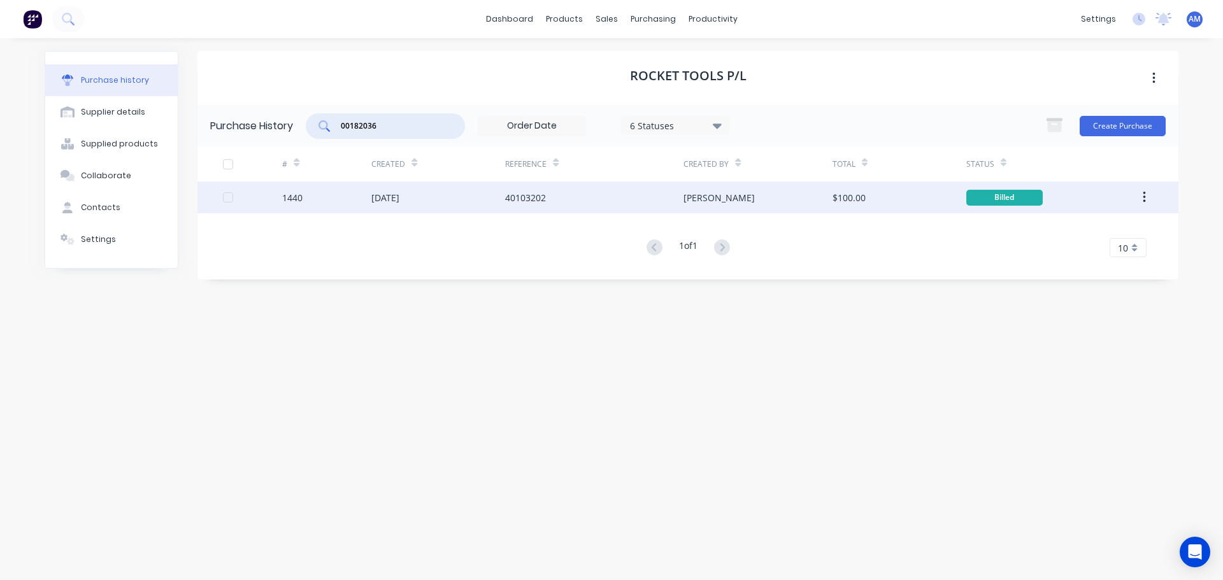
click at [515, 198] on div "40103202" at bounding box center [525, 197] width 41 height 13
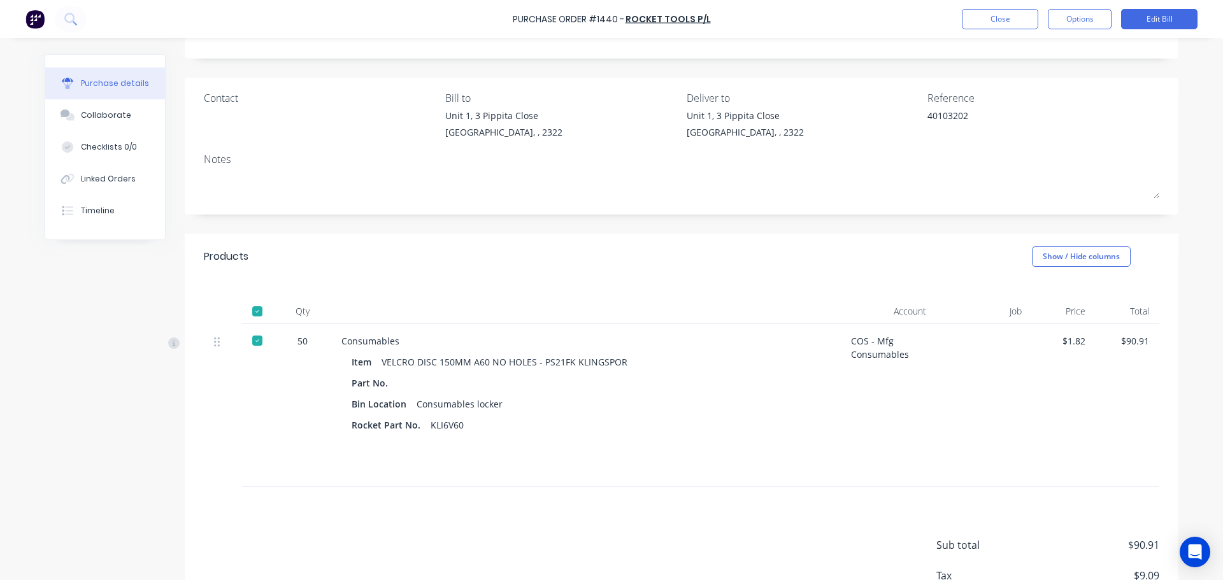
scroll to position [64, 0]
type textarea "x"
click at [995, 15] on button "Close" at bounding box center [1000, 19] width 76 height 20
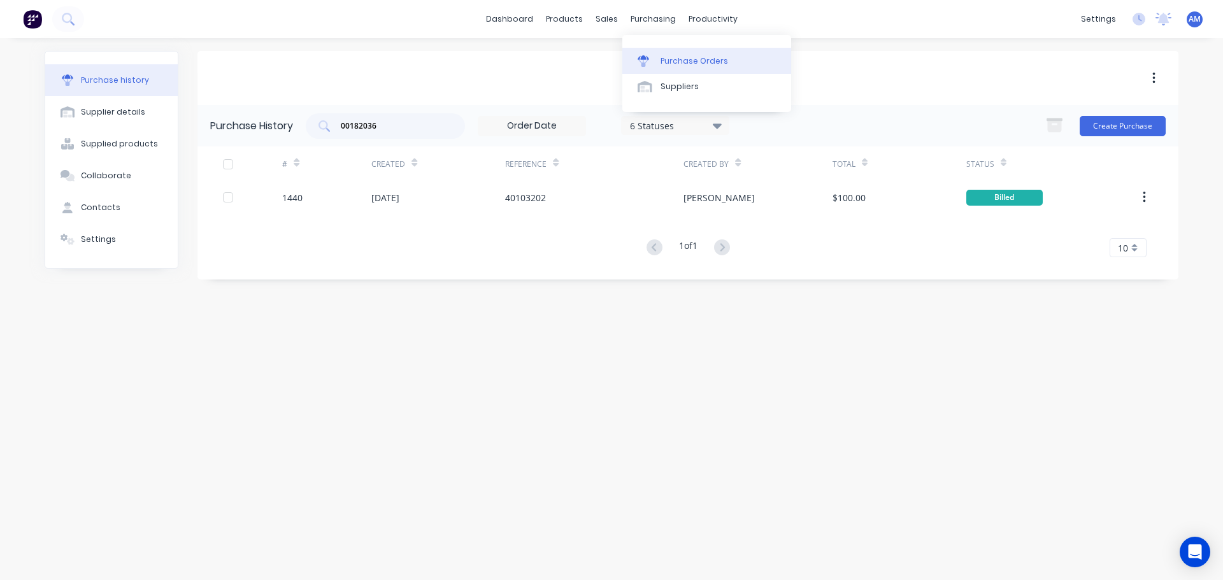
click at [684, 62] on div "Purchase Orders" at bounding box center [695, 60] width 68 height 11
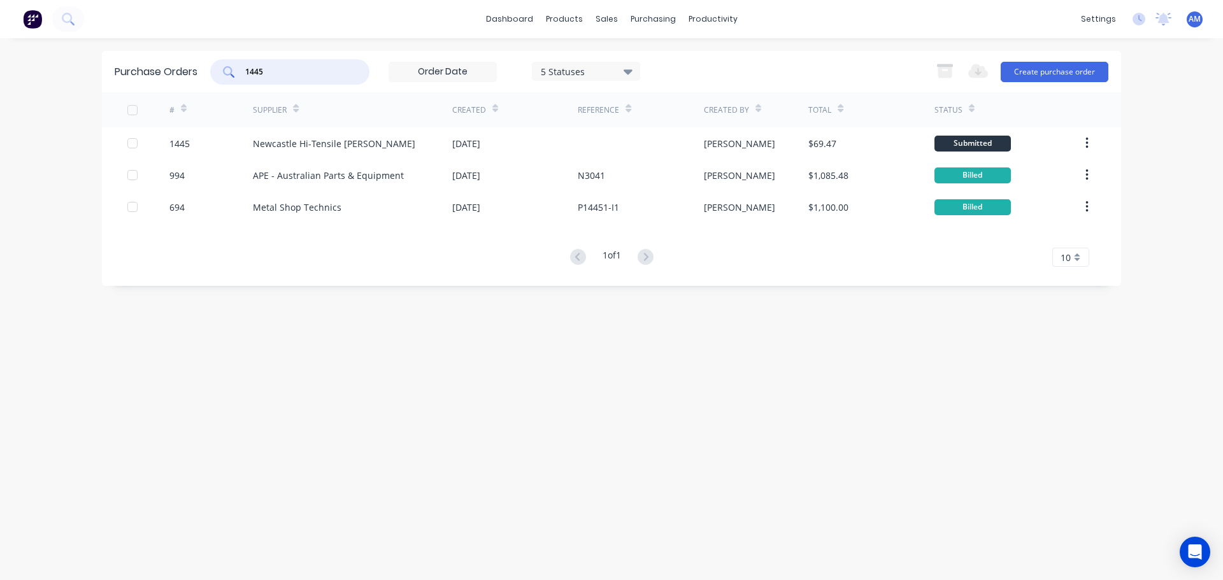
drag, startPoint x: 266, startPoint y: 74, endPoint x: 241, endPoint y: 70, distance: 25.1
click at [241, 70] on div "1445" at bounding box center [289, 71] width 159 height 25
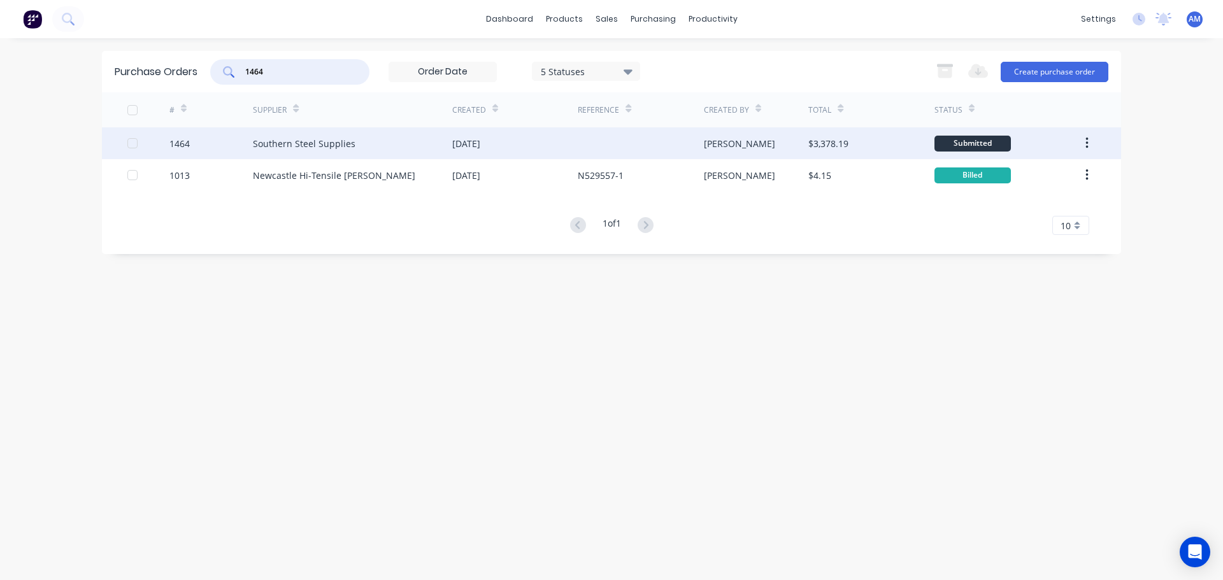
type input "1464"
click at [513, 142] on div "[DATE]" at bounding box center [515, 143] width 126 height 32
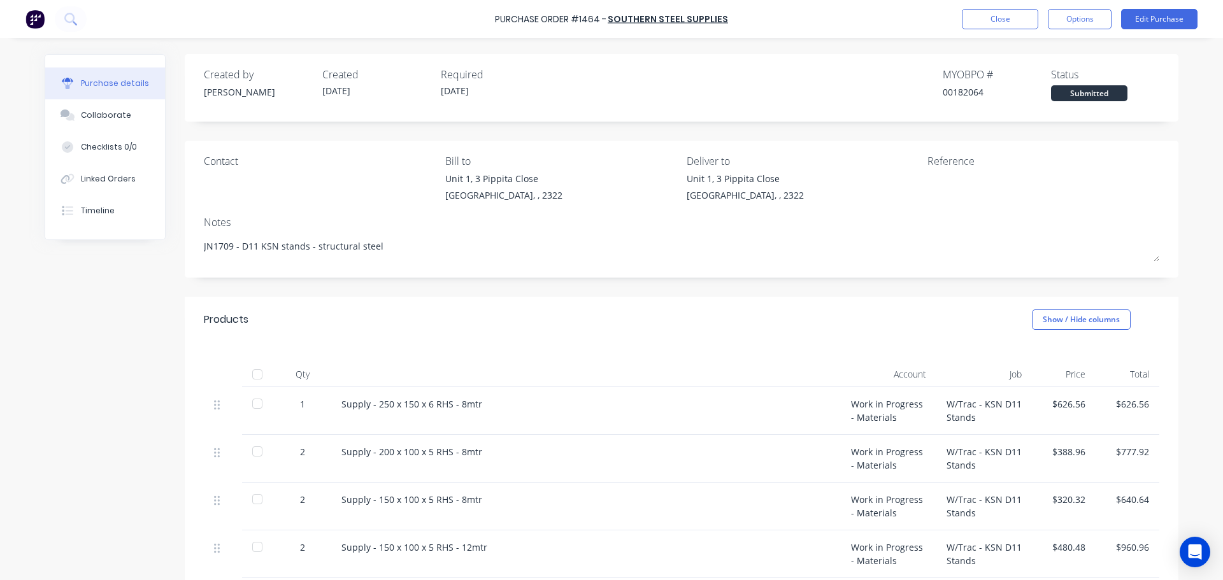
drag, startPoint x: 388, startPoint y: 243, endPoint x: 193, endPoint y: 255, distance: 195.3
click at [193, 255] on div "Contact Bill to Unit 1, 3 Pippita Close Beresfield, , 2322 Deliver to Unit 1, 3…" at bounding box center [682, 209] width 994 height 137
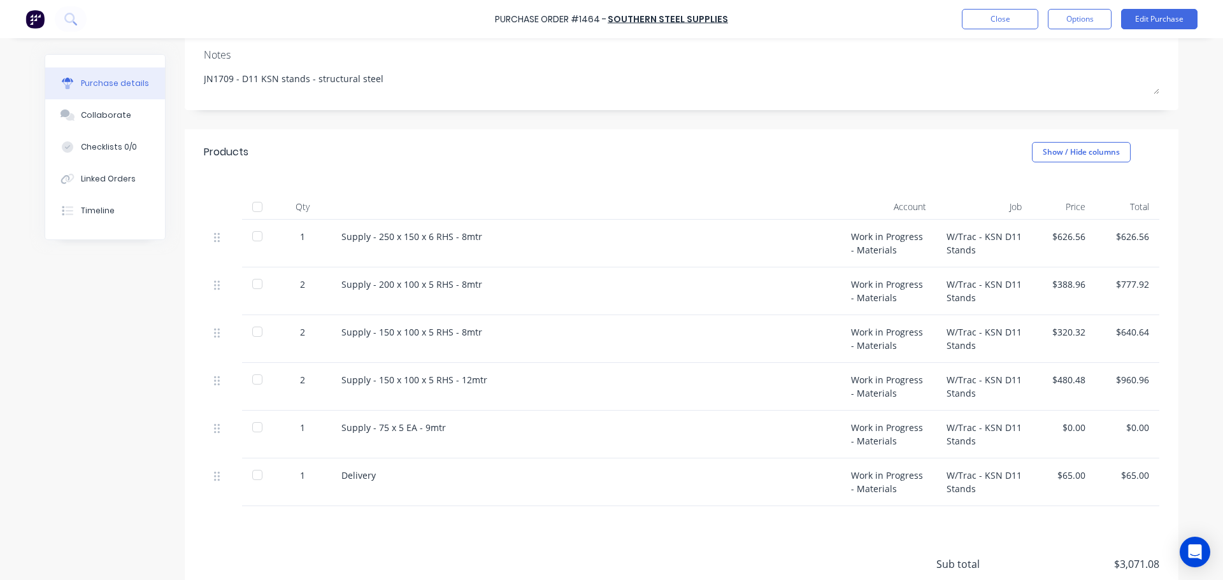
scroll to position [191, 0]
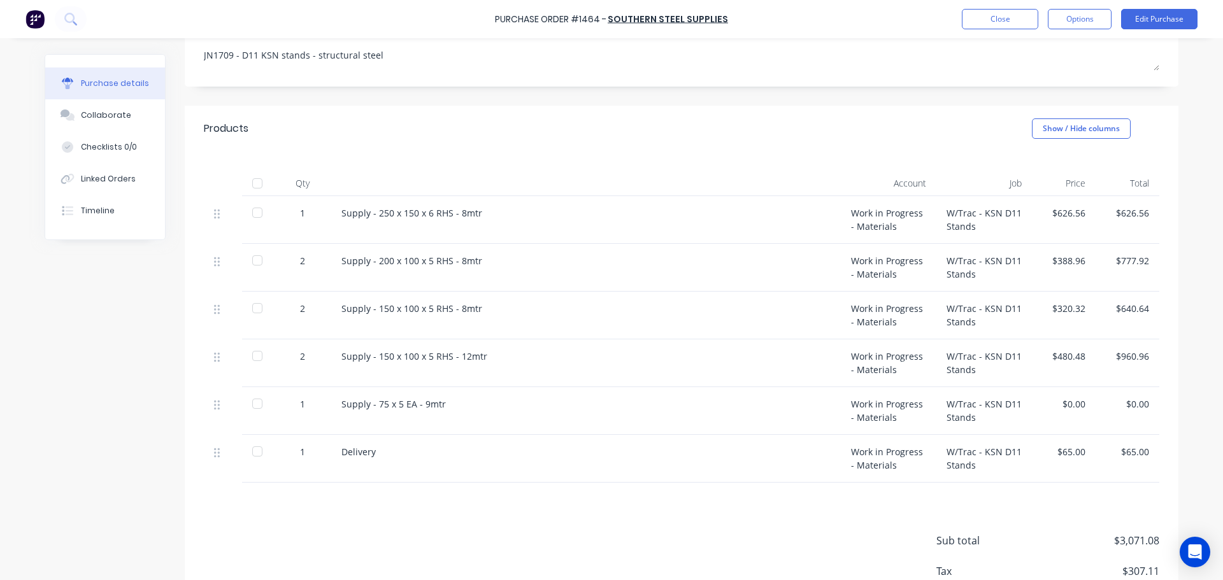
click at [256, 263] on div at bounding box center [257, 260] width 25 height 25
click at [255, 217] on div at bounding box center [257, 212] width 25 height 25
click at [256, 316] on div at bounding box center [257, 308] width 25 height 25
click at [274, 363] on div "2" at bounding box center [302, 364] width 57 height 48
click at [258, 352] on div at bounding box center [257, 355] width 25 height 25
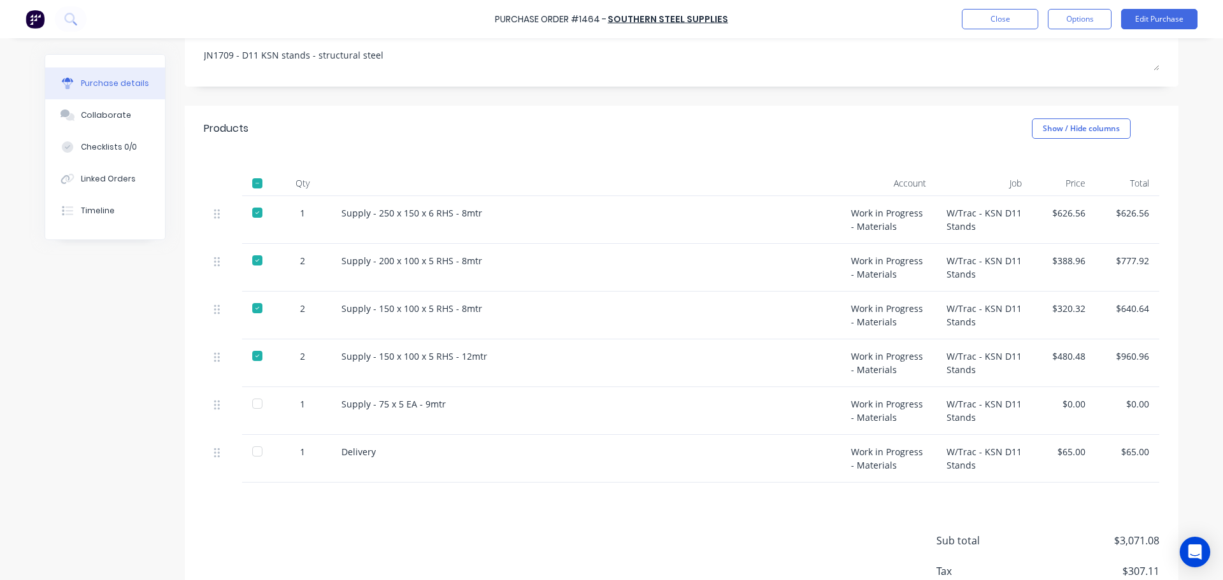
click at [252, 454] on div at bounding box center [257, 451] width 25 height 25
type textarea "x"
click at [1010, 18] on button "Close" at bounding box center [1000, 19] width 76 height 20
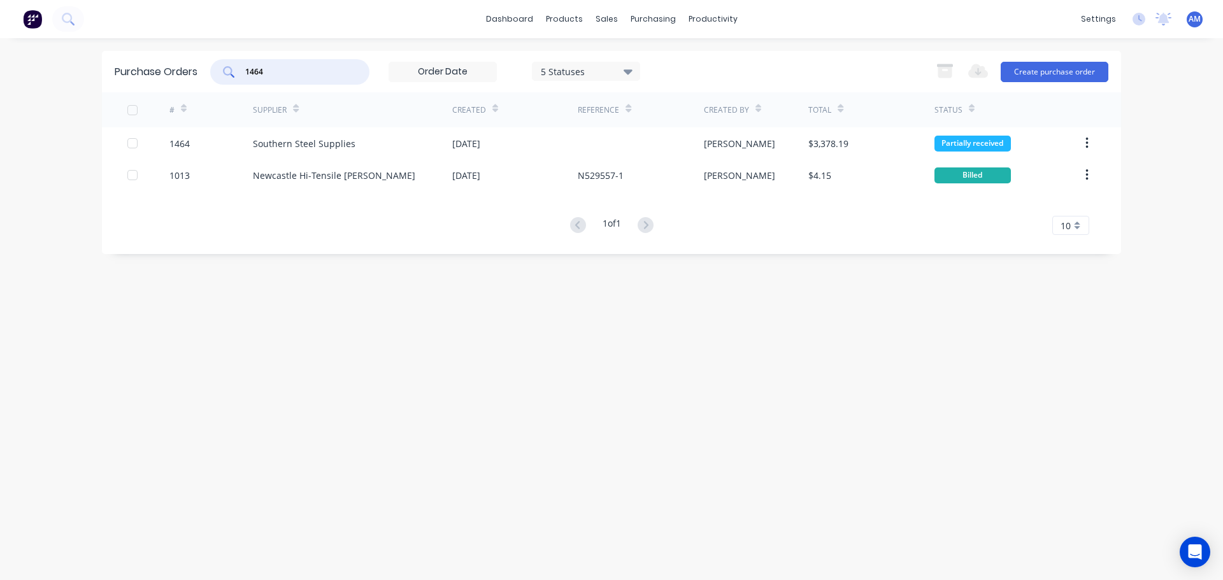
drag, startPoint x: 275, startPoint y: 69, endPoint x: 248, endPoint y: 64, distance: 28.0
click at [248, 64] on div "1464" at bounding box center [289, 71] width 159 height 25
type input "1425"
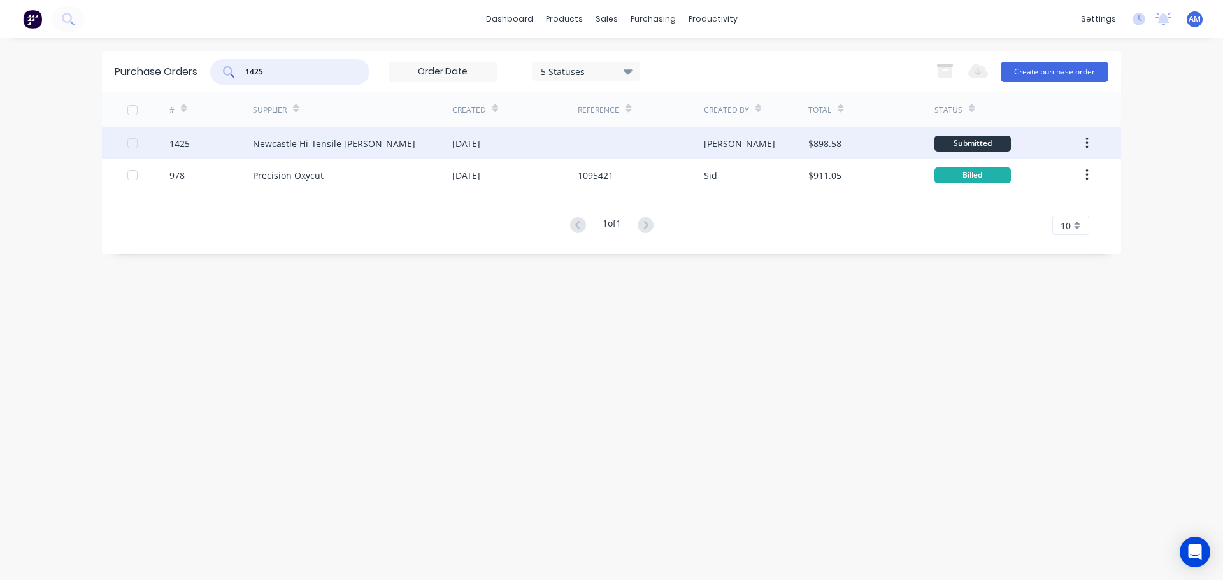
click at [404, 140] on div "Newcastle Hi-Tensile [PERSON_NAME]" at bounding box center [352, 143] width 199 height 32
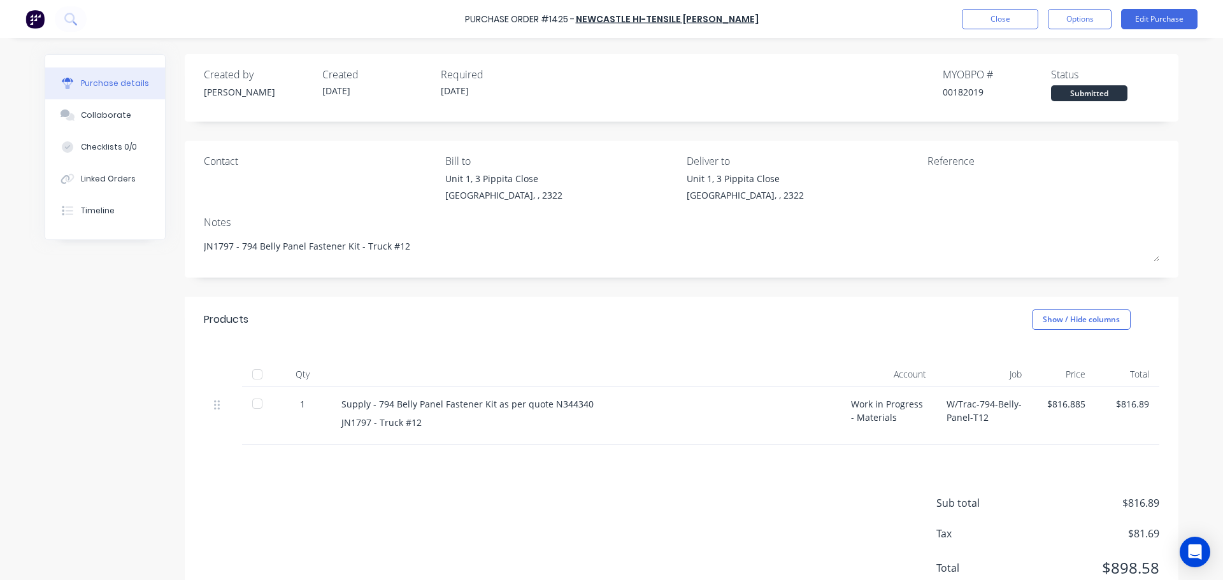
click at [255, 373] on div at bounding box center [257, 374] width 25 height 25
type textarea "x"
click at [987, 15] on button "Close" at bounding box center [1000, 19] width 76 height 20
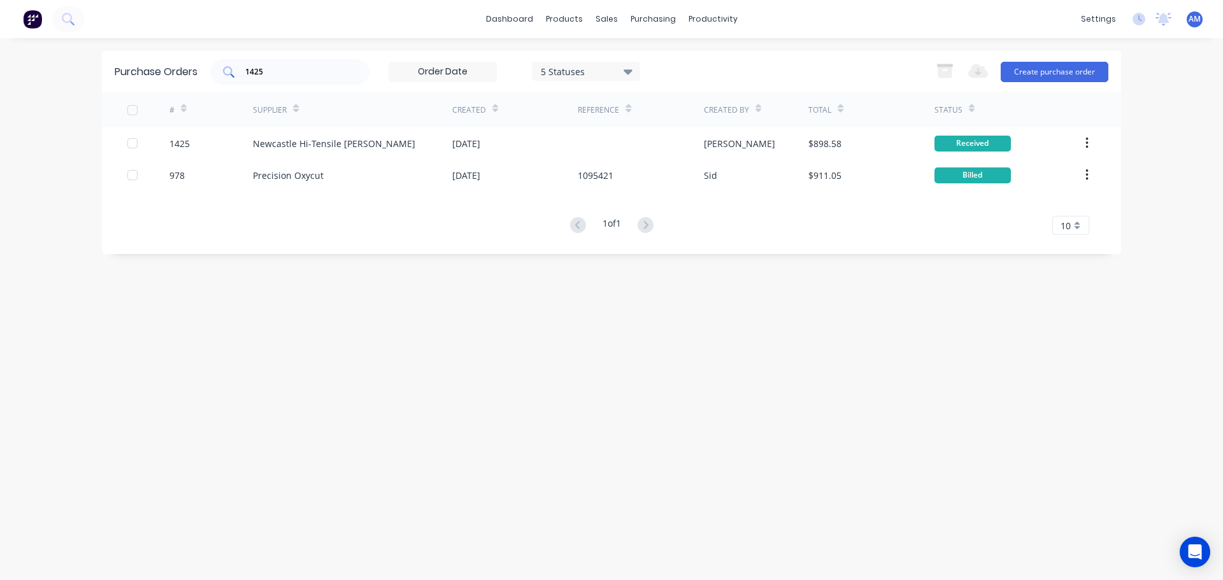
click at [266, 70] on input "1425" at bounding box center [297, 72] width 106 height 13
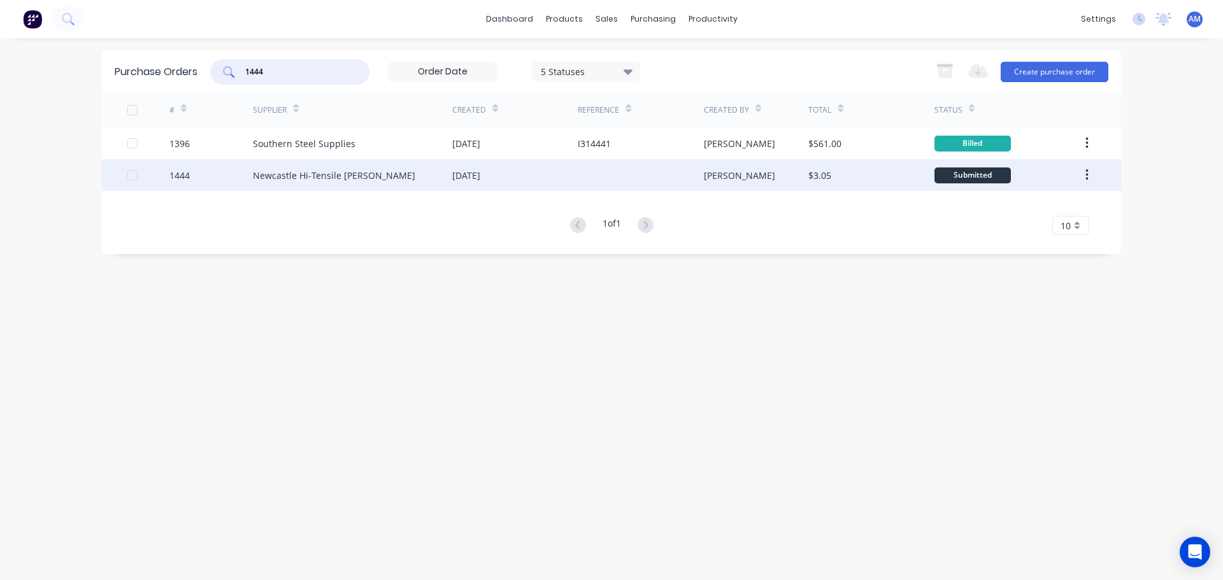
type input "1444"
click at [333, 171] on div "Newcastle Hi-Tensile [PERSON_NAME]" at bounding box center [334, 175] width 162 height 13
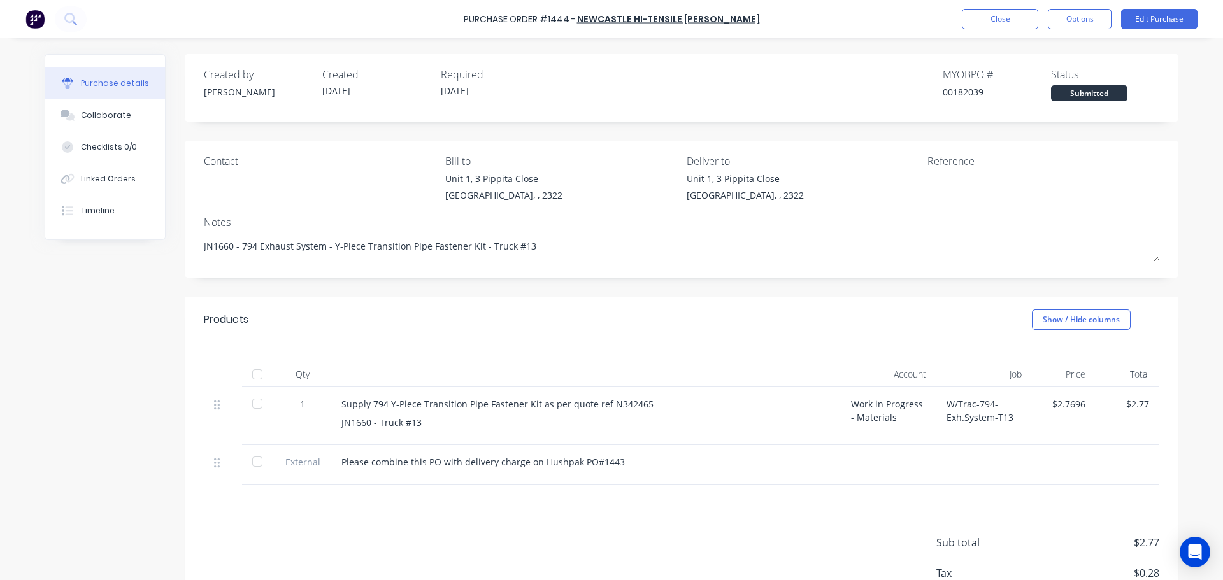
click at [254, 376] on div at bounding box center [257, 374] width 25 height 25
type textarea "x"
click at [1008, 25] on button "Close" at bounding box center [1000, 19] width 76 height 20
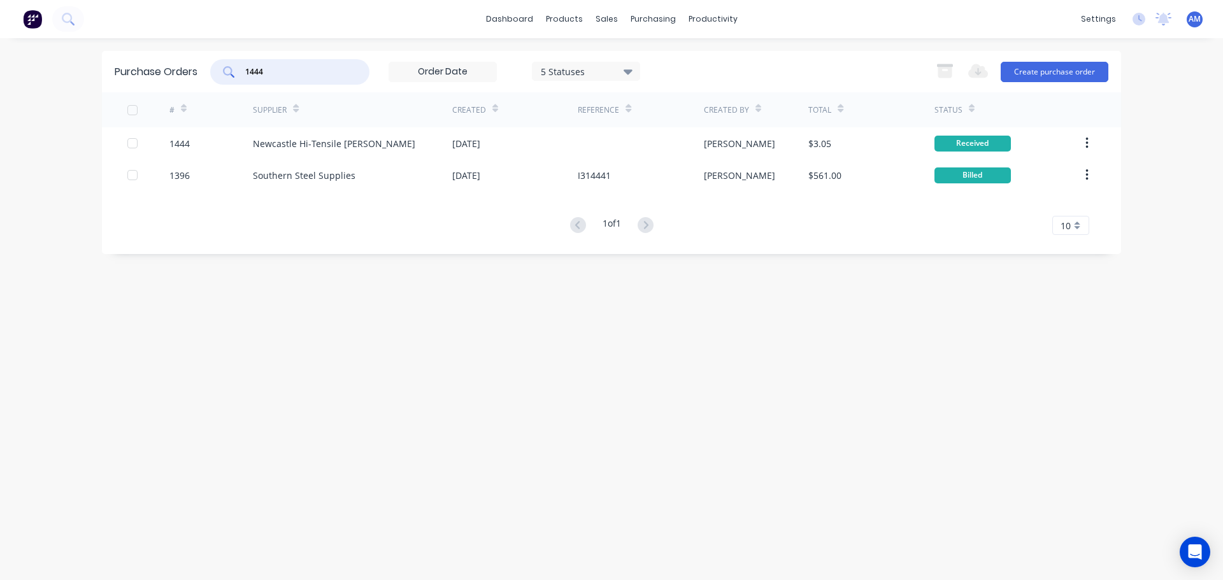
click at [311, 71] on input "1444" at bounding box center [297, 72] width 106 height 13
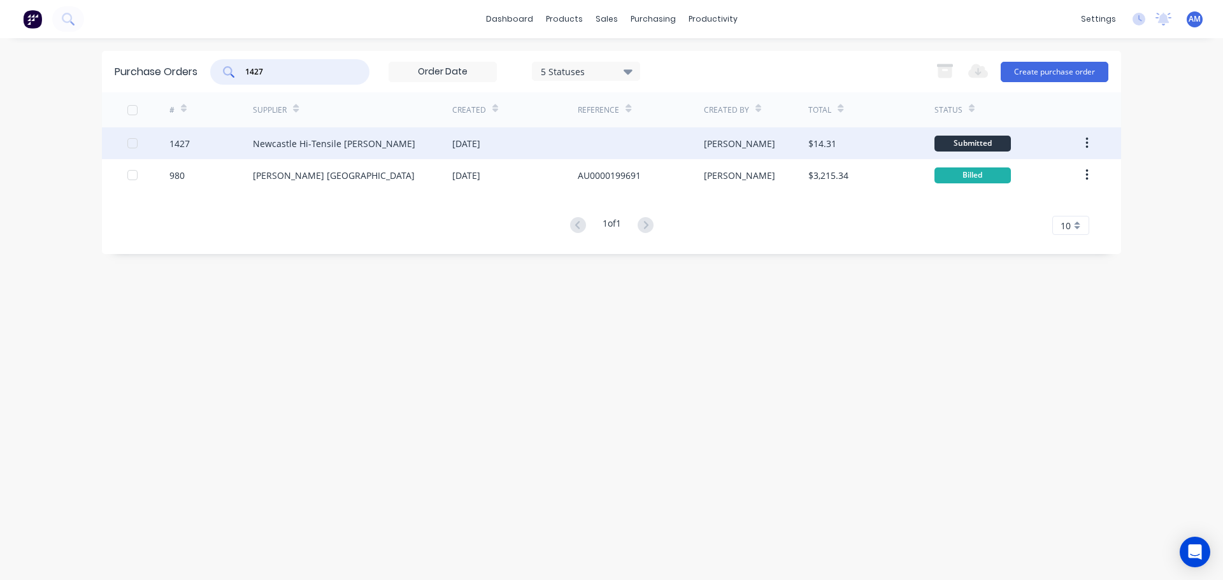
type input "1427"
click at [480, 145] on div "[DATE]" at bounding box center [466, 143] width 28 height 13
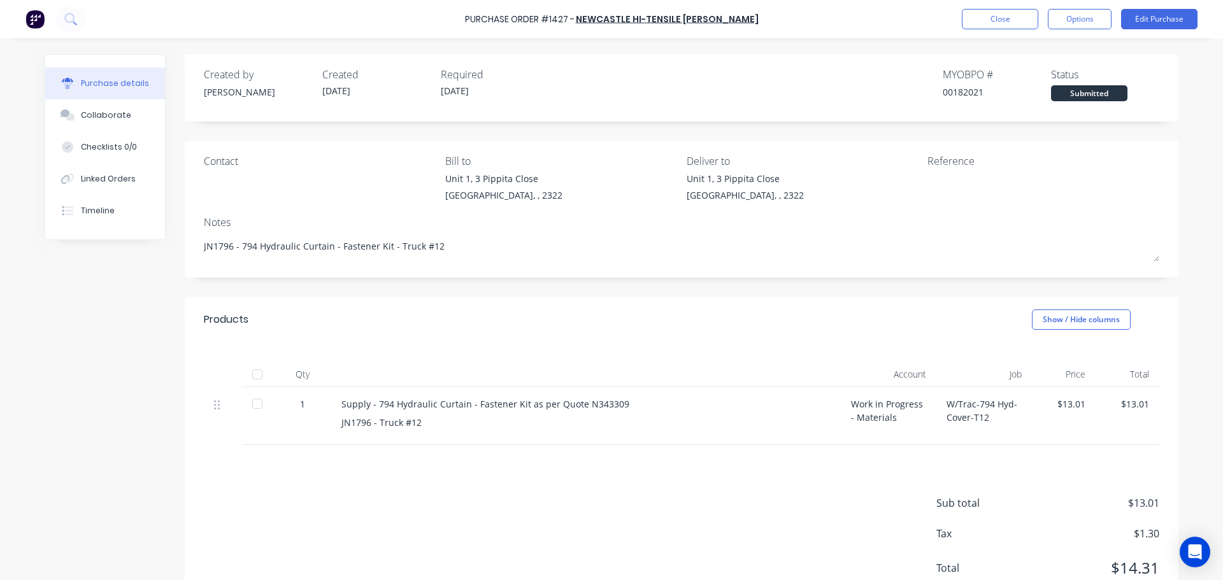
type textarea "x"
click at [975, 11] on button "Close" at bounding box center [1000, 19] width 76 height 20
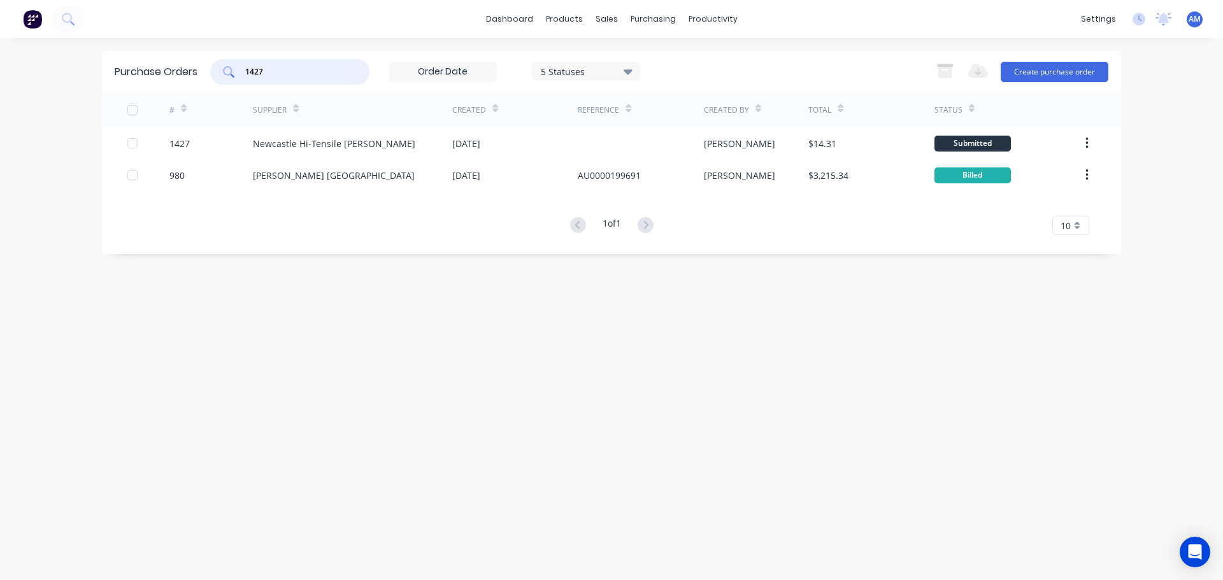
click at [280, 73] on input "1427" at bounding box center [297, 72] width 106 height 13
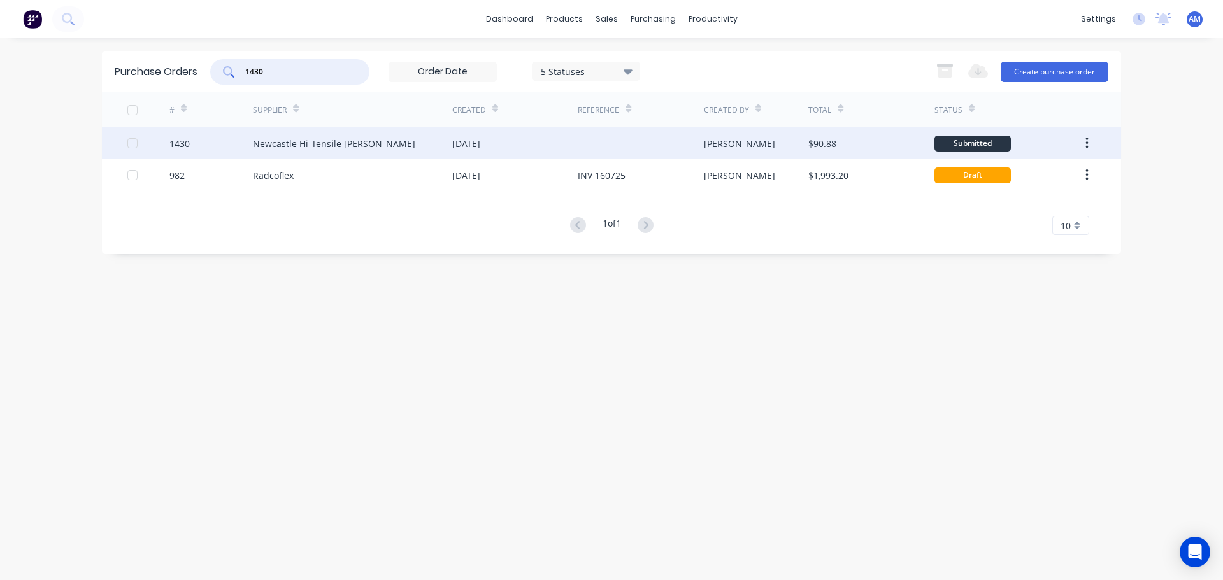
type input "1430"
click at [458, 145] on div "[DATE]" at bounding box center [466, 143] width 28 height 13
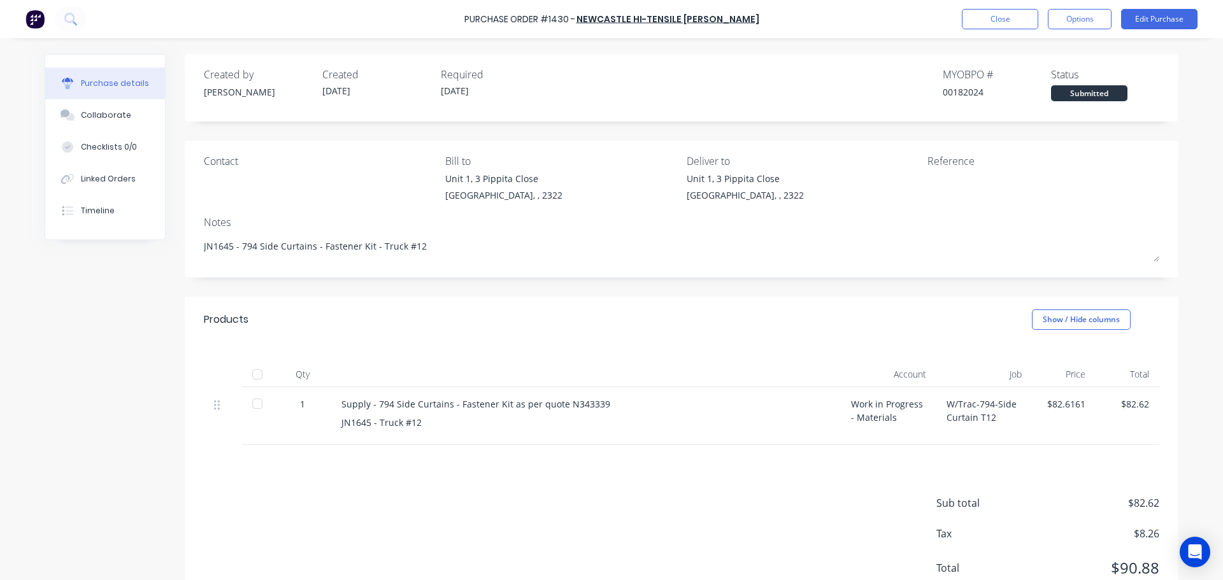
click at [254, 375] on div at bounding box center [257, 374] width 25 height 25
type textarea "x"
click at [988, 19] on button "Close" at bounding box center [1000, 19] width 76 height 20
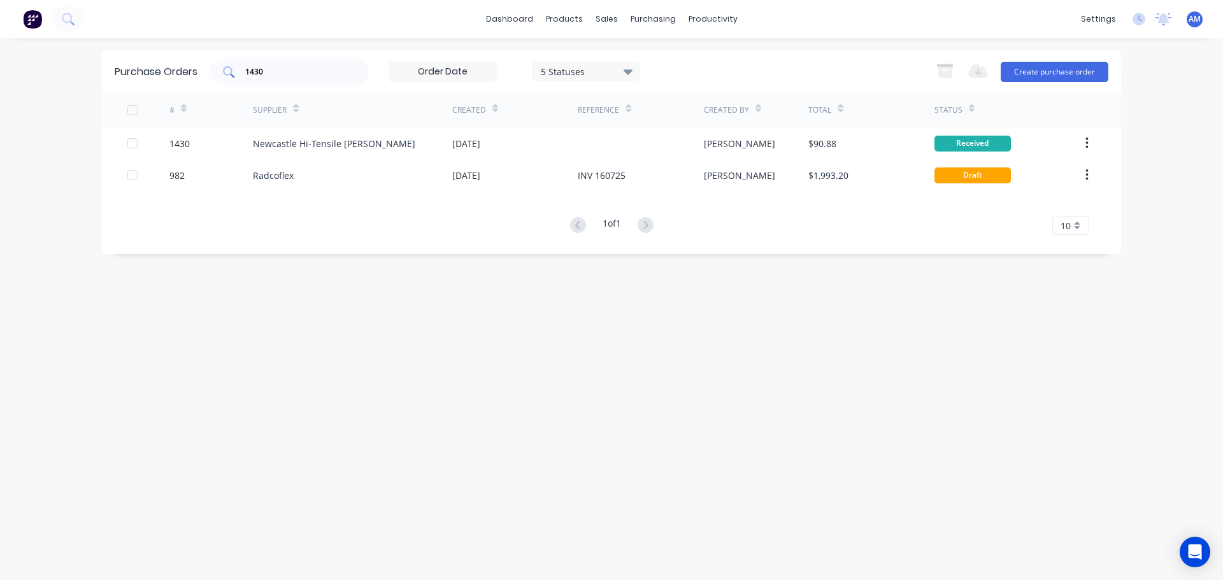
click at [292, 77] on input "1430" at bounding box center [297, 72] width 106 height 13
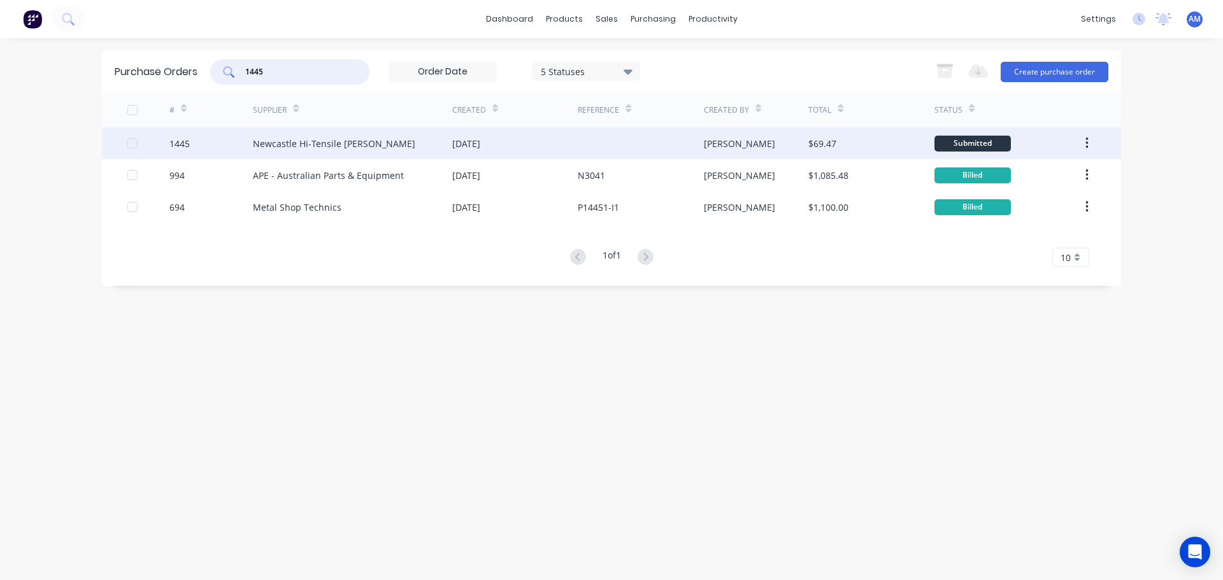
type input "1445"
click at [379, 140] on div "Newcastle Hi-Tensile [PERSON_NAME]" at bounding box center [352, 143] width 199 height 32
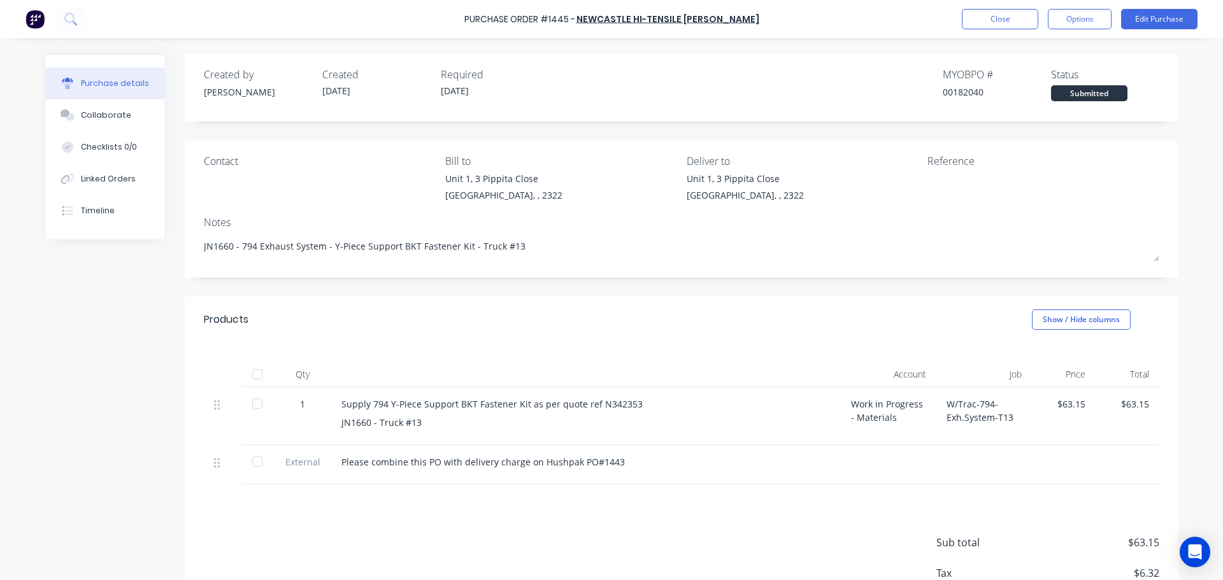
drag, startPoint x: 252, startPoint y: 377, endPoint x: 262, endPoint y: 384, distance: 12.7
click at [254, 378] on div at bounding box center [257, 374] width 25 height 25
type textarea "x"
click at [990, 19] on button "Close" at bounding box center [1000, 19] width 76 height 20
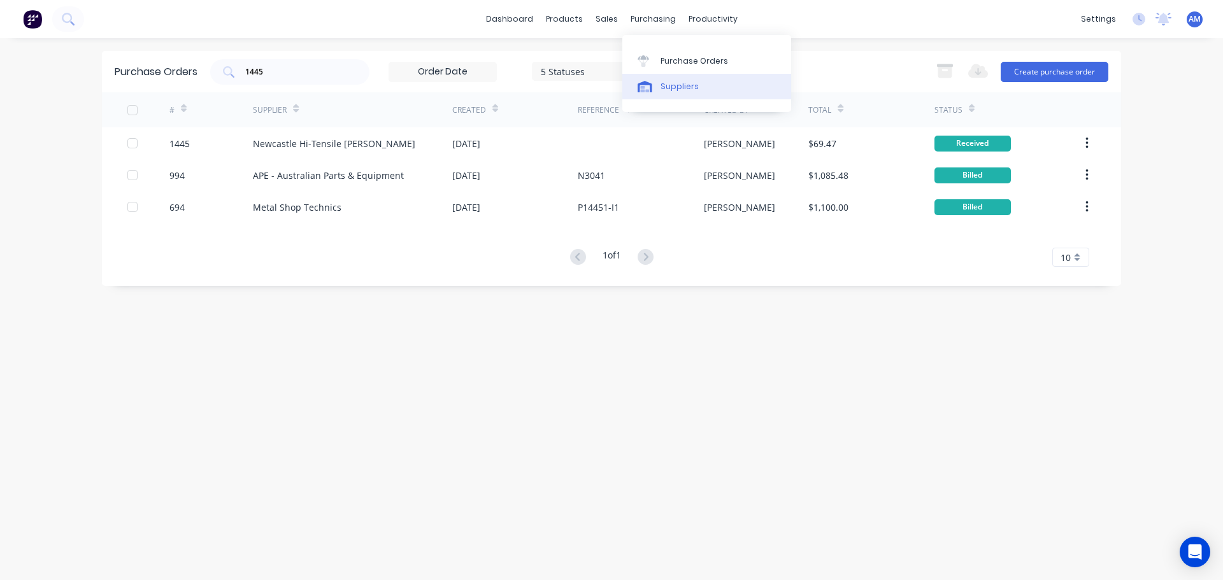
click at [687, 83] on div "Suppliers" at bounding box center [680, 86] width 38 height 11
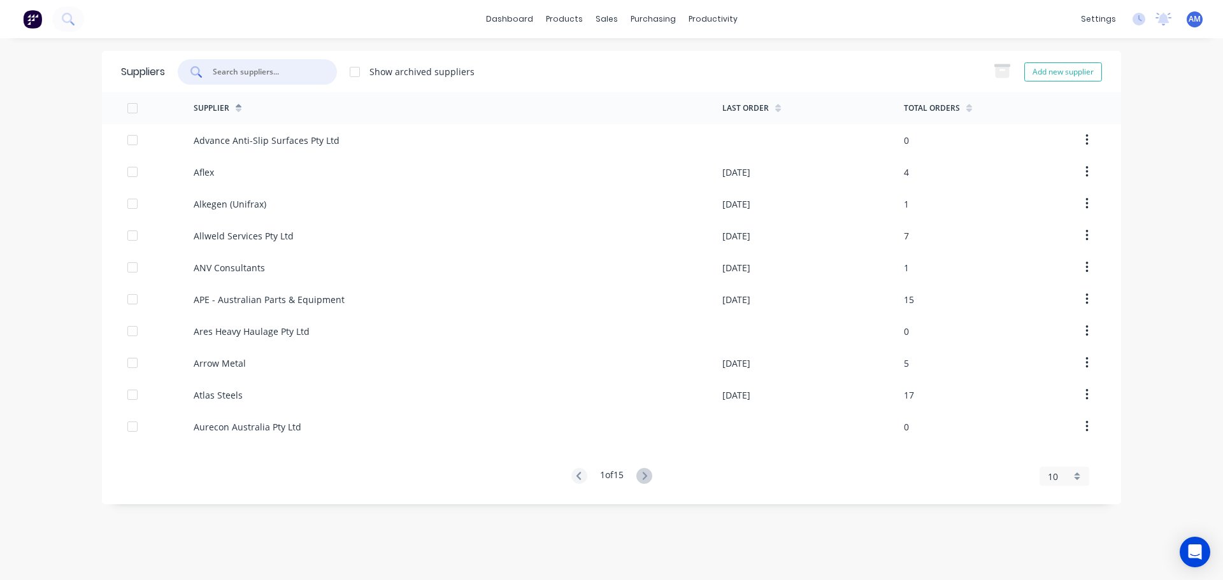
click at [296, 71] on input "text" at bounding box center [265, 72] width 106 height 13
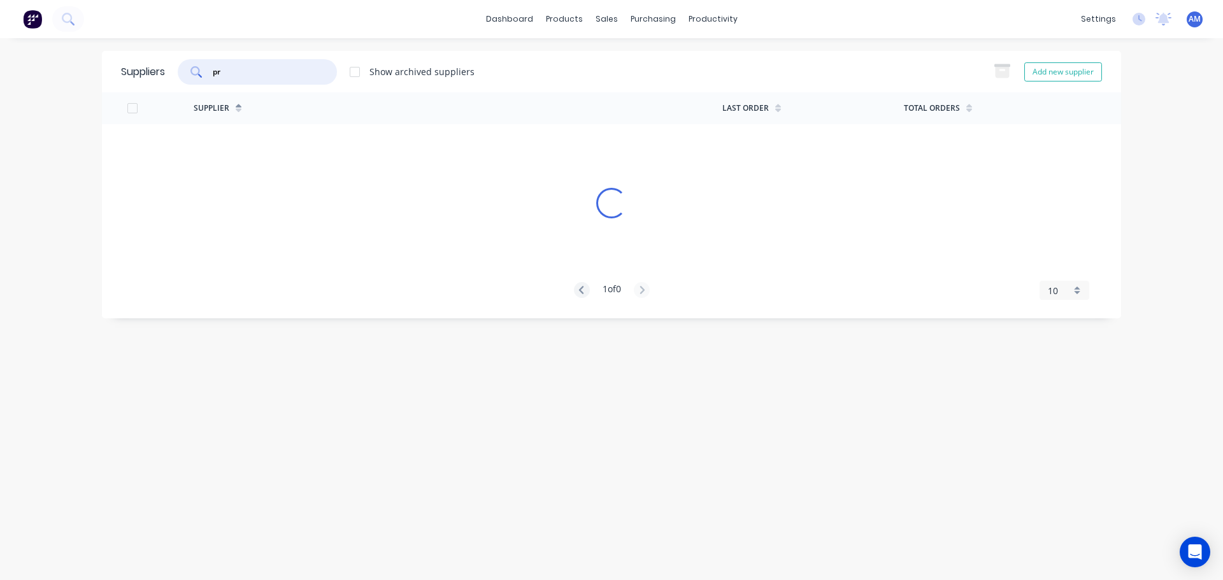
type input "p"
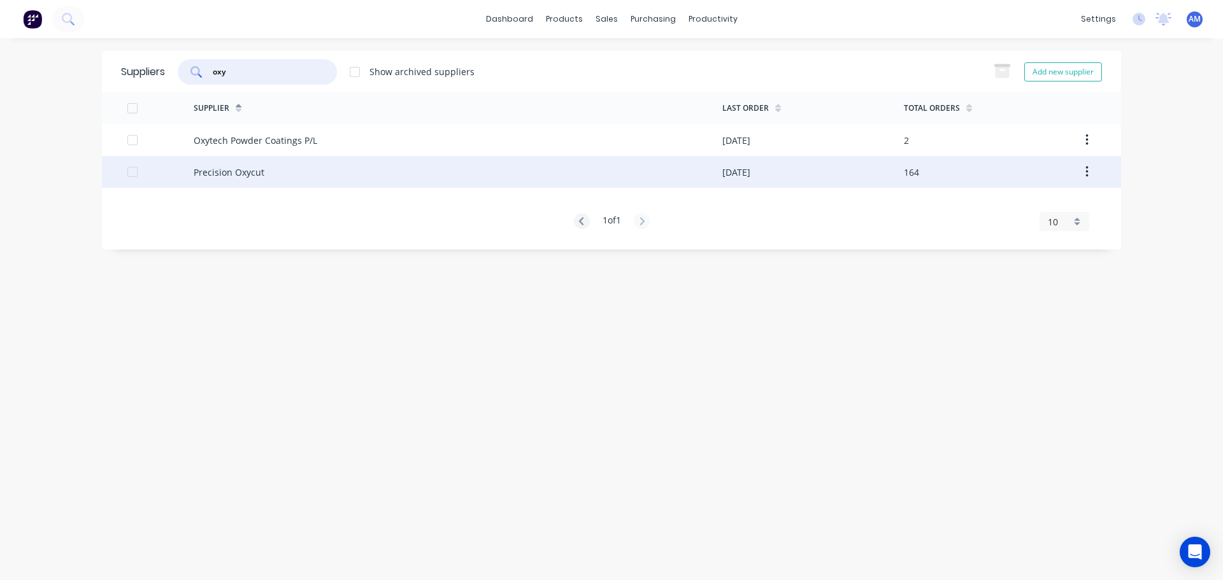
type input "oxy"
click at [260, 176] on div "Precision Oxycut" at bounding box center [229, 172] width 71 height 13
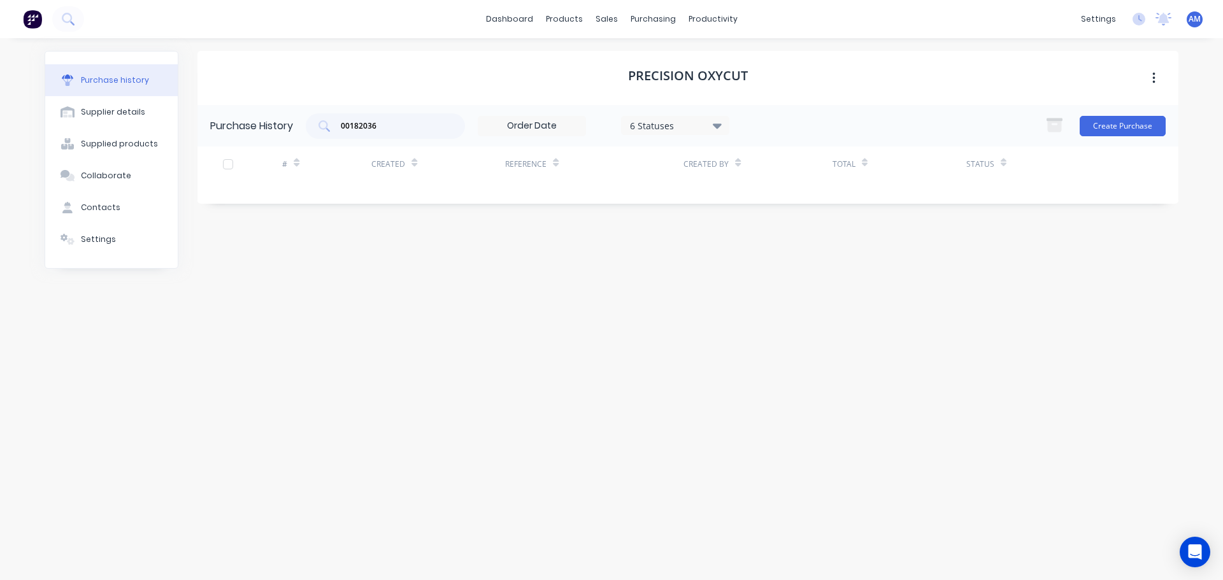
click at [118, 76] on div "Purchase history" at bounding box center [115, 80] width 68 height 11
drag, startPoint x: 406, startPoint y: 120, endPoint x: 313, endPoint y: 127, distance: 92.6
click at [315, 127] on div "00182036" at bounding box center [385, 125] width 159 height 25
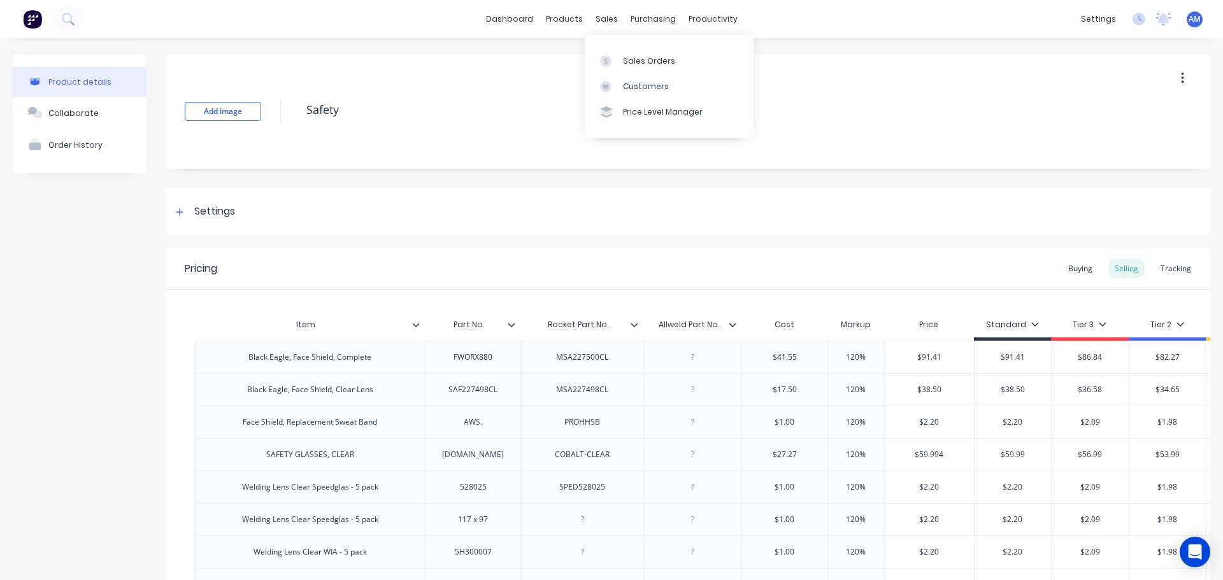
type textarea "x"
drag, startPoint x: 601, startPoint y: 22, endPoint x: 608, endPoint y: 47, distance: 25.8
click at [608, 47] on body "dashboard products sales purchasing productivity dashboard products Product Cat…" at bounding box center [611, 290] width 1223 height 580
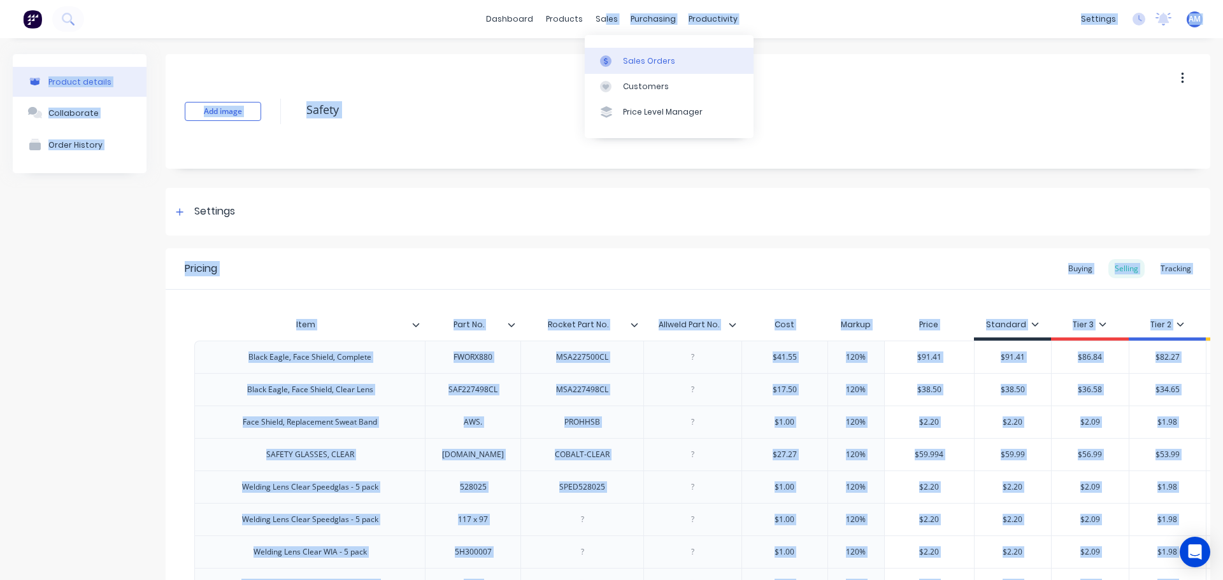
click at [626, 60] on div "Sales Orders" at bounding box center [649, 60] width 52 height 11
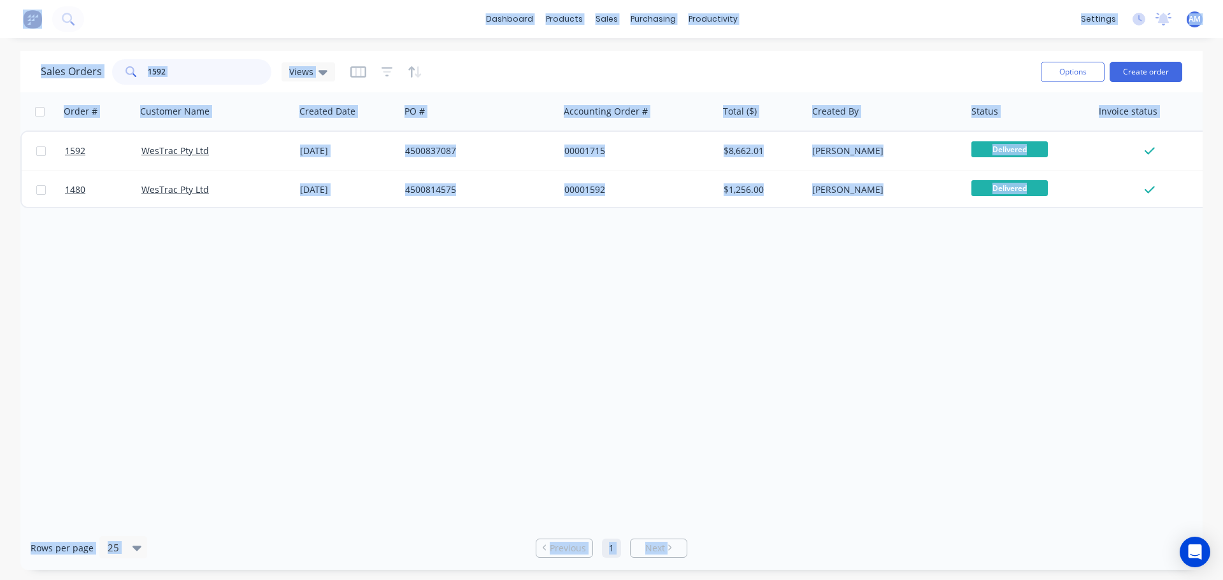
click at [220, 75] on input "1592" at bounding box center [210, 71] width 124 height 25
click at [187, 66] on input "1592" at bounding box center [210, 71] width 124 height 25
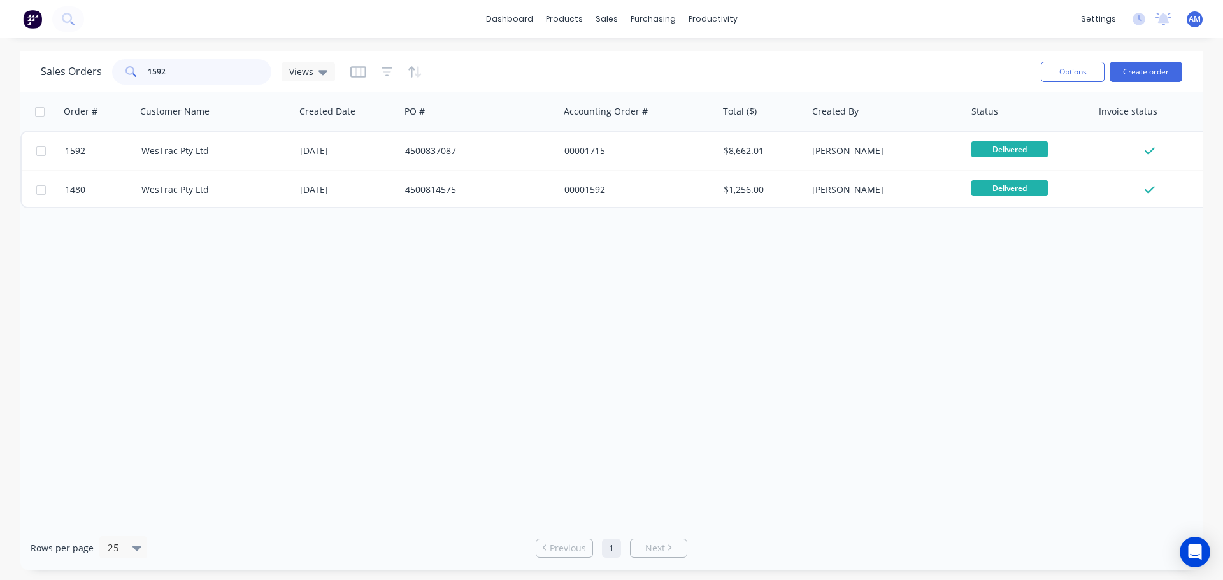
click at [185, 66] on input "1592" at bounding box center [210, 71] width 124 height 25
drag, startPoint x: 185, startPoint y: 66, endPoint x: 141, endPoint y: 69, distance: 44.7
click at [141, 69] on div "1592" at bounding box center [191, 71] width 159 height 25
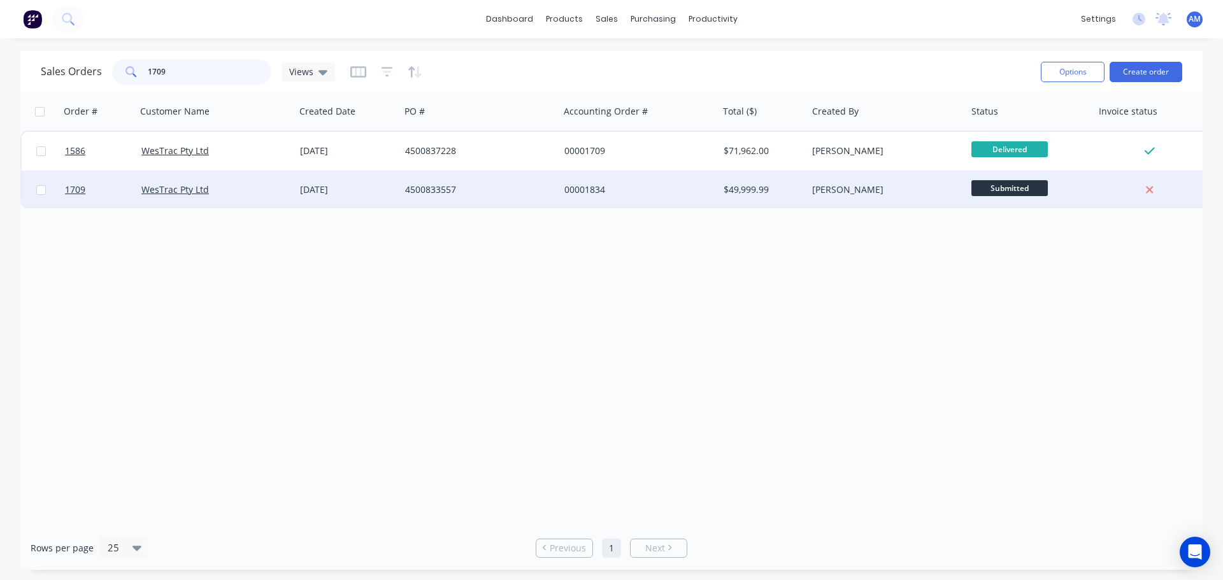
type input "1709"
click at [421, 187] on div "4500833557" at bounding box center [475, 189] width 141 height 13
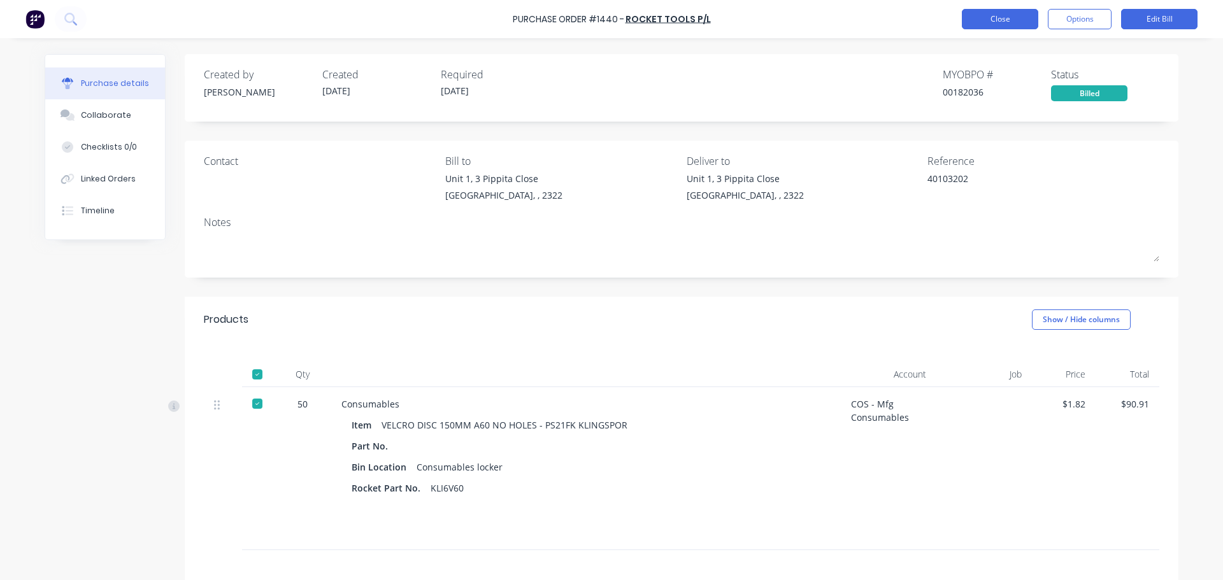
click at [1021, 14] on button "Close" at bounding box center [1000, 19] width 76 height 20
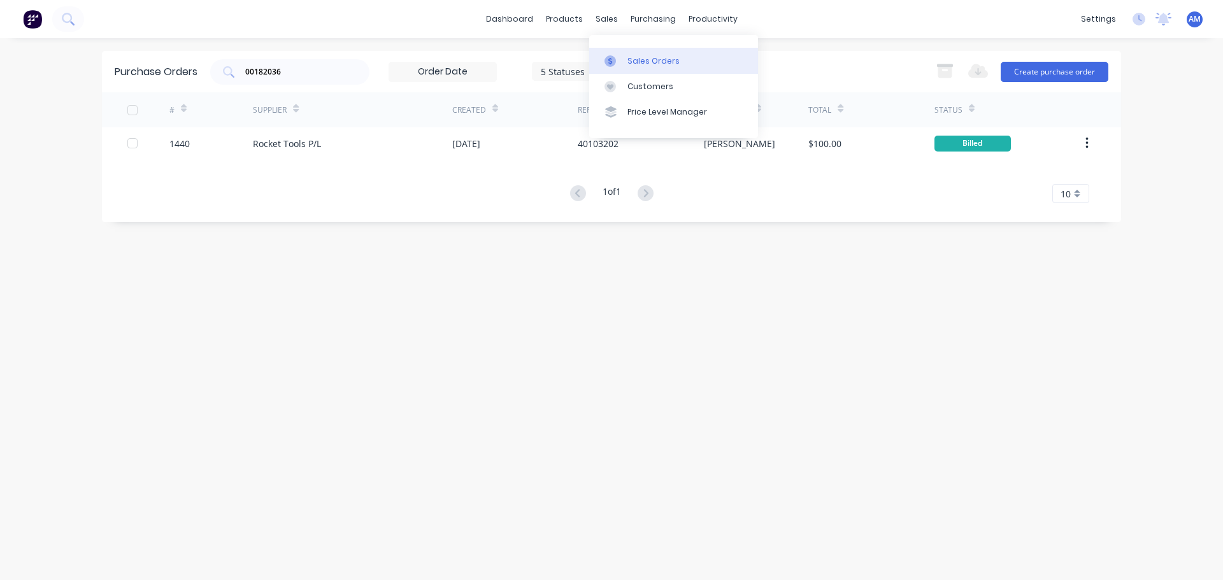
click at [656, 61] on div "Sales Orders" at bounding box center [654, 60] width 52 height 11
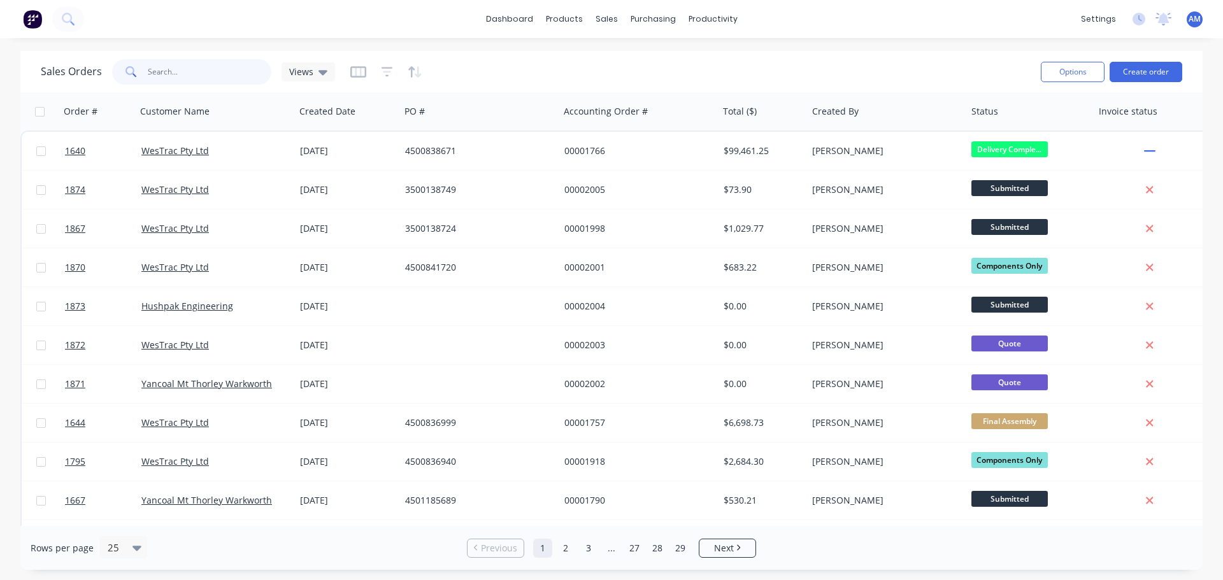
click at [187, 71] on input "text" at bounding box center [210, 71] width 124 height 25
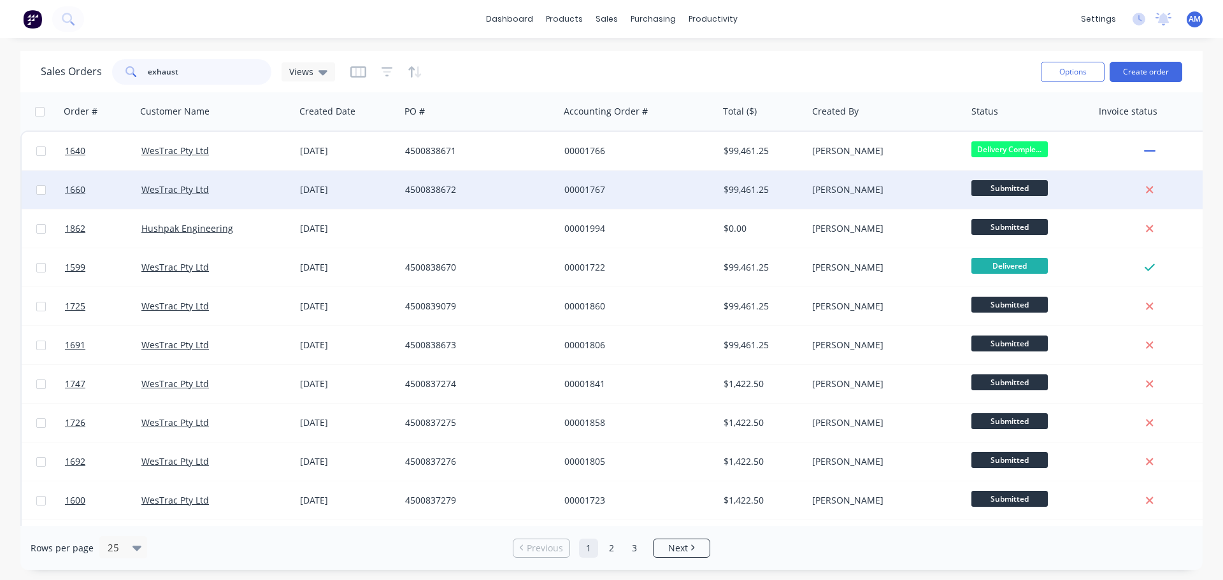
type input "exhaust"
click at [446, 190] on div "4500838672" at bounding box center [475, 189] width 141 height 13
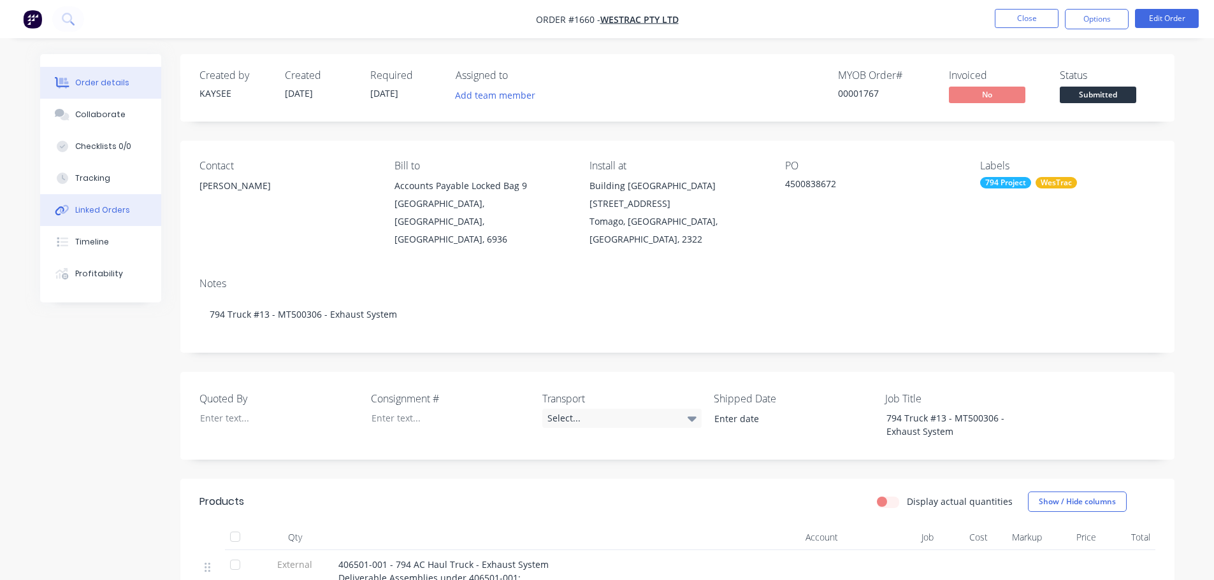
click at [112, 204] on button "Linked Orders" at bounding box center [100, 210] width 121 height 32
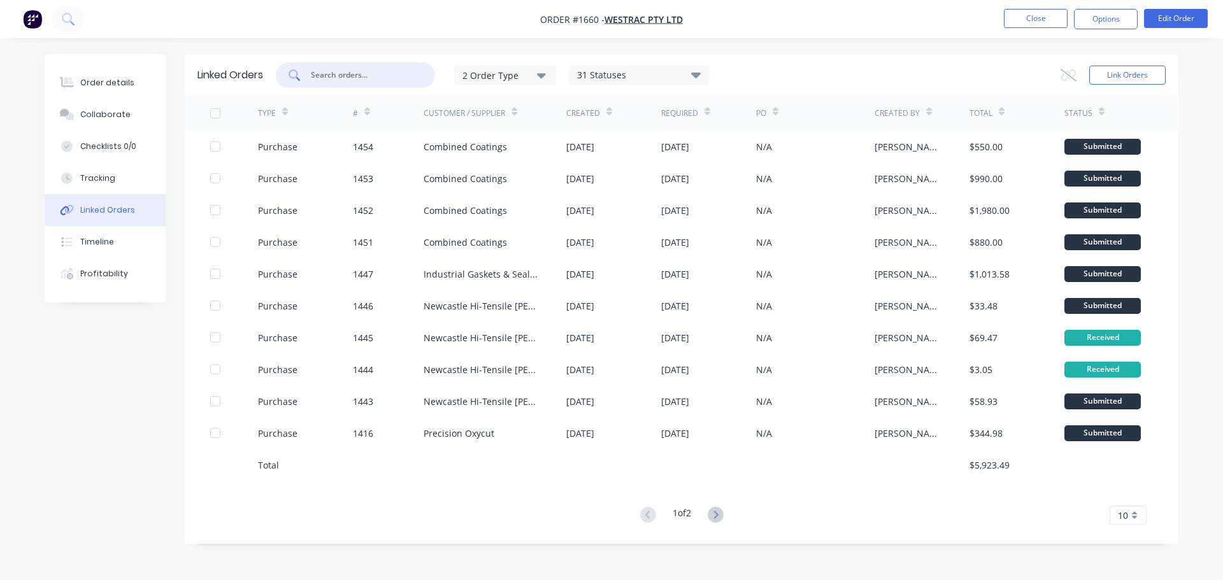
click at [375, 80] on input "text" at bounding box center [363, 75] width 106 height 13
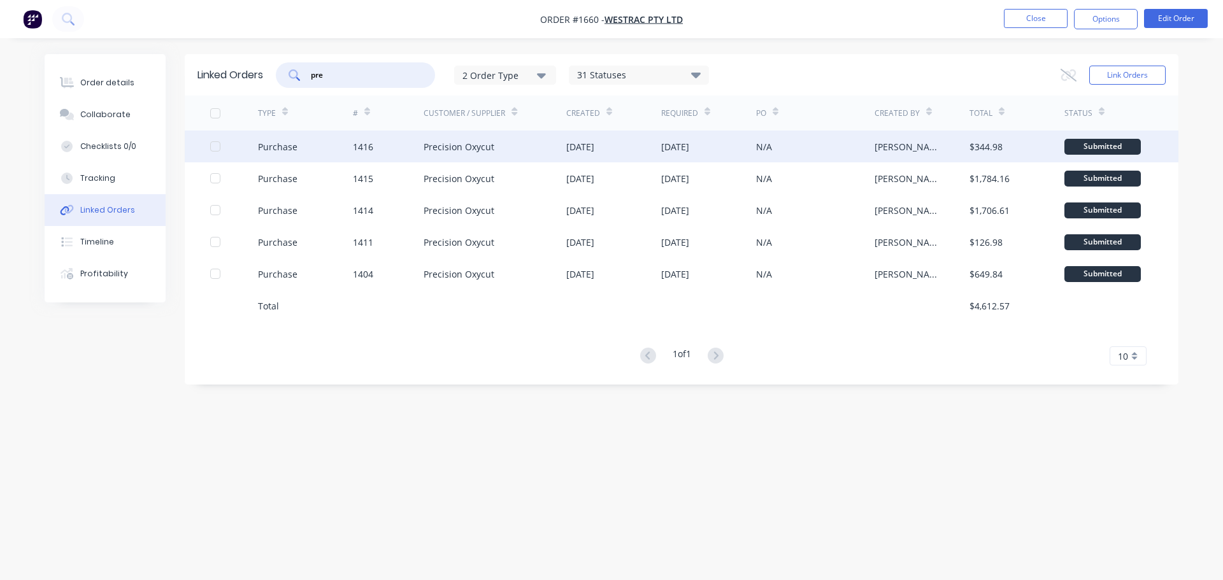
type input "pre"
click at [675, 145] on div "[DATE]" at bounding box center [675, 146] width 28 height 13
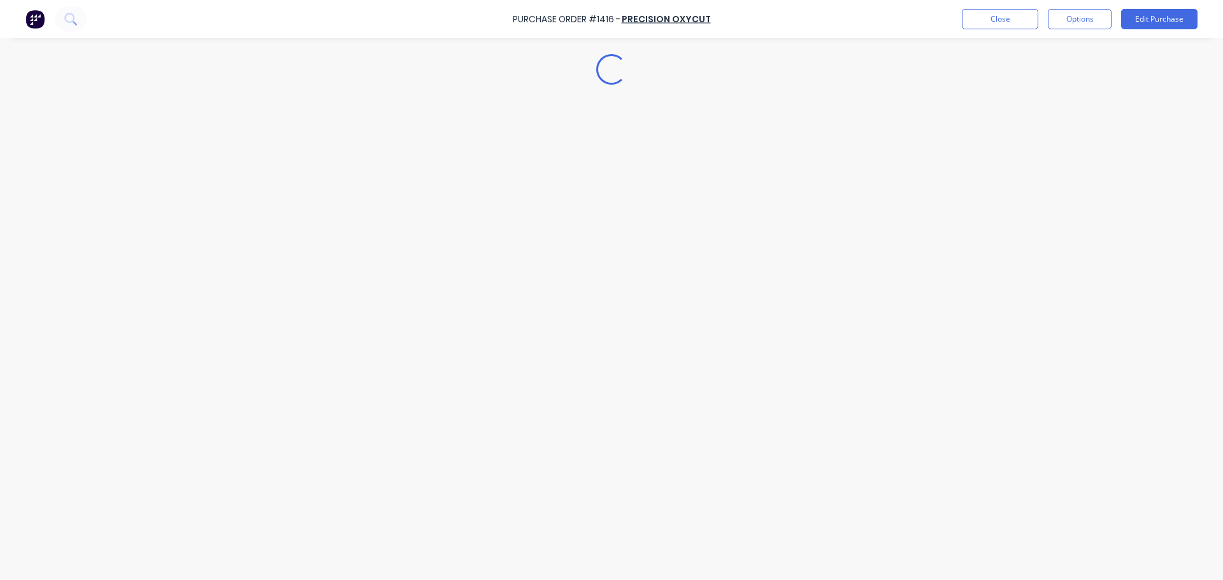
type textarea "x"
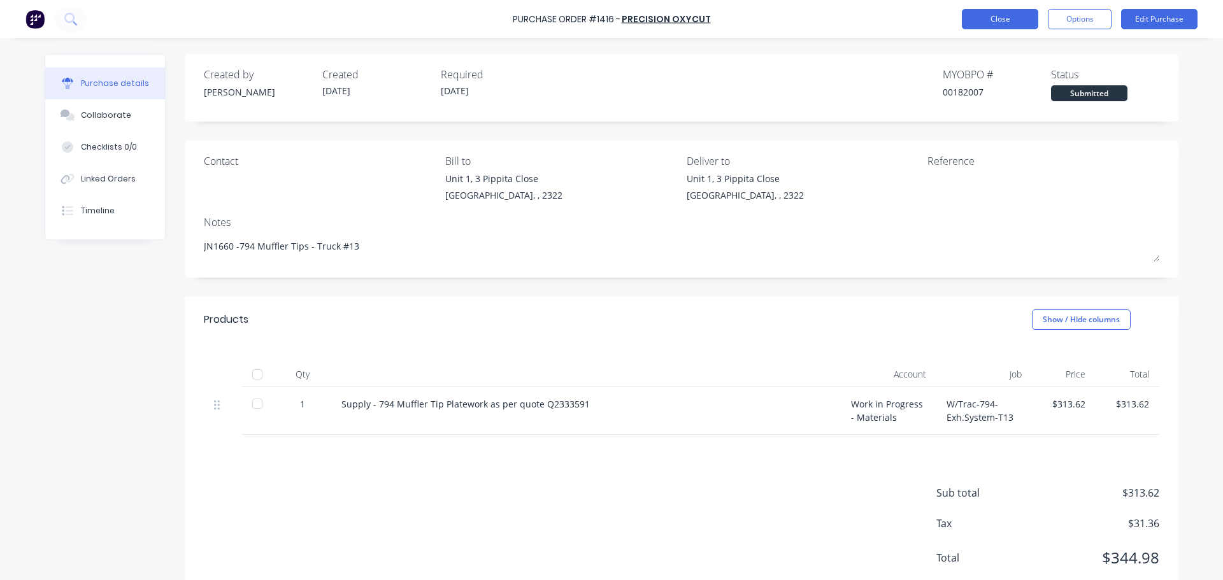
click at [1002, 18] on button "Close" at bounding box center [1000, 19] width 76 height 20
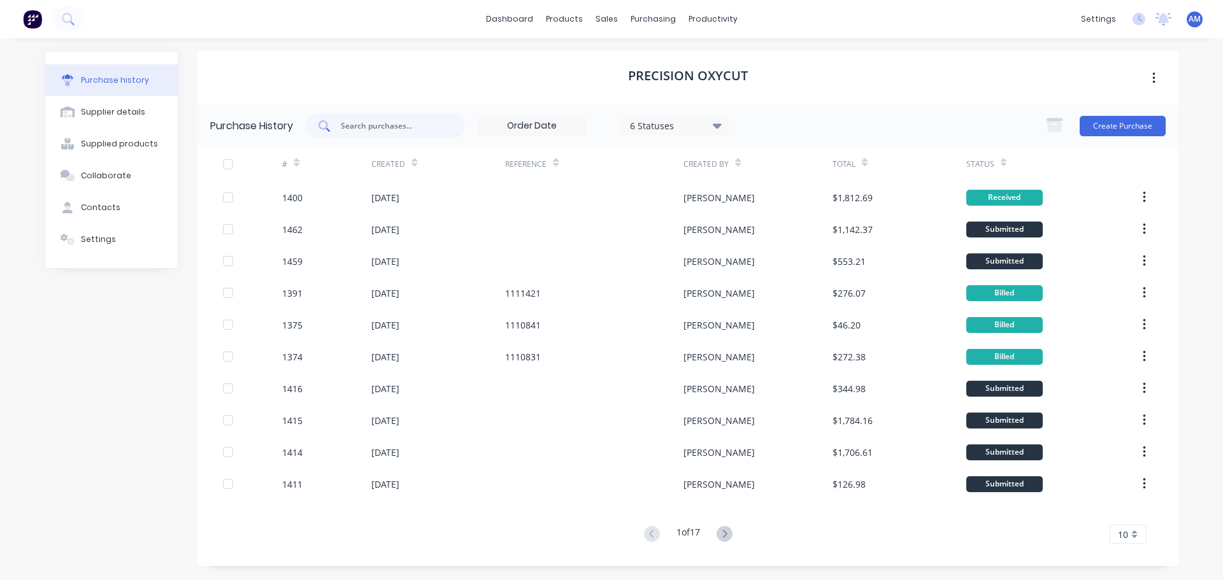
click at [412, 129] on input "text" at bounding box center [393, 126] width 106 height 13
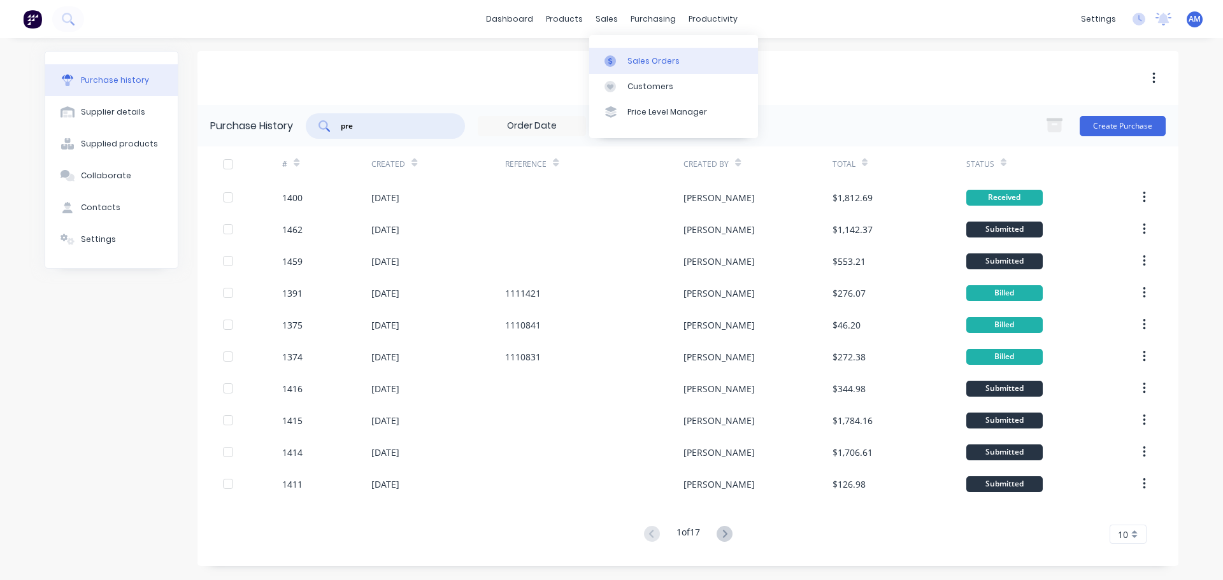
type input "pre"
click at [645, 55] on div "Sales Orders" at bounding box center [654, 60] width 52 height 11
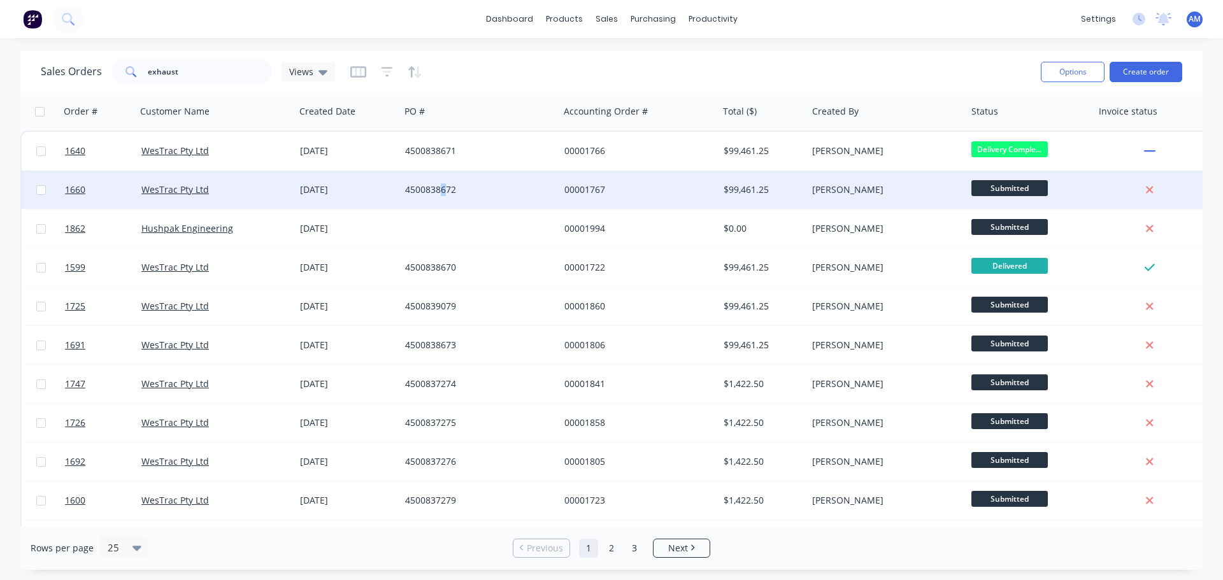
click at [443, 182] on div "4500838672" at bounding box center [479, 190] width 159 height 38
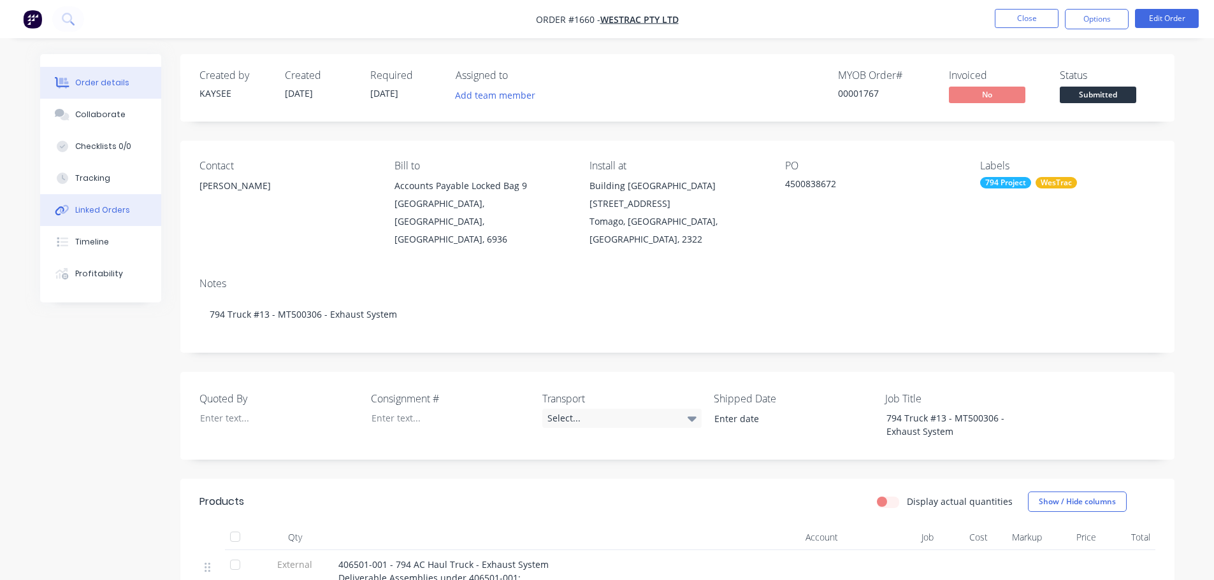
click at [101, 212] on div "Linked Orders" at bounding box center [102, 209] width 55 height 11
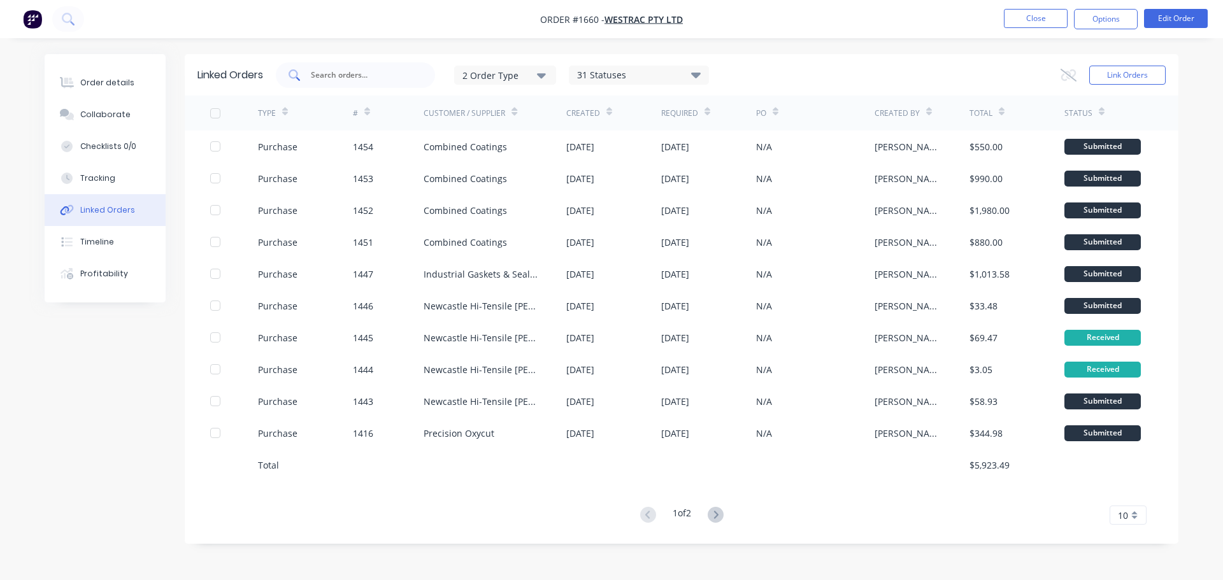
click at [354, 76] on input "text" at bounding box center [363, 75] width 106 height 13
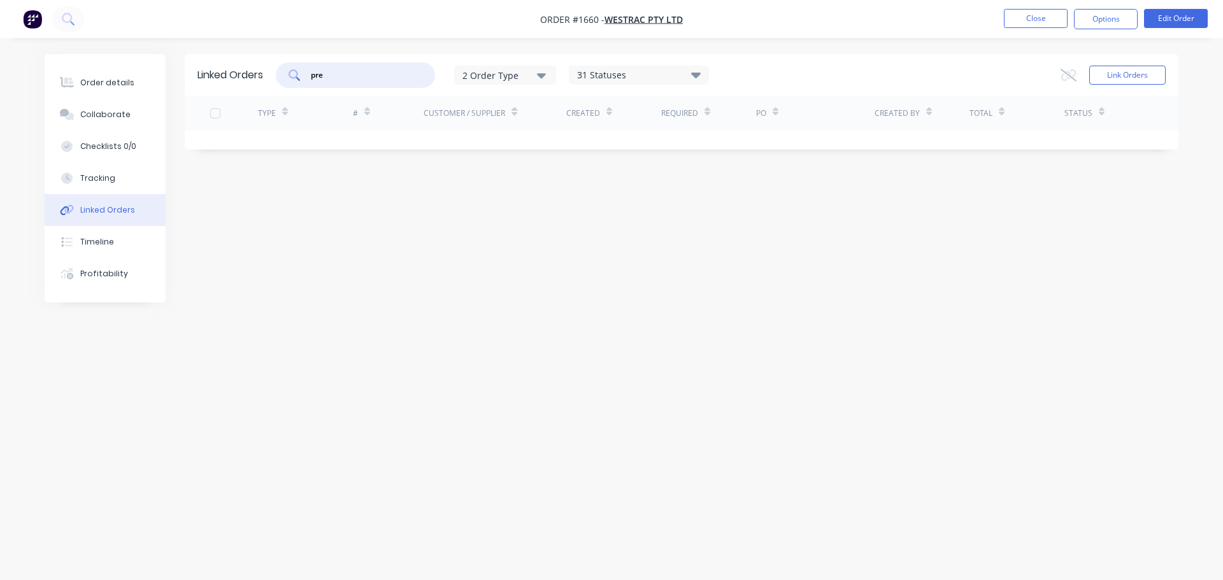
click at [255, 201] on div "Linked Orders pre 2 Order Type 31 Statuses Sales Order Status All Archived Draf…" at bounding box center [612, 266] width 1134 height 424
drag, startPoint x: 345, startPoint y: 68, endPoint x: 293, endPoint y: 73, distance: 51.8
click at [293, 73] on div "pre" at bounding box center [355, 74] width 159 height 25
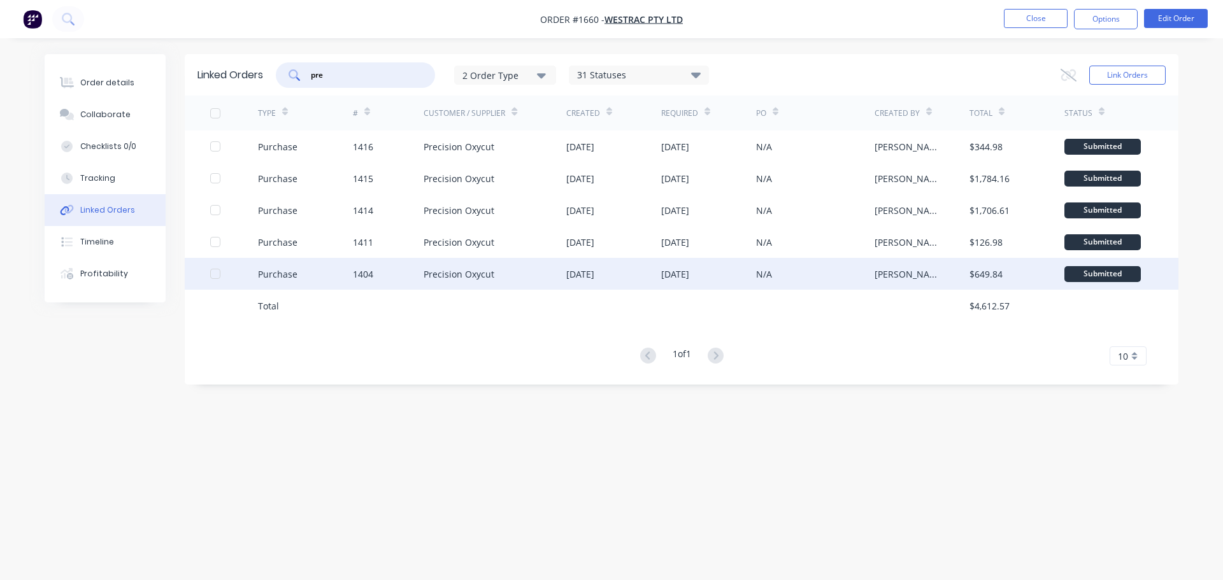
type input "pre"
click at [464, 269] on div "Precision Oxycut" at bounding box center [459, 274] width 71 height 13
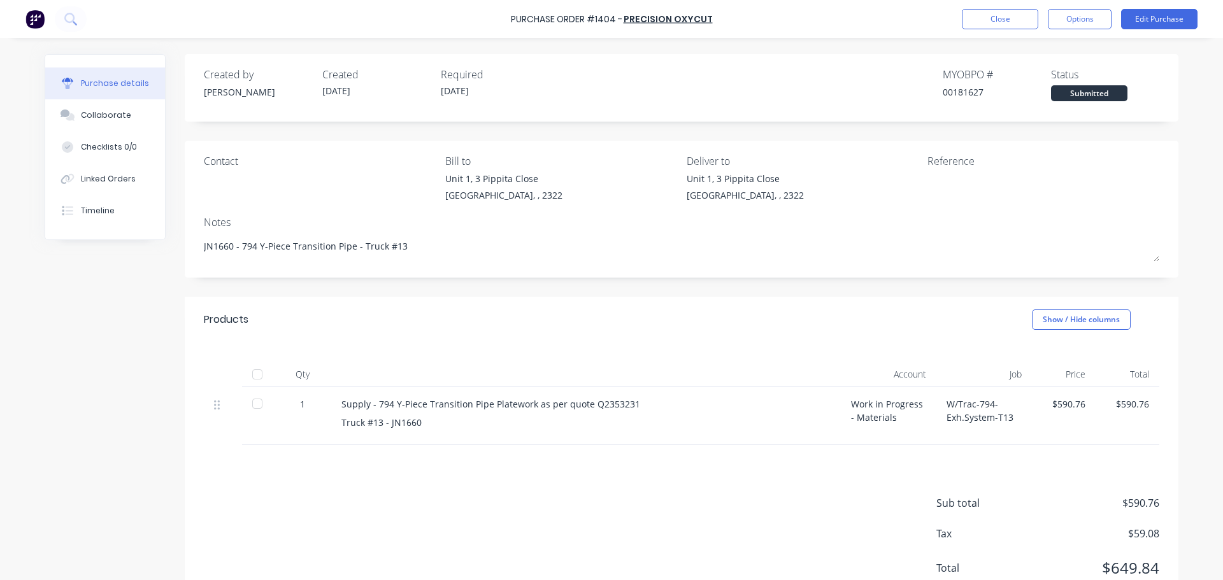
click at [256, 375] on div at bounding box center [257, 374] width 25 height 25
type textarea "x"
click at [994, 20] on button "Close" at bounding box center [1000, 19] width 76 height 20
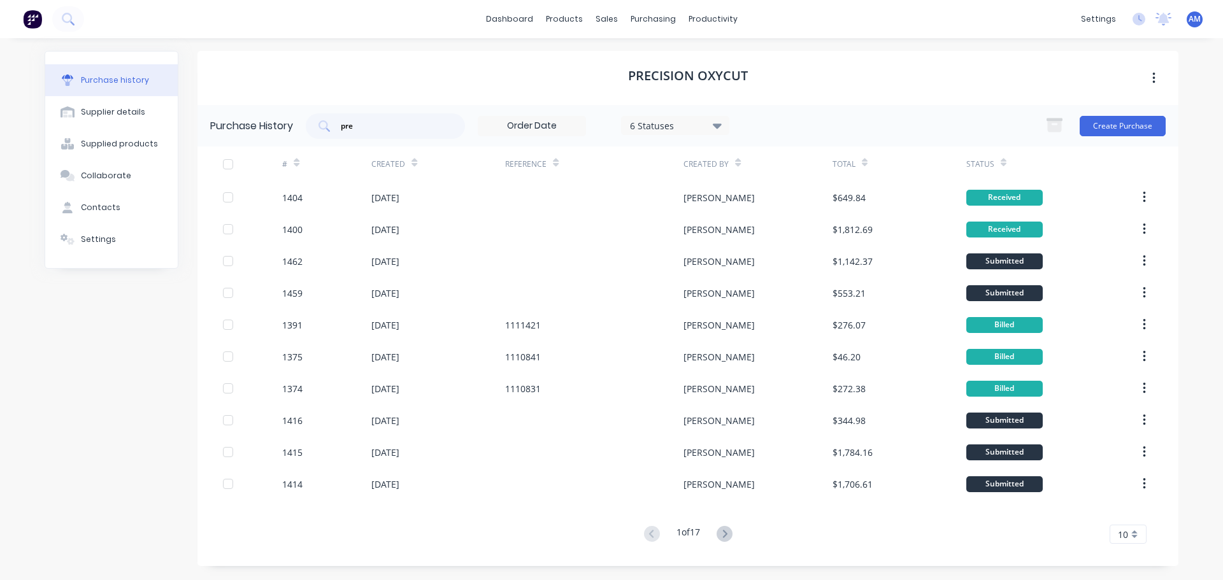
drag, startPoint x: 367, startPoint y: 137, endPoint x: 317, endPoint y: 140, distance: 50.4
click at [317, 140] on div "Purchase History pre 6 Statuses 6 Statuses Create Purchase" at bounding box center [687, 125] width 981 height 41
drag, startPoint x: 359, startPoint y: 130, endPoint x: 332, endPoint y: 123, distance: 27.7
click at [332, 123] on div "pre" at bounding box center [385, 125] width 159 height 25
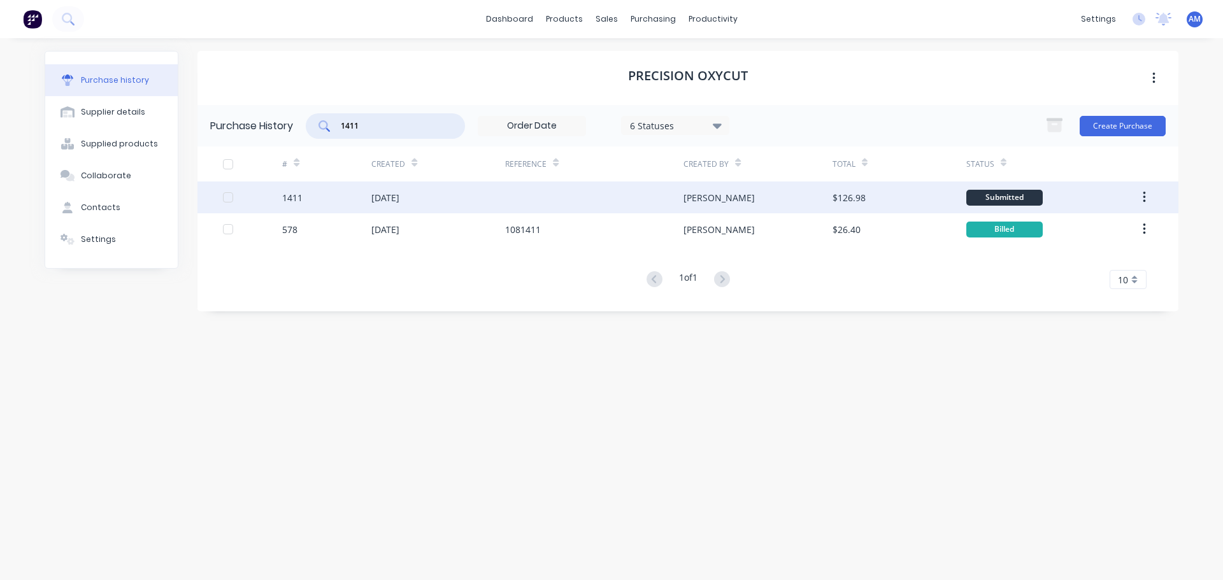
type input "1411"
click at [399, 198] on div "[DATE]" at bounding box center [385, 197] width 28 height 13
type textarea "x"
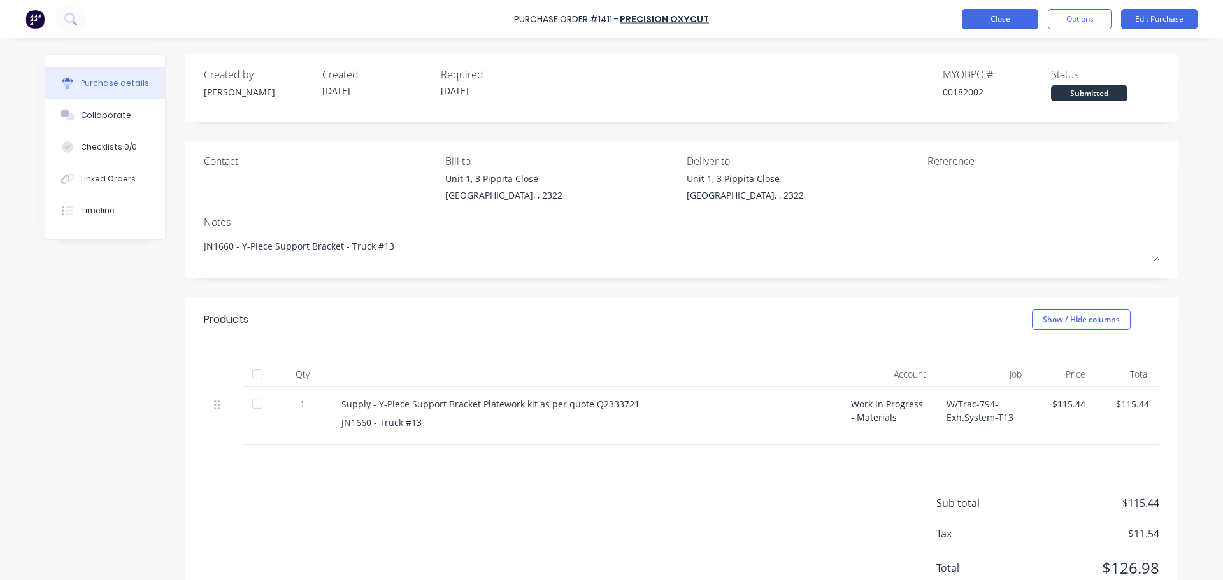
click at [975, 28] on button "Close" at bounding box center [1000, 19] width 76 height 20
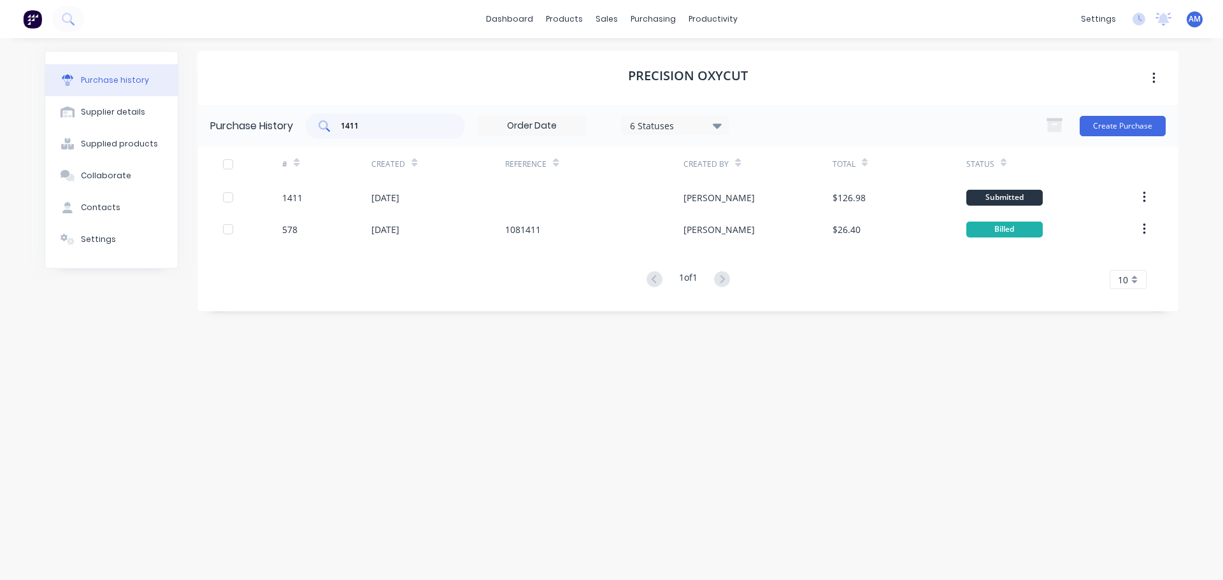
click at [378, 129] on input "1411" at bounding box center [393, 126] width 106 height 13
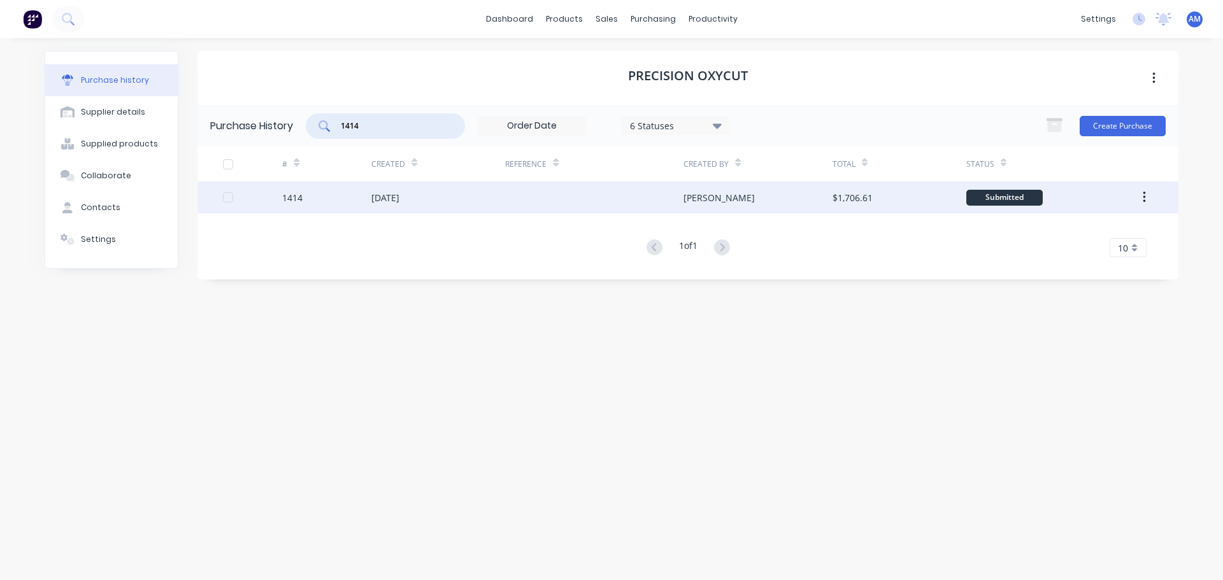
type input "1414"
click at [427, 190] on div "[DATE]" at bounding box center [438, 198] width 134 height 32
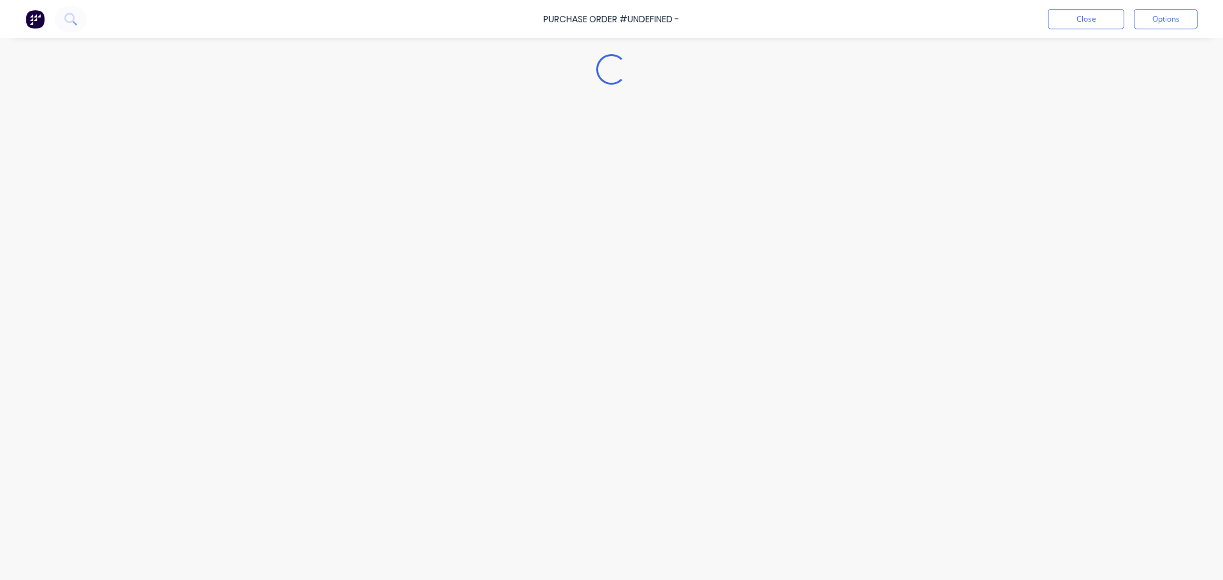
type textarea "x"
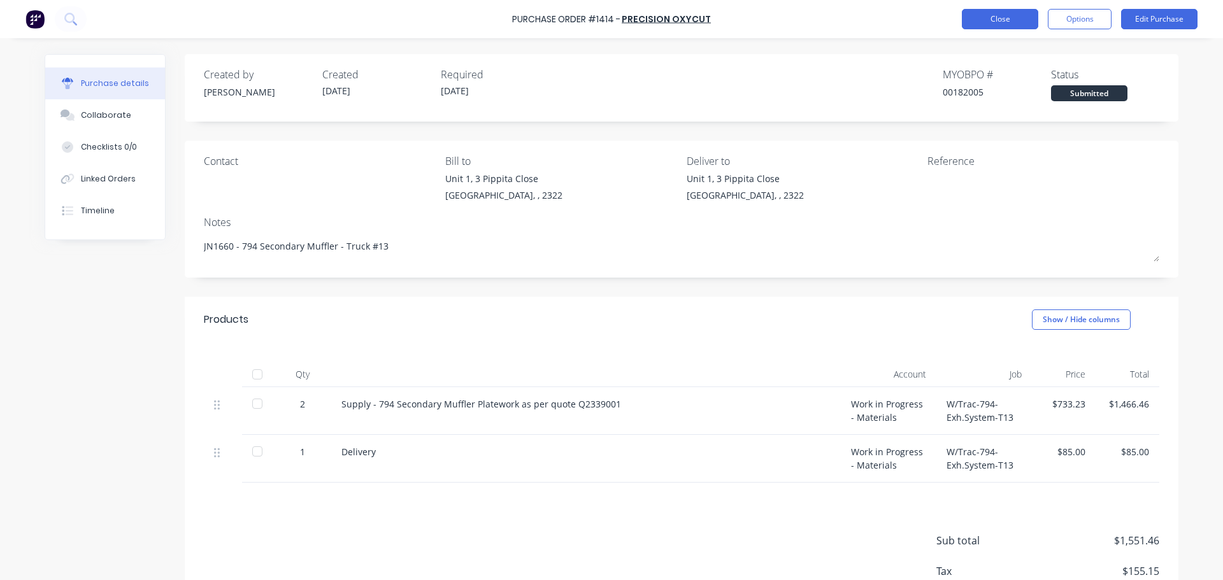
click at [990, 18] on button "Close" at bounding box center [1000, 19] width 76 height 20
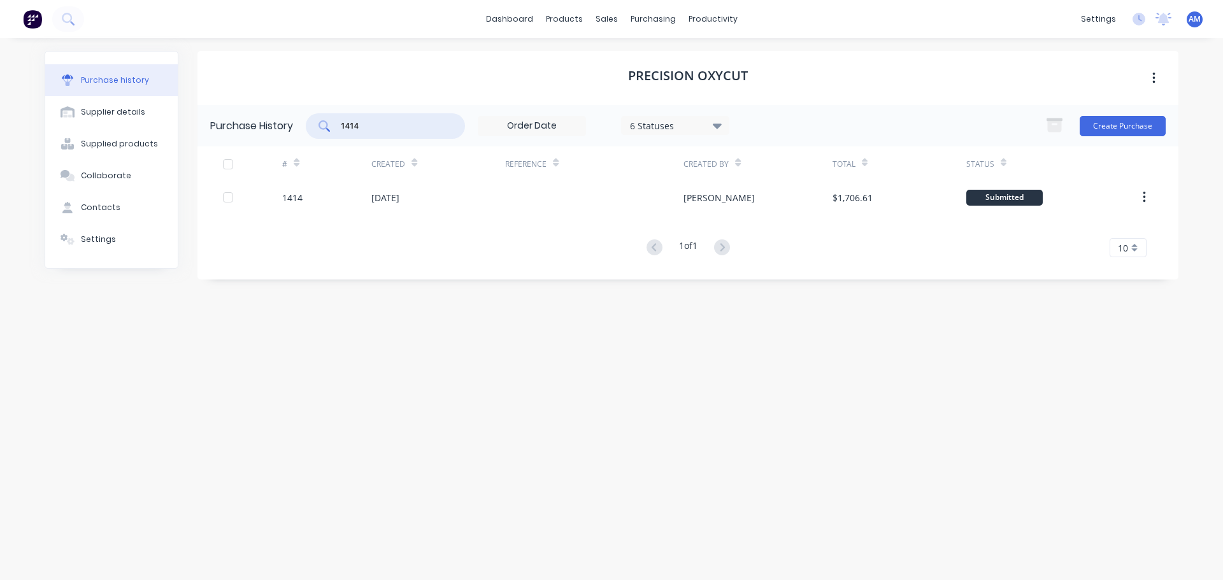
click at [364, 126] on input "1414" at bounding box center [393, 126] width 106 height 13
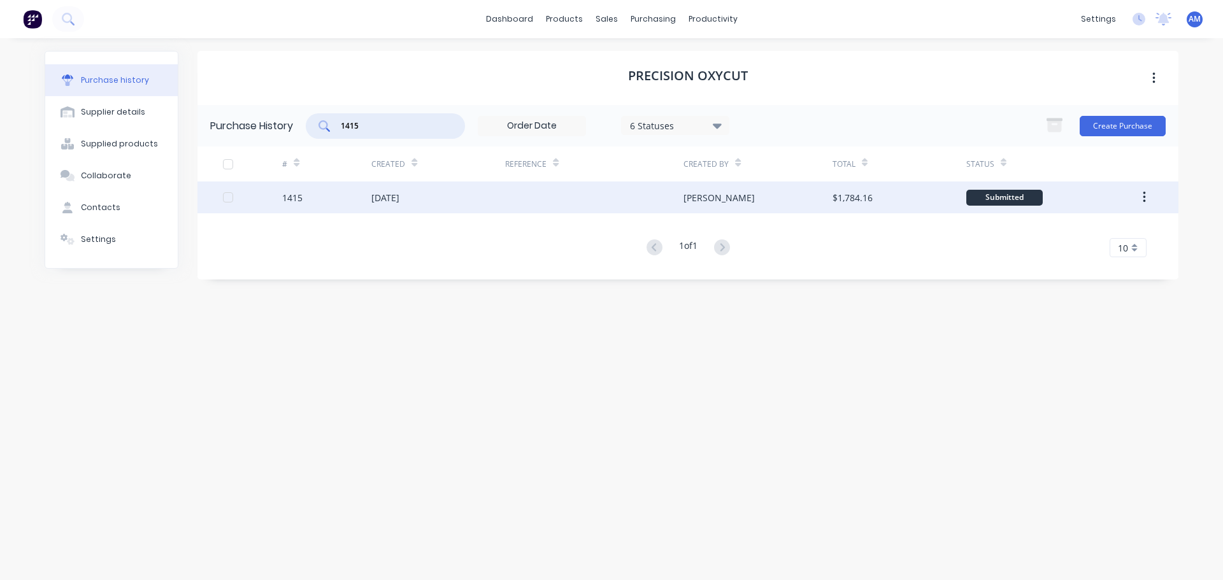
type input "1415"
click at [423, 193] on div "[DATE]" at bounding box center [438, 198] width 134 height 32
type textarea "x"
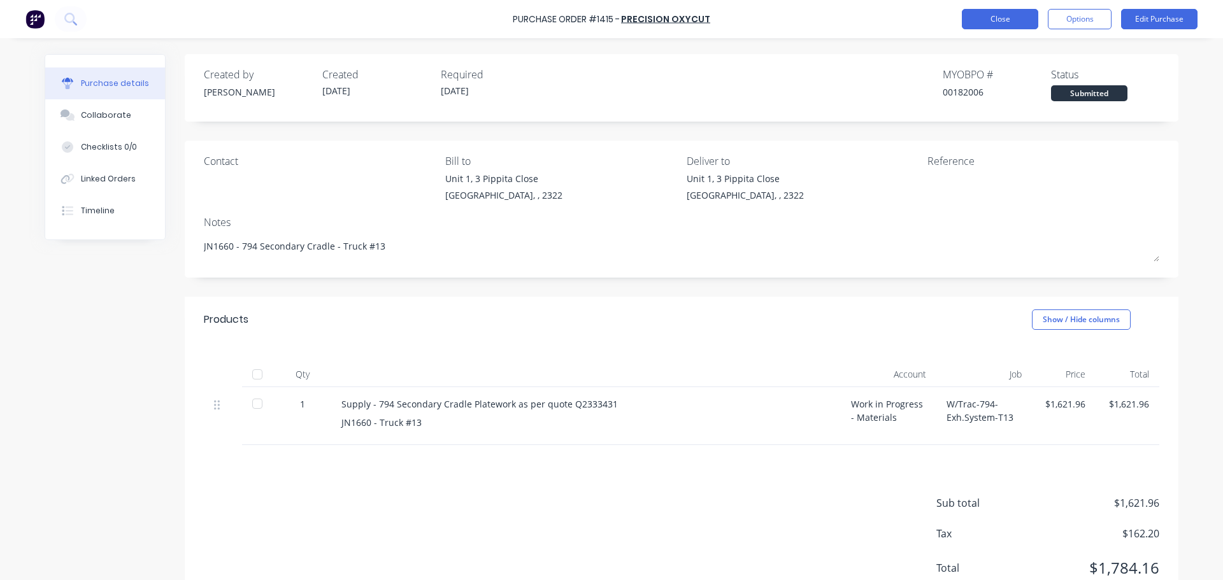
click at [998, 12] on button "Close" at bounding box center [1000, 19] width 76 height 20
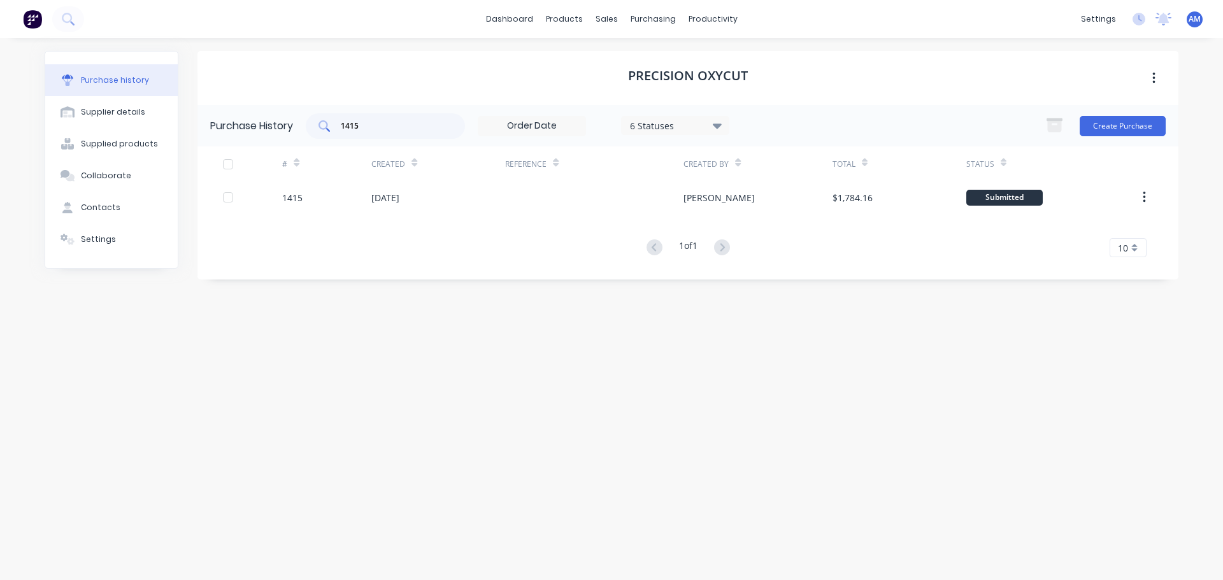
click at [371, 126] on input "1415" at bounding box center [393, 126] width 106 height 13
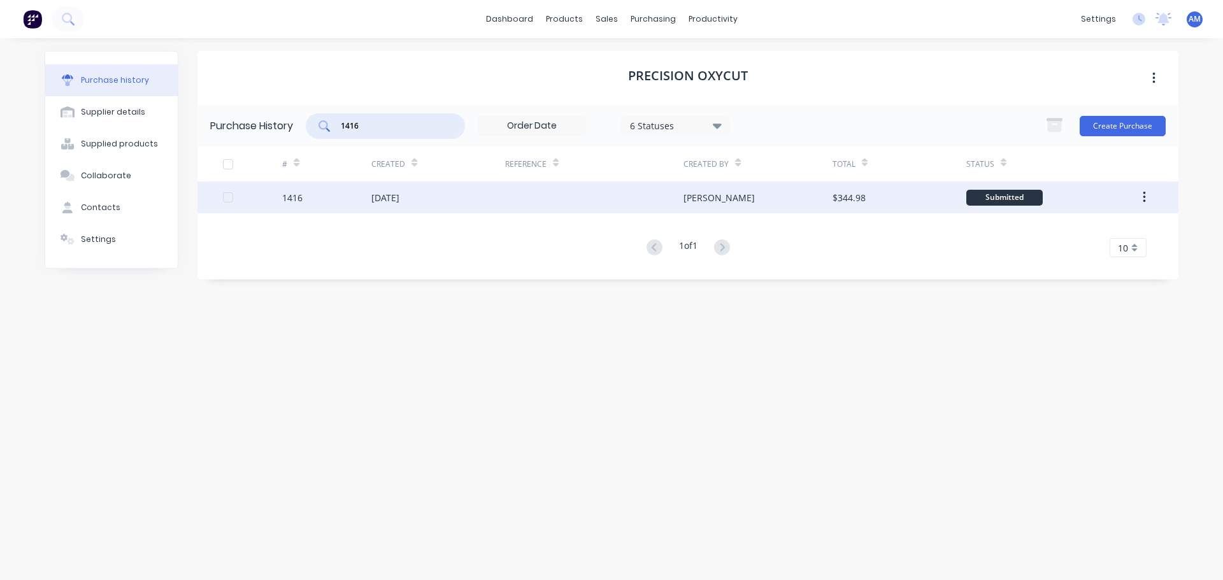
type input "1416"
click at [694, 193] on div "[PERSON_NAME]" at bounding box center [719, 197] width 71 height 13
type textarea "x"
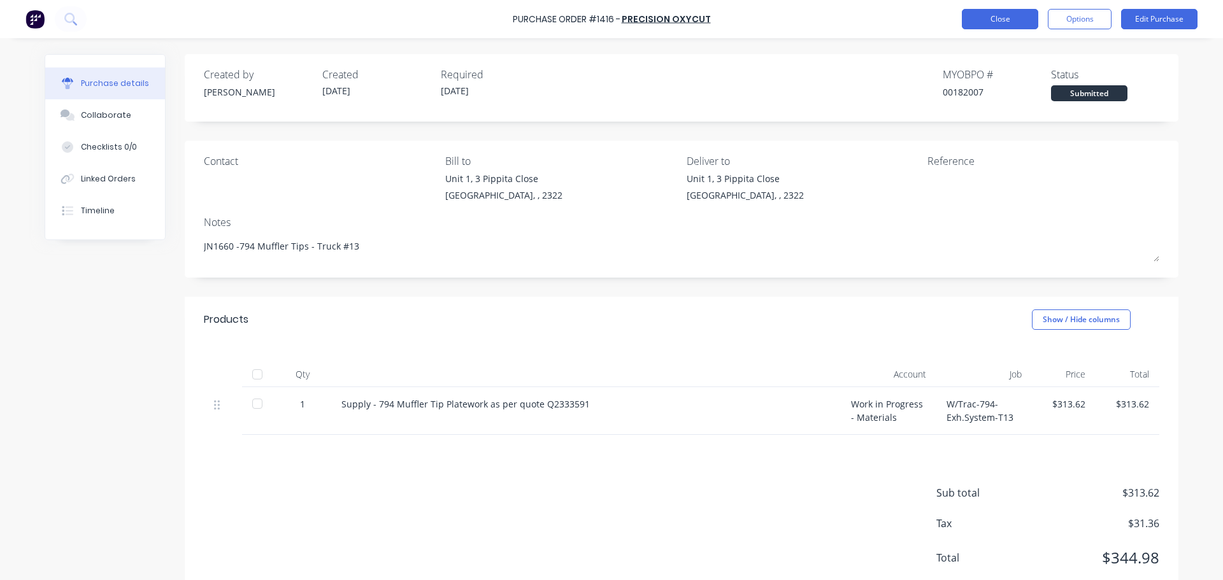
click at [992, 25] on button "Close" at bounding box center [1000, 19] width 76 height 20
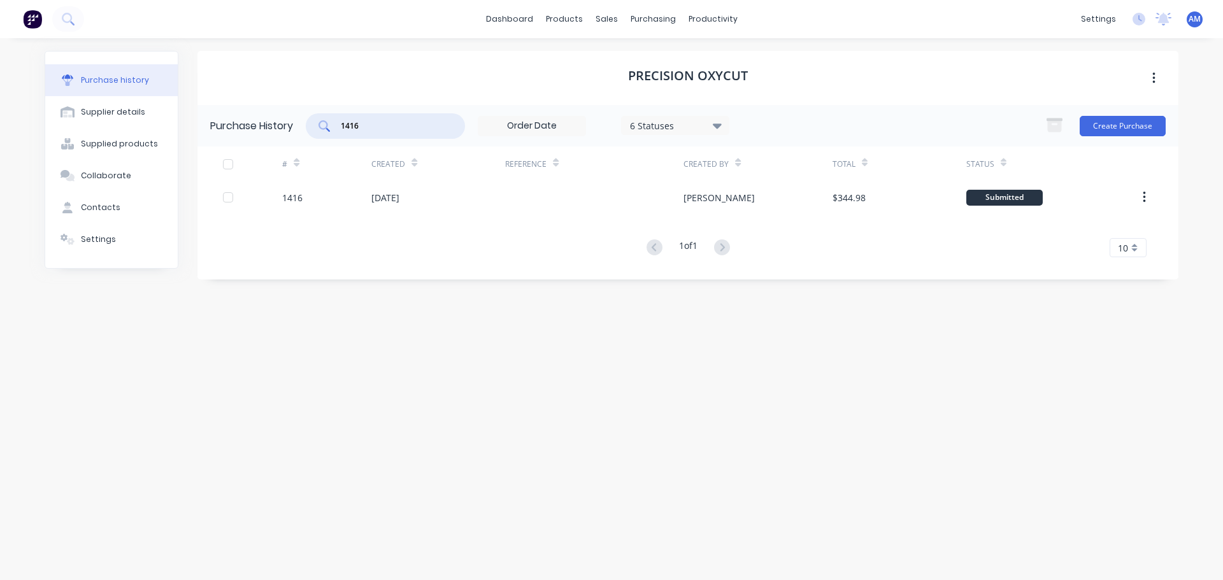
click at [379, 127] on input "1416" at bounding box center [393, 126] width 106 height 13
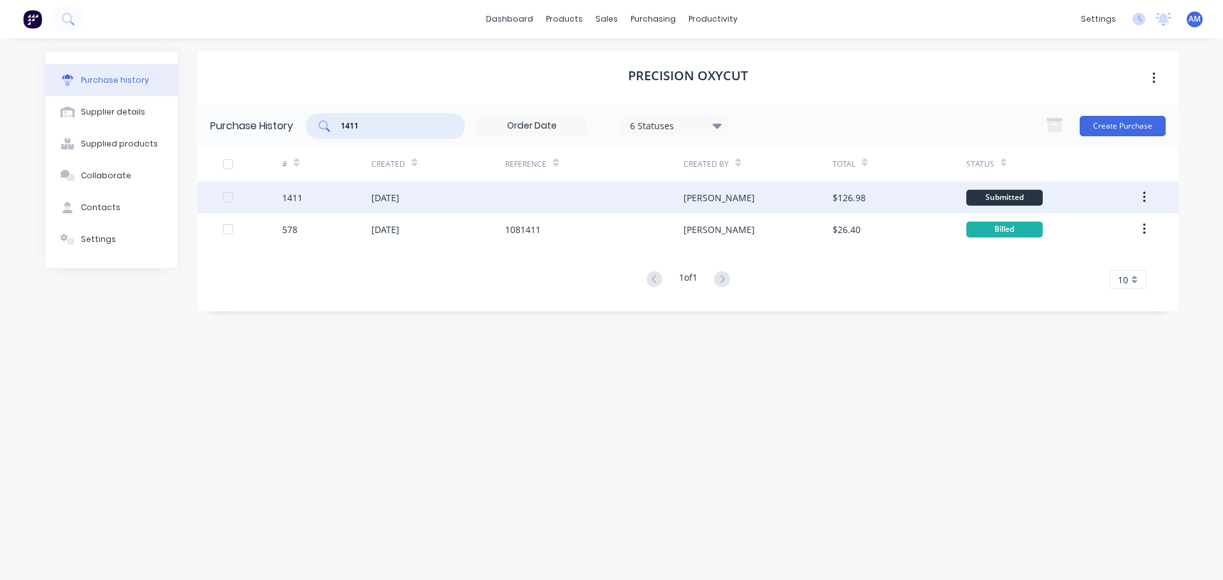
type input "1411"
click at [399, 193] on div "[DATE]" at bounding box center [385, 197] width 28 height 13
type textarea "x"
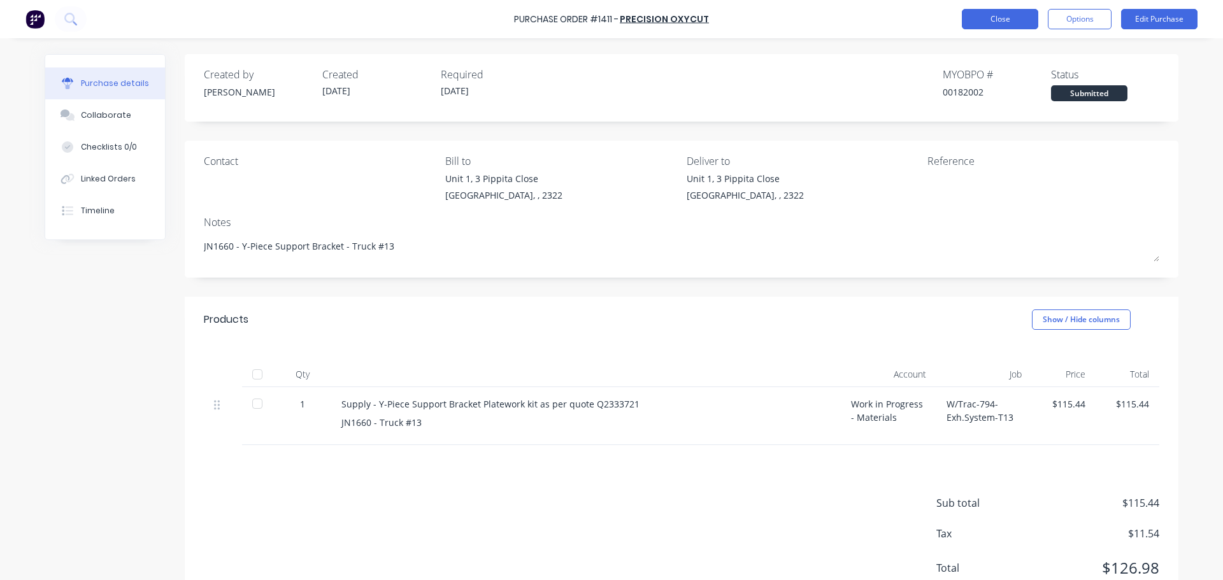
click at [1030, 24] on button "Close" at bounding box center [1000, 19] width 76 height 20
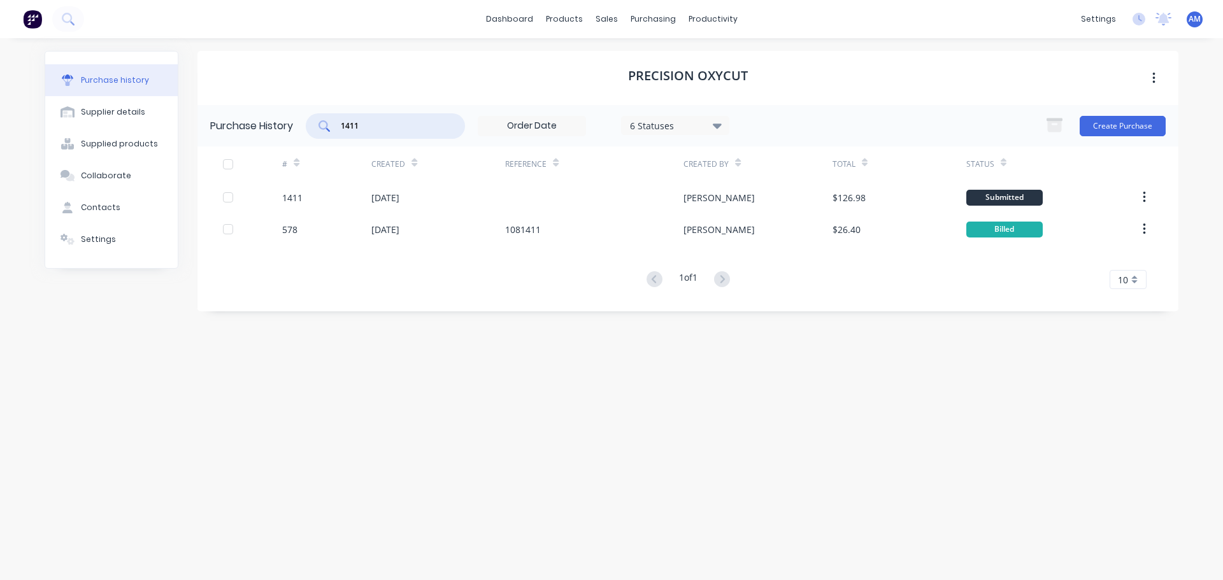
click at [396, 127] on input "1411" at bounding box center [393, 126] width 106 height 13
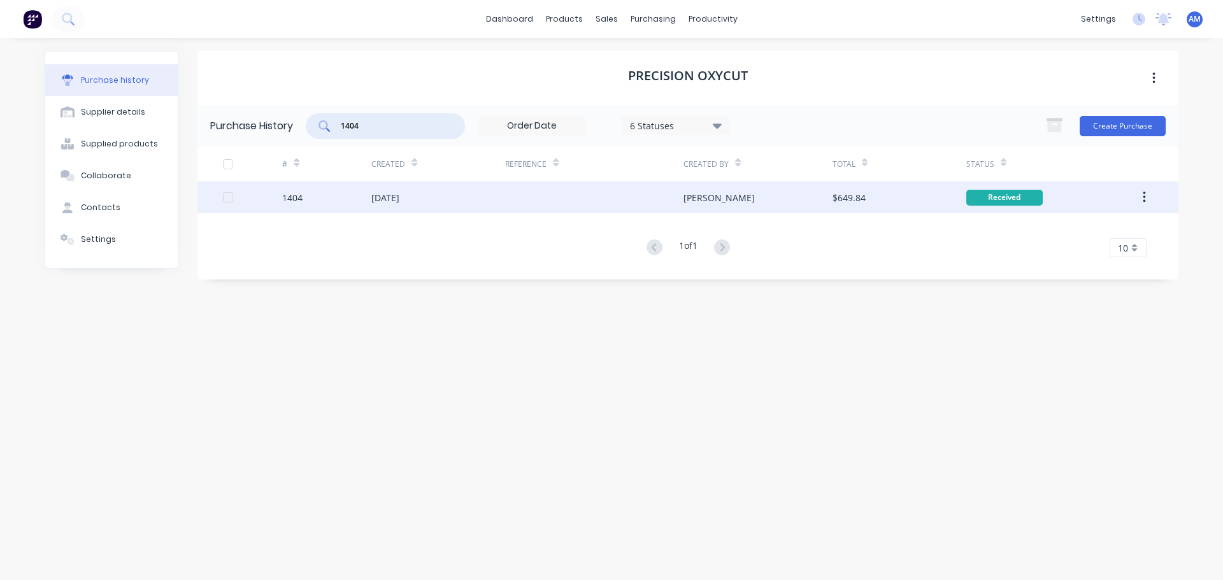
type input "1404"
click at [431, 197] on div "[DATE]" at bounding box center [438, 198] width 134 height 32
type textarea "x"
